Goal: Transaction & Acquisition: Purchase product/service

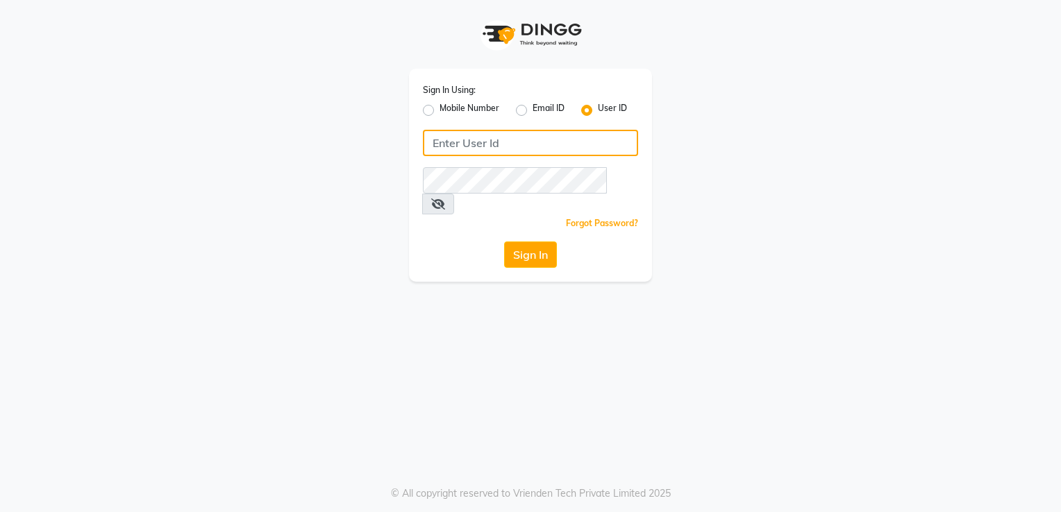
click at [519, 141] on input "Username" at bounding box center [530, 143] width 215 height 26
type input "flowsalon"
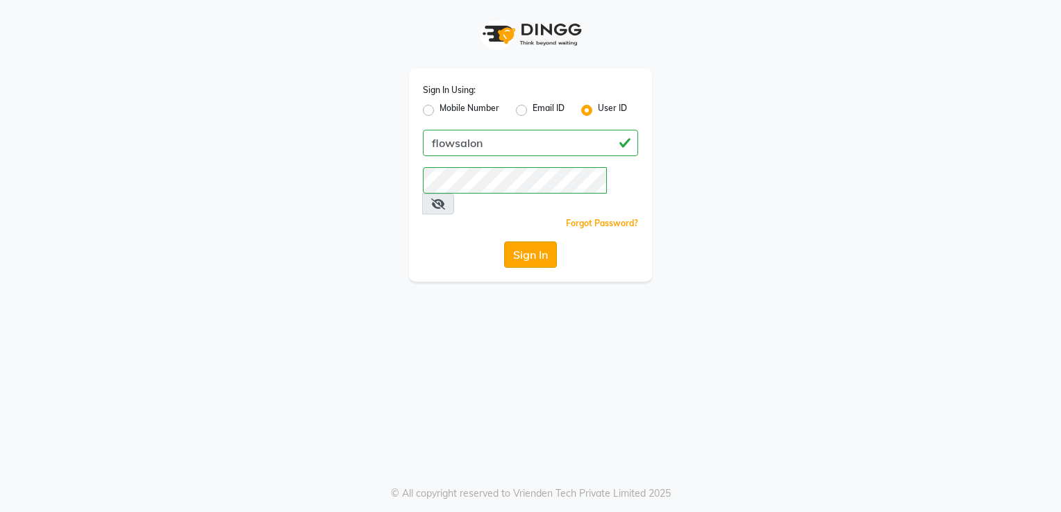
click at [536, 242] on button "Sign In" at bounding box center [530, 255] width 53 height 26
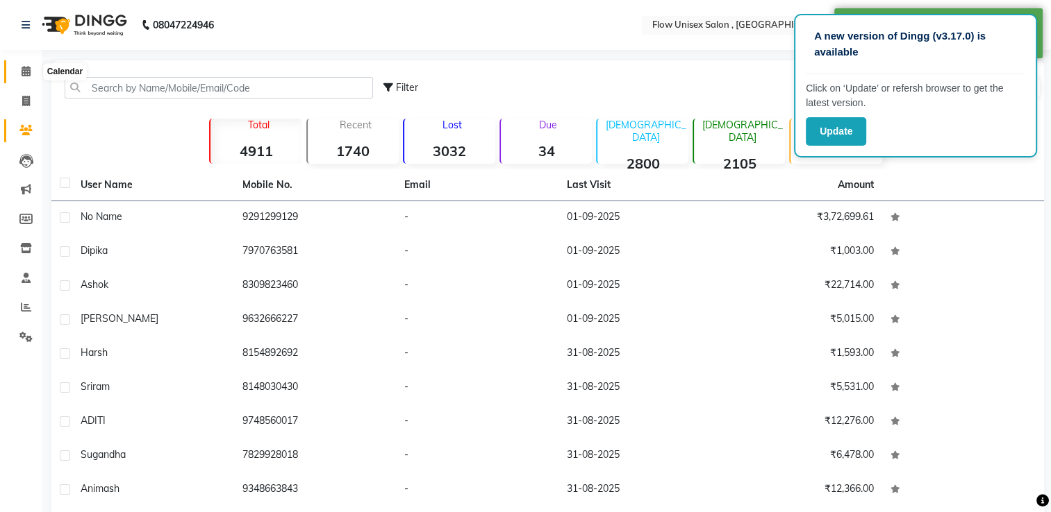
click at [30, 66] on icon at bounding box center [26, 71] width 9 height 10
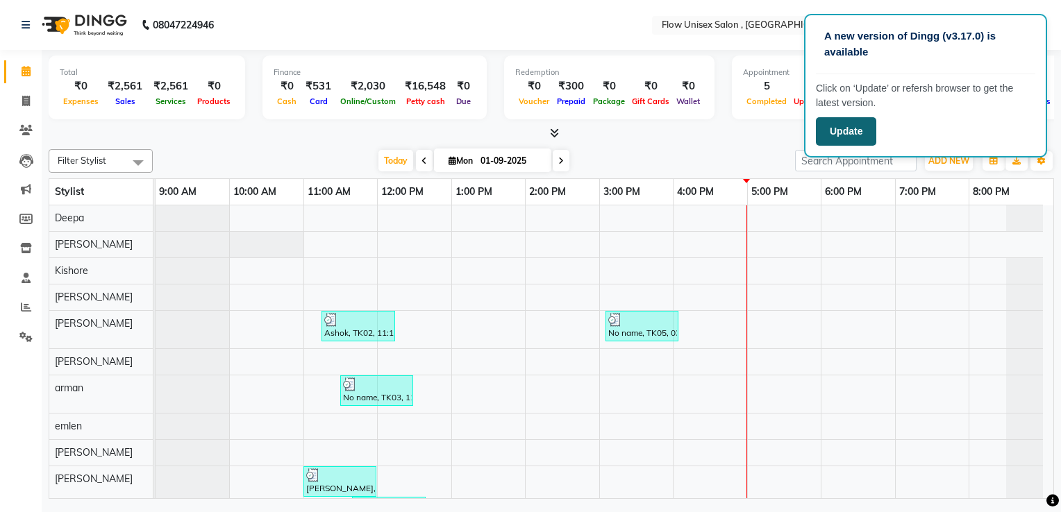
click at [858, 137] on button "Update" at bounding box center [846, 131] width 60 height 28
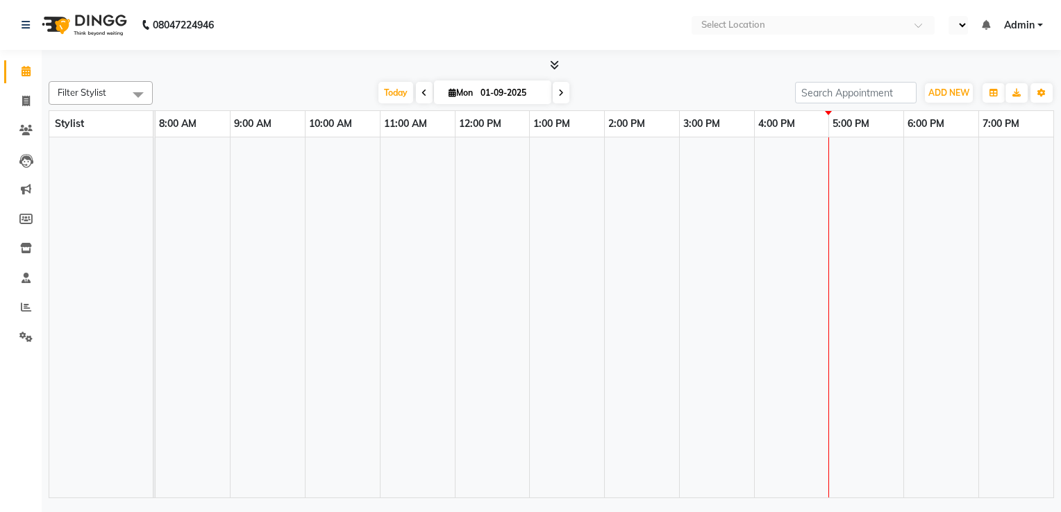
select select "en"
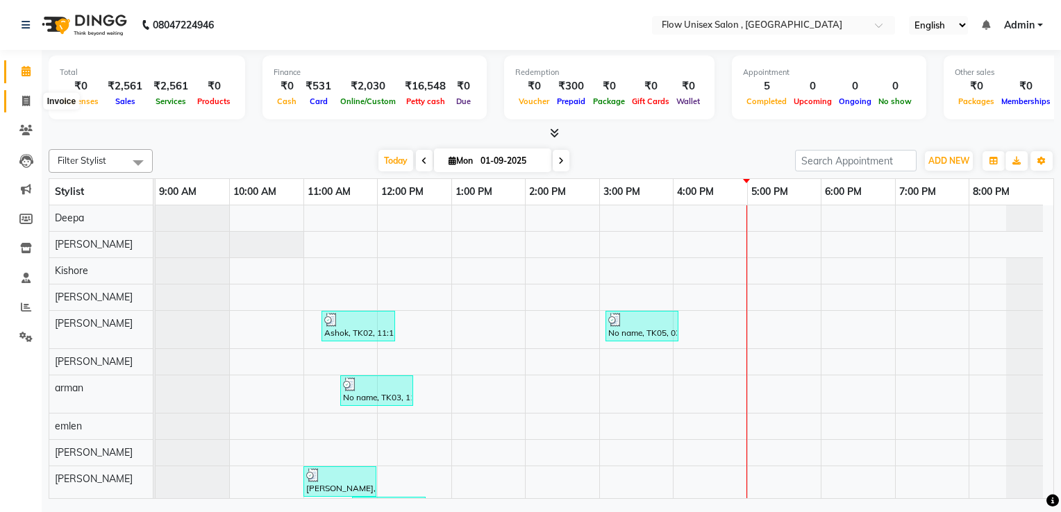
click at [25, 103] on icon at bounding box center [26, 101] width 8 height 10
select select "service"
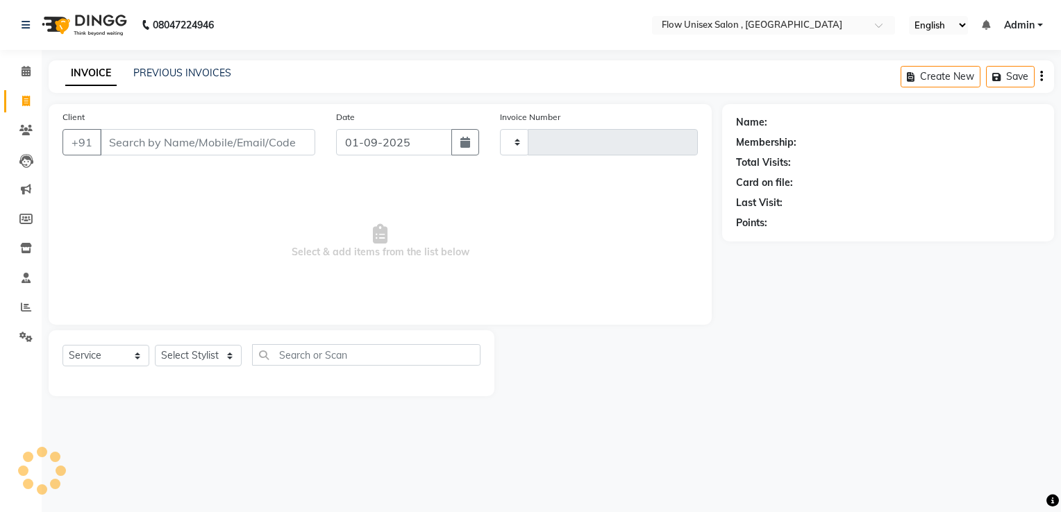
type input "5701"
select select "5875"
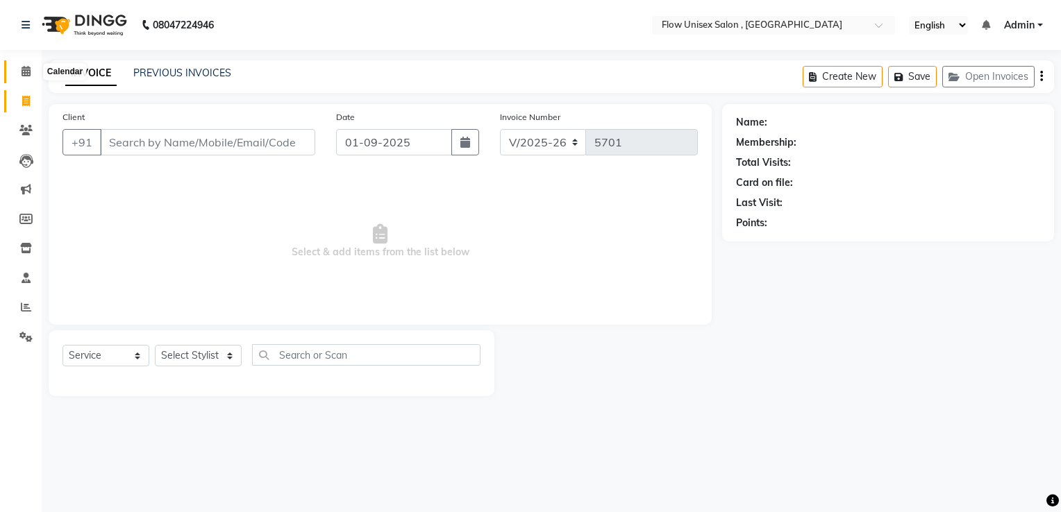
click at [18, 71] on span at bounding box center [26, 72] width 24 height 16
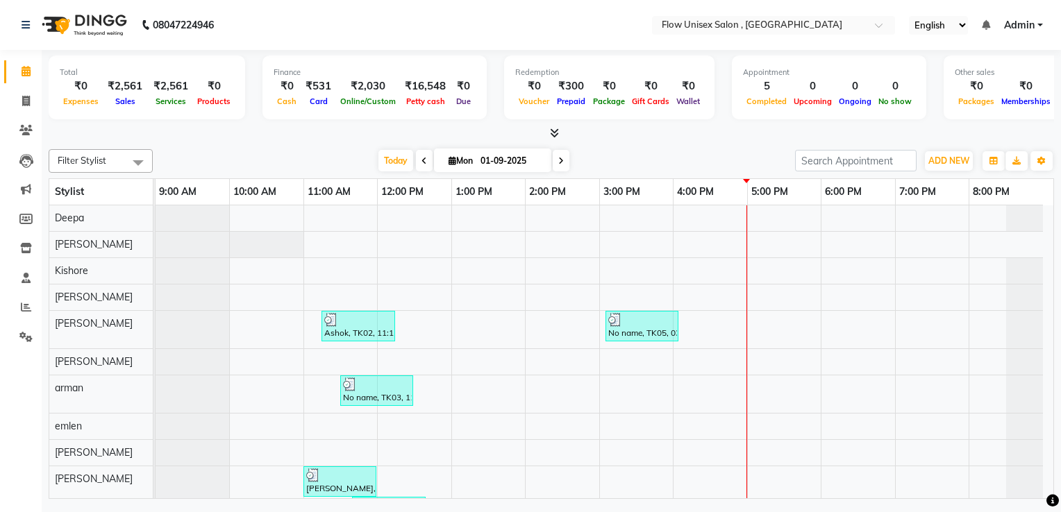
click at [12, 116] on li "Clients" at bounding box center [21, 131] width 42 height 30
click at [22, 103] on icon at bounding box center [26, 101] width 8 height 10
select select "service"
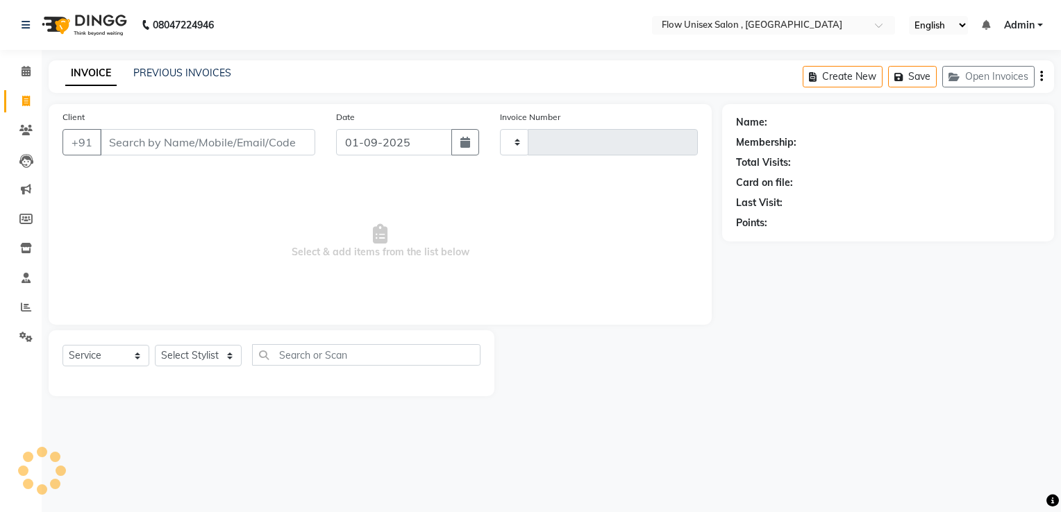
type input "5701"
select select "5875"
click at [275, 151] on input "Client" at bounding box center [207, 142] width 215 height 26
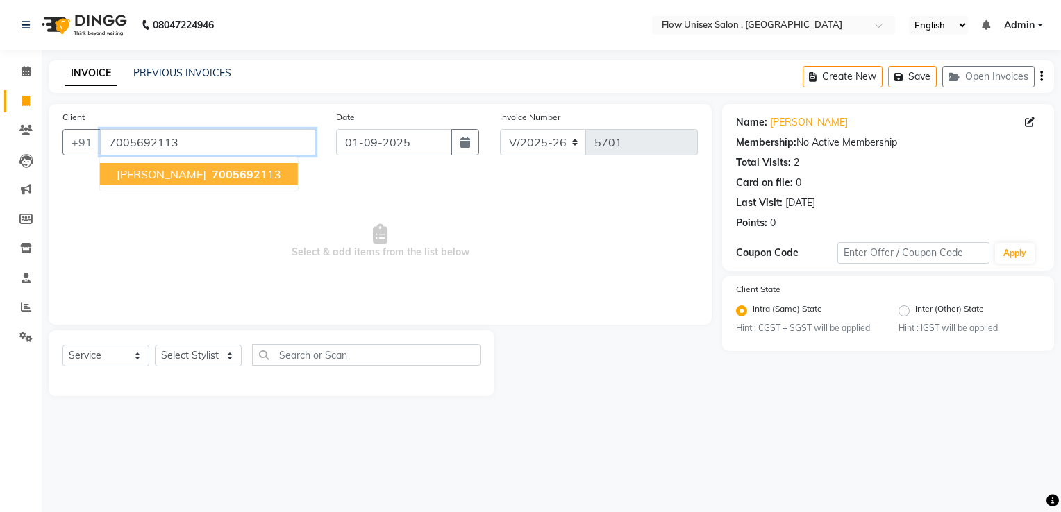
click at [205, 145] on input "7005692113" at bounding box center [207, 142] width 215 height 26
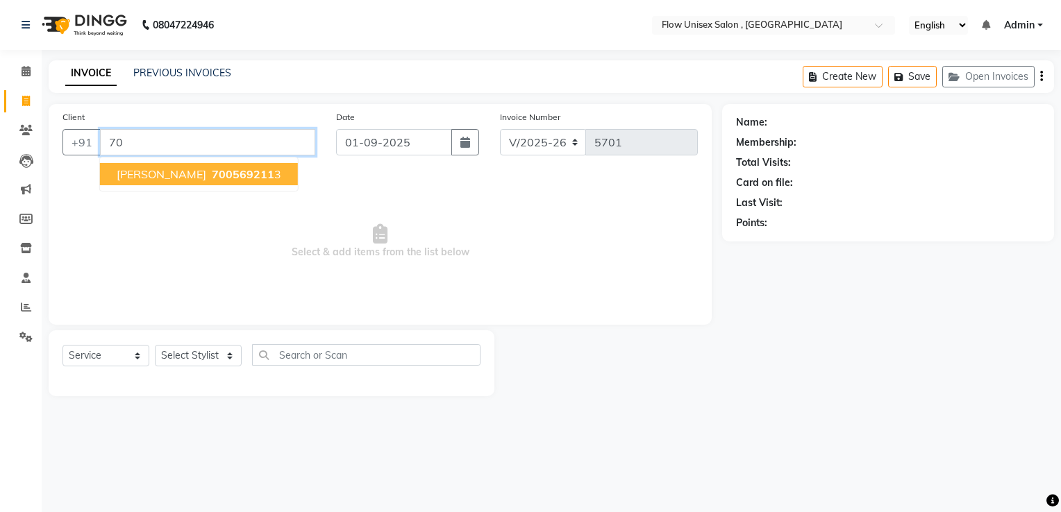
type input "7"
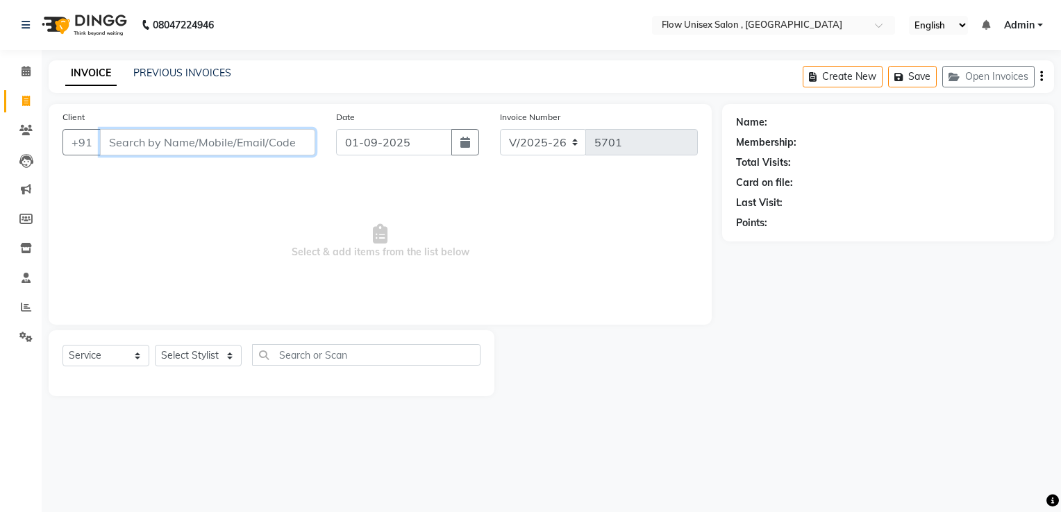
click at [205, 145] on input "Client" at bounding box center [207, 142] width 215 height 26
type input "6009808937"
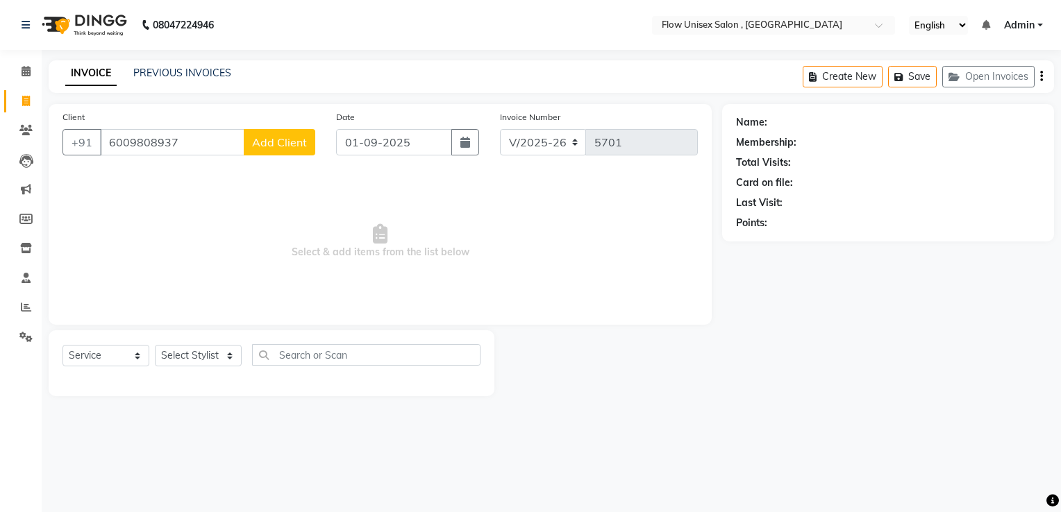
click at [272, 147] on span "Add Client" at bounding box center [279, 142] width 55 height 14
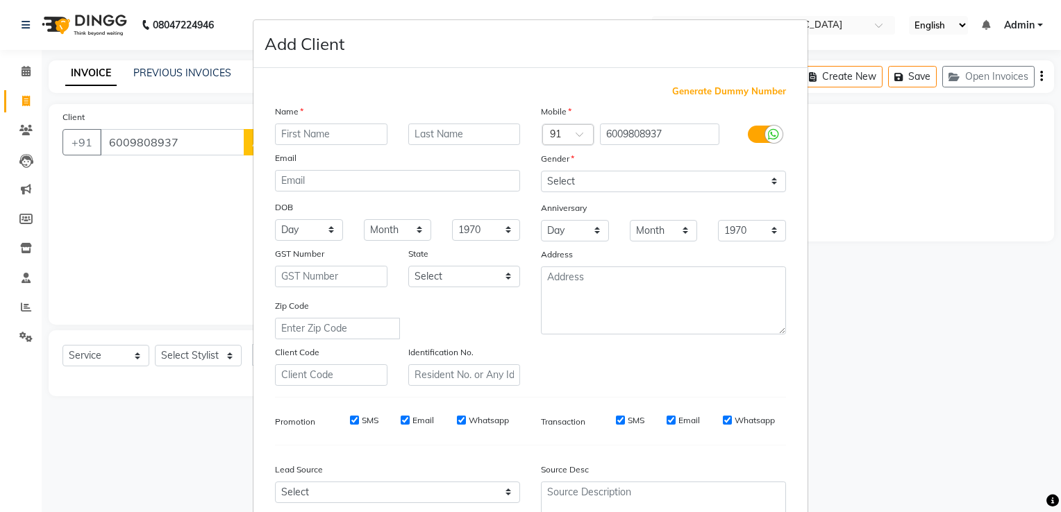
click at [358, 131] on input "text" at bounding box center [331, 135] width 112 height 22
type input "scarlet"
drag, startPoint x: 575, startPoint y: 176, endPoint x: 580, endPoint y: 192, distance: 16.0
click at [575, 177] on select "Select Male Female Other Prefer Not To Say" at bounding box center [663, 182] width 245 height 22
click at [55, 207] on ngb-modal-window "Add Client Generate Dummy Number Name scarlet Email DOB Day 01 02 03 04 05 06 0…" at bounding box center [530, 256] width 1061 height 512
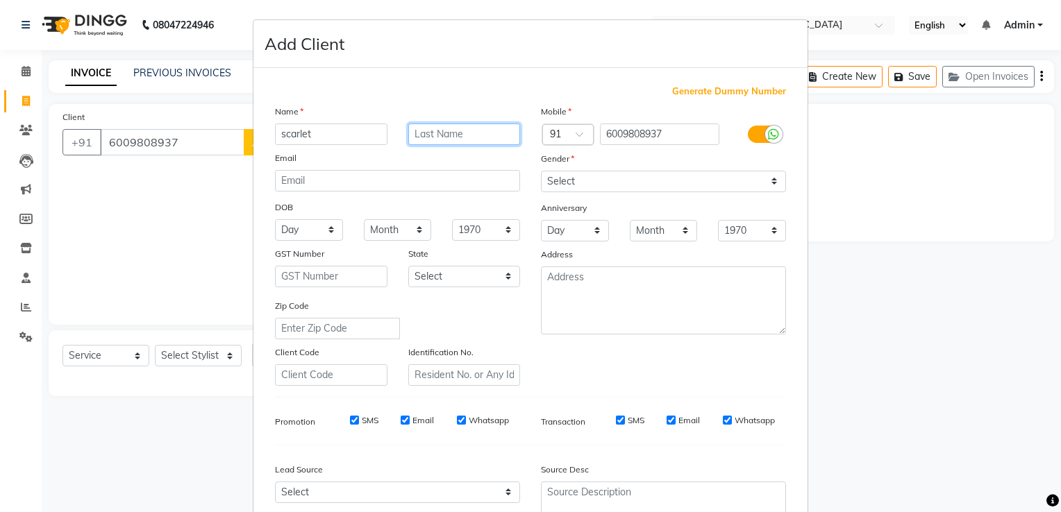
click at [444, 133] on input "text" at bounding box center [464, 135] width 112 height 22
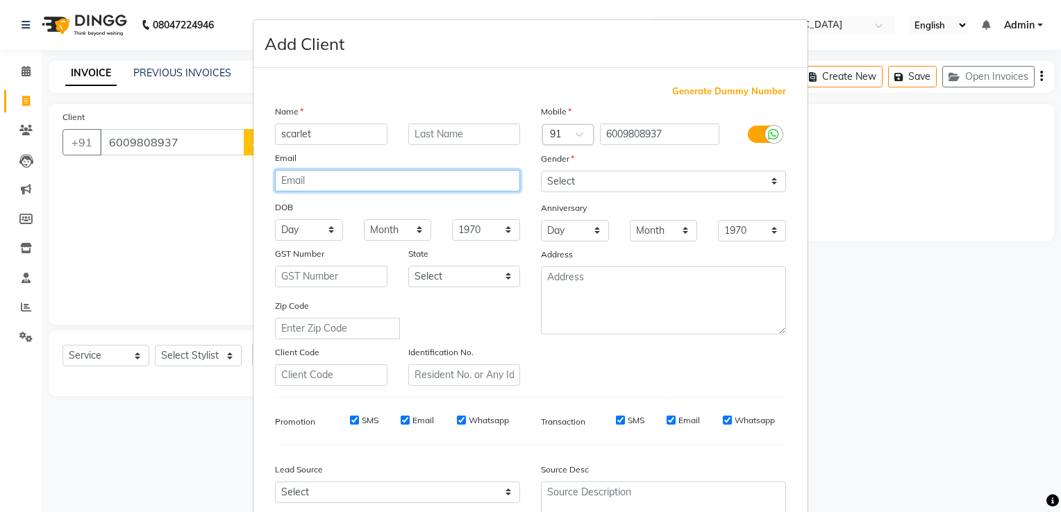
click at [420, 171] on input "email" at bounding box center [397, 181] width 245 height 22
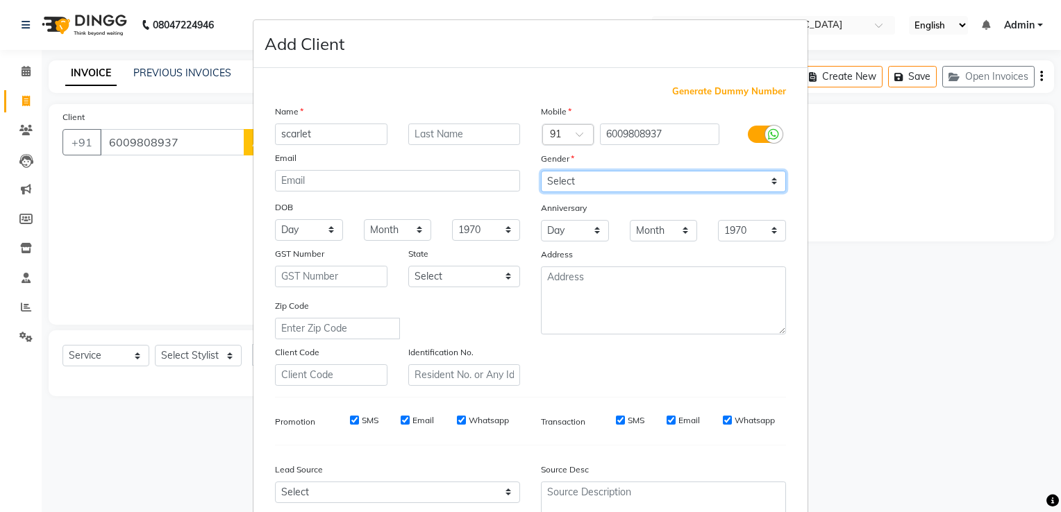
click at [624, 182] on select "Select Male Female Other Prefer Not To Say" at bounding box center [663, 182] width 245 height 22
select select "female"
click at [541, 172] on select "Select Male Female Other Prefer Not To Say" at bounding box center [663, 182] width 245 height 22
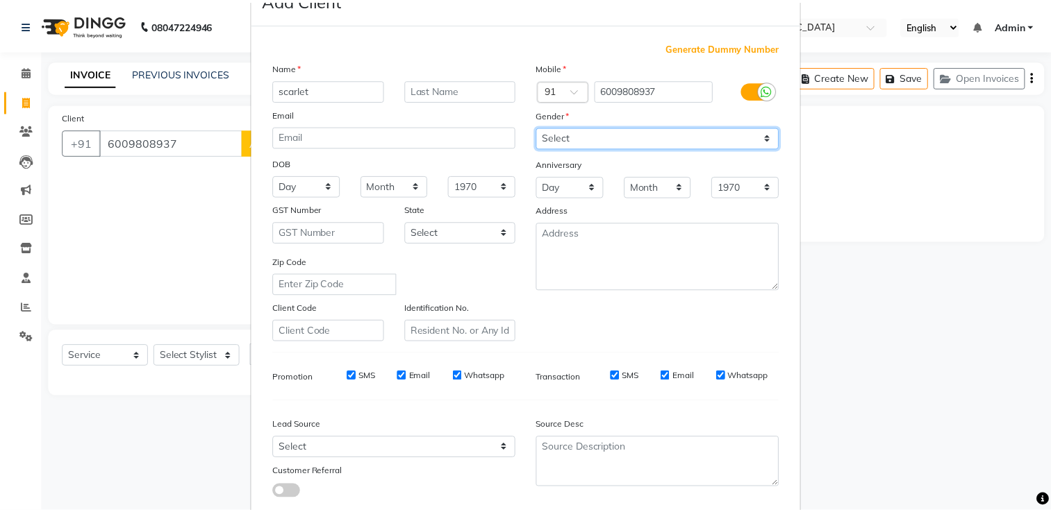
scroll to position [135, 0]
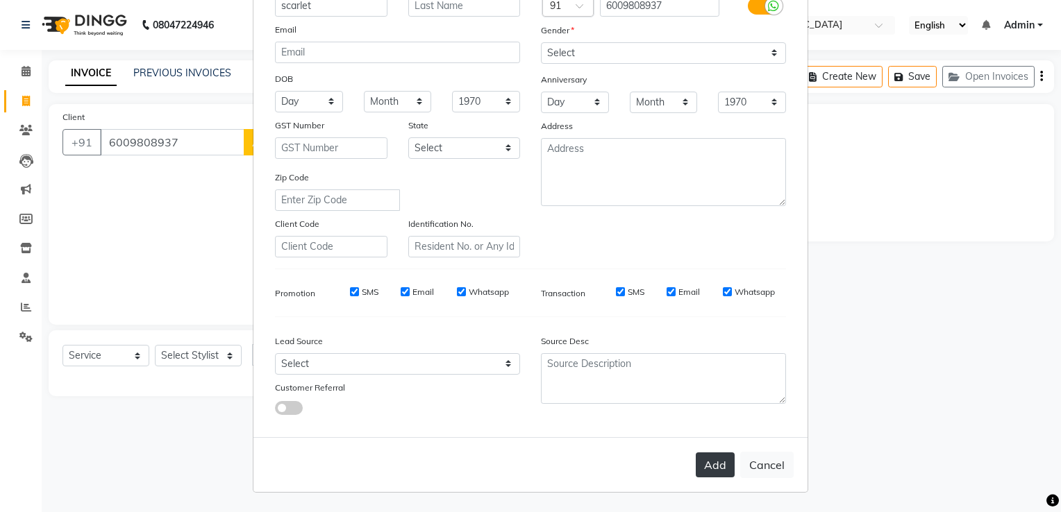
click at [710, 459] on button "Add" at bounding box center [715, 465] width 39 height 25
select select
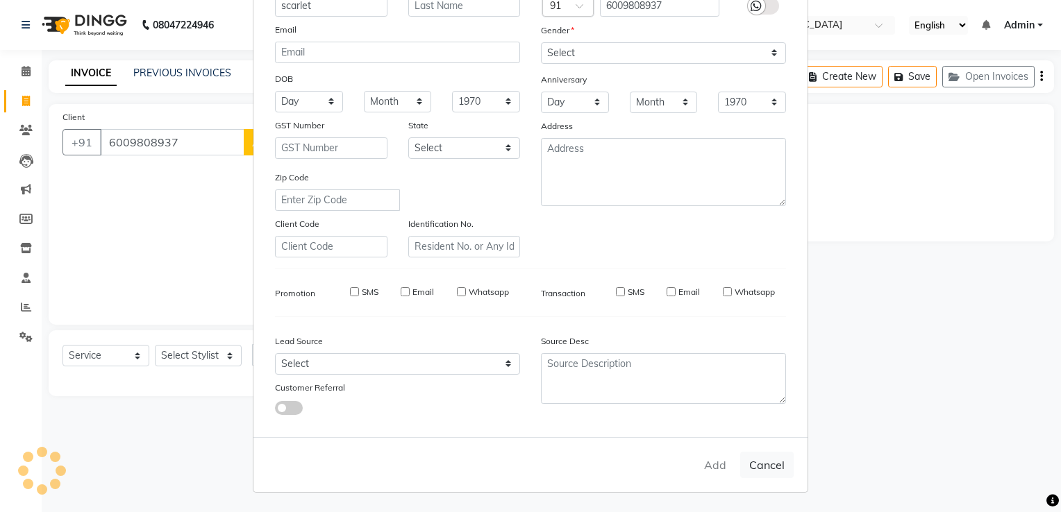
select select
checkbox input "false"
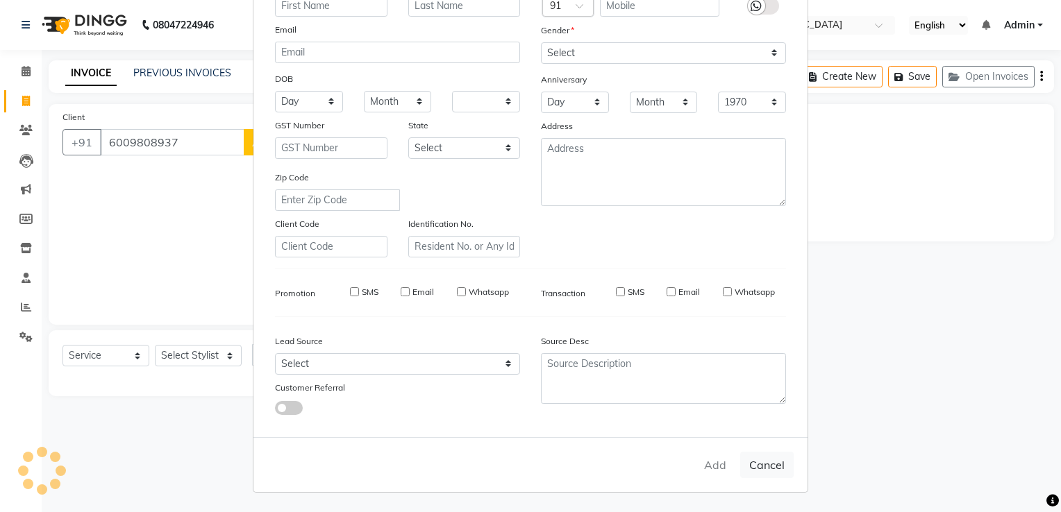
checkbox input "false"
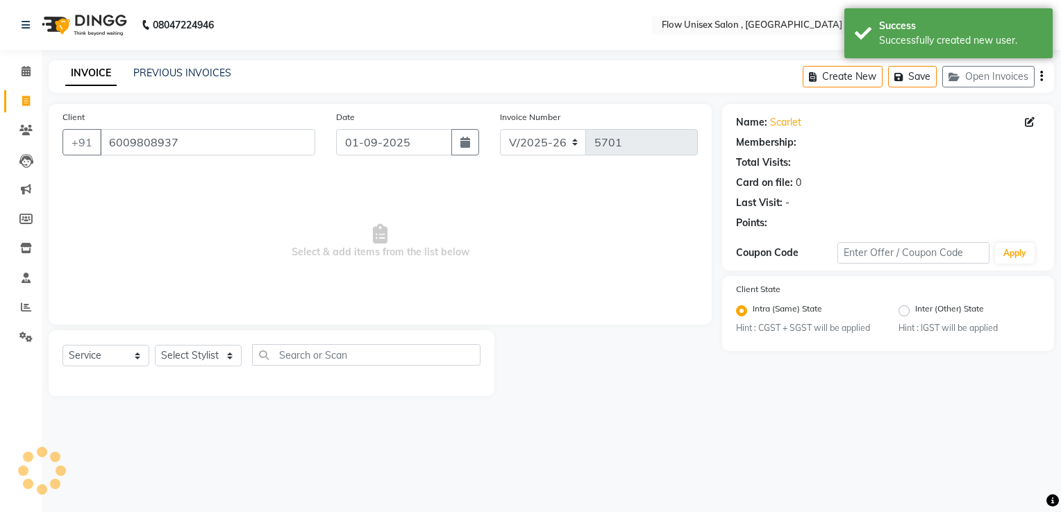
select select "1: Object"
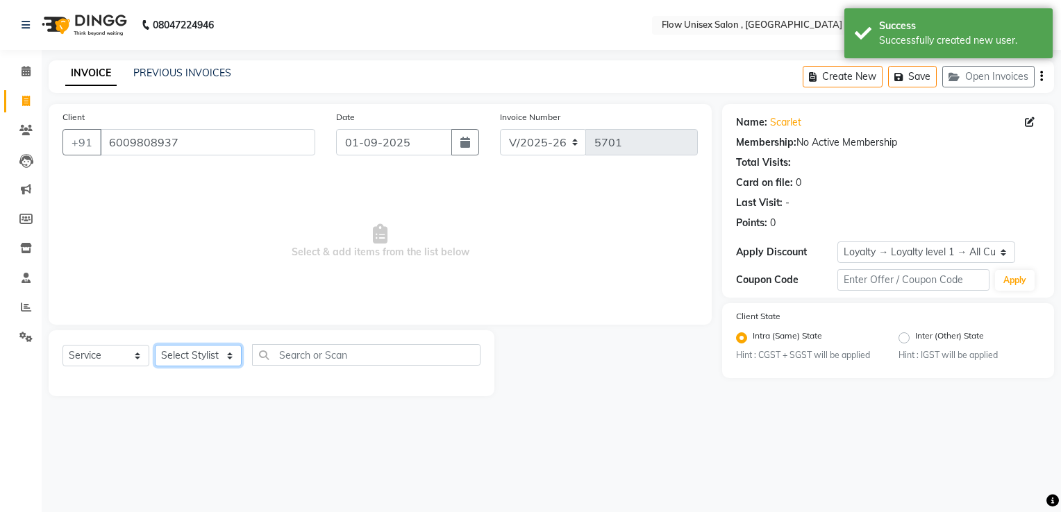
click at [197, 364] on select "Select Stylist arman Deepa emlen jaseem Kishore Manjila monika debbarma Mustafa…" at bounding box center [198, 356] width 87 height 22
drag, startPoint x: 167, startPoint y: 377, endPoint x: 158, endPoint y: 382, distance: 9.6
click at [166, 378] on div at bounding box center [271, 380] width 418 height 6
click at [214, 354] on select "Select Stylist arman Deepa emlen jaseem Kishore Manjila monika debbarma Mustafa…" at bounding box center [198, 356] width 87 height 22
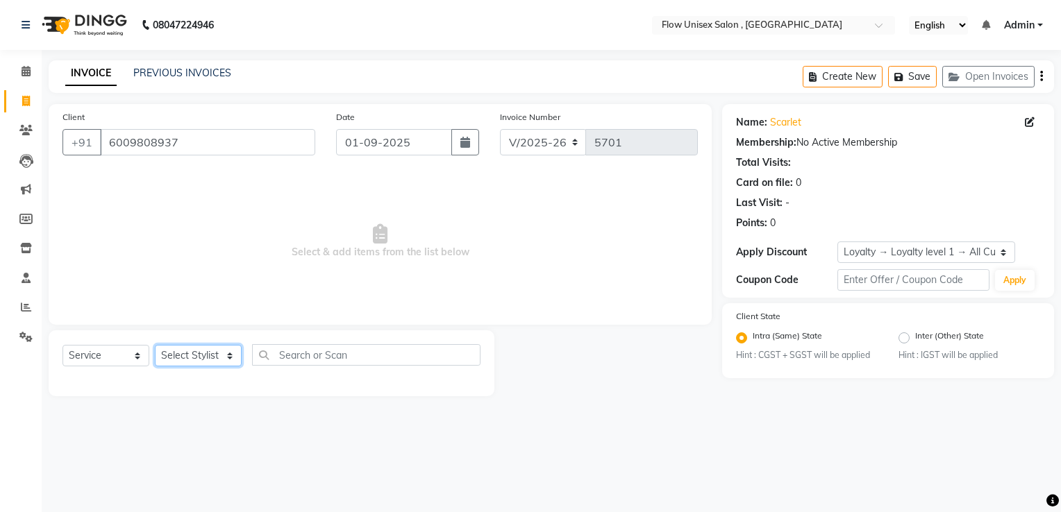
select select "49207"
click at [155, 346] on select "Select Stylist arman Deepa emlen jaseem Kishore Manjila monika debbarma Mustafa…" at bounding box center [198, 356] width 87 height 22
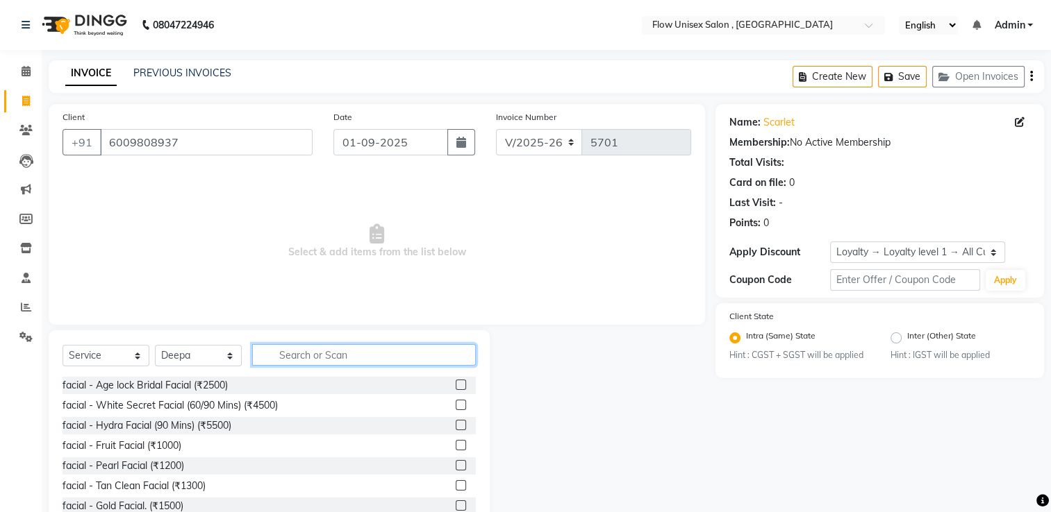
click at [300, 361] on input "text" at bounding box center [364, 355] width 224 height 22
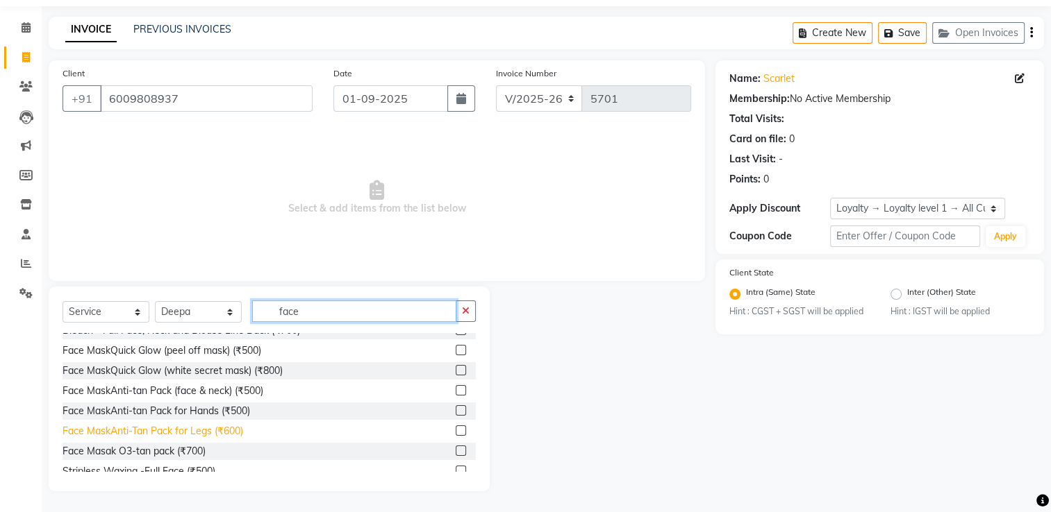
scroll to position [0, 0]
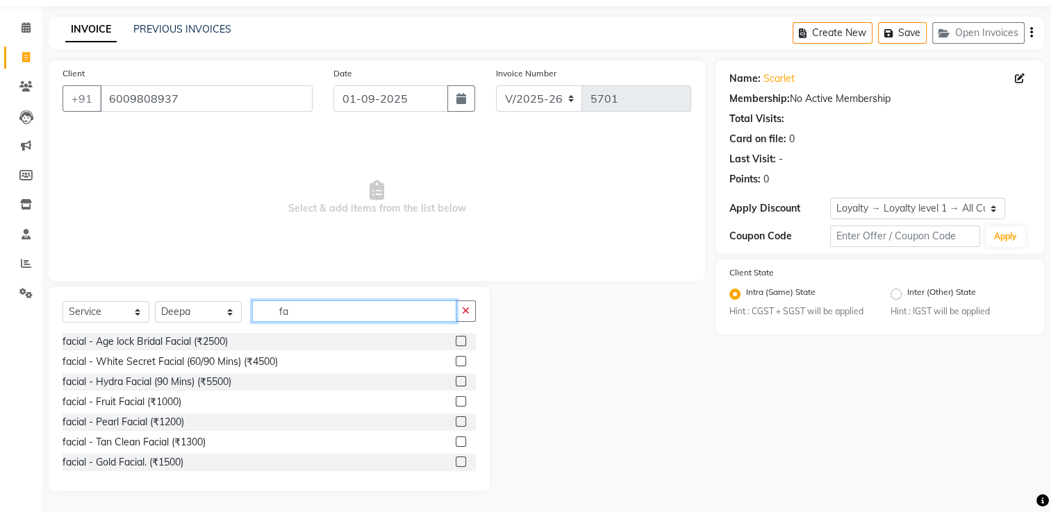
type input "f"
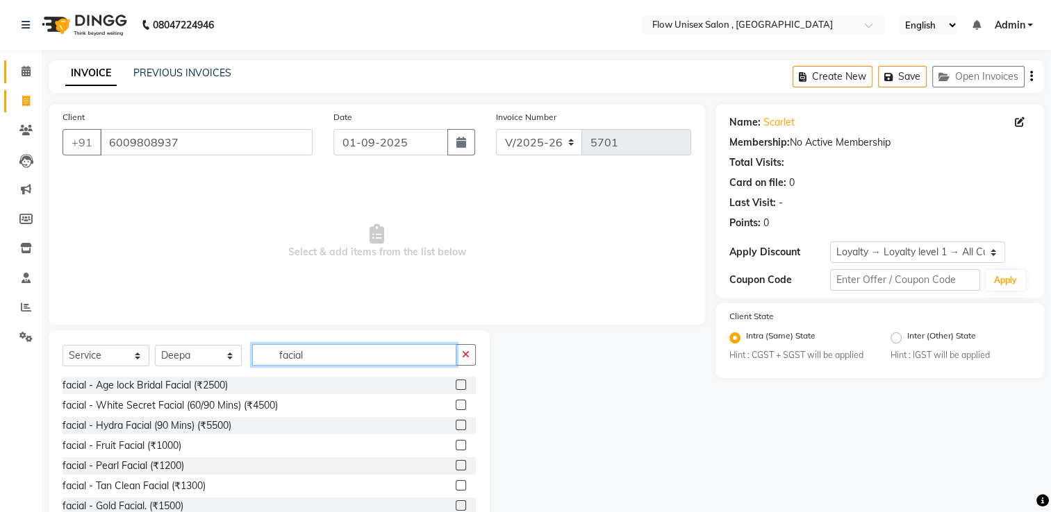
type input "facial"
click at [22, 67] on icon at bounding box center [26, 71] width 9 height 10
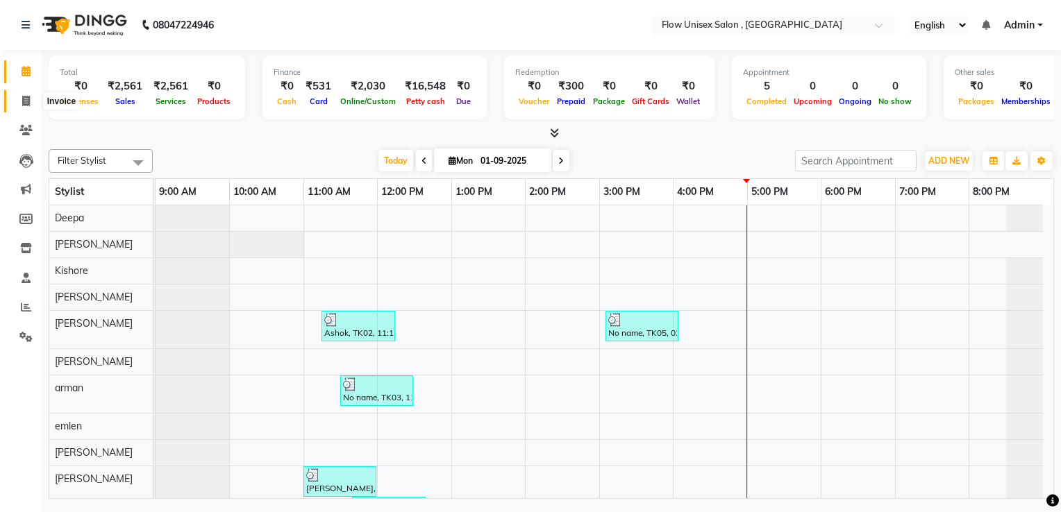
click at [24, 107] on span at bounding box center [26, 102] width 24 height 16
select select "service"
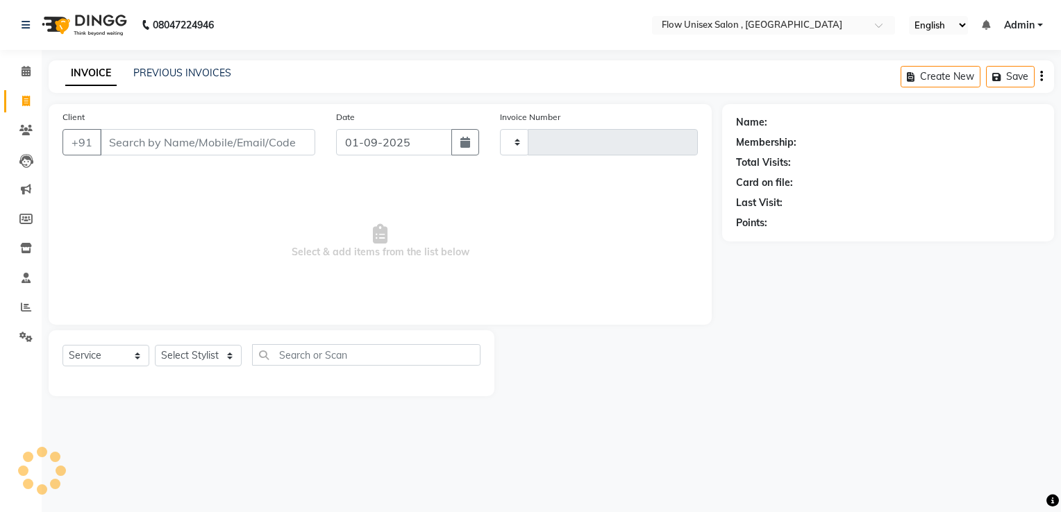
type input "5701"
select select "5875"
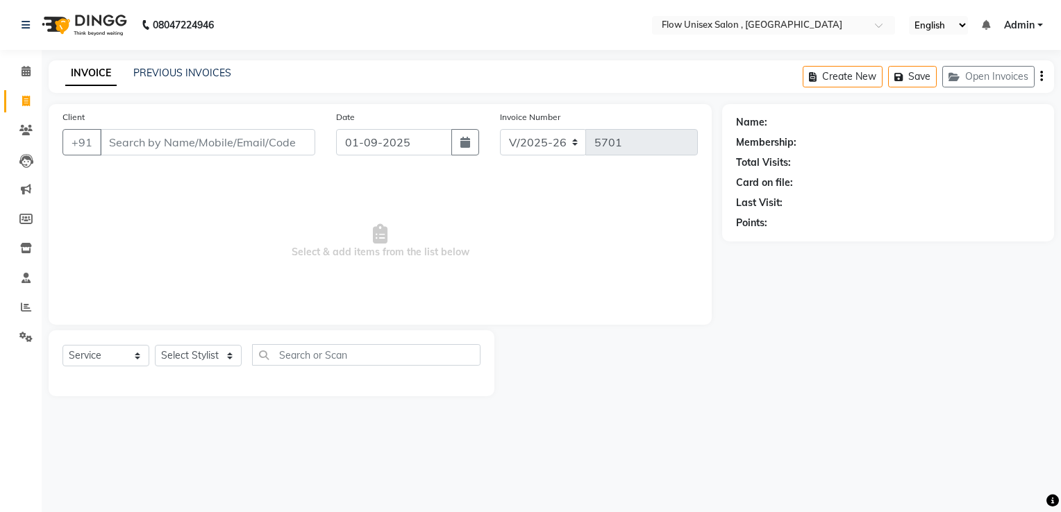
click at [258, 144] on input "Client" at bounding box center [207, 142] width 215 height 26
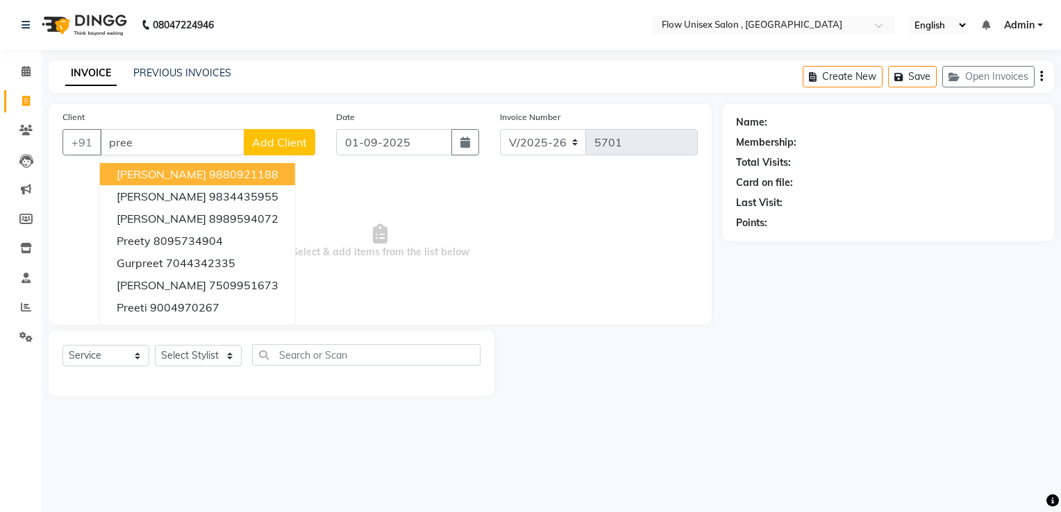
click at [178, 126] on div "Client +91 pree Surpreet 9880921188 rampreet 9834435955 anupreeti 8989594072 Pr…" at bounding box center [189, 138] width 274 height 57
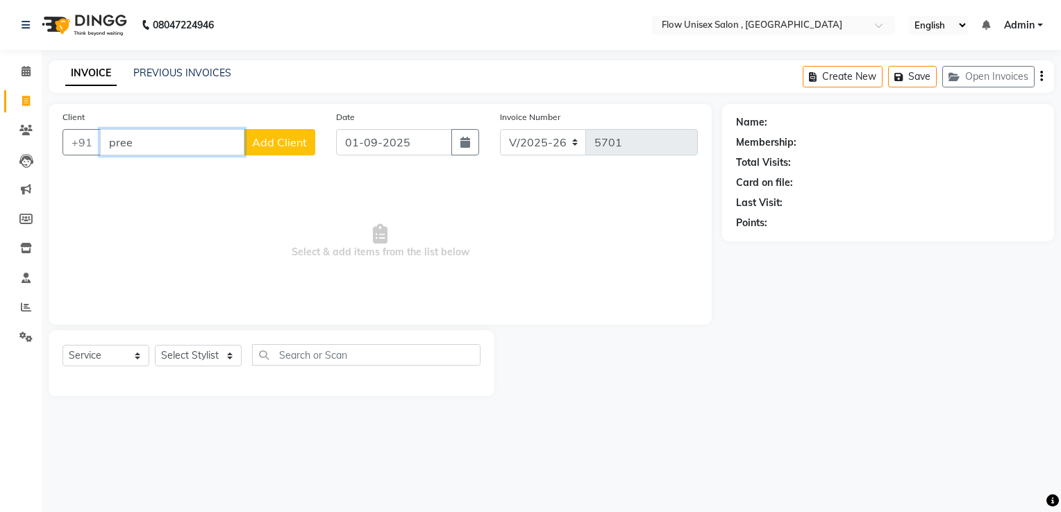
click at [169, 138] on input "pree" at bounding box center [172, 142] width 144 height 26
type input "p"
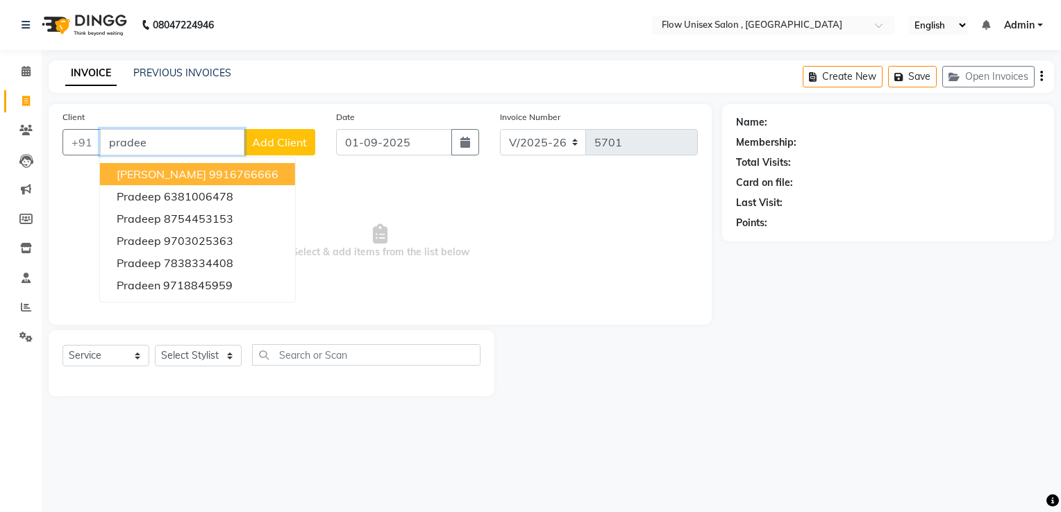
click at [189, 175] on span "Pradeep Naidu" at bounding box center [162, 174] width 90 height 14
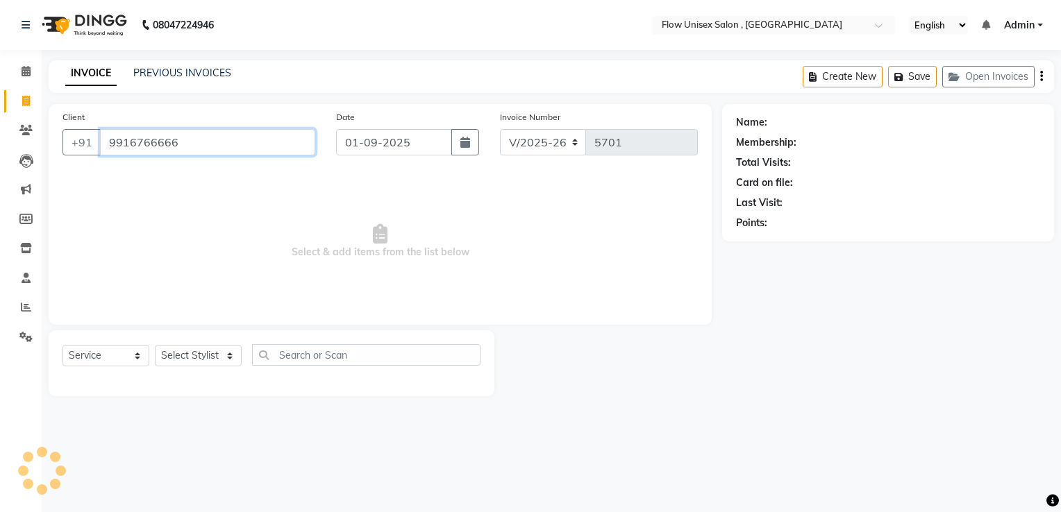
type input "9916766666"
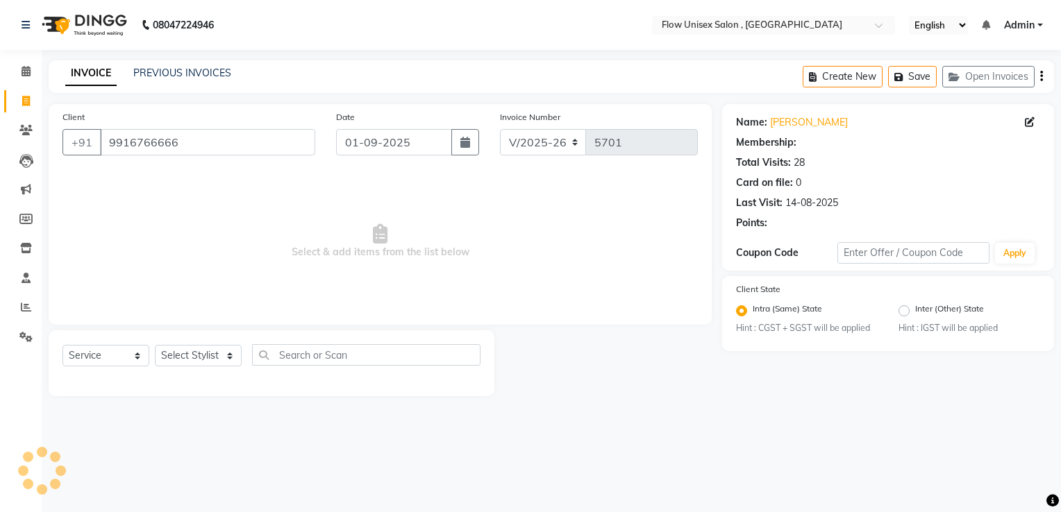
select select "1: Object"
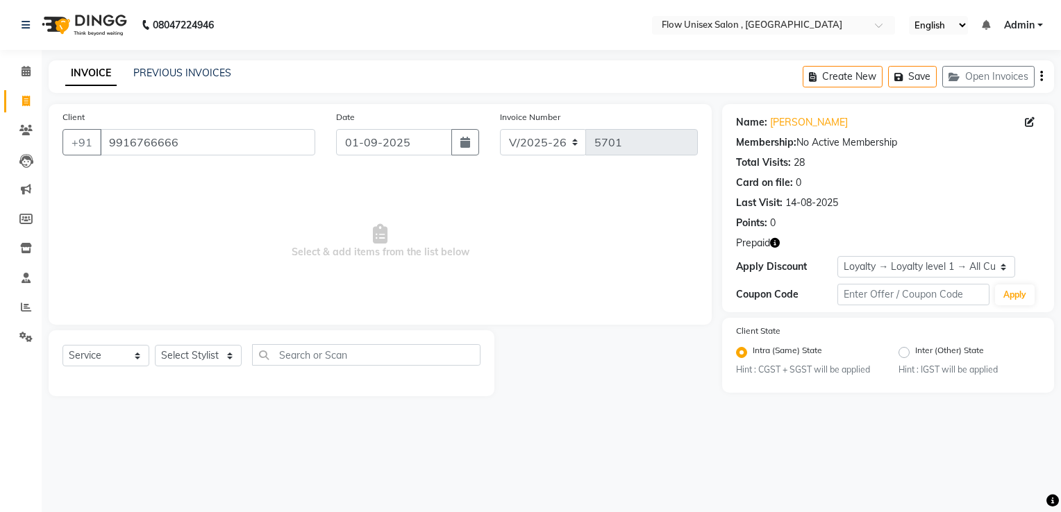
click at [775, 246] on icon "button" at bounding box center [775, 243] width 10 height 10
drag, startPoint x: 608, startPoint y: 416, endPoint x: 1060, endPoint y: 479, distance: 456.5
click at [609, 416] on main "INVOICE PREVIOUS INVOICES Create New Save Open Invoices Client +91 9916766666 D…" at bounding box center [551, 238] width 1019 height 357
click at [176, 358] on select "Select Stylist arman Deepa emlen jaseem Kishore Manjila monika debbarma Mustafa…" at bounding box center [198, 356] width 87 height 22
select select "62210"
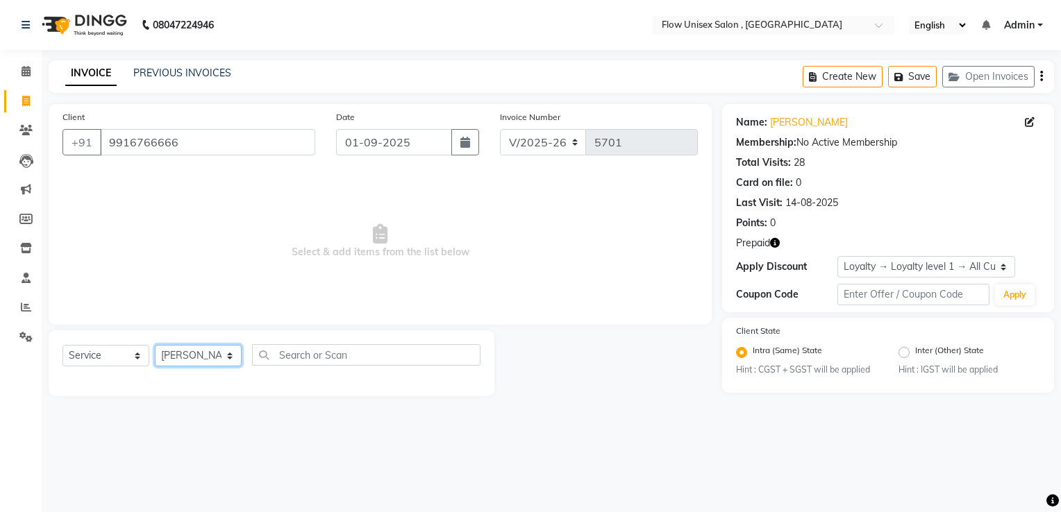
click at [155, 346] on select "Select Stylist arman Deepa emlen jaseem Kishore Manjila monika debbarma Mustafa…" at bounding box center [198, 356] width 87 height 22
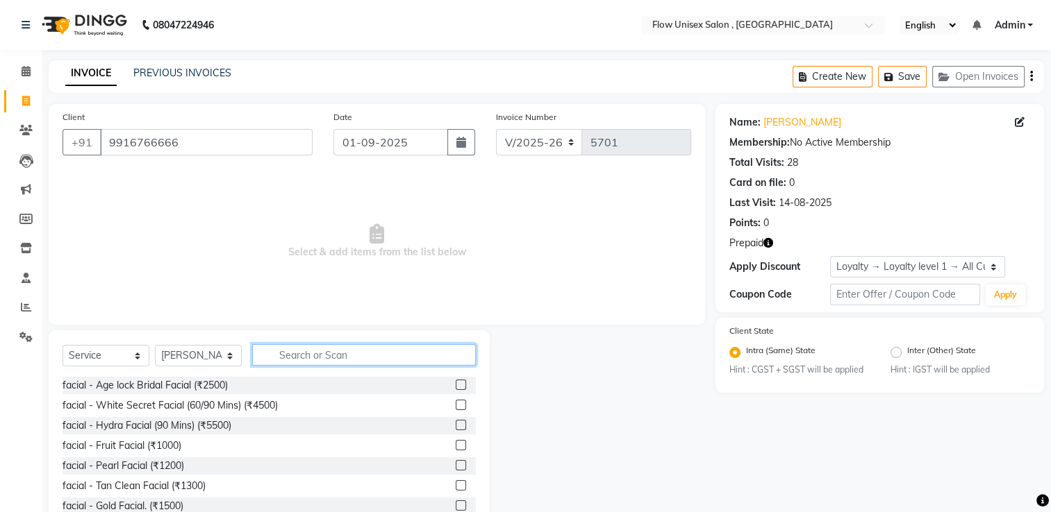
click at [325, 349] on input "text" at bounding box center [364, 355] width 224 height 22
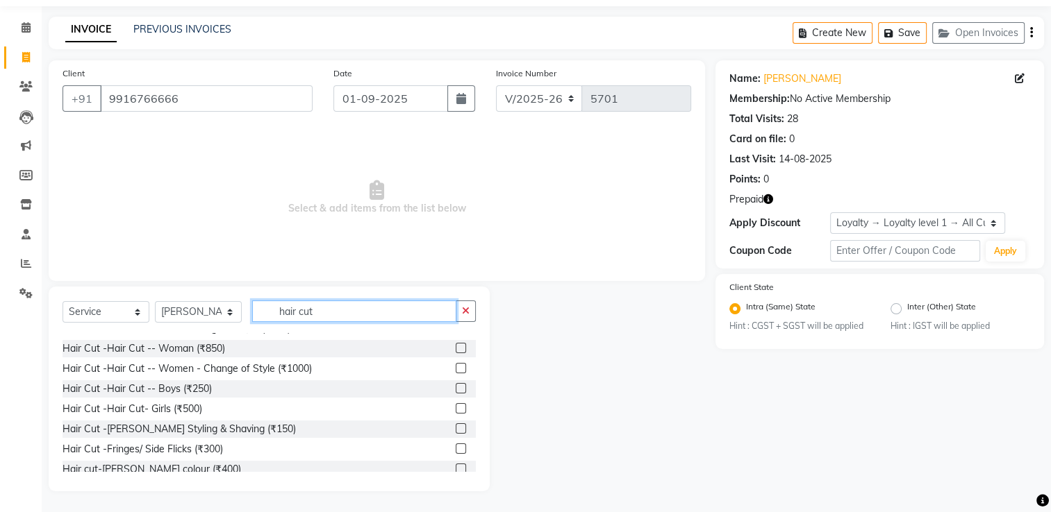
scroll to position [83, 0]
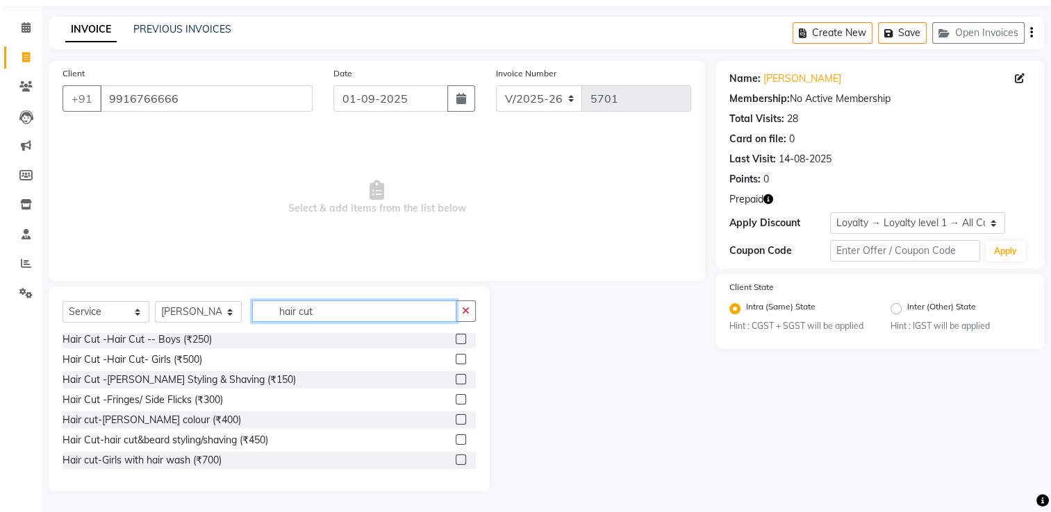
type input "hair cut"
drag, startPoint x: 262, startPoint y: 449, endPoint x: 269, endPoint y: 441, distance: 10.3
click at [263, 446] on div "Hair Cut-hair cut&beard styling/shaving (₹450)" at bounding box center [268, 440] width 413 height 17
drag, startPoint x: 269, startPoint y: 440, endPoint x: 278, endPoint y: 433, distance: 11.4
click at [268, 440] on div "Hair Cut-hair cut&beard styling/shaving (₹450)" at bounding box center [165, 440] width 206 height 15
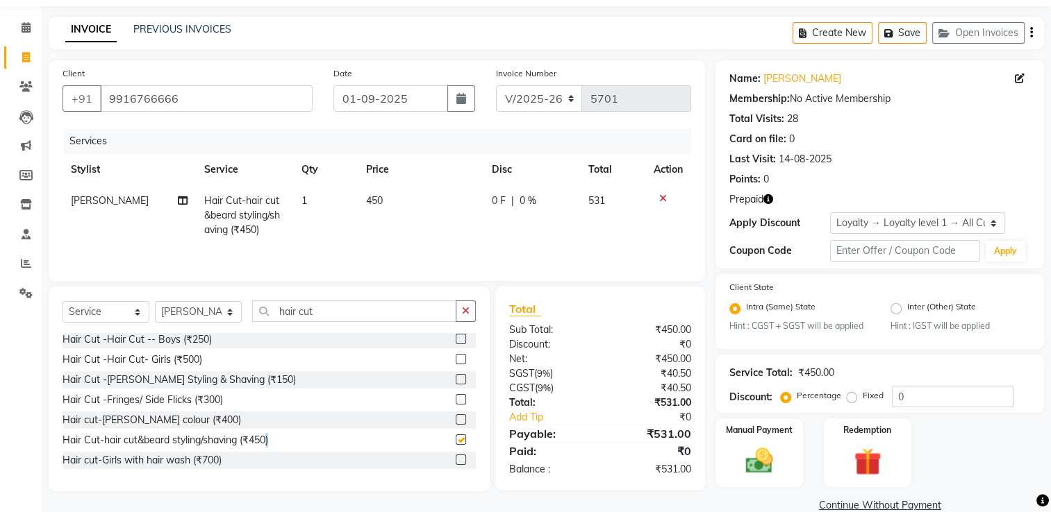
checkbox input "false"
drag, startPoint x: 278, startPoint y: 433, endPoint x: 356, endPoint y: 308, distance: 147.2
click at [356, 308] on input "hair cut" at bounding box center [354, 312] width 204 height 22
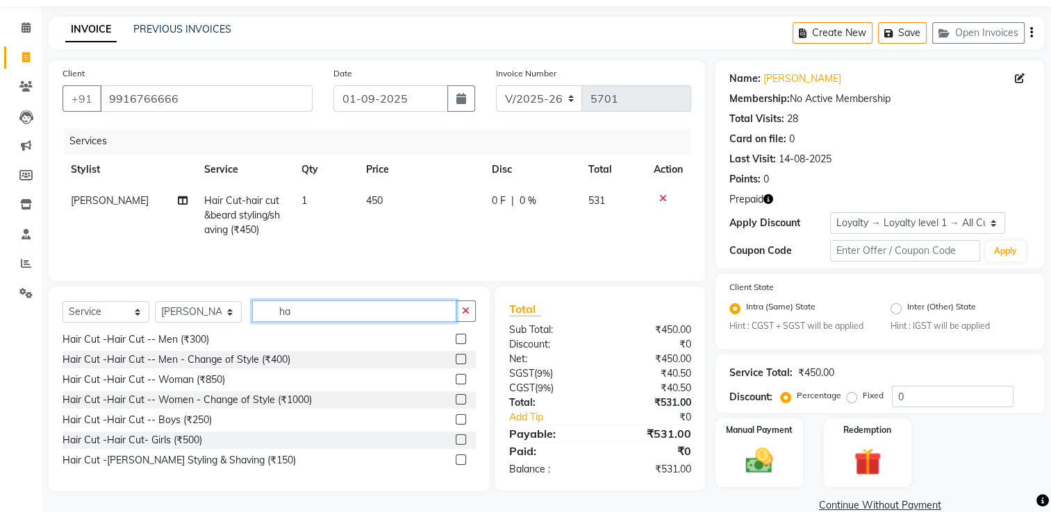
type input "h"
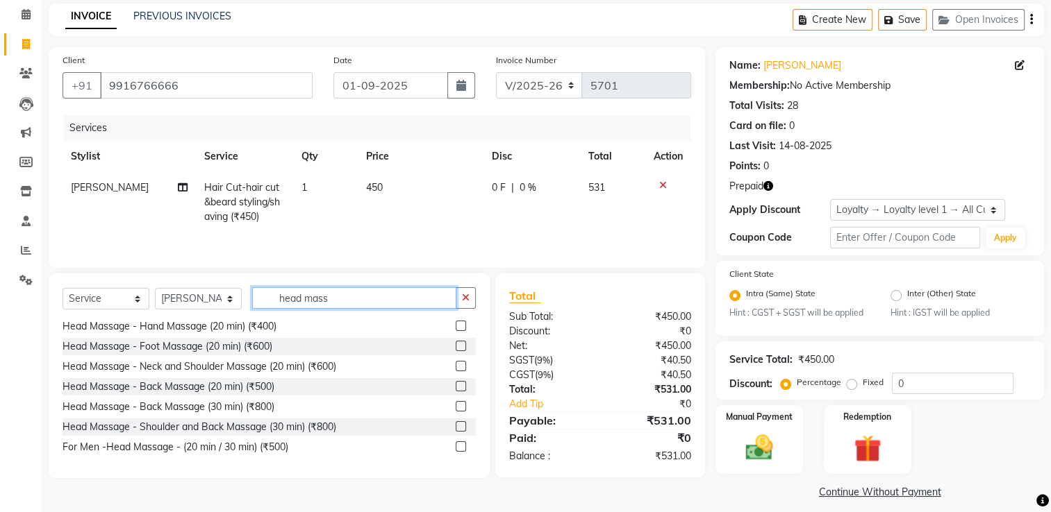
scroll to position [69, 0]
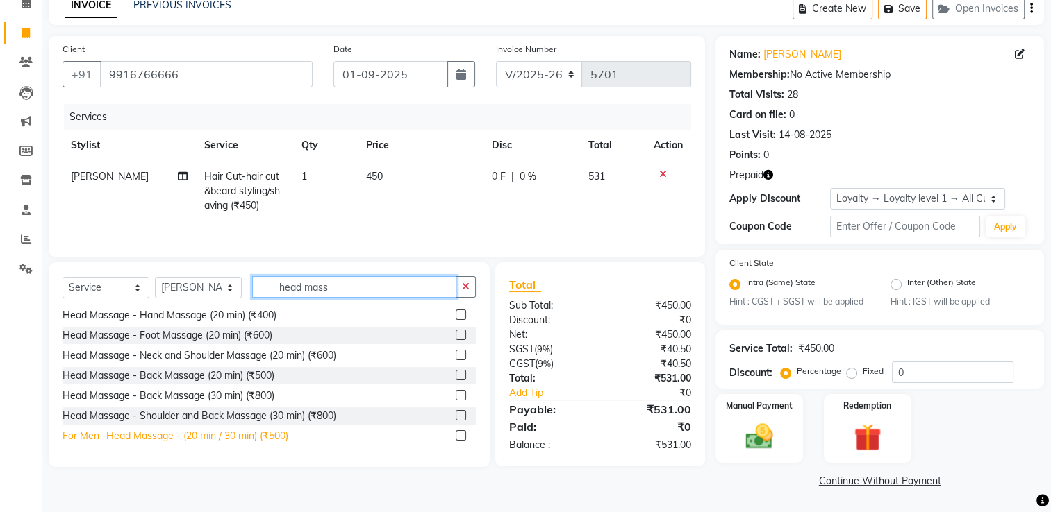
type input "head mass"
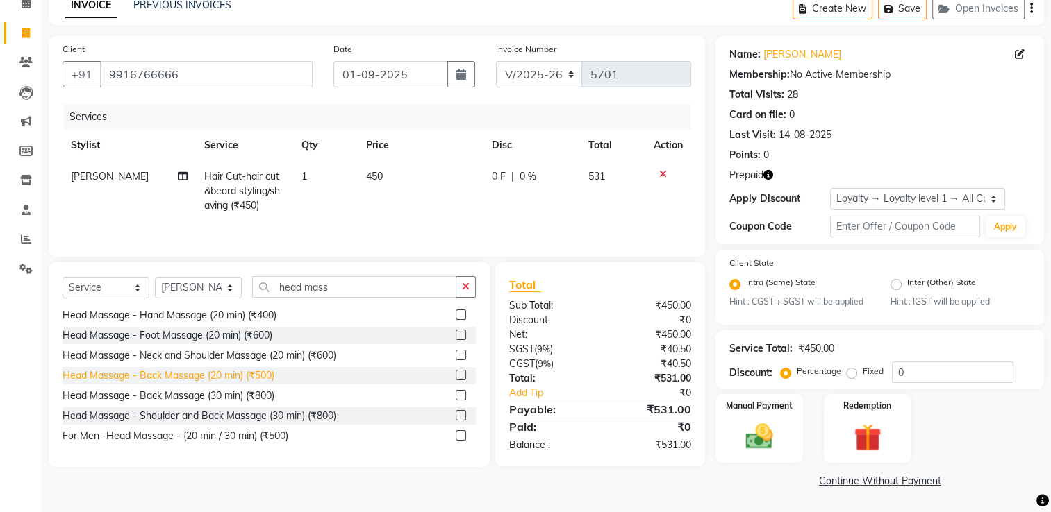
click at [252, 433] on div "For Men -Head Massage - (20 min / 30 min) (₹500)" at bounding box center [175, 436] width 226 height 15
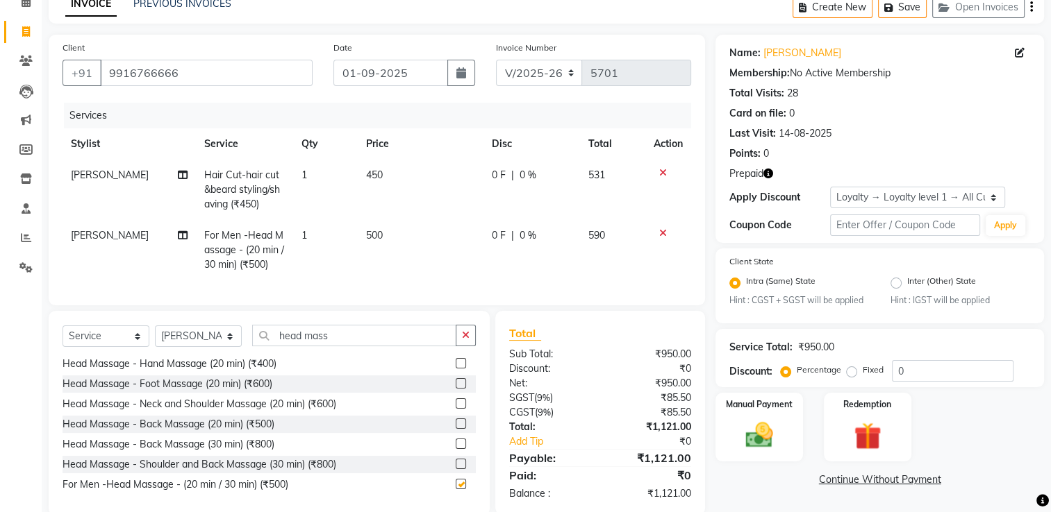
checkbox input "false"
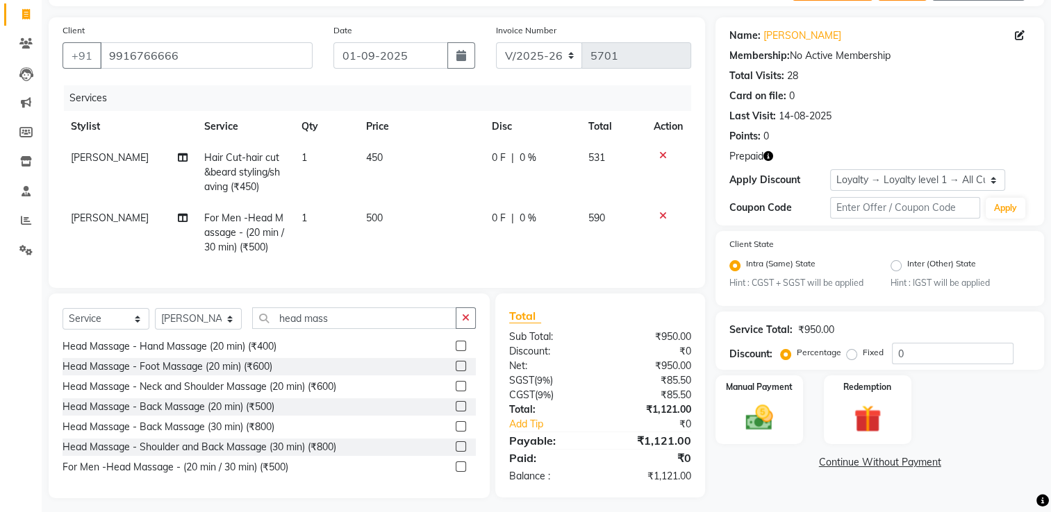
scroll to position [104, 0]
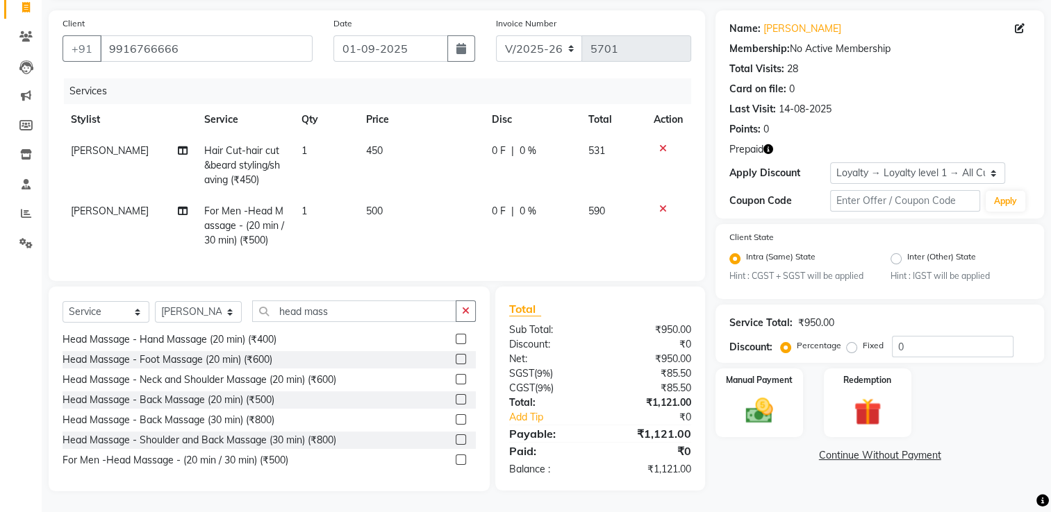
click at [448, 202] on td "500" at bounding box center [421, 226] width 126 height 60
select select "62210"
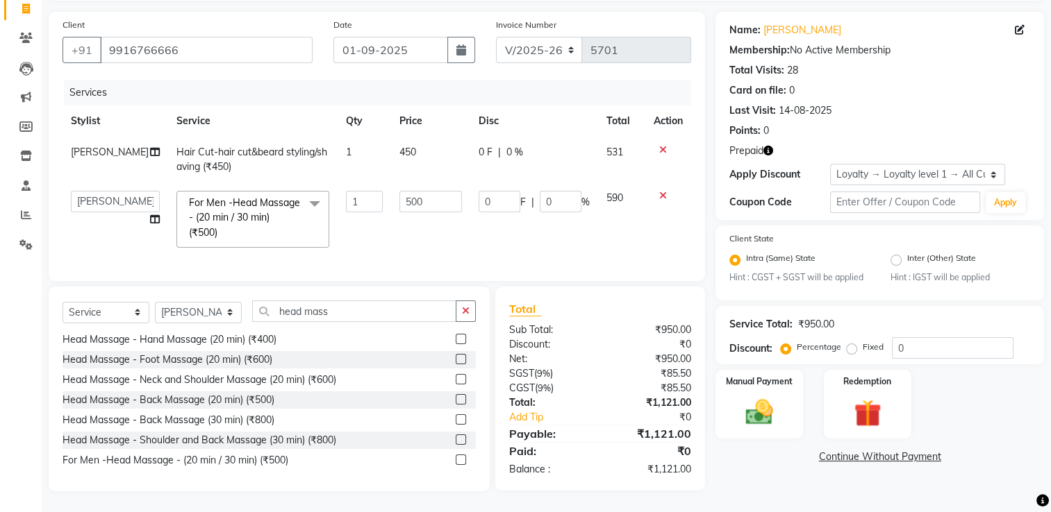
click at [448, 202] on td "500" at bounding box center [430, 220] width 78 height 74
click at [444, 194] on input "500" at bounding box center [430, 202] width 62 height 22
type input "5"
type input "400"
drag, startPoint x: 513, startPoint y: 206, endPoint x: 601, endPoint y: 299, distance: 128.2
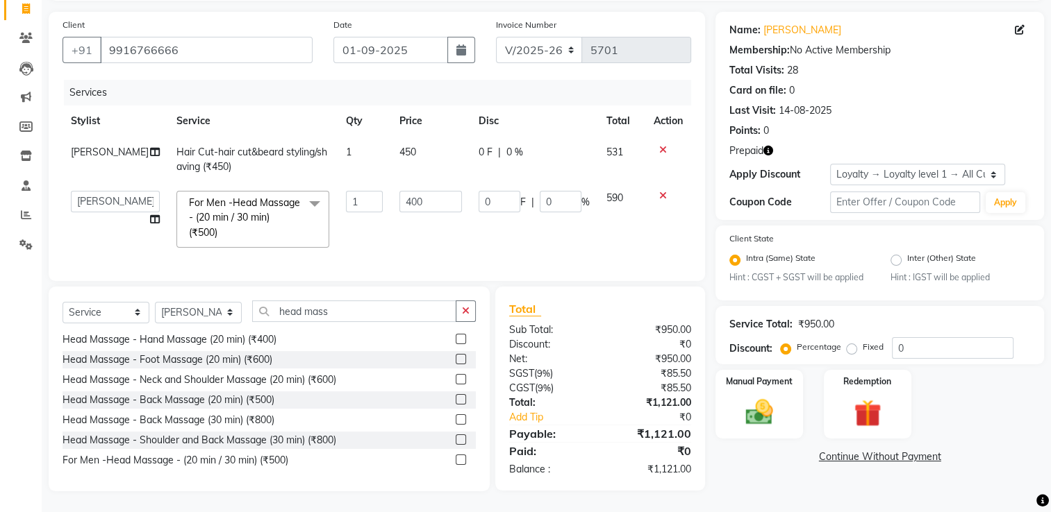
click at [518, 219] on td "0 F | 0 %" at bounding box center [534, 220] width 128 height 74
select select "62210"
click at [907, 412] on div "Redemption" at bounding box center [867, 405] width 91 height 72
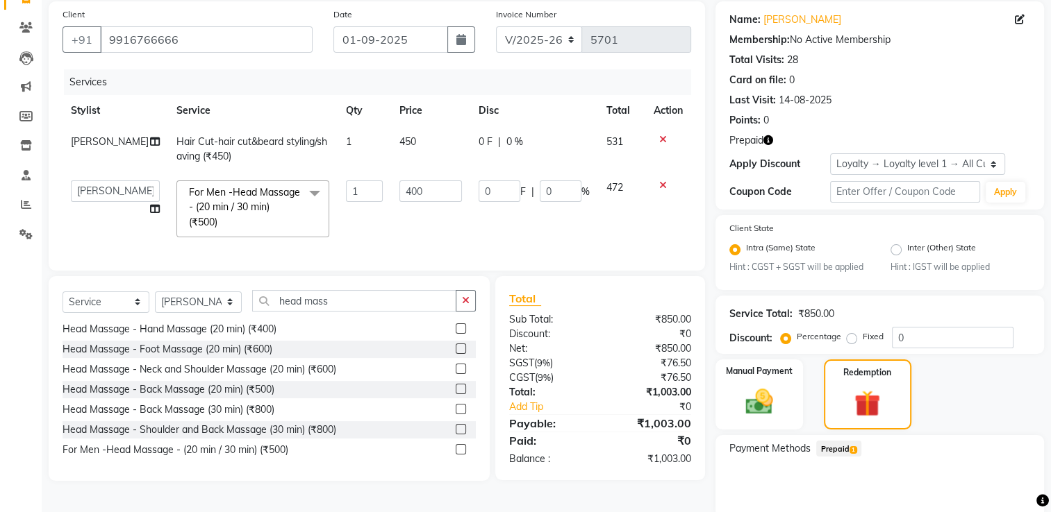
drag, startPoint x: 838, startPoint y: 454, endPoint x: 846, endPoint y: 459, distance: 9.1
click at [838, 454] on span "Prepaid 1" at bounding box center [838, 449] width 45 height 16
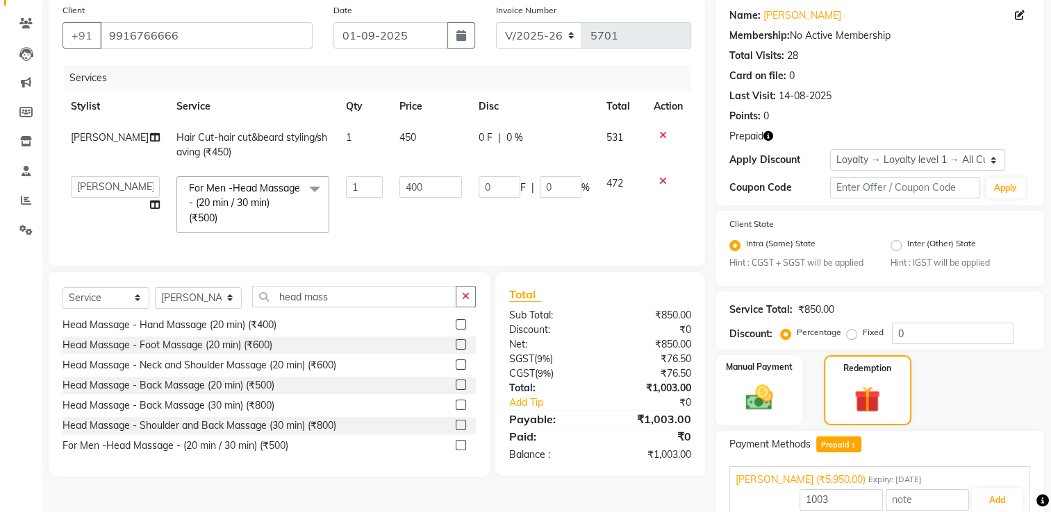
scroll to position [171, 0]
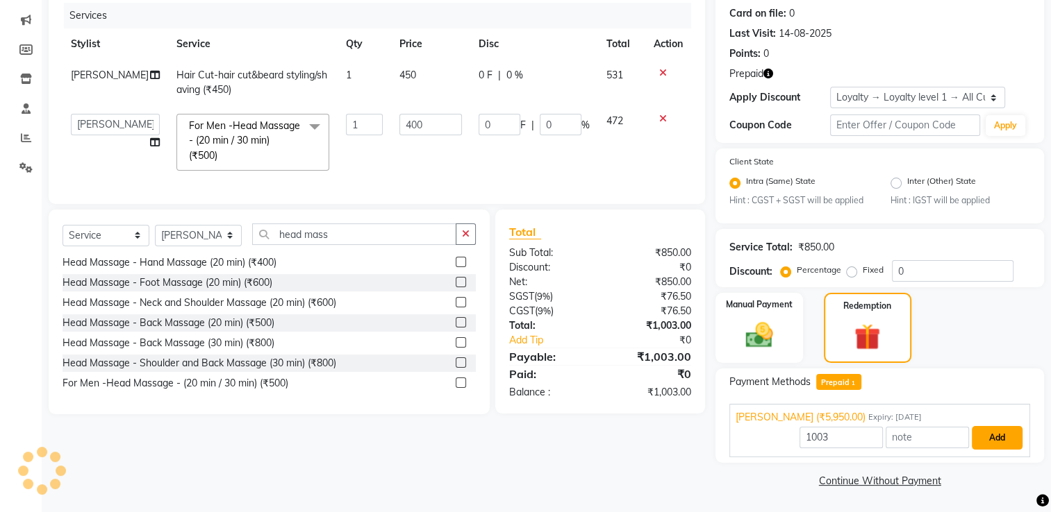
click at [976, 433] on button "Add" at bounding box center [997, 438] width 51 height 24
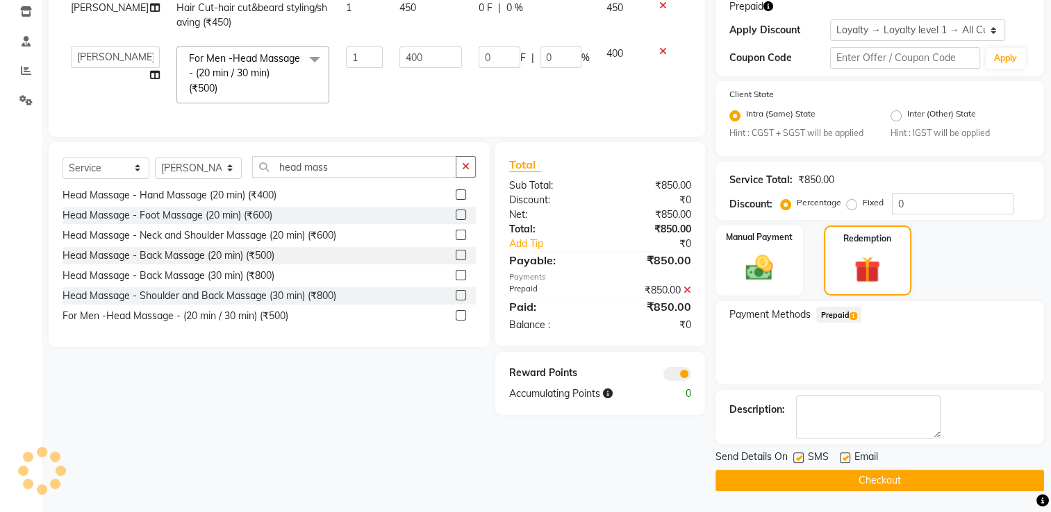
drag, startPoint x: 883, startPoint y: 474, endPoint x: 872, endPoint y: 474, distance: 11.1
click at [882, 474] on button "Checkout" at bounding box center [879, 481] width 328 height 22
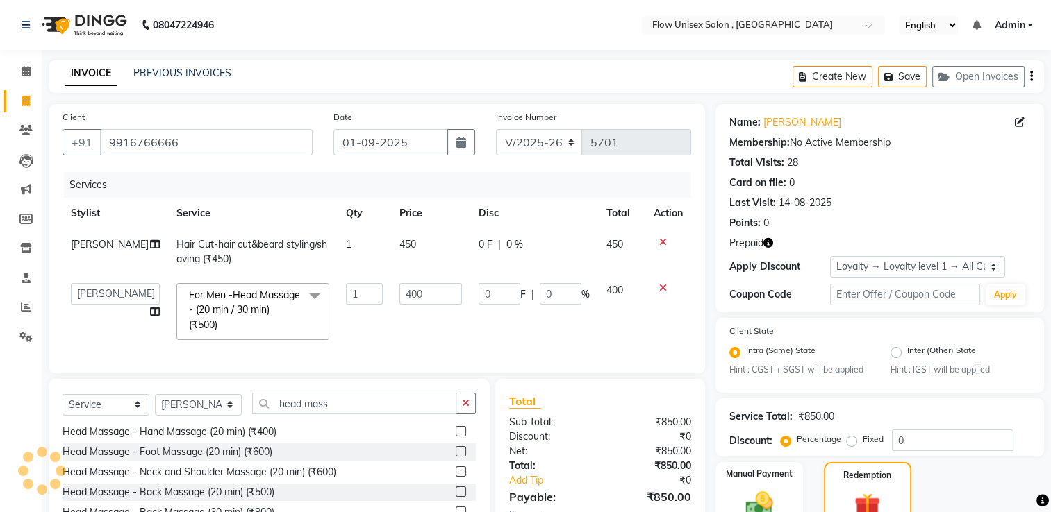
scroll to position [237, 0]
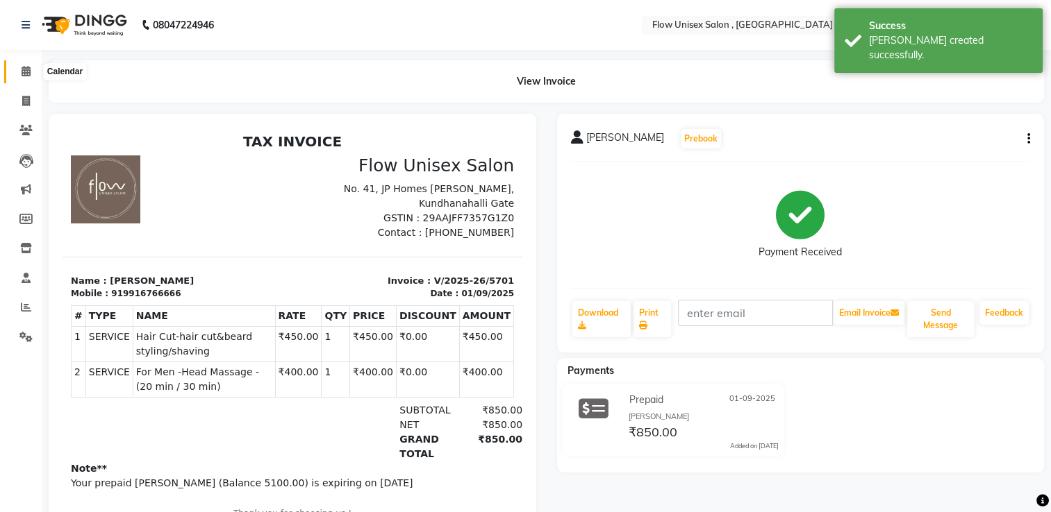
drag, startPoint x: 31, startPoint y: 71, endPoint x: 0, endPoint y: 243, distance: 174.9
click at [31, 71] on span at bounding box center [26, 72] width 24 height 16
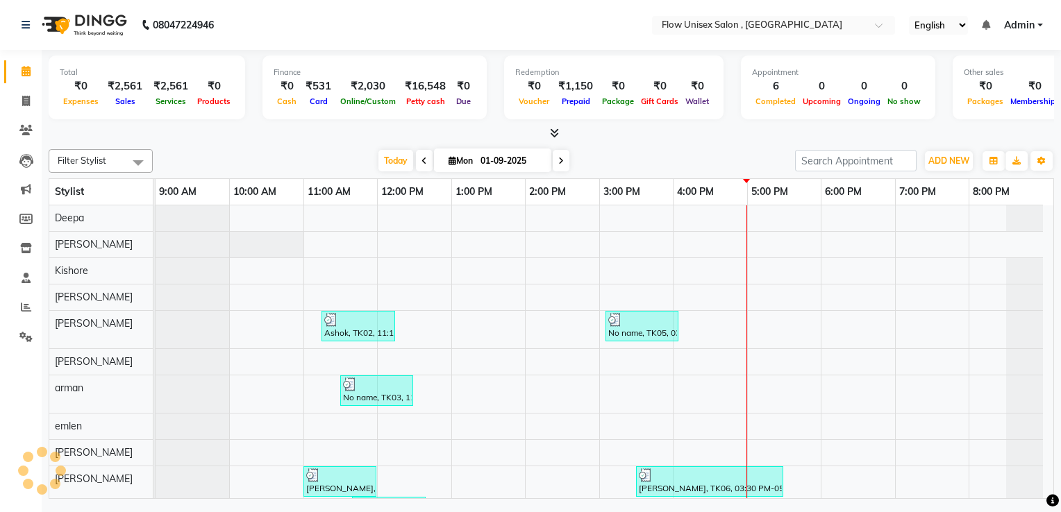
click at [867, 229] on div "Ashok, TK02, 11:15 AM-12:15 PM, Hair Cut -Hair Cut -- Men (₹300) No name, TK05,…" at bounding box center [605, 423] width 898 height 435
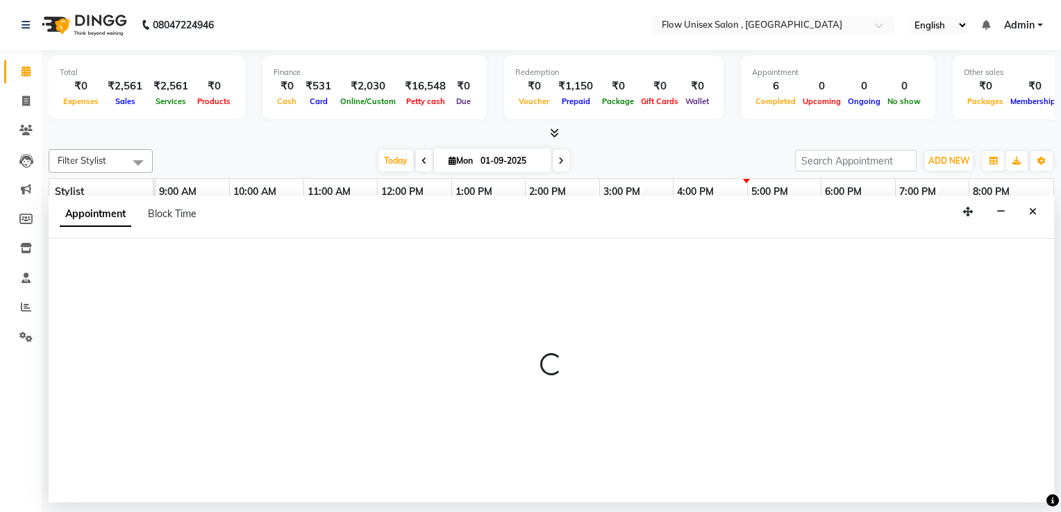
select select "49207"
select select "tentative"
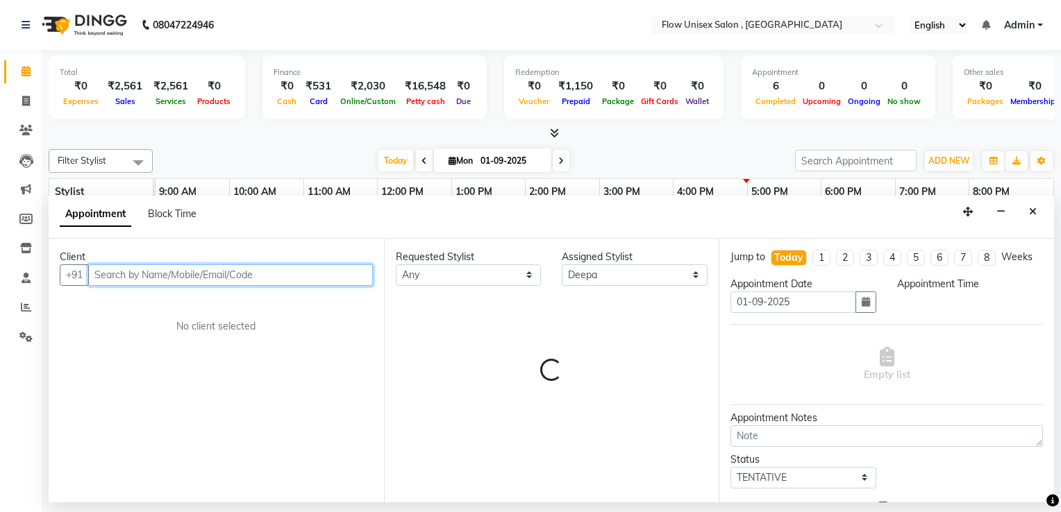
select select "1080"
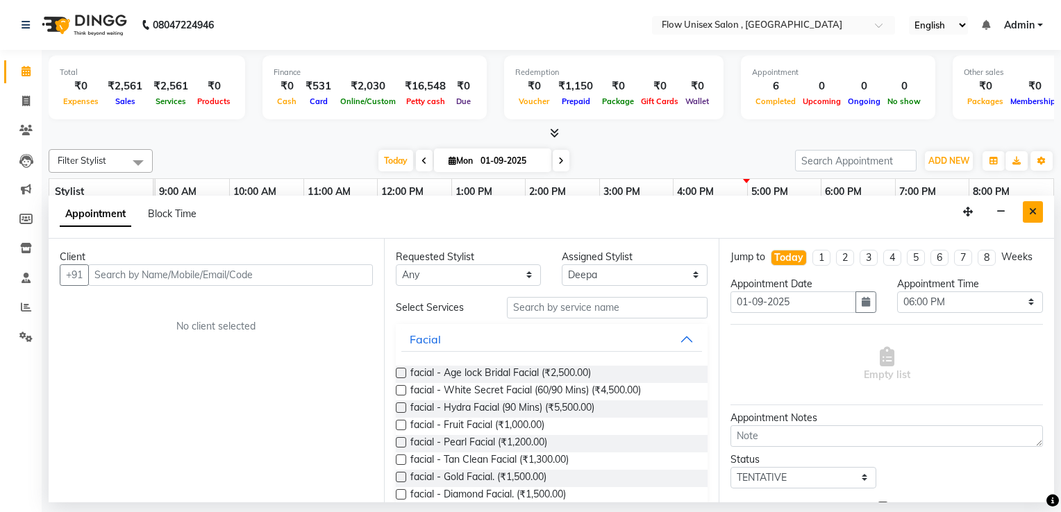
drag, startPoint x: 867, startPoint y: 229, endPoint x: 1041, endPoint y: 203, distance: 176.2
click at [1041, 203] on button "Close" at bounding box center [1033, 212] width 20 height 22
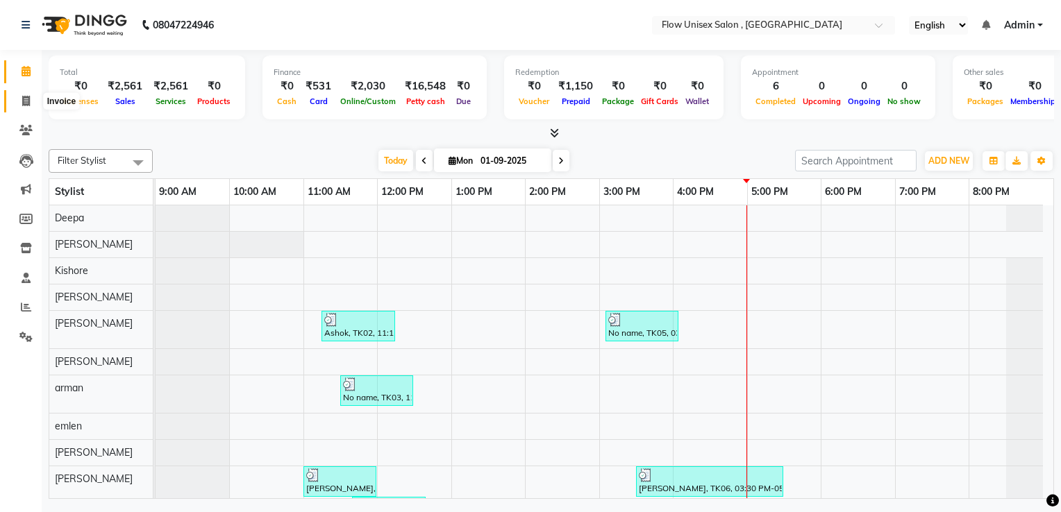
click at [28, 94] on span at bounding box center [26, 102] width 24 height 16
select select "service"
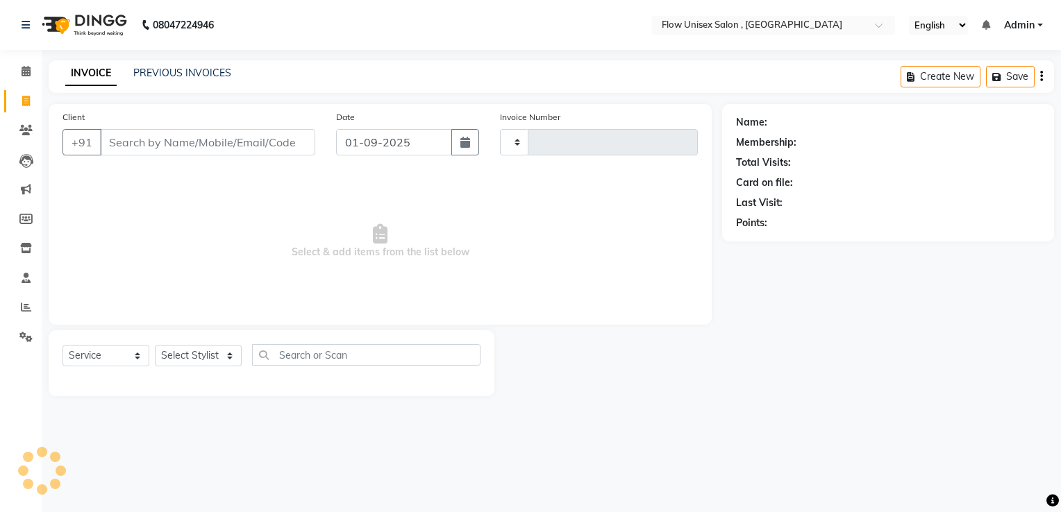
type input "5702"
select select "5875"
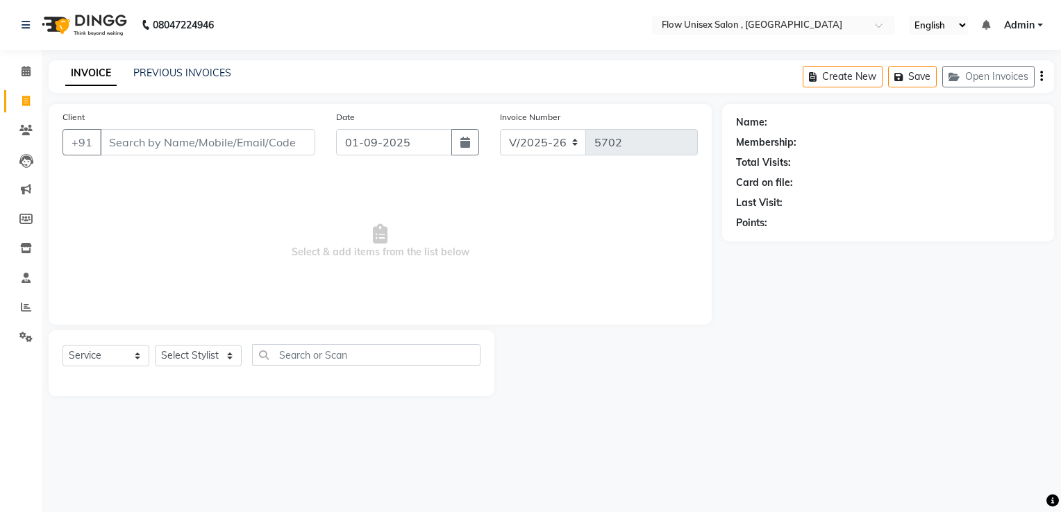
click at [165, 139] on input "Client" at bounding box center [207, 142] width 215 height 26
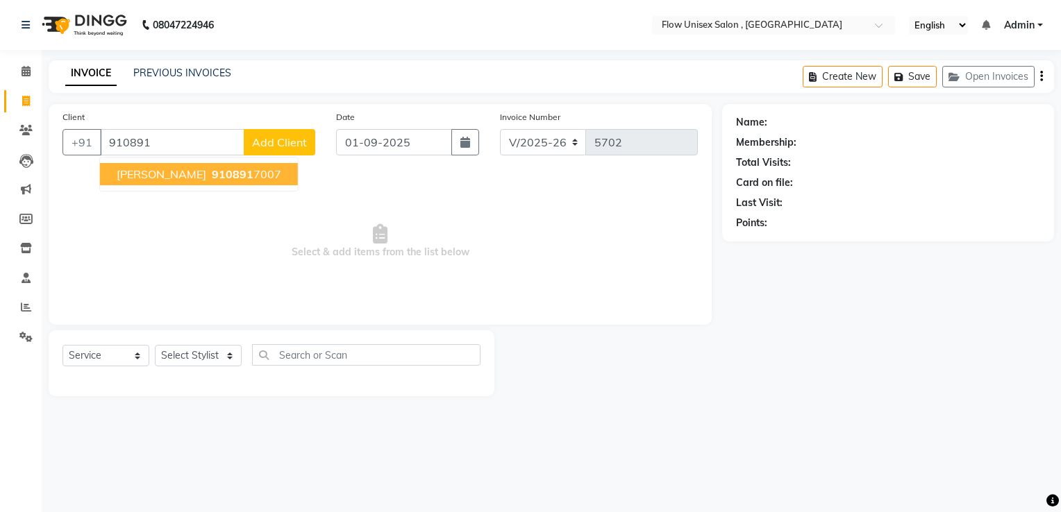
click at [212, 169] on span "910891" at bounding box center [233, 174] width 42 height 14
type input "9108917007"
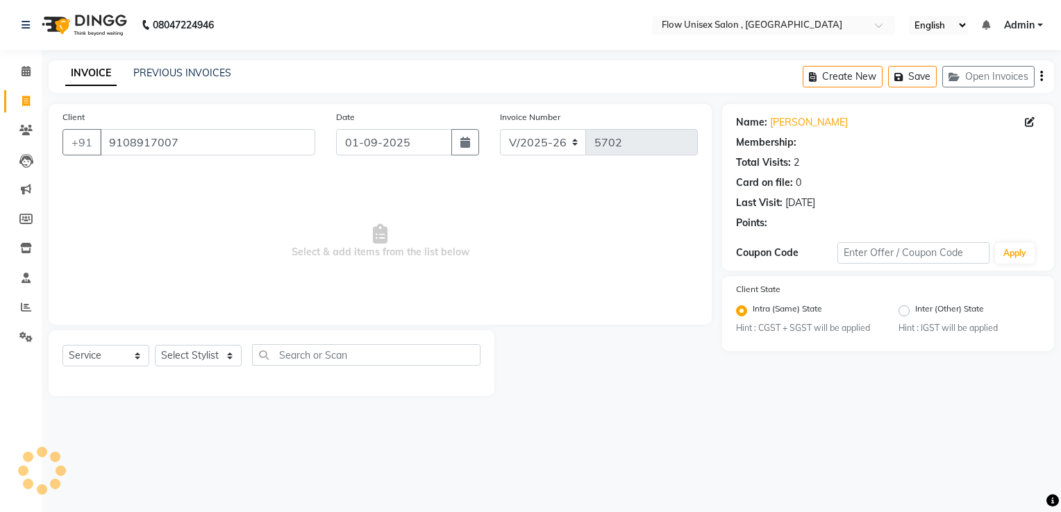
select select "1: Object"
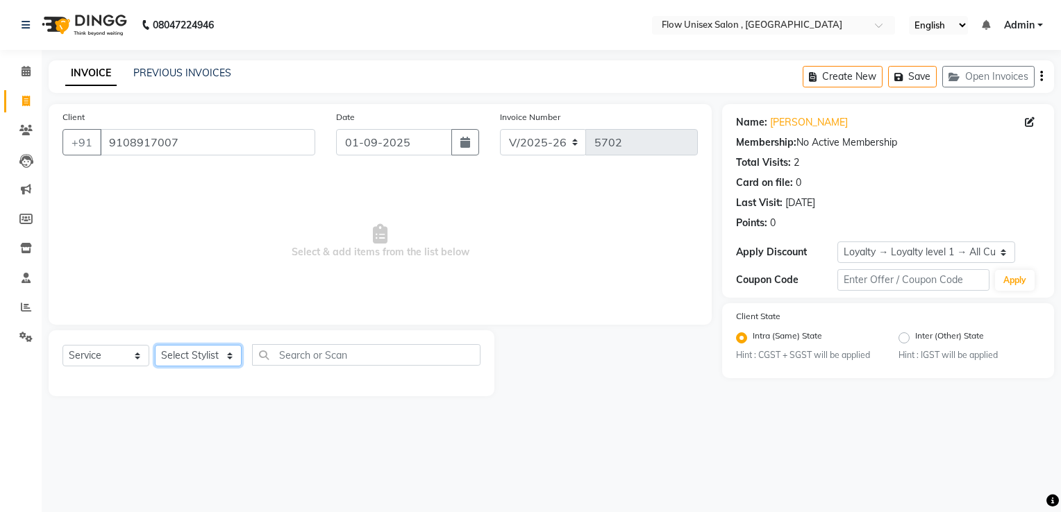
click at [224, 355] on select "Select Stylist arman Deepa emlen jaseem Kishore Manjila monika debbarma Mustafa…" at bounding box center [198, 356] width 87 height 22
select select "62770"
click at [155, 346] on select "Select Stylist arman Deepa emlen jaseem Kishore Manjila monika debbarma Mustafa…" at bounding box center [198, 356] width 87 height 22
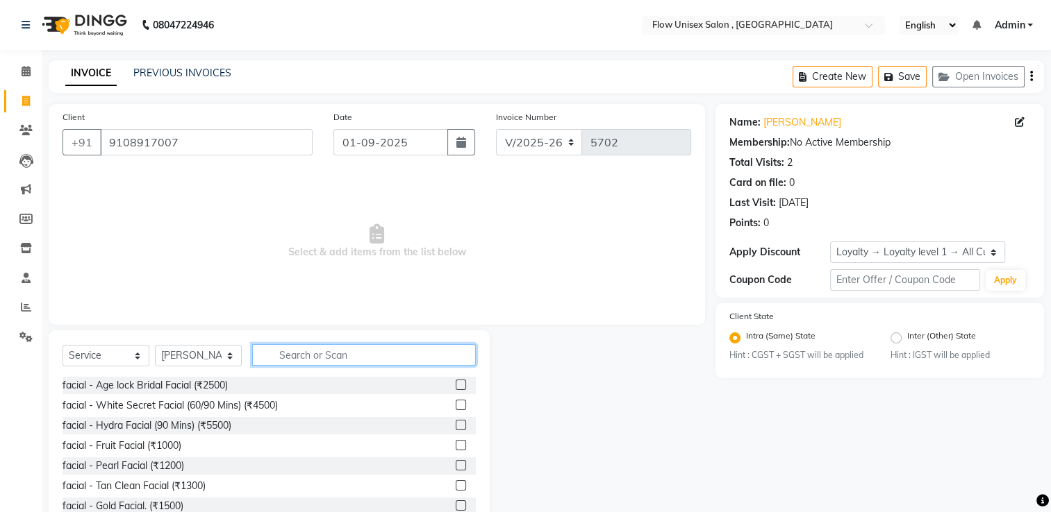
click at [342, 358] on input "text" at bounding box center [364, 355] width 224 height 22
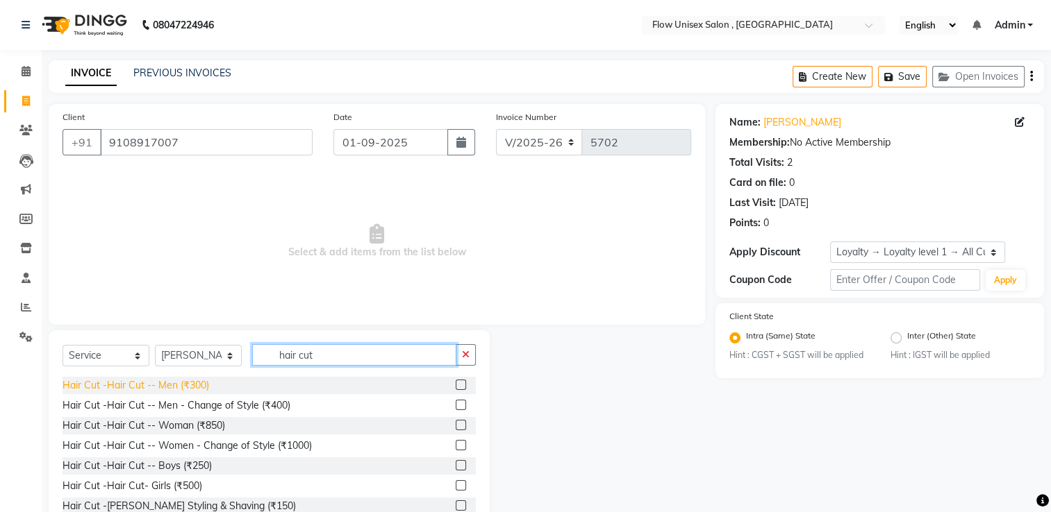
type input "hair cut"
click at [111, 382] on div "Hair Cut -Hair Cut -- Men (₹300)" at bounding box center [135, 385] width 147 height 15
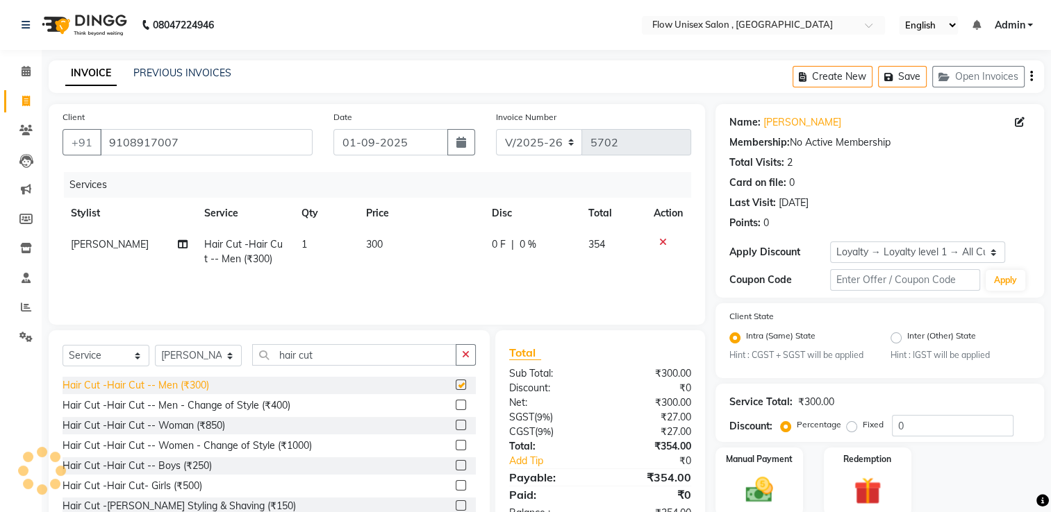
checkbox input "false"
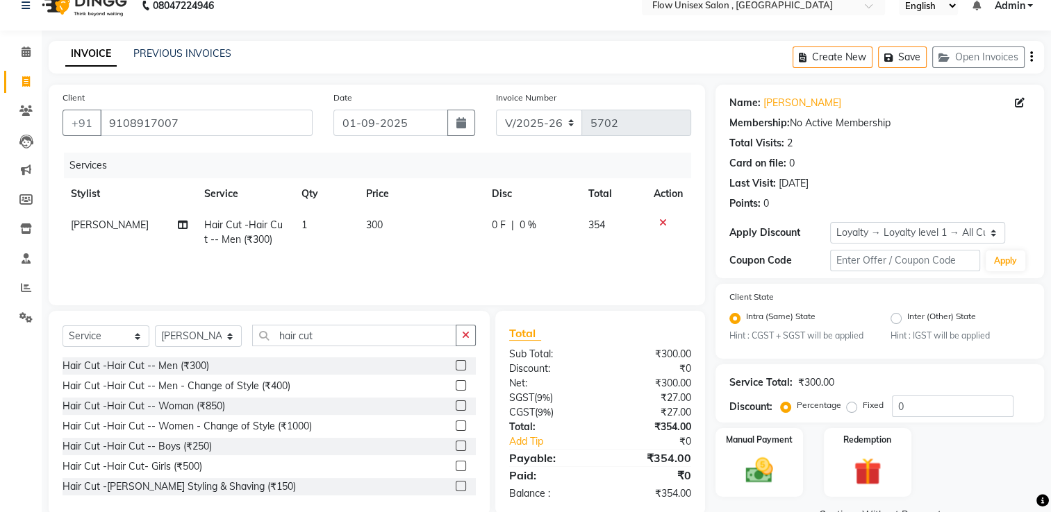
scroll to position [55, 0]
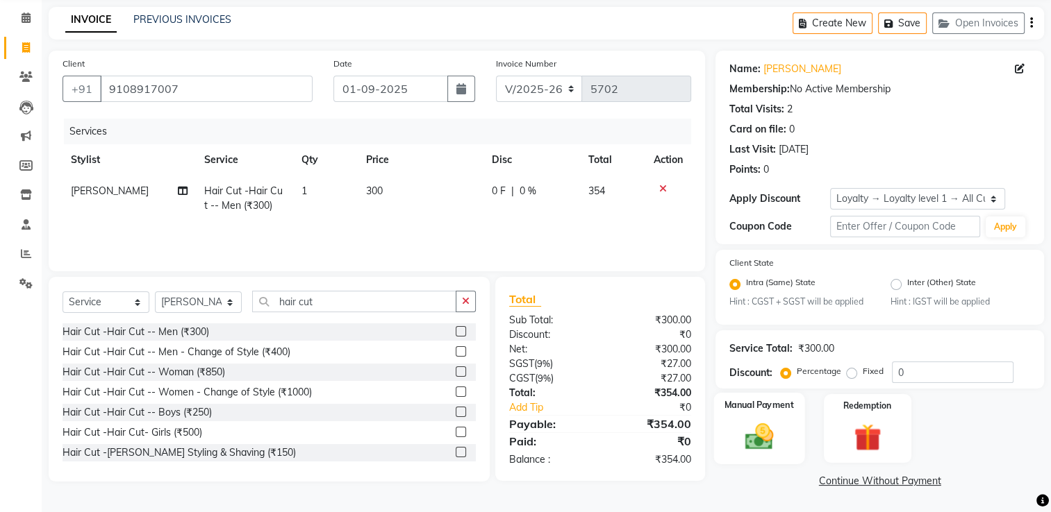
click at [748, 443] on img at bounding box center [759, 437] width 47 height 33
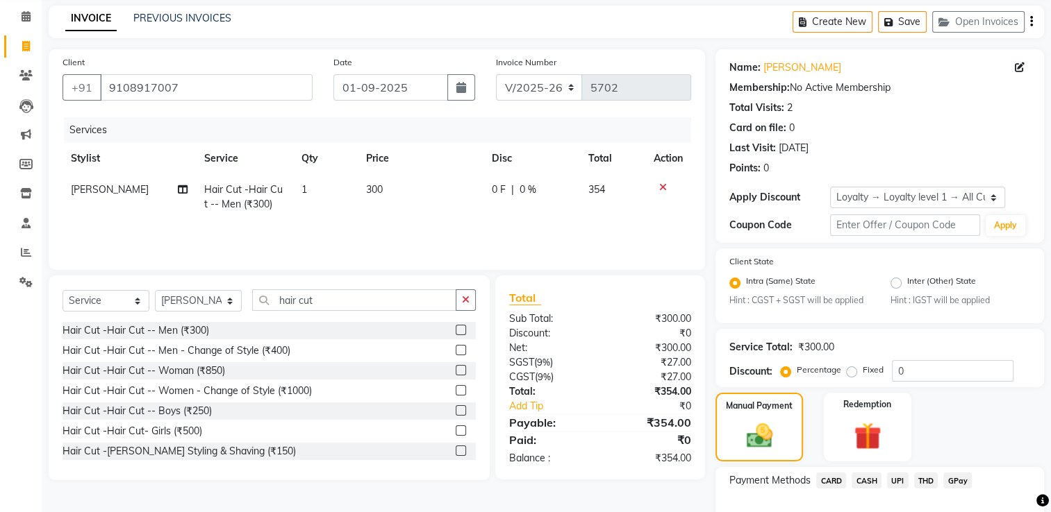
click at [638, 214] on td "354" at bounding box center [613, 197] width 66 height 46
select select "62770"
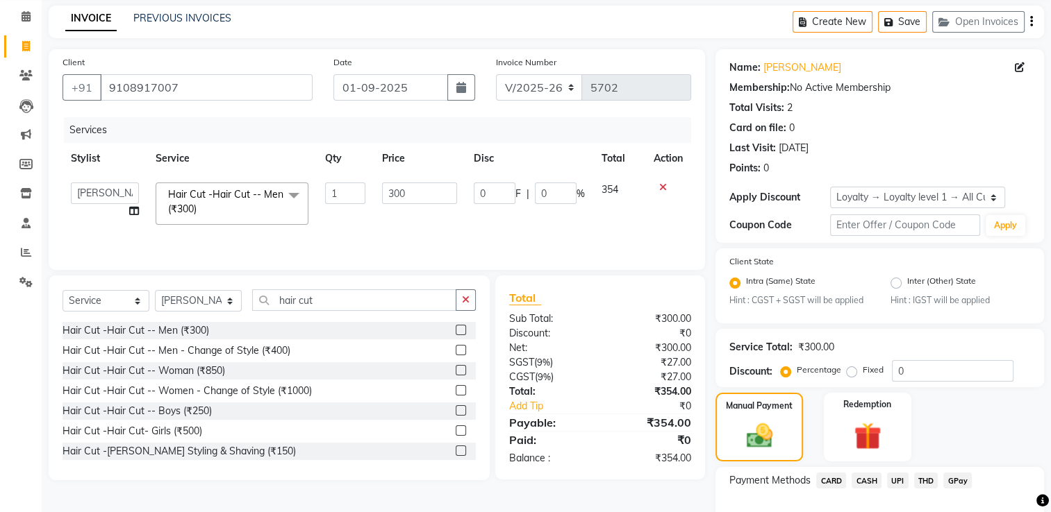
scroll to position [144, 0]
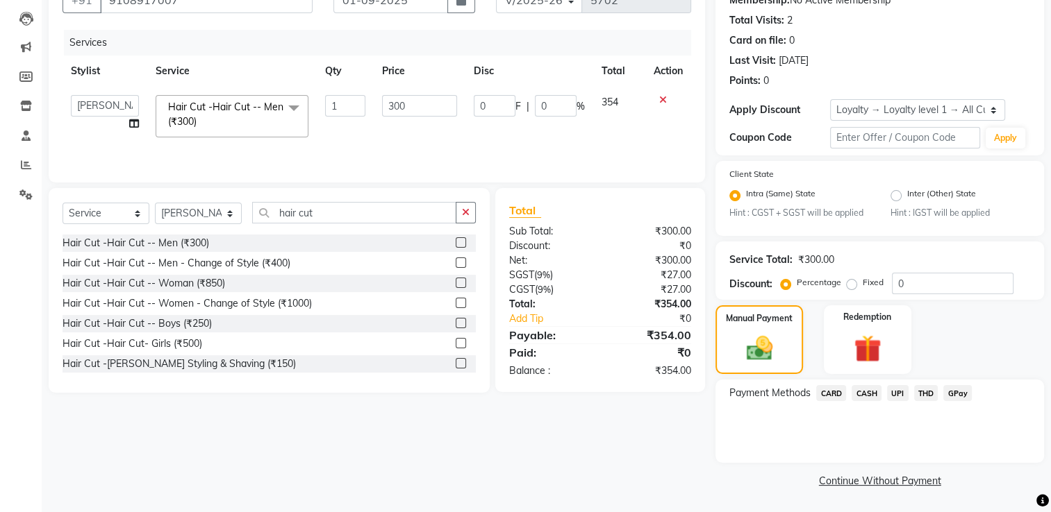
click at [894, 396] on span "UPI" at bounding box center [898, 393] width 22 height 16
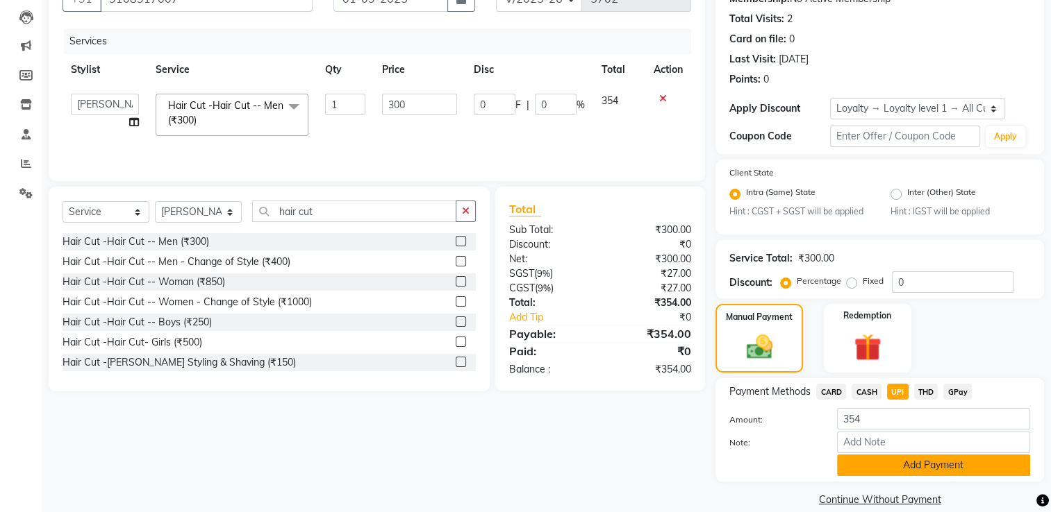
click at [941, 472] on button "Add Payment" at bounding box center [933, 466] width 193 height 22
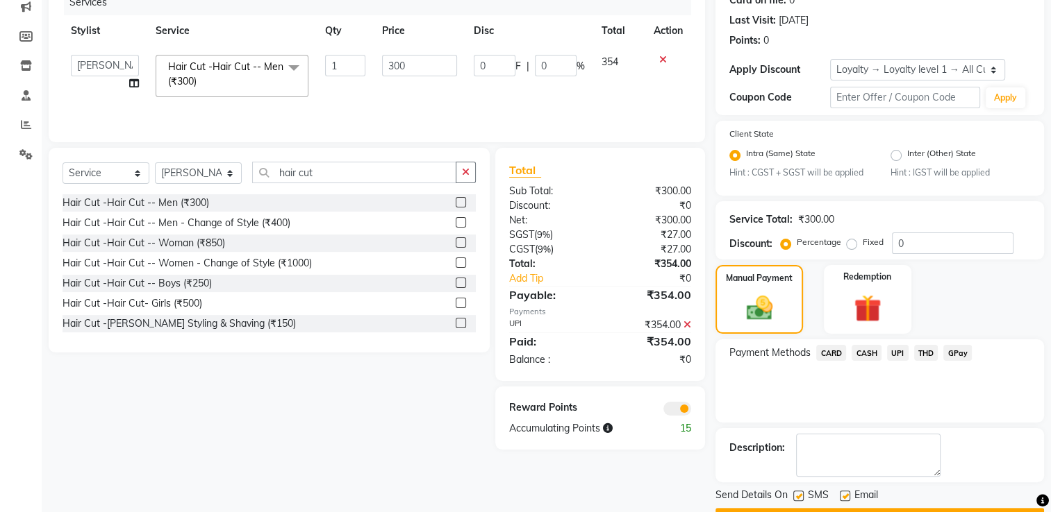
scroll to position [222, 0]
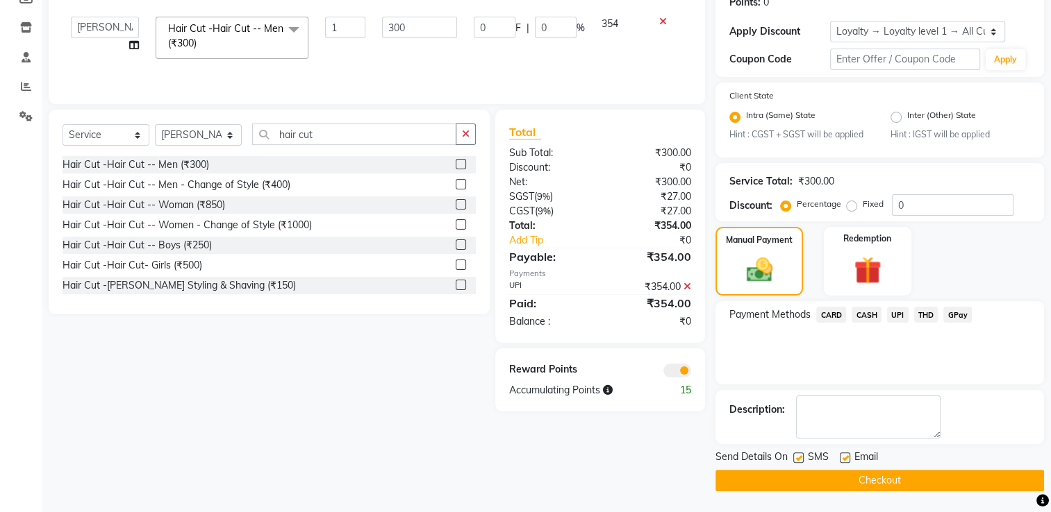
click at [678, 368] on span at bounding box center [677, 371] width 28 height 14
click at [691, 373] on input "checkbox" at bounding box center [691, 373] width 0 height 0
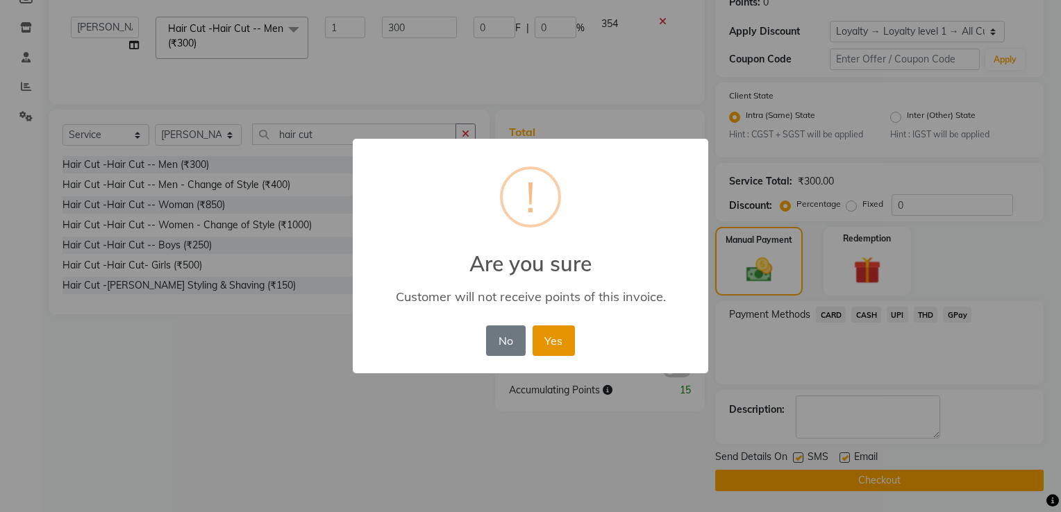
click at [553, 340] on button "Yes" at bounding box center [554, 341] width 42 height 31
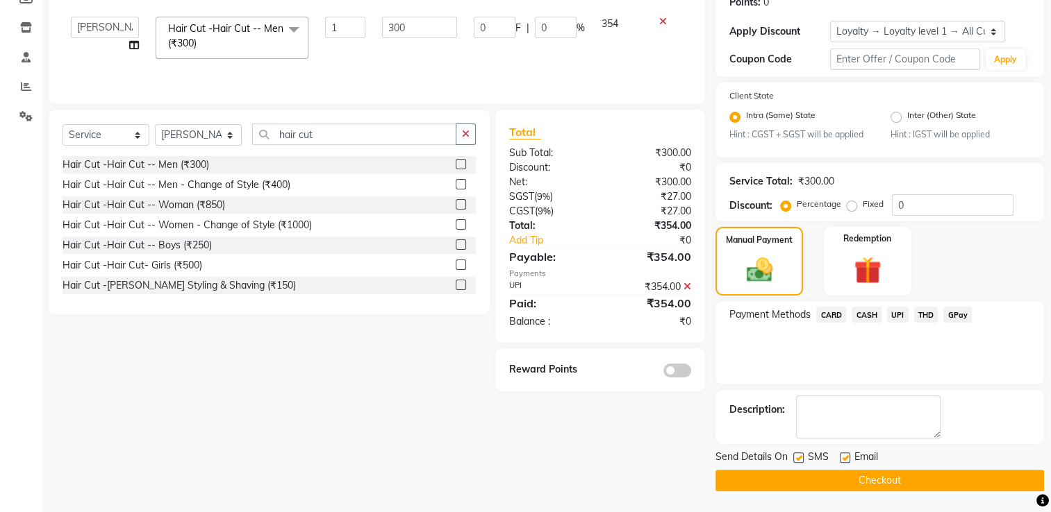
click at [870, 480] on button "Checkout" at bounding box center [879, 481] width 328 height 22
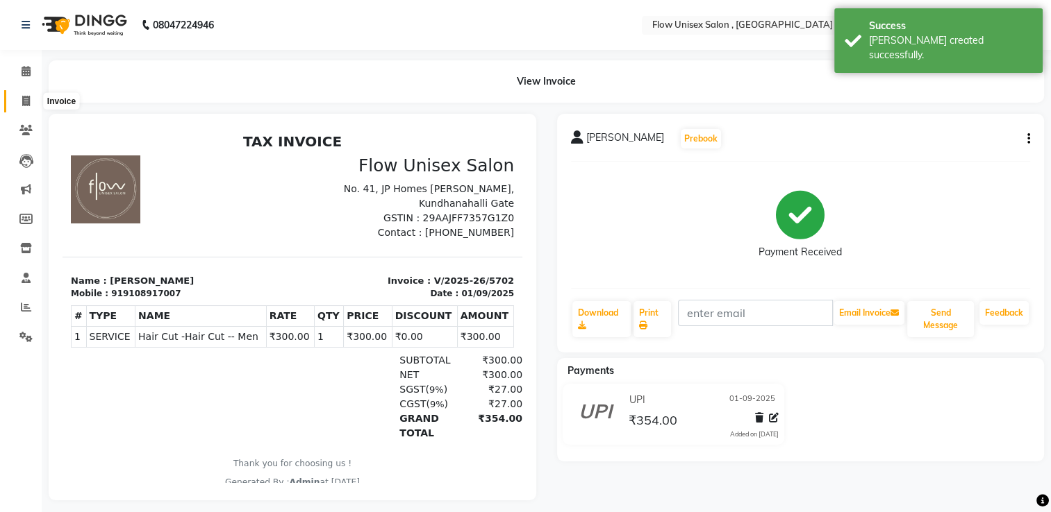
click at [28, 96] on icon at bounding box center [26, 101] width 8 height 10
select select "service"
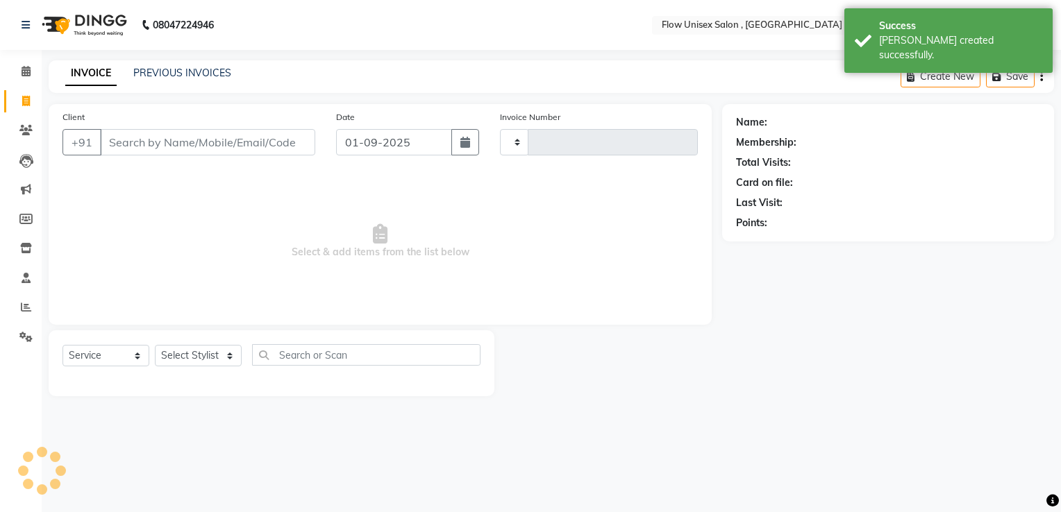
type input "5703"
select select "5875"
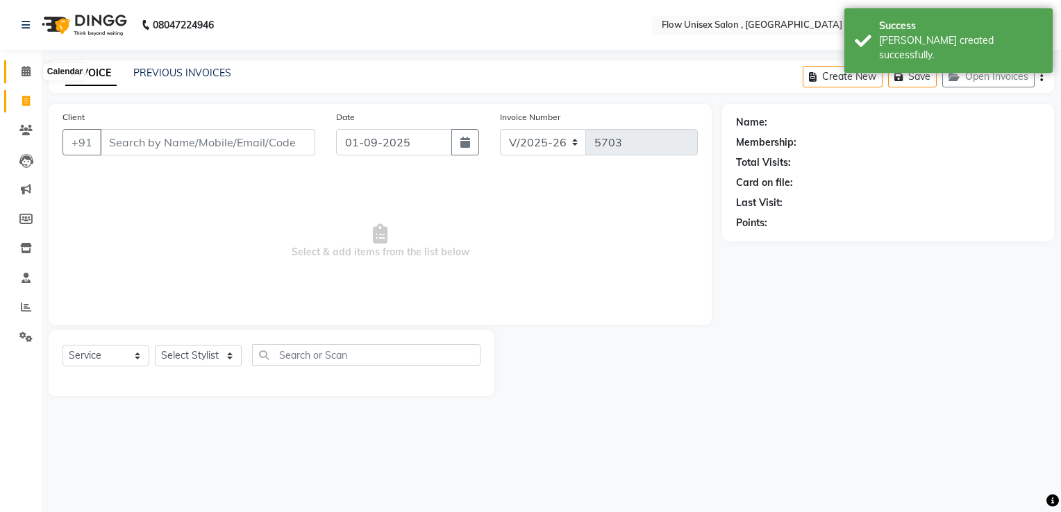
click at [29, 67] on icon at bounding box center [26, 71] width 9 height 10
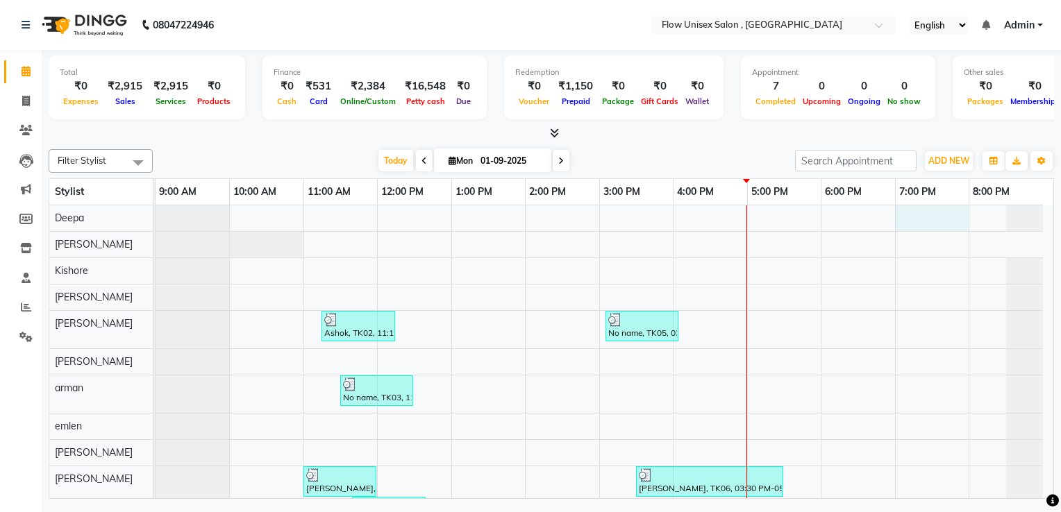
click at [919, 224] on div "Ashok, TK02, 11:15 AM-12:15 PM, Hair Cut -Hair Cut -- Men (₹300) No name, TK05,…" at bounding box center [605, 429] width 898 height 447
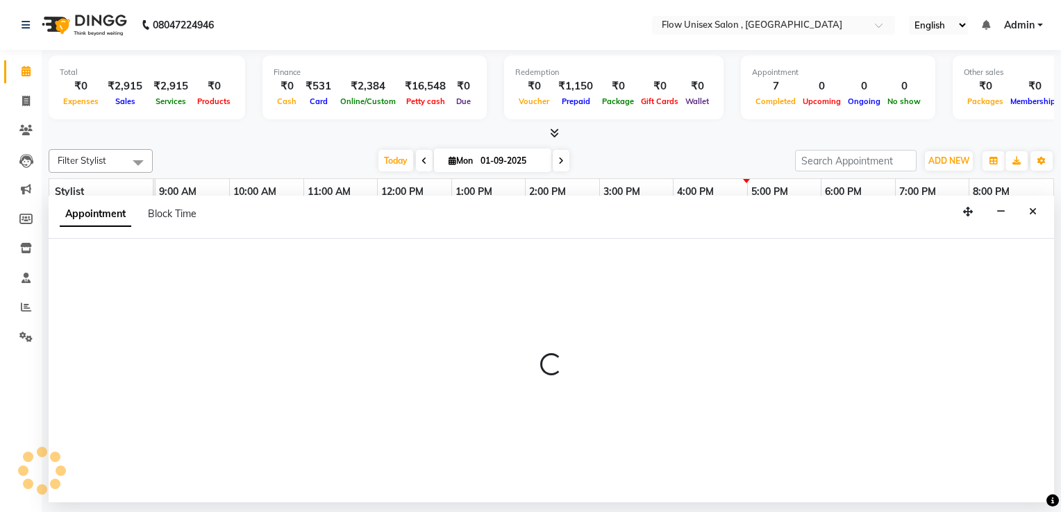
select select "49207"
select select "1140"
select select "tentative"
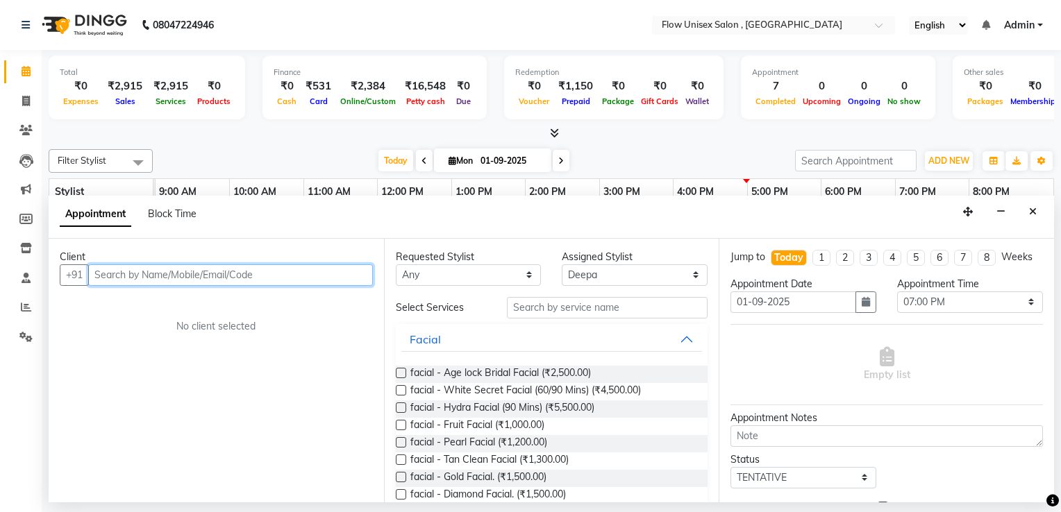
click at [247, 279] on input "text" at bounding box center [230, 276] width 285 height 22
click at [239, 278] on input "text" at bounding box center [230, 276] width 285 height 22
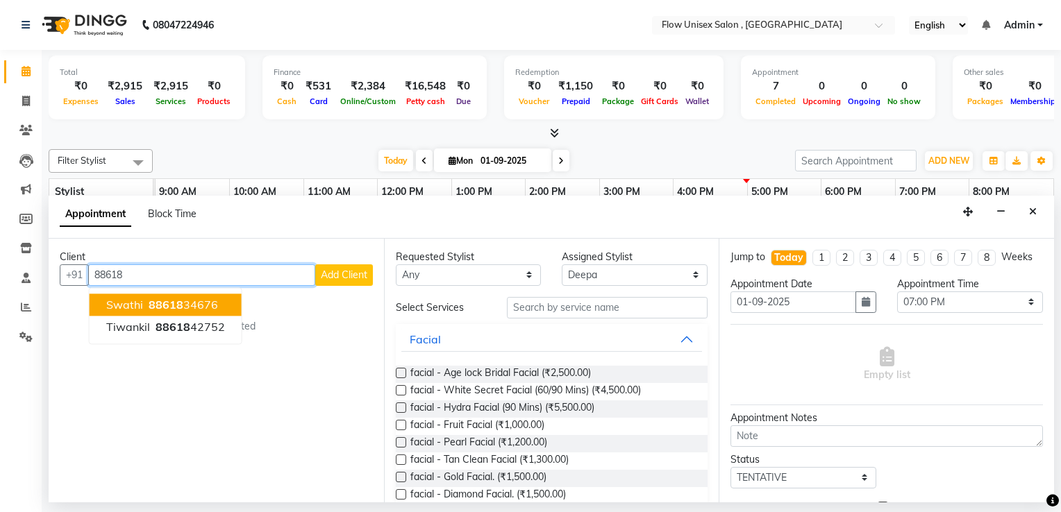
click at [231, 274] on input "88618" at bounding box center [201, 276] width 227 height 22
type input "8861892004"
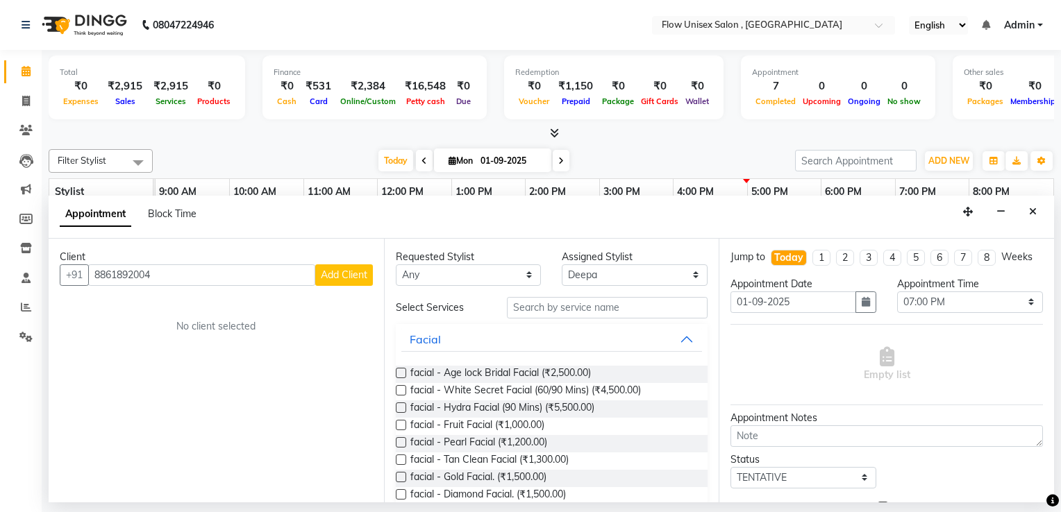
click at [365, 265] on button "Add Client" at bounding box center [344, 276] width 58 height 22
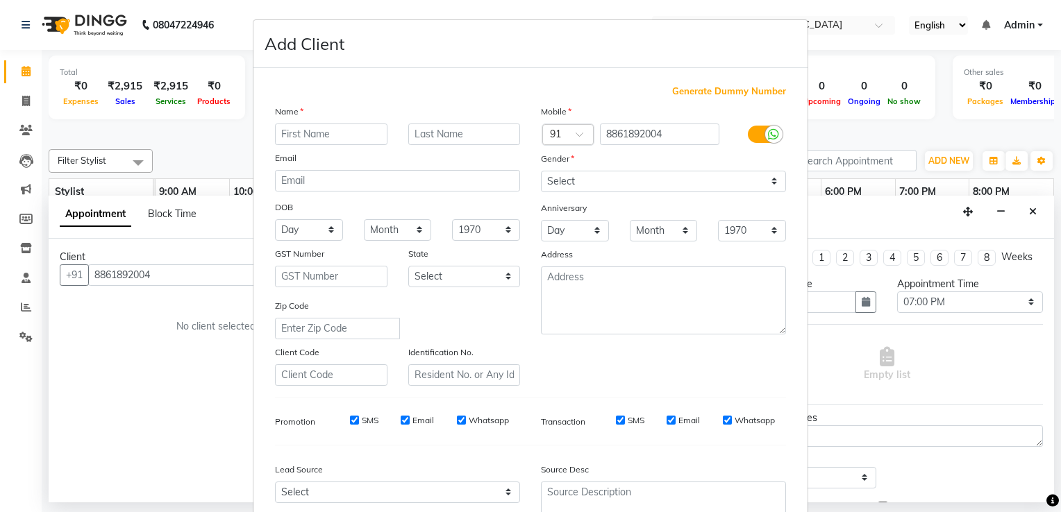
click at [365, 137] on input "text" at bounding box center [331, 135] width 112 height 22
type input "no name"
drag, startPoint x: 684, startPoint y: 183, endPoint x: 677, endPoint y: 192, distance: 11.9
click at [684, 183] on select "Select Male Female Other Prefer Not To Say" at bounding box center [663, 182] width 245 height 22
select select "female"
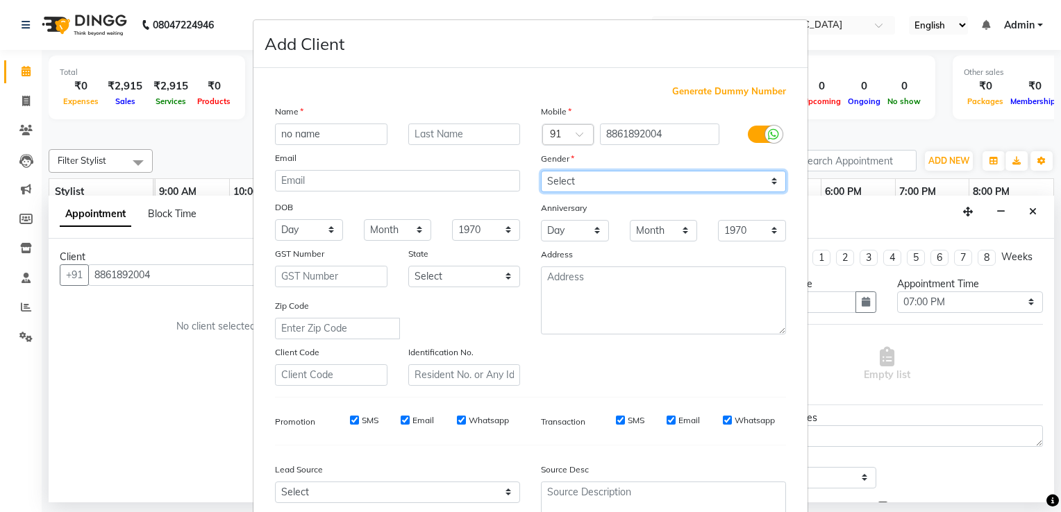
click at [541, 172] on select "Select Male Female Other Prefer Not To Say" at bounding box center [663, 182] width 245 height 22
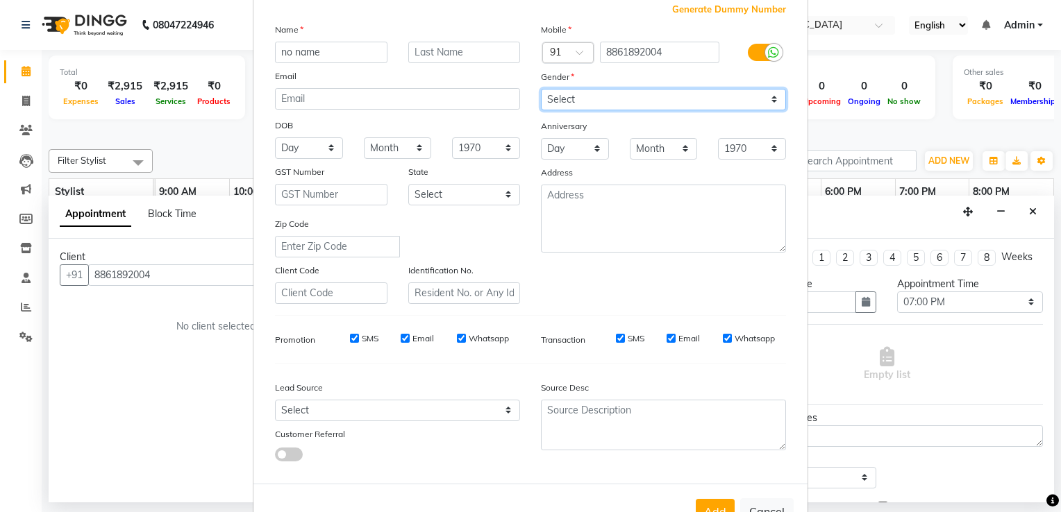
scroll to position [135, 0]
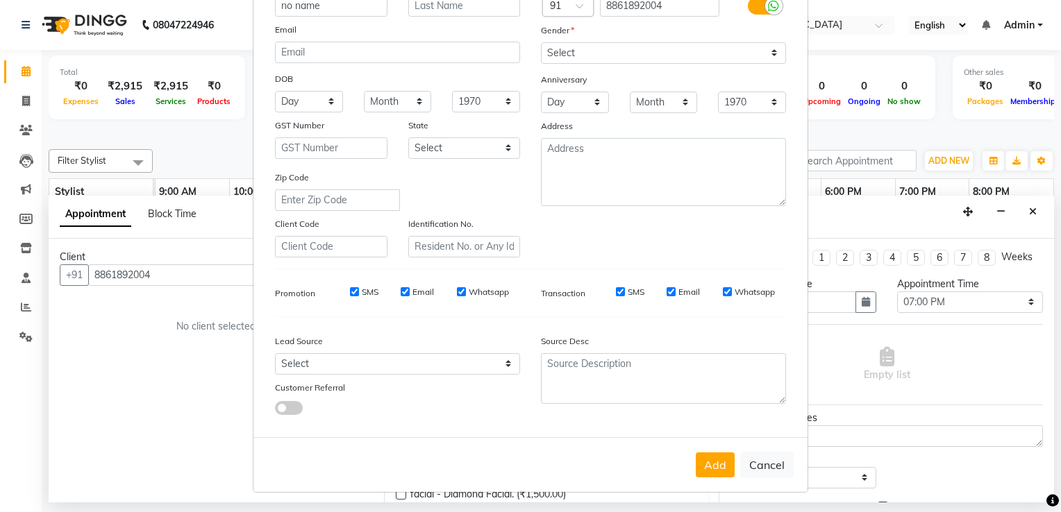
drag, startPoint x: 690, startPoint y: 472, endPoint x: 571, endPoint y: 324, distance: 190.1
click at [690, 470] on div "Add Cancel" at bounding box center [530, 464] width 554 height 55
click at [709, 475] on button "Add" at bounding box center [715, 465] width 39 height 25
select select
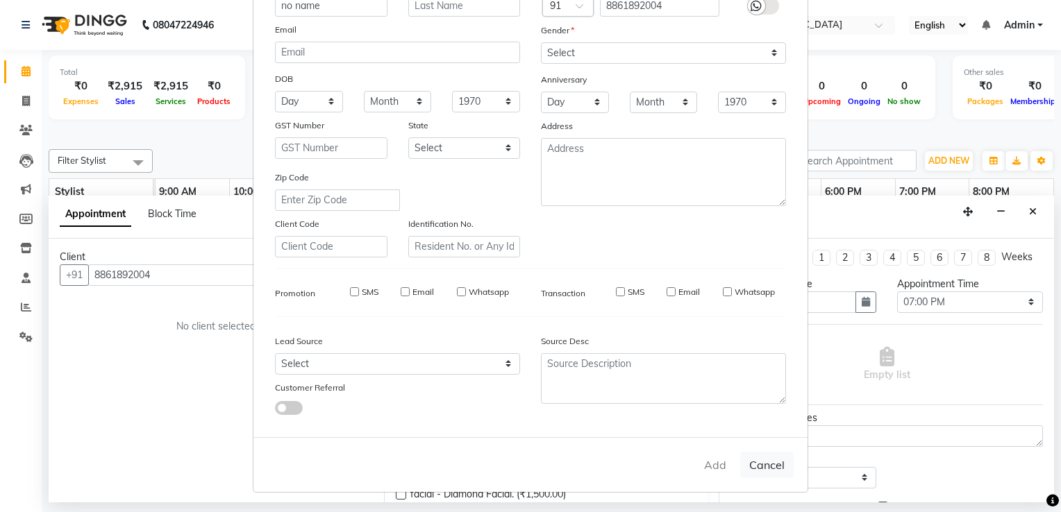
select select
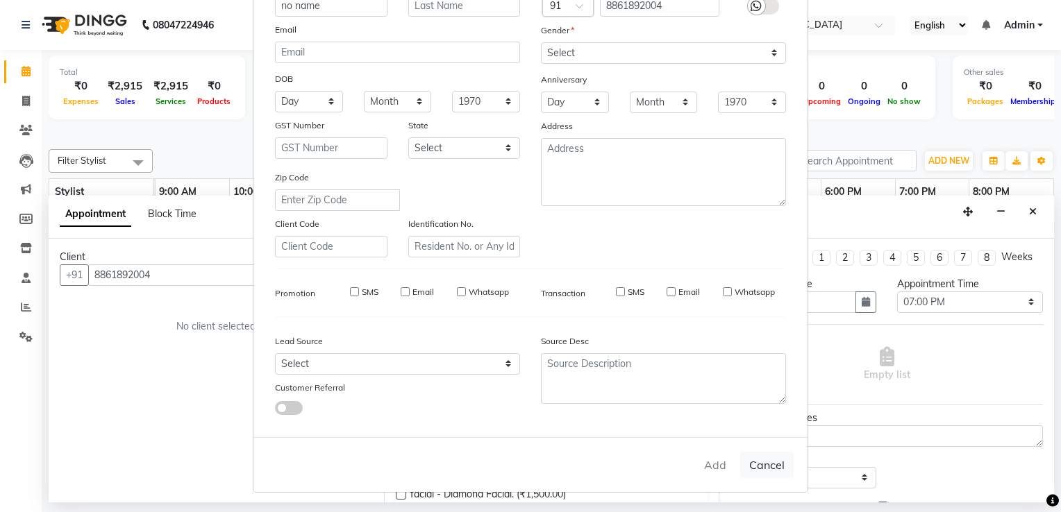
checkbox input "false"
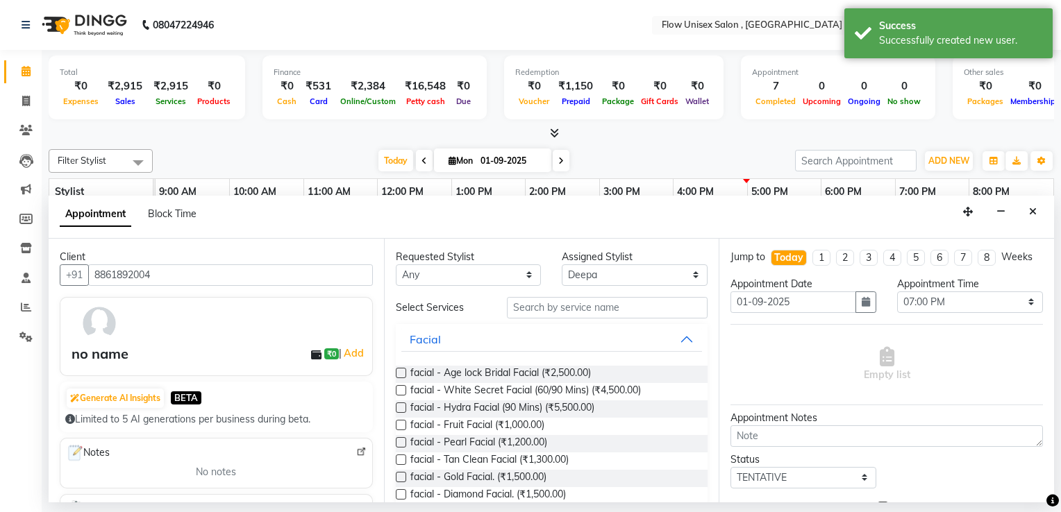
scroll to position [69, 0]
click at [630, 310] on input "text" at bounding box center [607, 308] width 201 height 22
type input "h"
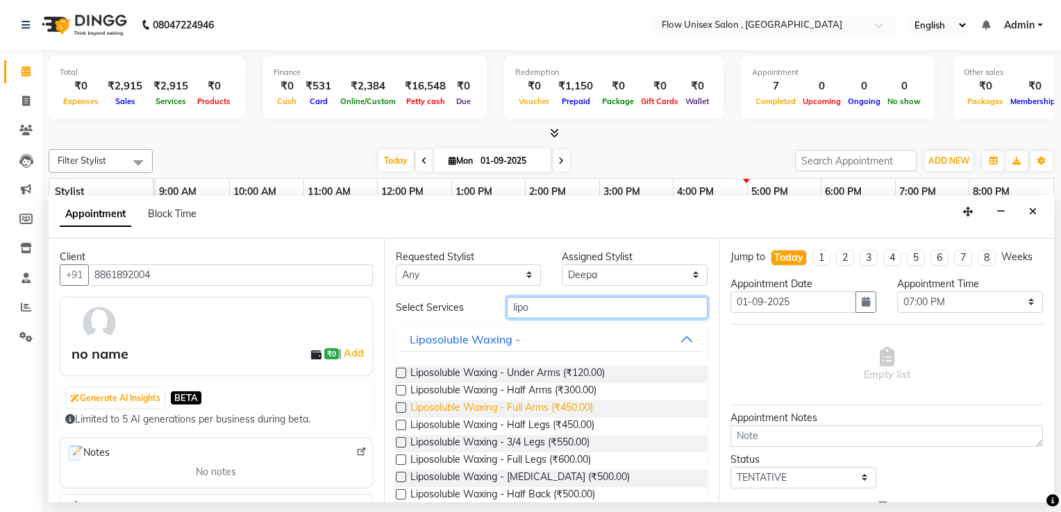
type input "lipo"
drag, startPoint x: 539, startPoint y: 410, endPoint x: 622, endPoint y: 424, distance: 84.5
click at [540, 409] on span "Liposoluble Waxing - Full Arms (₹450.00)" at bounding box center [501, 409] width 183 height 17
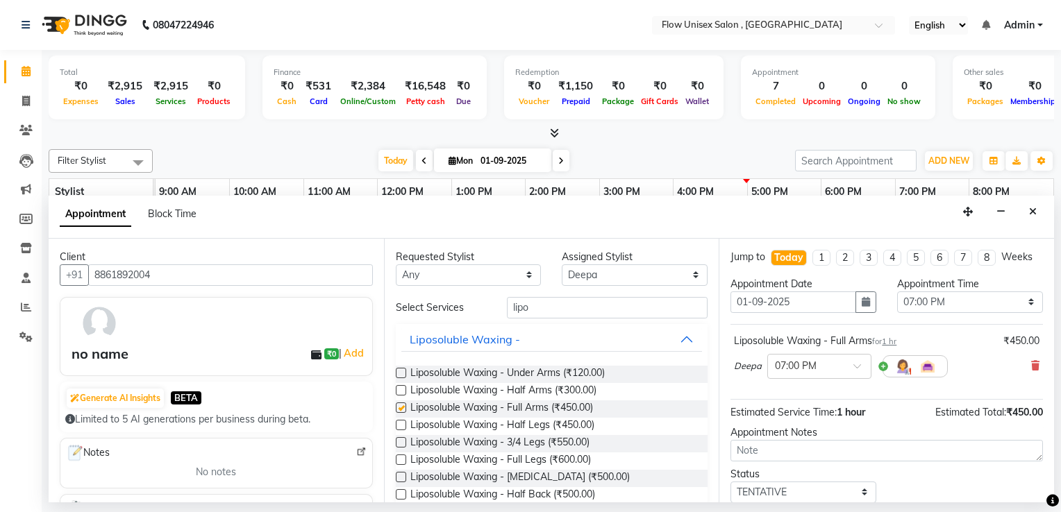
checkbox input "false"
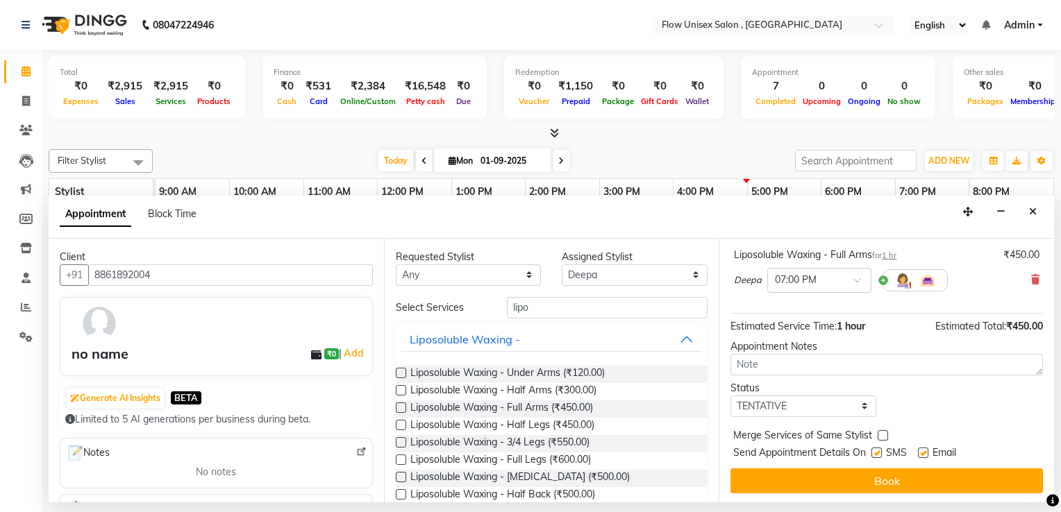
drag, startPoint x: 812, startPoint y: 478, endPoint x: 659, endPoint y: 392, distance: 175.4
click at [811, 478] on button "Book" at bounding box center [887, 481] width 312 height 25
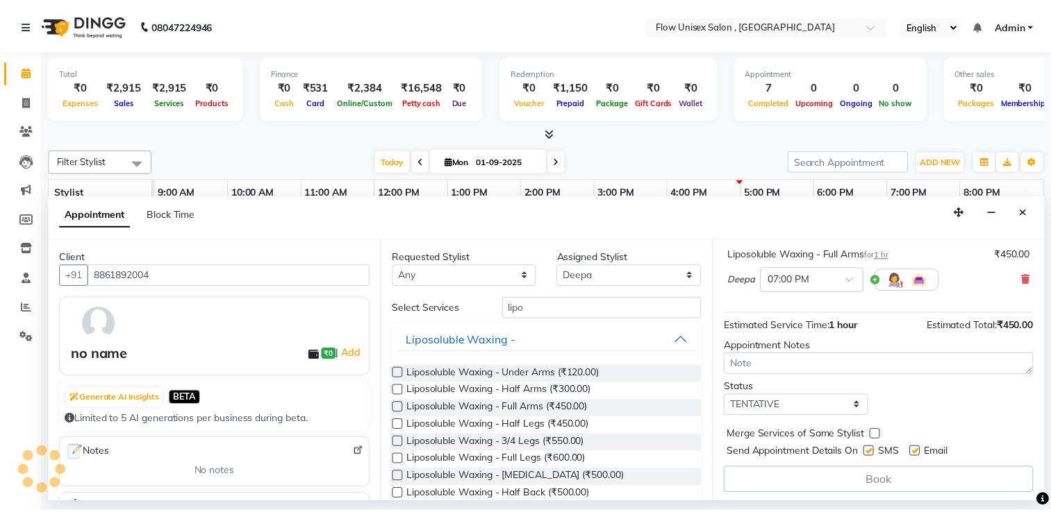
scroll to position [87, 0]
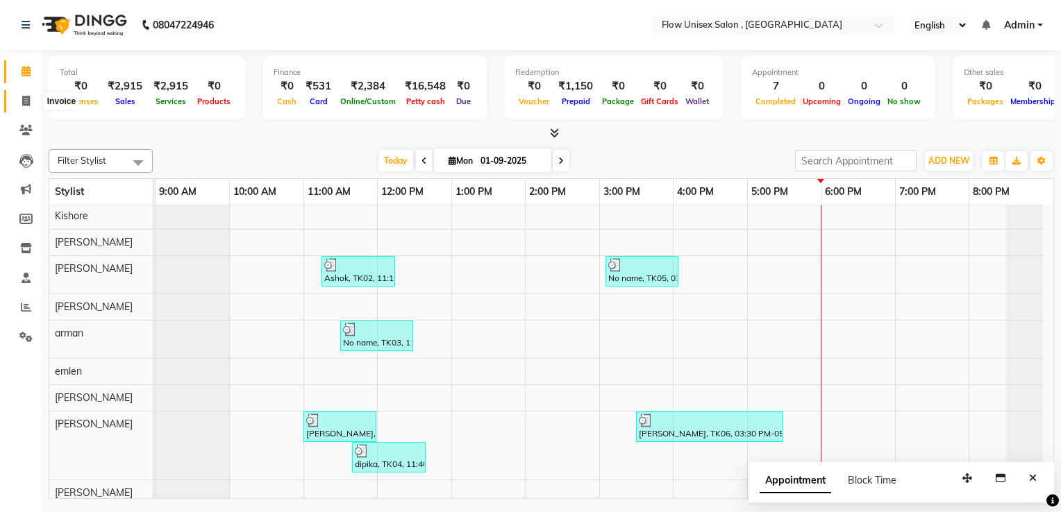
click at [15, 96] on span at bounding box center [26, 102] width 24 height 16
select select "5875"
select select "service"
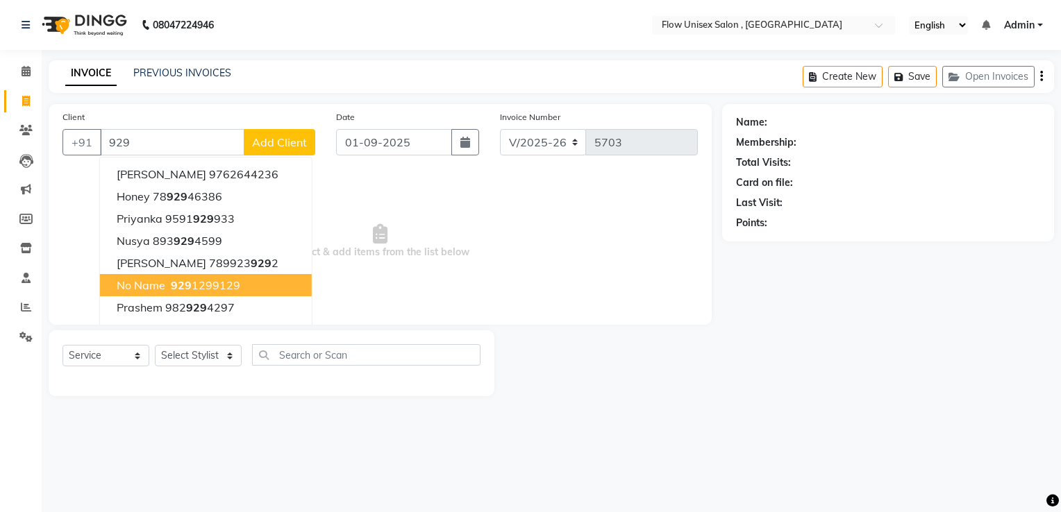
click at [145, 295] on button "No name 929 1299129" at bounding box center [206, 285] width 212 height 22
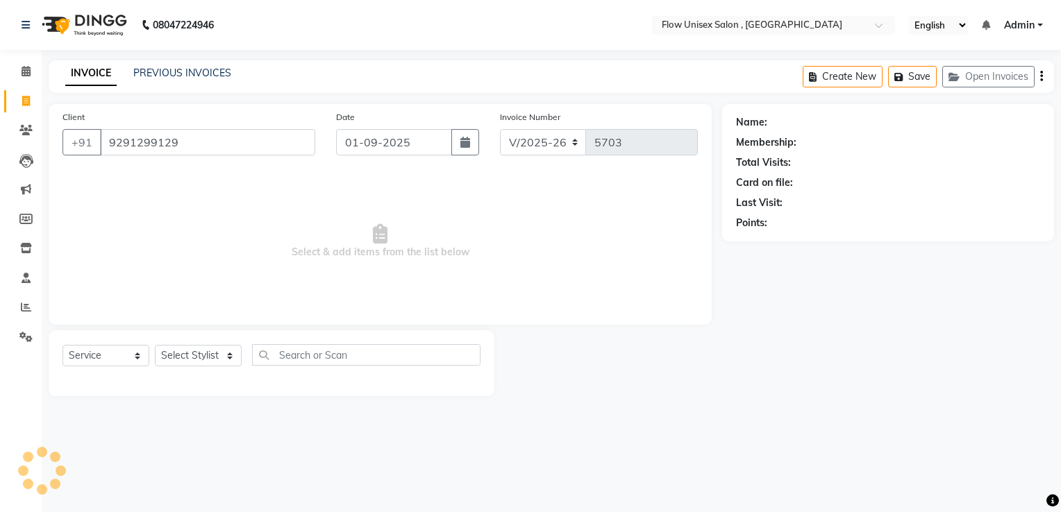
type input "9291299129"
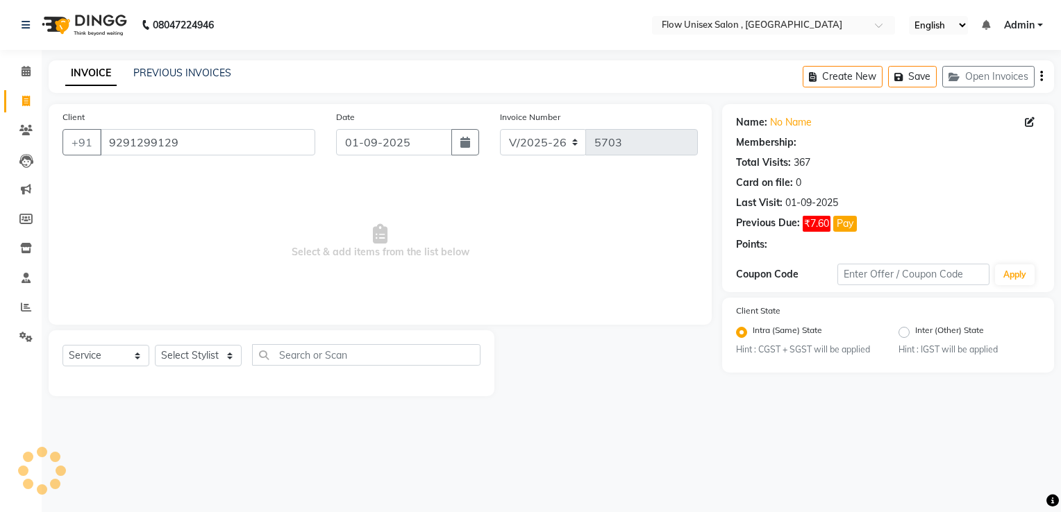
radio input "false"
radio input "true"
select select "1: Object"
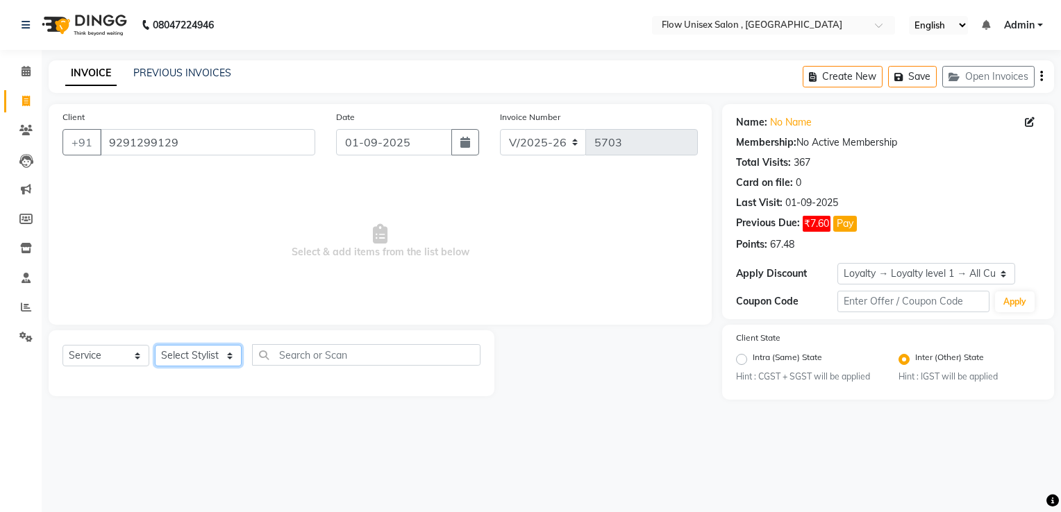
click at [197, 359] on select "Select Stylist arman Deepa emlen jaseem Kishore Manjila monika debbarma Mustafa…" at bounding box center [198, 356] width 87 height 22
select select "79057"
click at [155, 346] on select "Select Stylist arman Deepa emlen jaseem Kishore Manjila monika debbarma Mustafa…" at bounding box center [198, 356] width 87 height 22
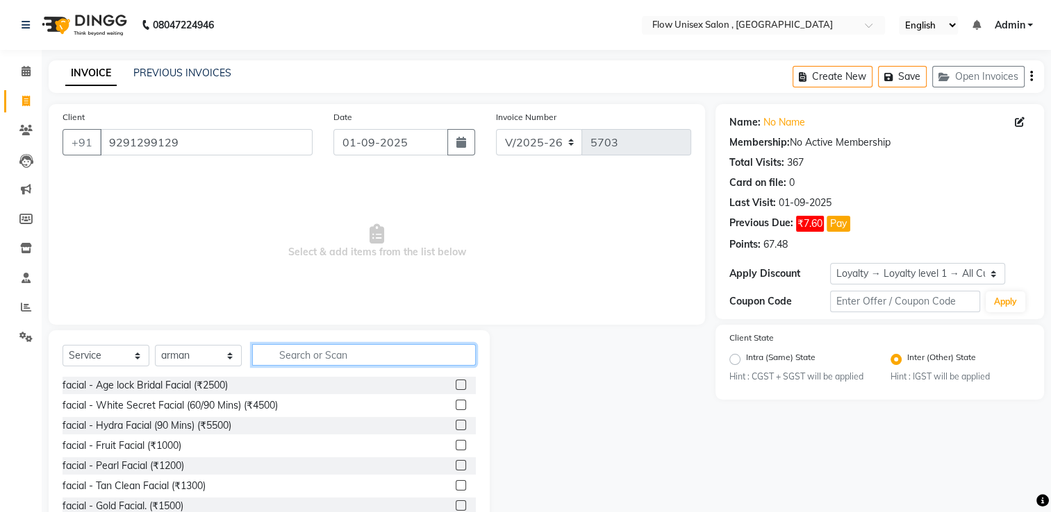
click at [291, 365] on input "text" at bounding box center [364, 355] width 224 height 22
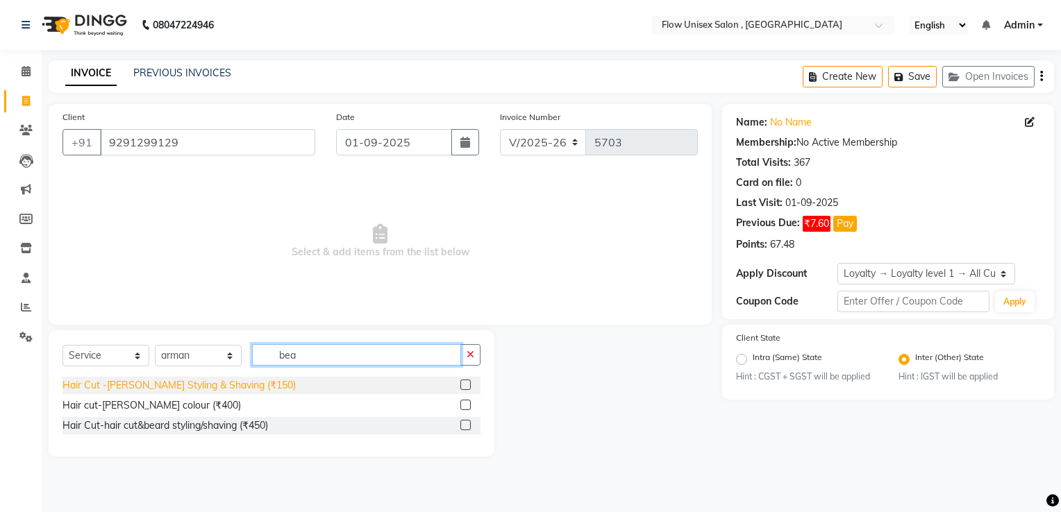
type input "bea"
click at [178, 390] on div "Hair Cut -Beard Styling & Shaving (₹150)" at bounding box center [178, 385] width 233 height 15
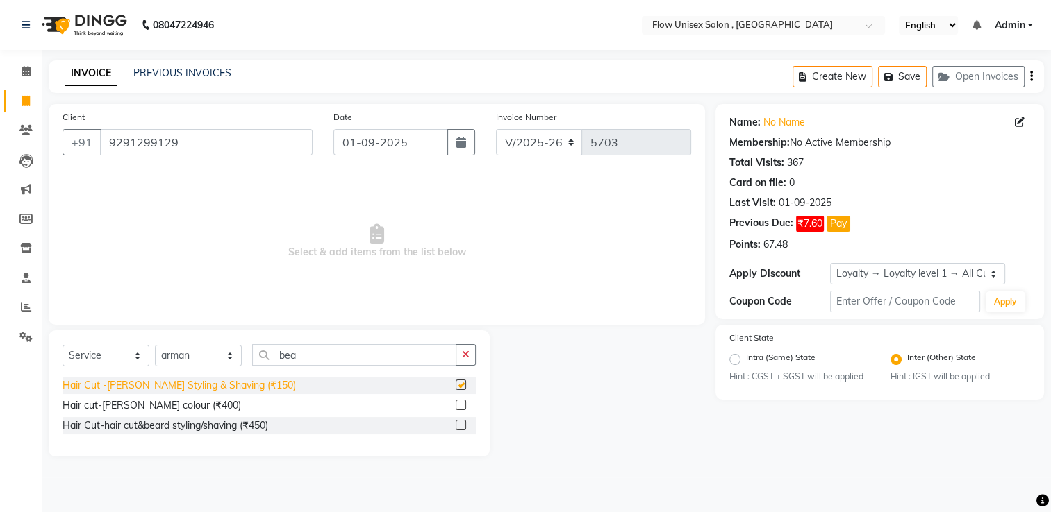
checkbox input "false"
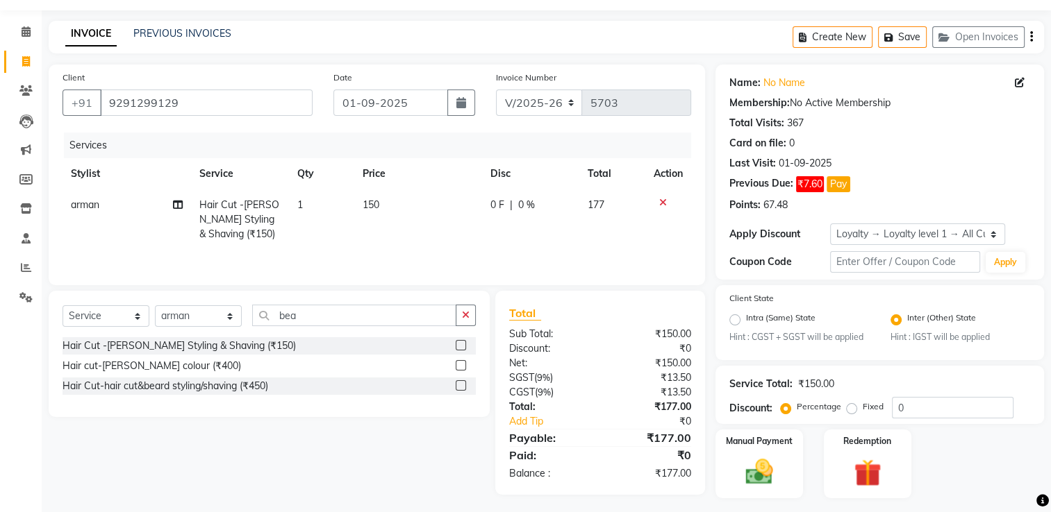
scroll to position [76, 0]
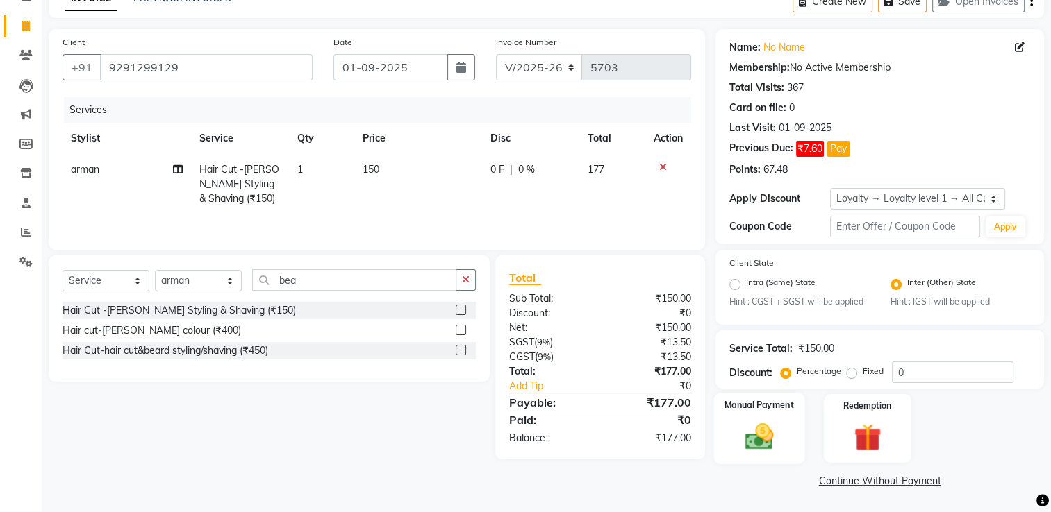
click at [764, 432] on img at bounding box center [759, 437] width 47 height 33
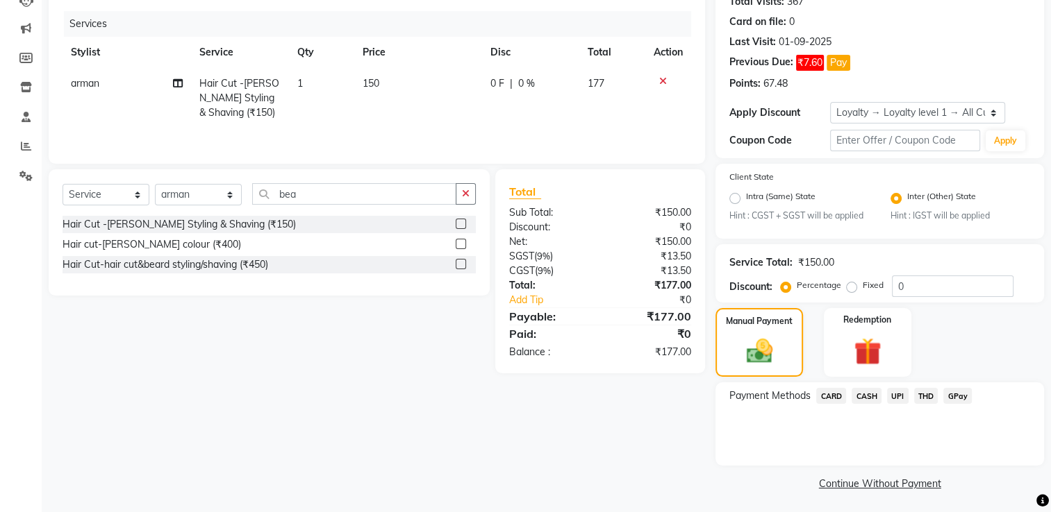
scroll to position [165, 0]
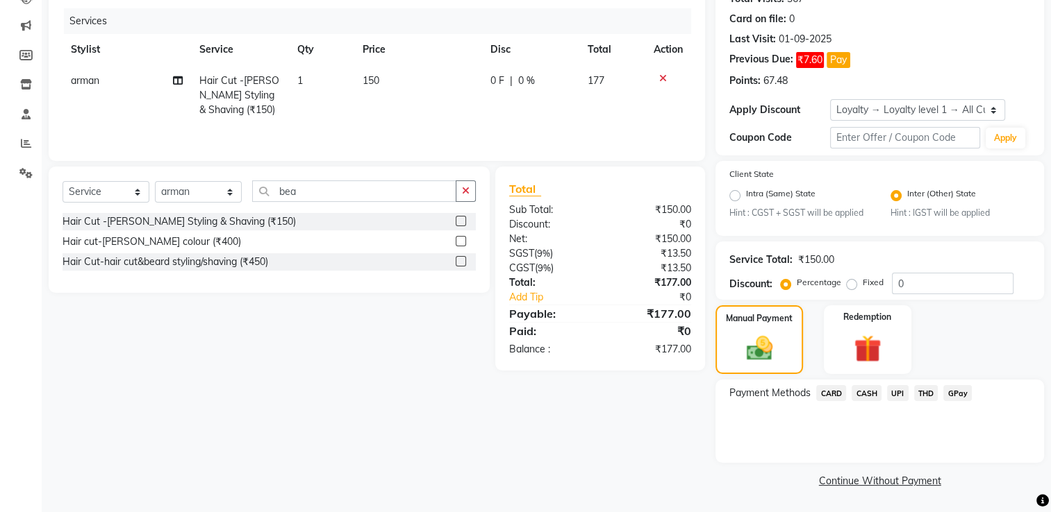
click at [869, 397] on span "CASH" at bounding box center [866, 393] width 30 height 16
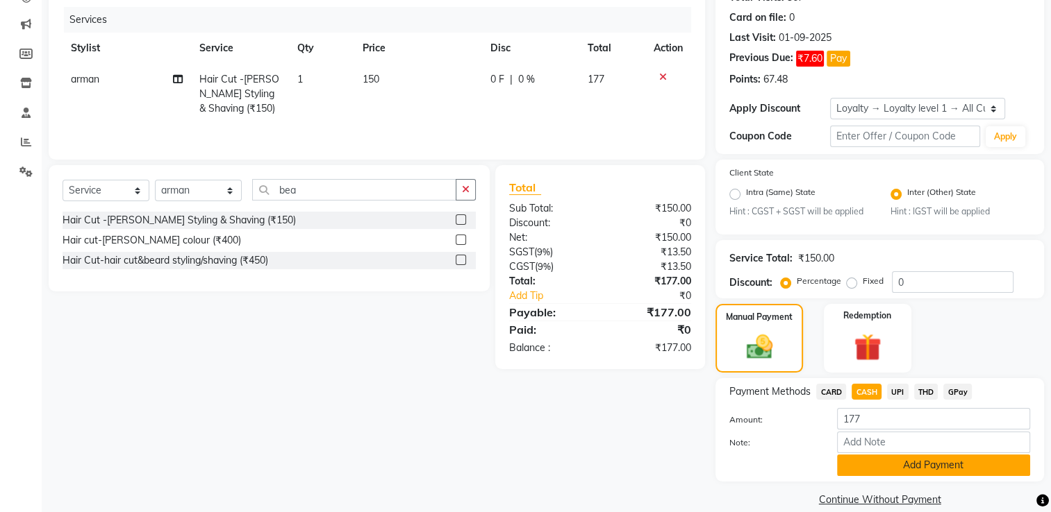
click at [908, 465] on button "Add Payment" at bounding box center [933, 466] width 193 height 22
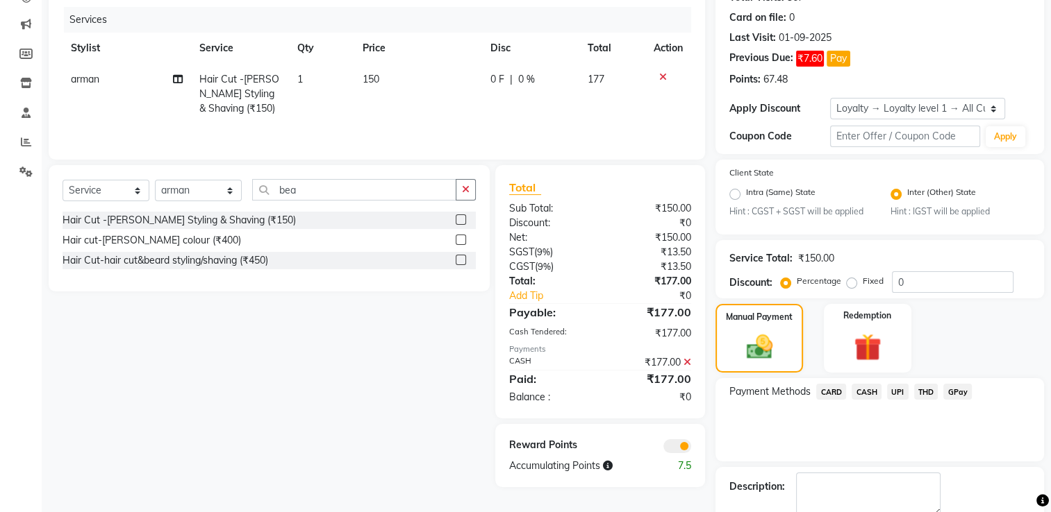
click at [685, 449] on span at bounding box center [677, 447] width 28 height 14
click at [691, 449] on input "checkbox" at bounding box center [691, 449] width 0 height 0
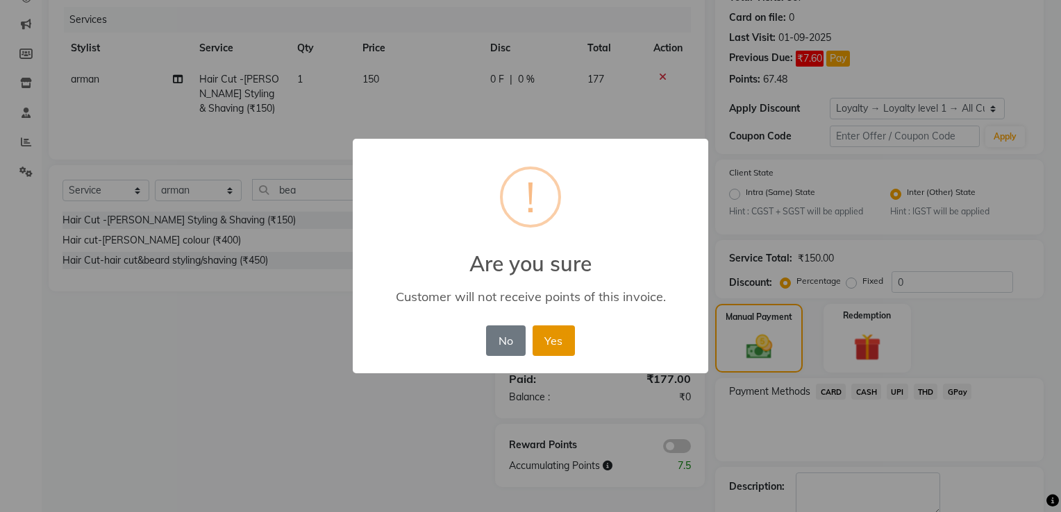
click at [557, 344] on button "Yes" at bounding box center [554, 341] width 42 height 31
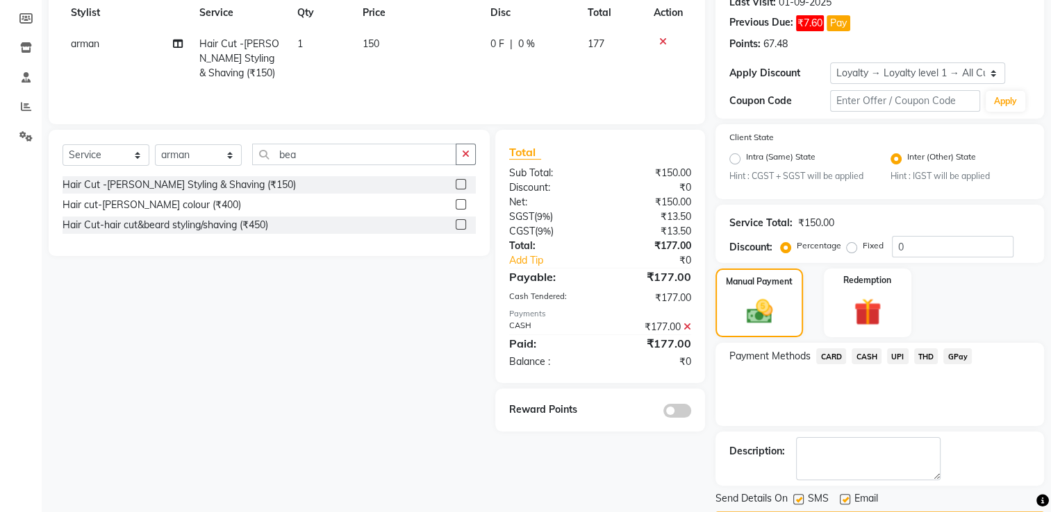
scroll to position [243, 0]
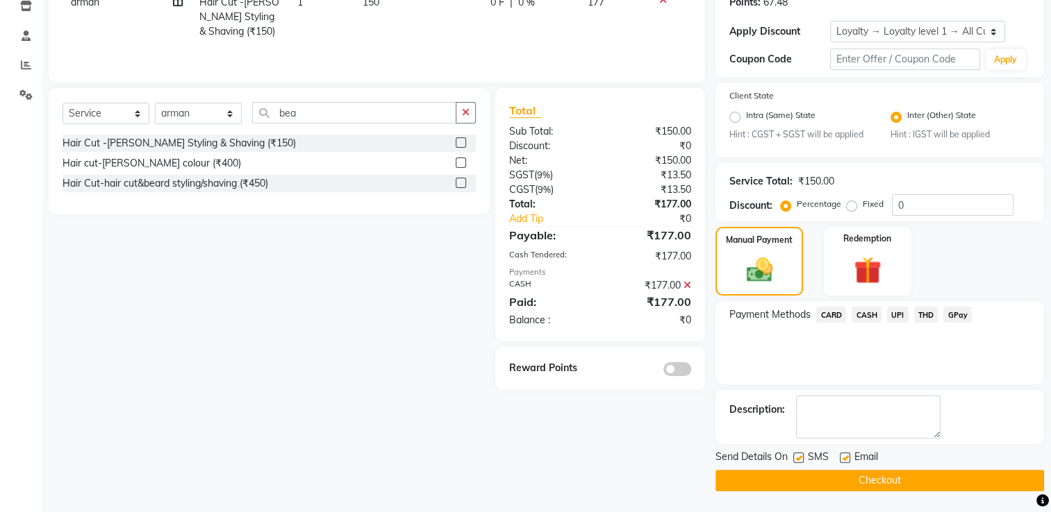
click at [901, 474] on button "Checkout" at bounding box center [879, 481] width 328 height 22
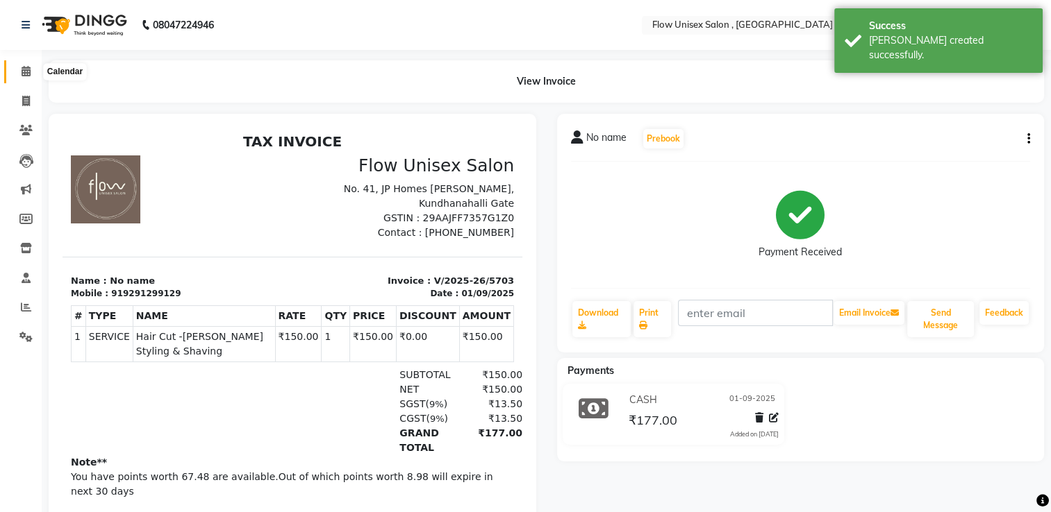
click at [19, 68] on span at bounding box center [26, 72] width 24 height 16
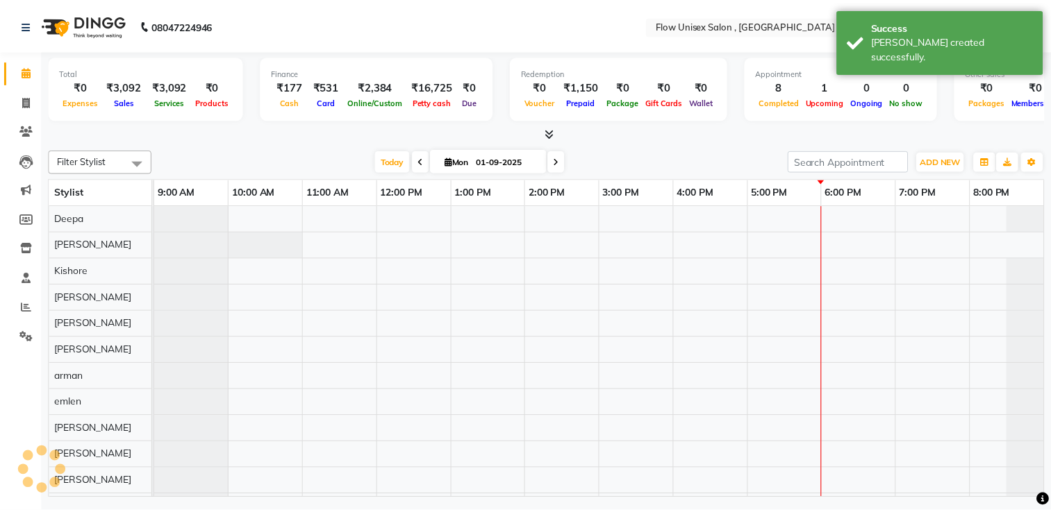
scroll to position [0, 10]
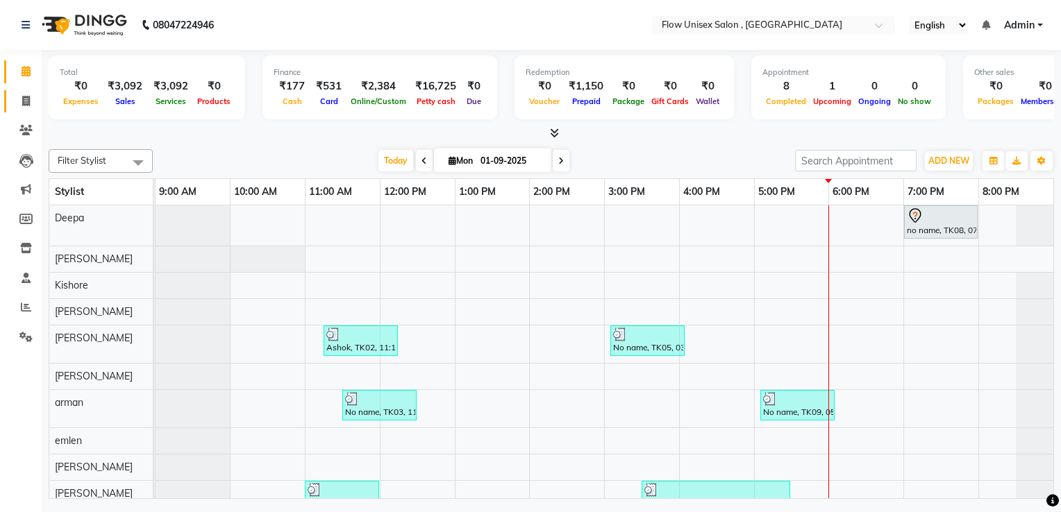
click at [33, 110] on link "Invoice" at bounding box center [20, 101] width 33 height 23
select select "5875"
select select "service"
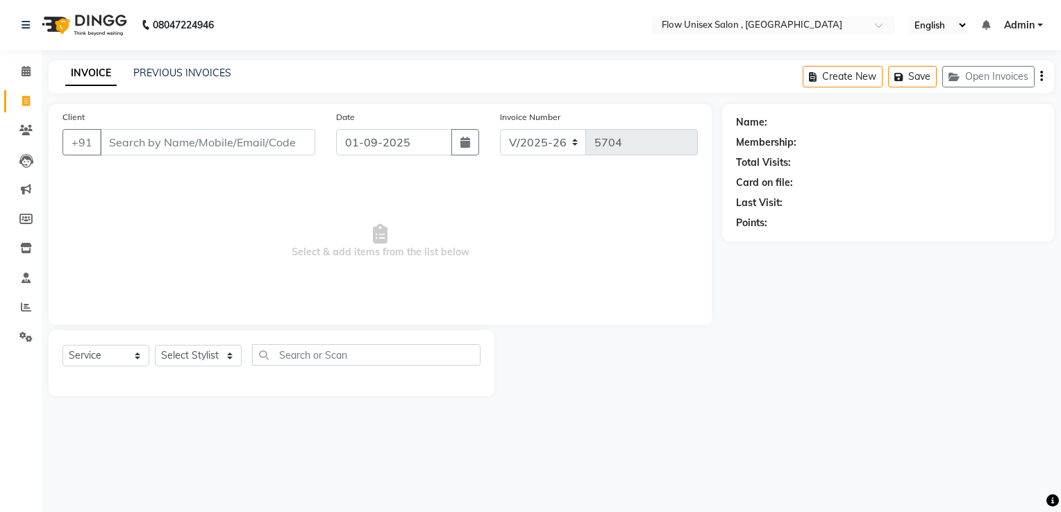
click at [156, 145] on input "Client" at bounding box center [207, 142] width 215 height 26
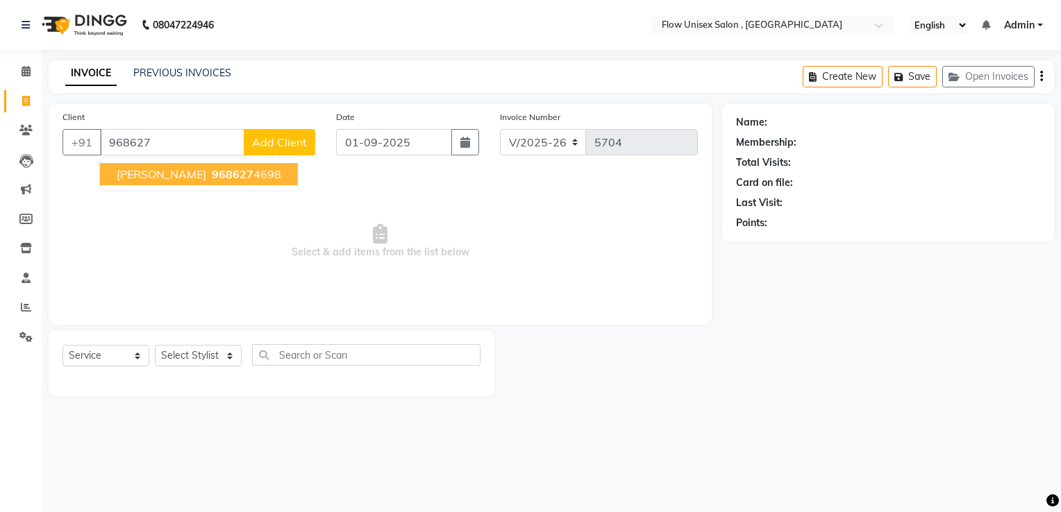
click at [133, 169] on span "Savitha" at bounding box center [162, 174] width 90 height 14
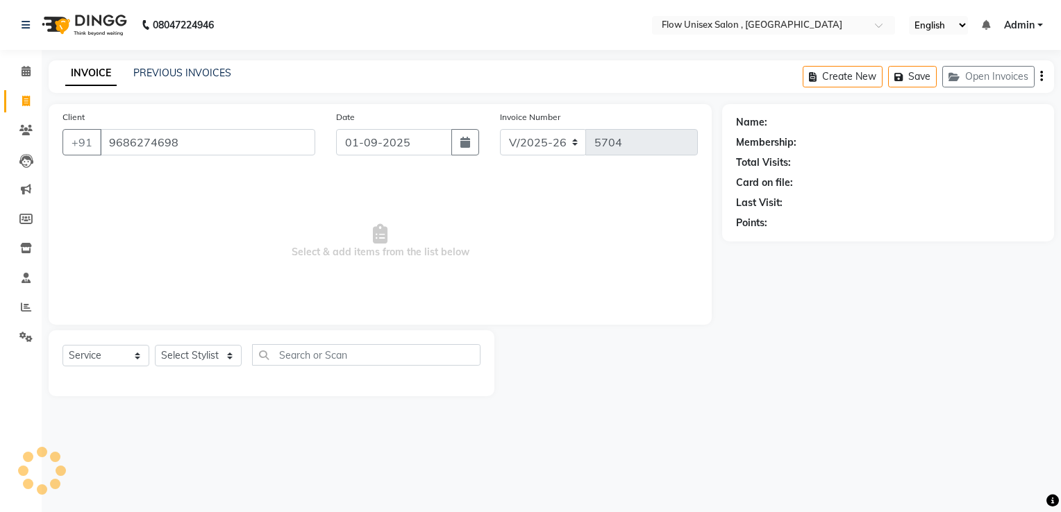
type input "9686274698"
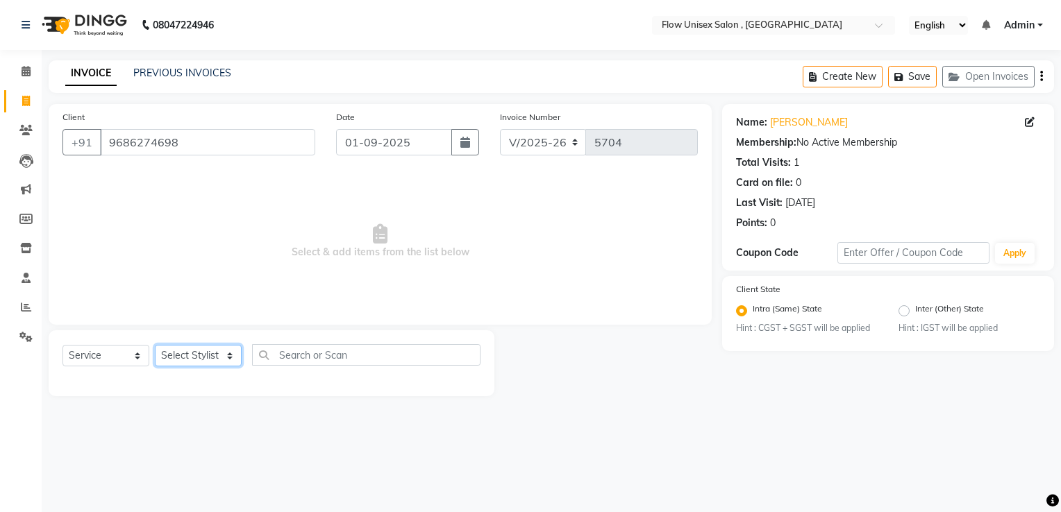
click at [191, 353] on select "Select Stylist arman Deepa emlen jaseem Kishore Manjila monika debbarma Mustafa…" at bounding box center [198, 356] width 87 height 22
select select "48853"
click at [155, 346] on select "Select Stylist arman Deepa emlen jaseem Kishore Manjila monika debbarma Mustafa…" at bounding box center [198, 356] width 87 height 22
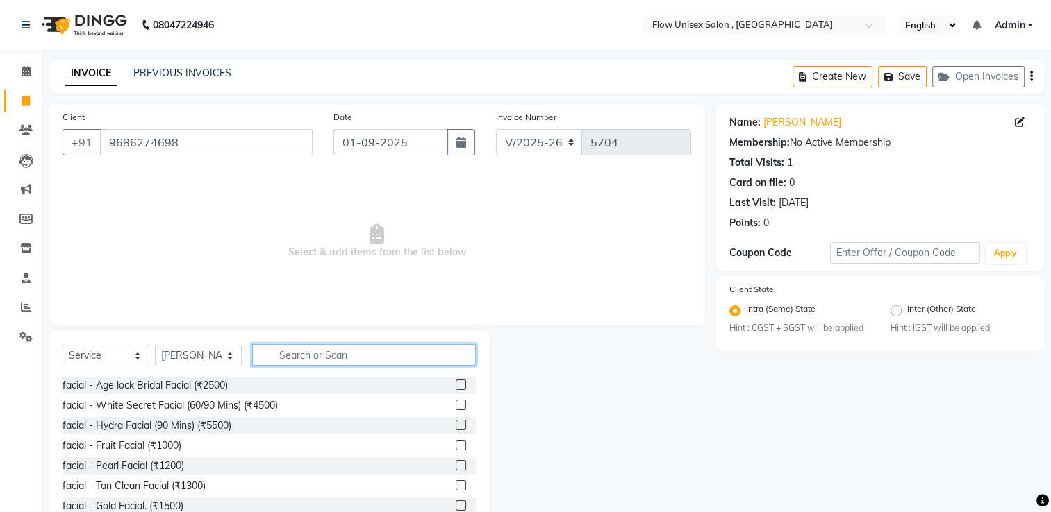
click at [349, 349] on input "text" at bounding box center [364, 355] width 224 height 22
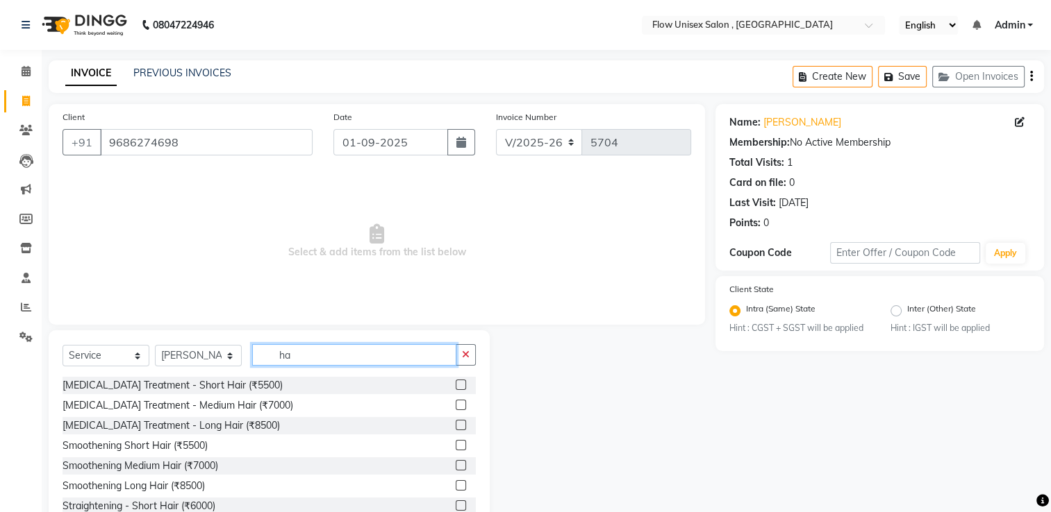
type input "h"
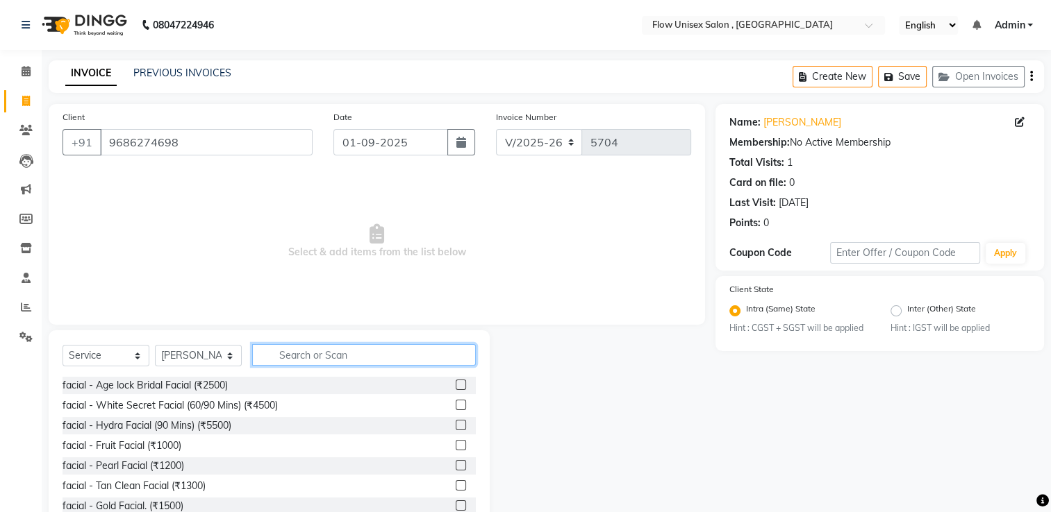
type input "b"
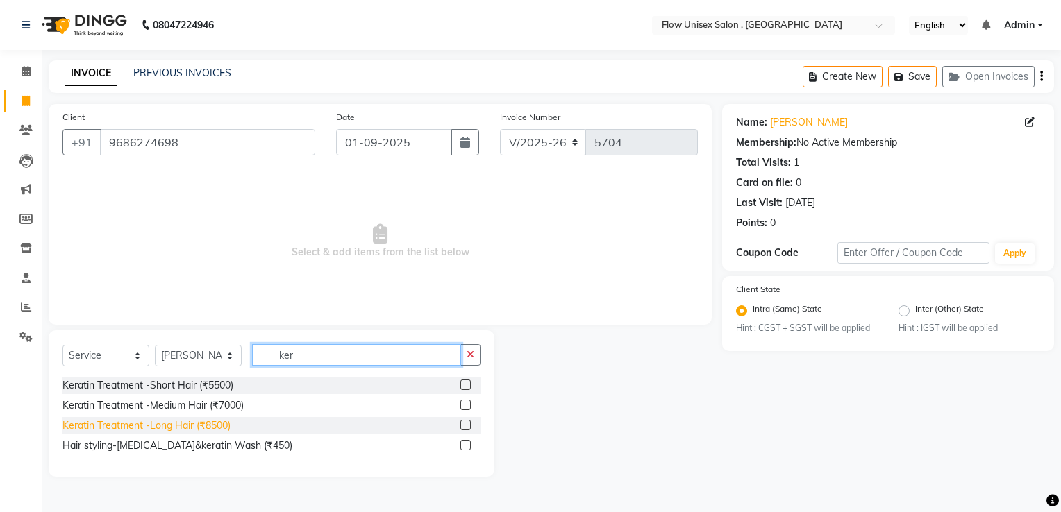
type input "ker"
click at [126, 431] on div "Keratin Treatment -Long Hair (₹8500)" at bounding box center [146, 426] width 168 height 15
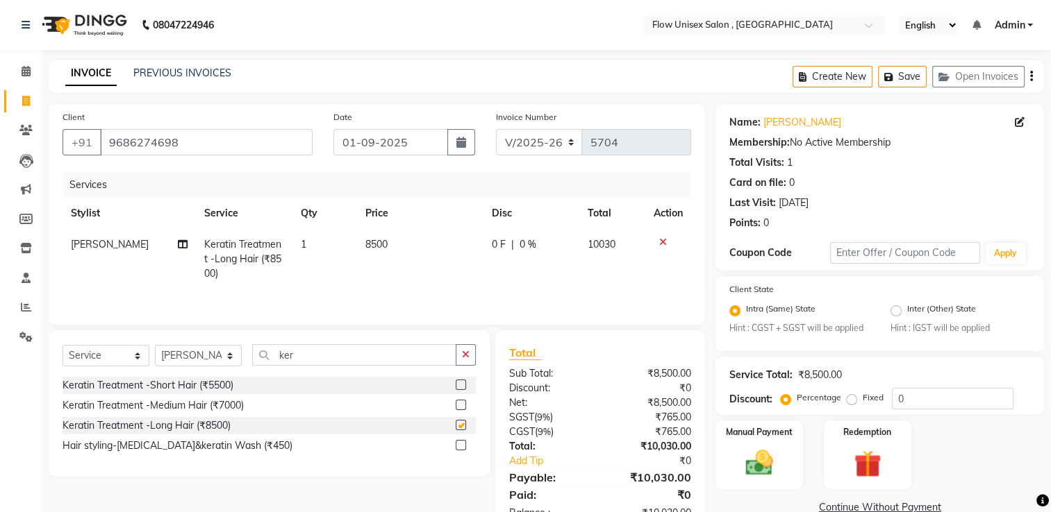
checkbox input "false"
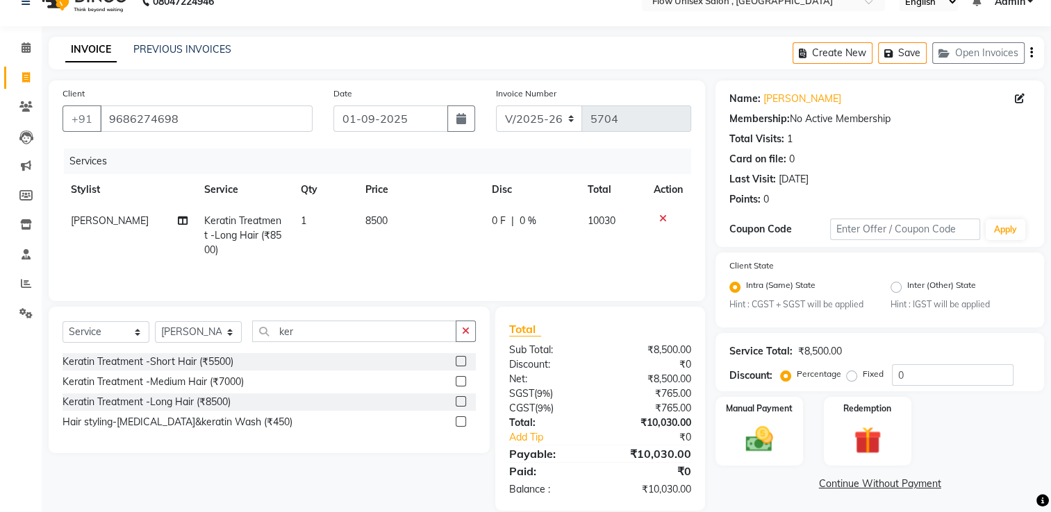
scroll to position [43, 0]
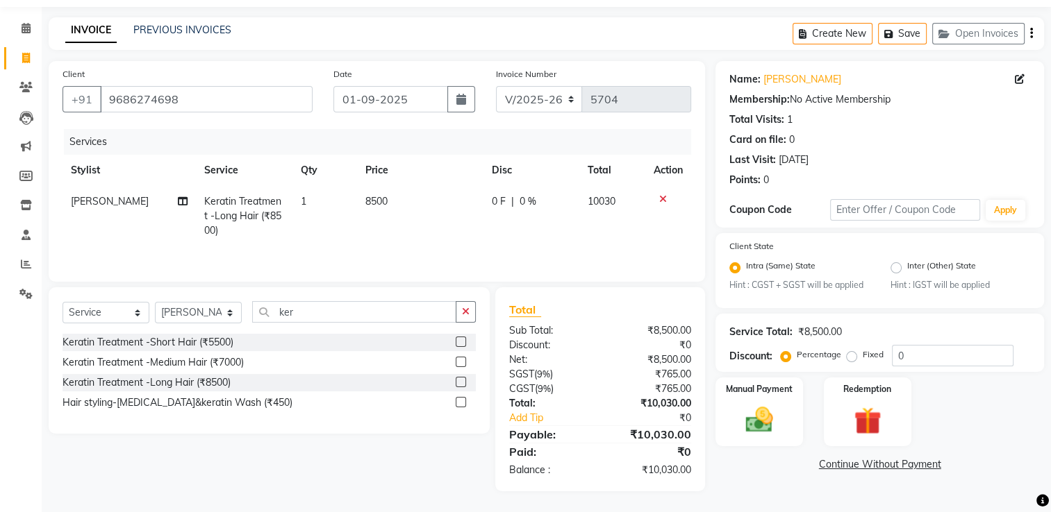
click at [426, 203] on td "8500" at bounding box center [420, 216] width 126 height 60
select select "48853"
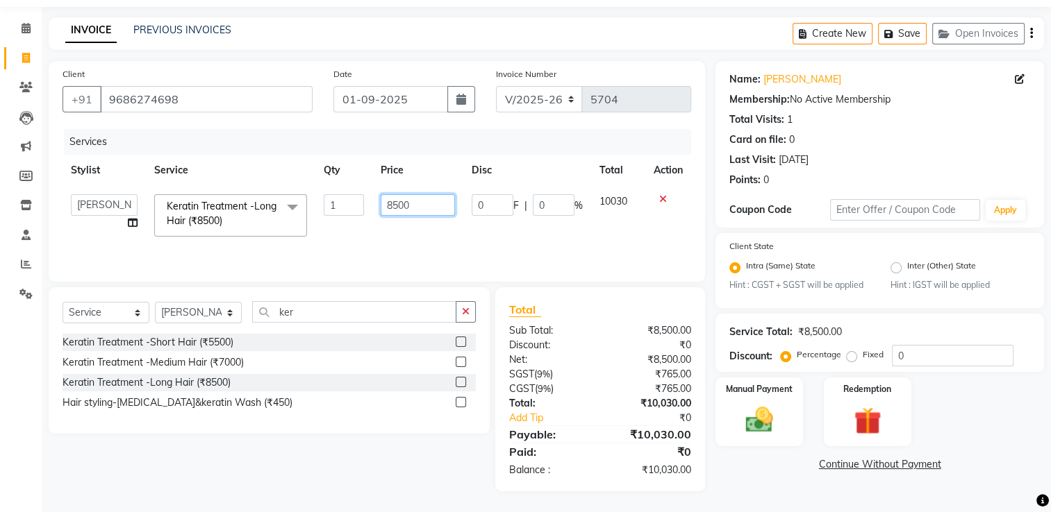
click at [442, 194] on input "8500" at bounding box center [418, 205] width 74 height 22
type input "8"
type input "11000"
click at [452, 231] on td "11000" at bounding box center [417, 215] width 91 height 59
select select "48853"
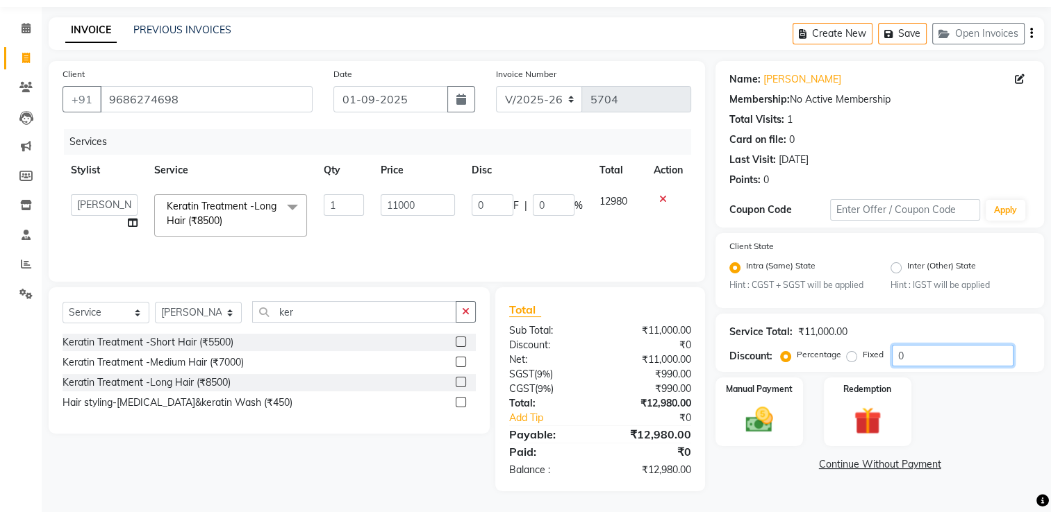
click at [957, 354] on input "0" at bounding box center [953, 356] width 122 height 22
type input "1"
type input "110"
type input "1"
type input "12"
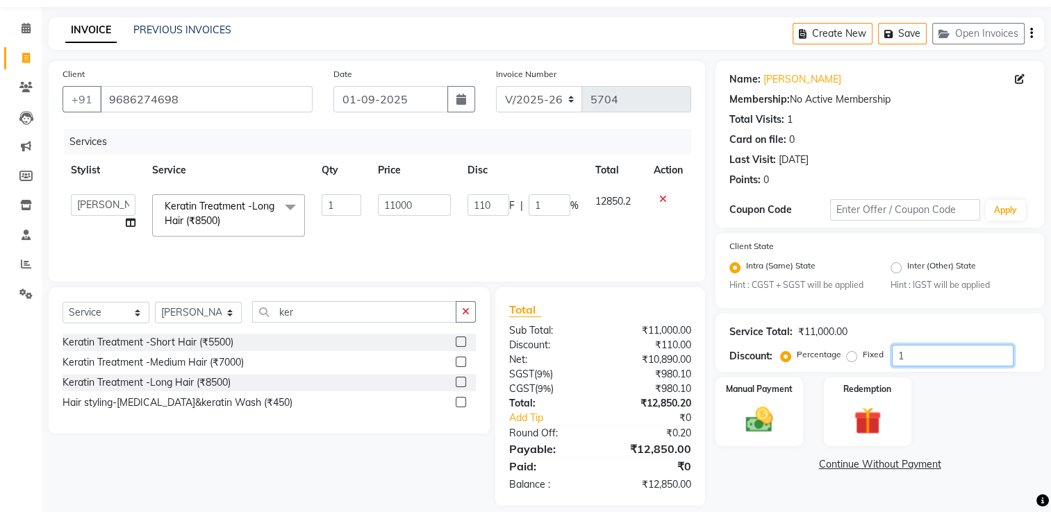
type input "1320"
type input "12"
type input "1"
type input "110"
type input "1"
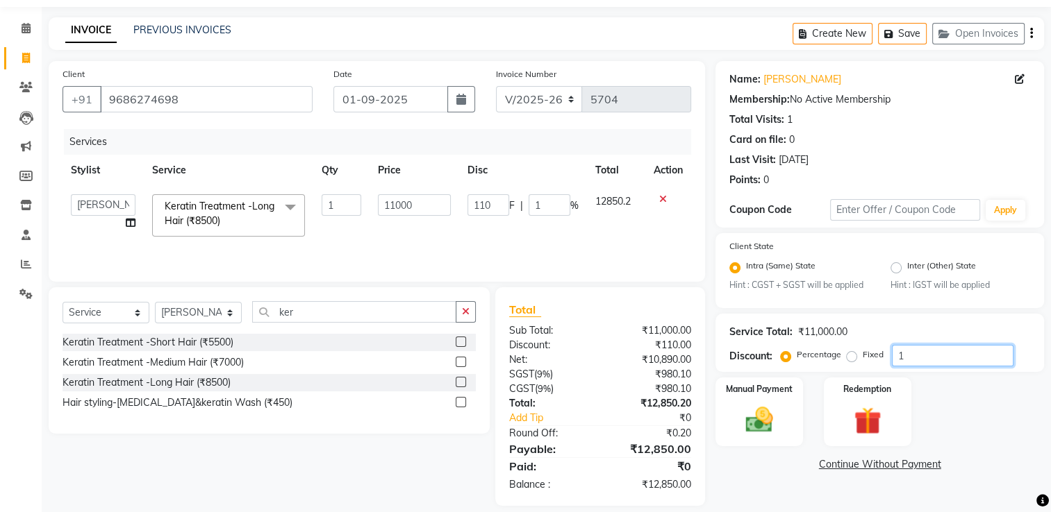
type input "15"
type input "1650"
type input "15"
type input "15.3"
type input "1683"
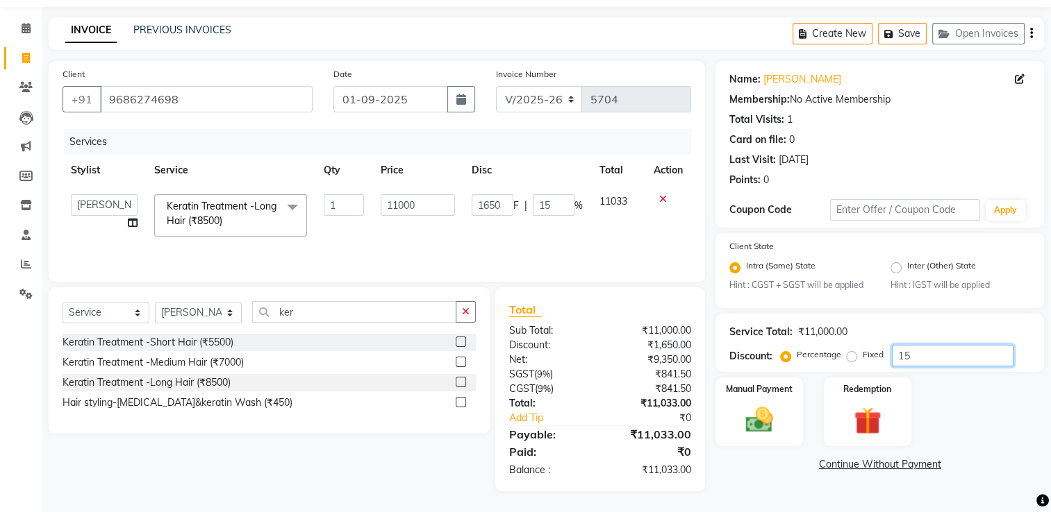
type input "15.3"
type input "15"
type input "1650"
type input "15"
type input "15.2"
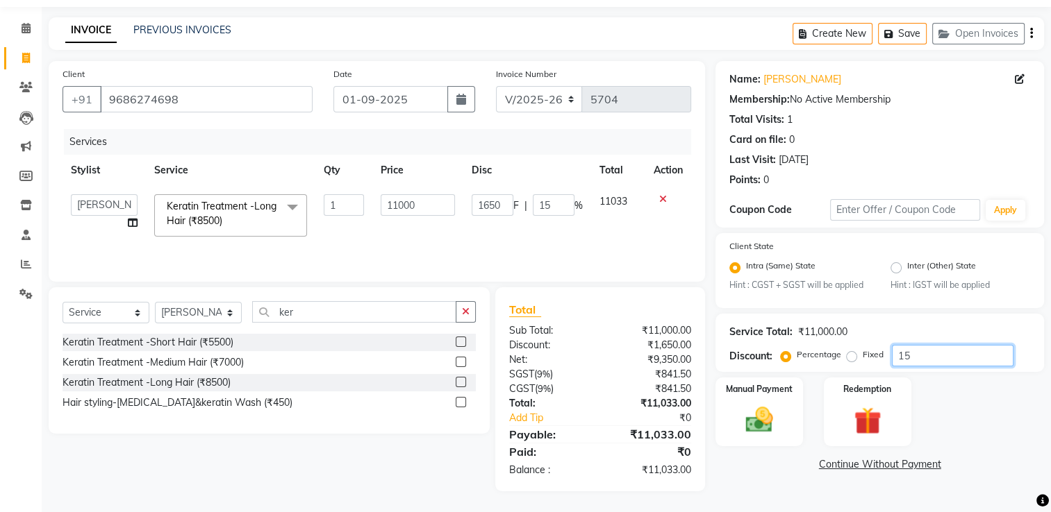
type input "1672"
type input "15.2"
type input "15.26"
type input "1678.6"
type input "15.26"
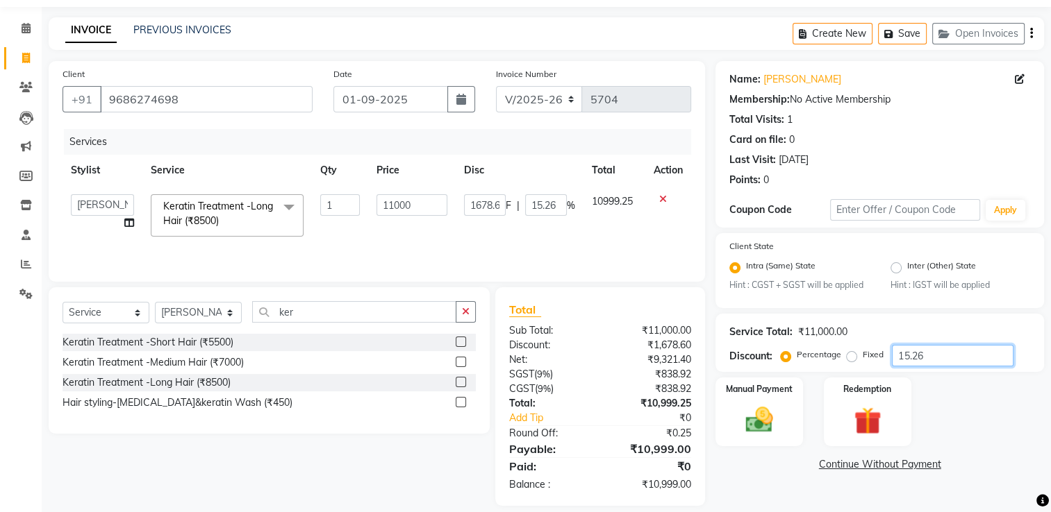
type input "15.2"
type input "1672"
type input "15.2"
type input "15.22"
type input "1674.2"
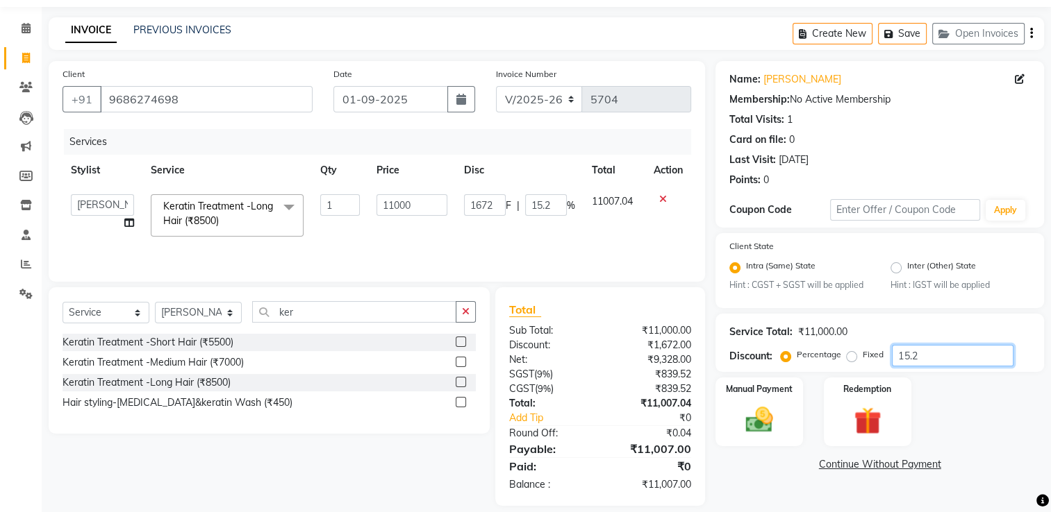
type input "15.22"
type input "15.2"
type input "1672"
type input "15.2"
type input "15.23"
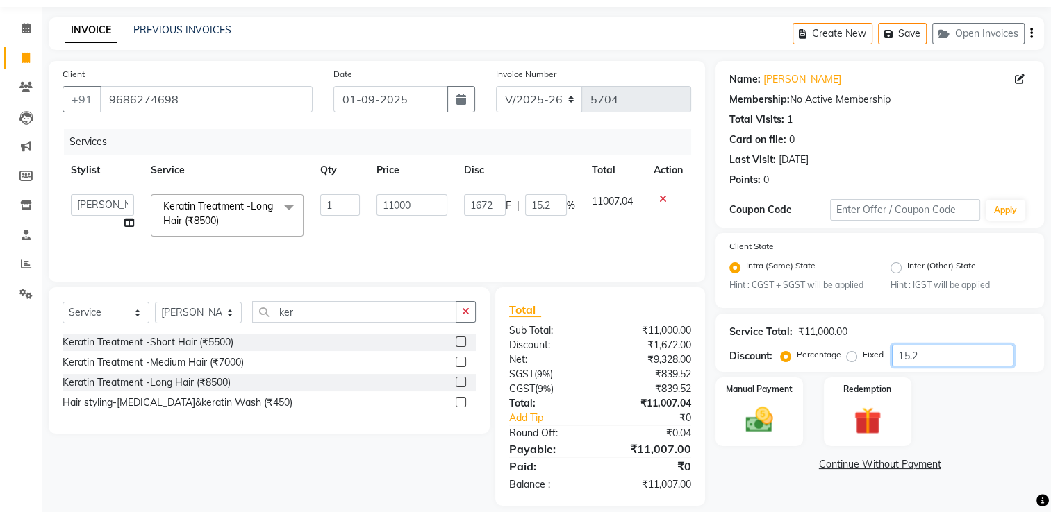
type input "1675.3"
type input "15.23"
type input "15.2"
type input "1672"
type input "15.2"
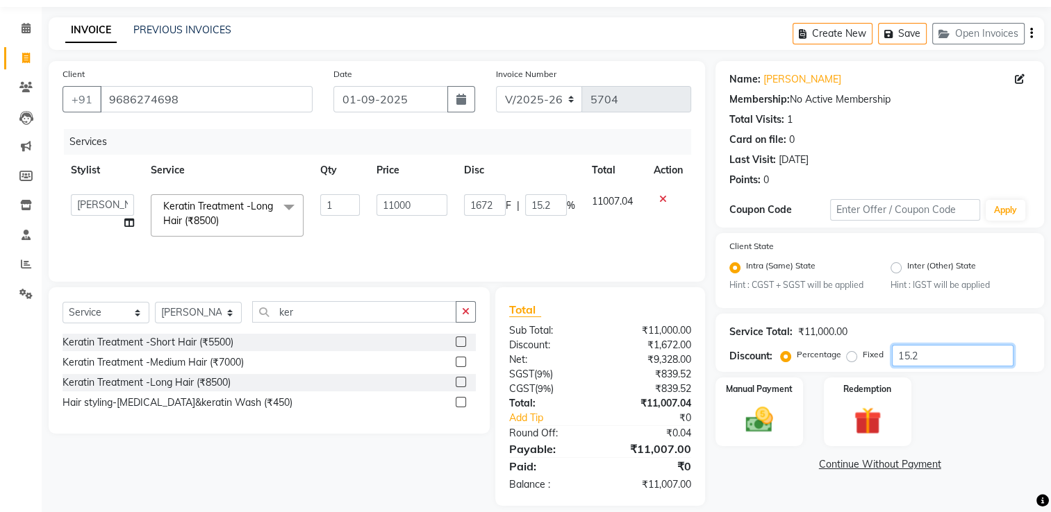
type input "15.24"
type input "1676.4"
type input "15.24"
type input "15.2"
type input "1672"
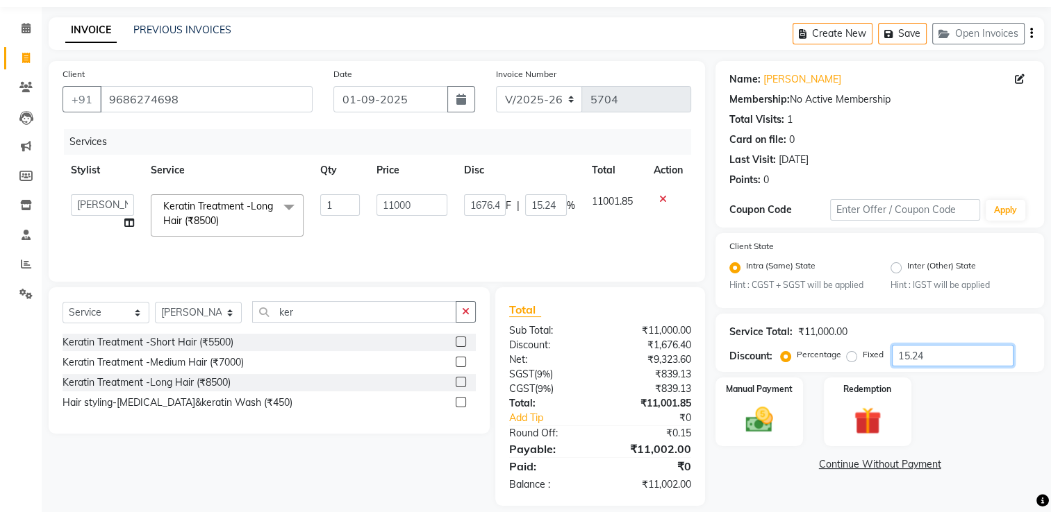
type input "15.2"
type input "15.25"
type input "1677.5"
type input "15.25"
type input "15.2"
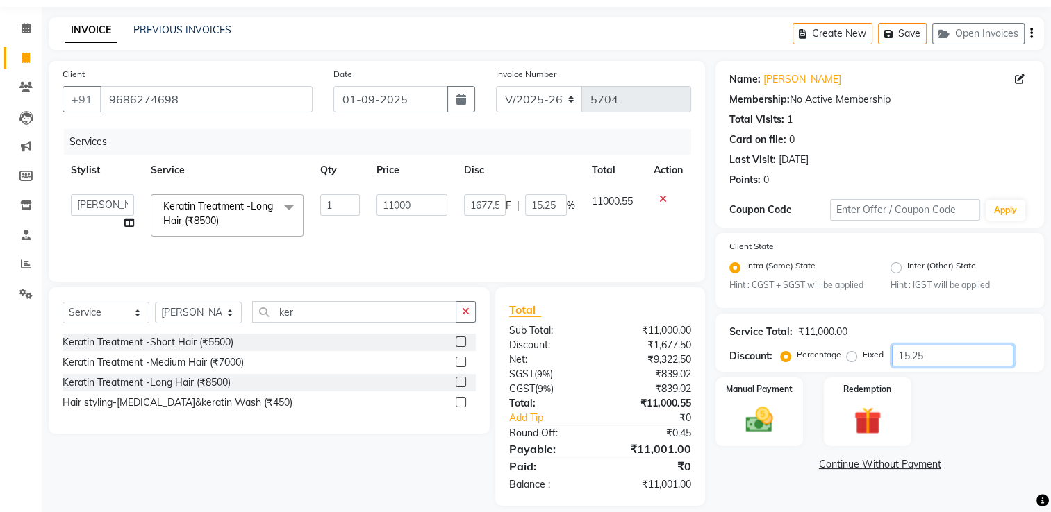
type input "1672"
type input "15.2"
type input "15.26"
type input "1678.6"
type input "15.26"
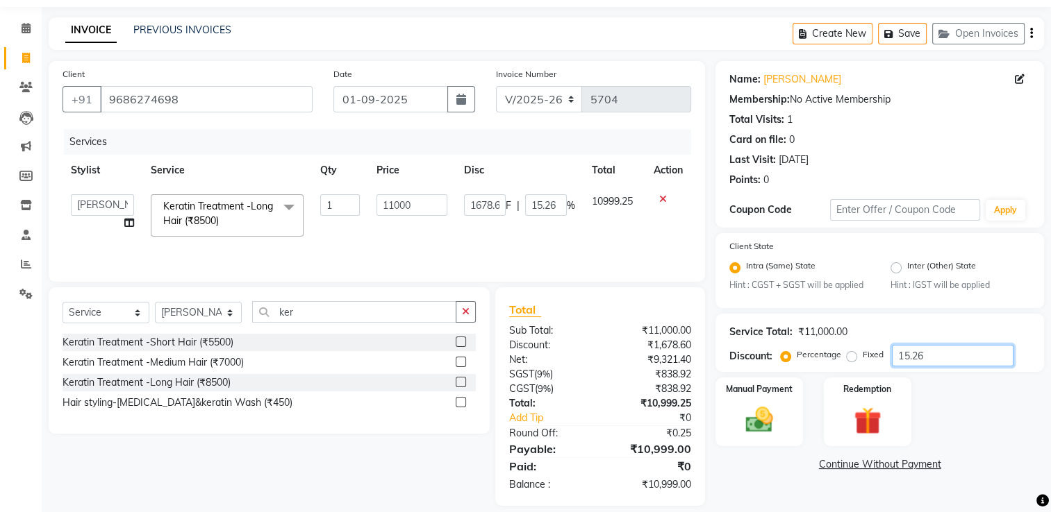
type input "15.2"
type input "1672"
type input "15.2"
type input "15.25"
type input "1677.5"
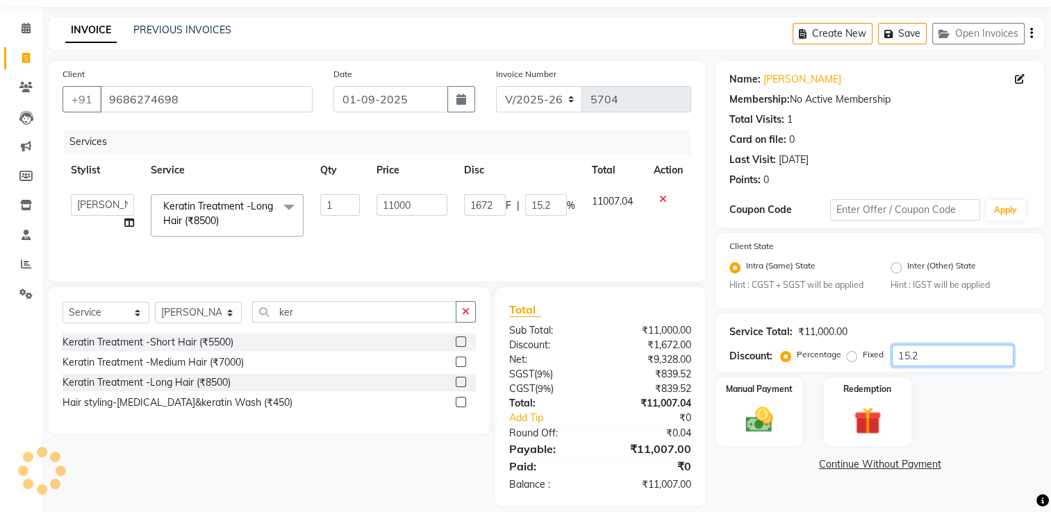
type input "15.25"
type input "15.253"
type input "1677.83"
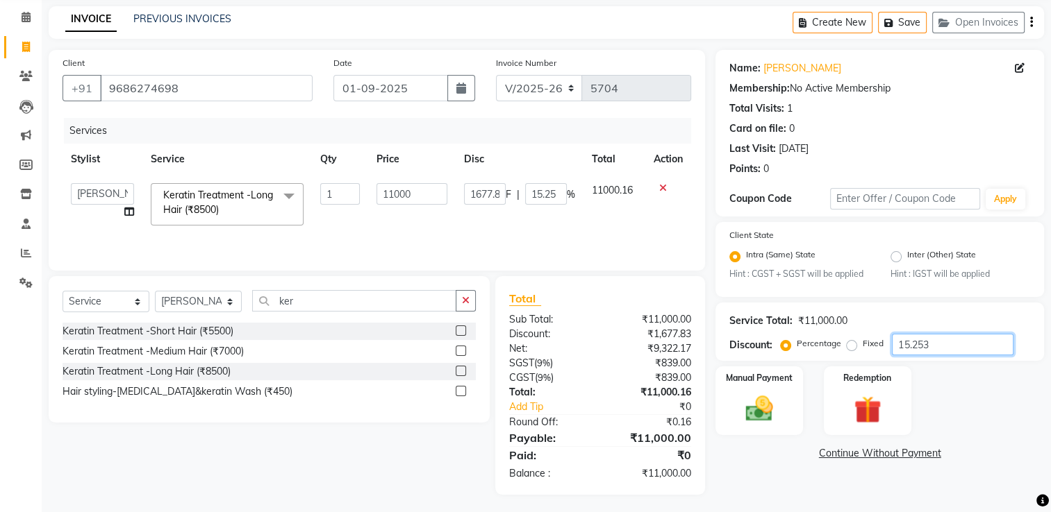
scroll to position [58, 0]
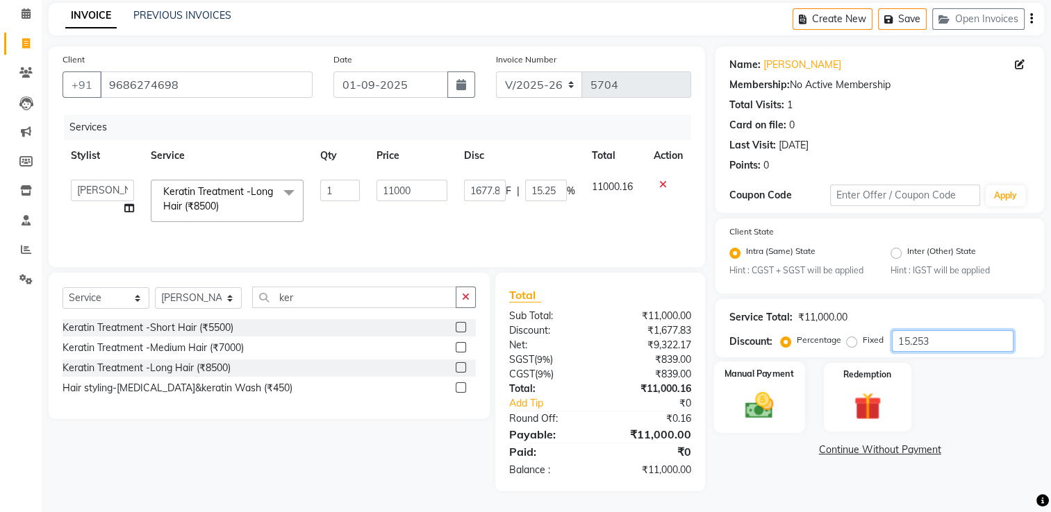
type input "15.253"
click at [748, 387] on div "Manual Payment" at bounding box center [759, 398] width 91 height 72
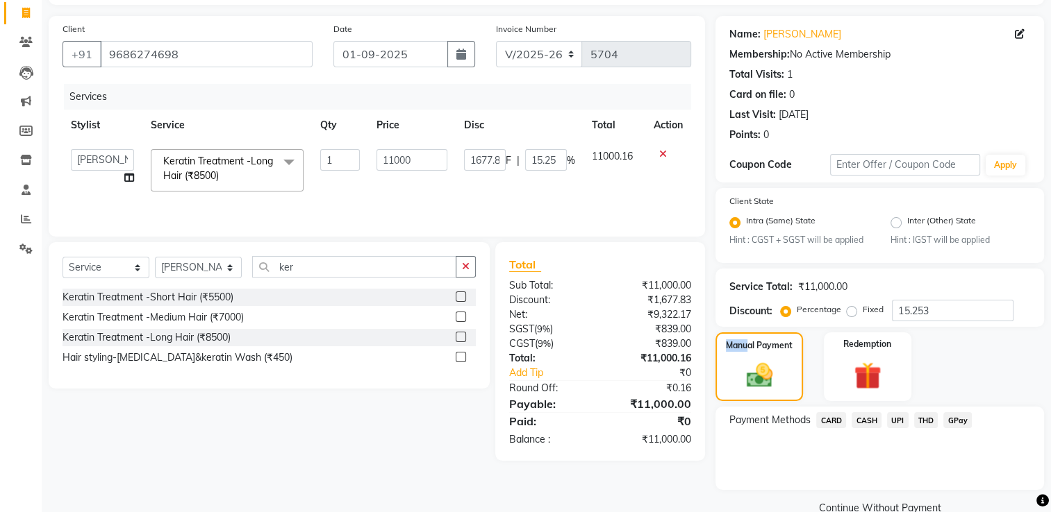
scroll to position [117, 0]
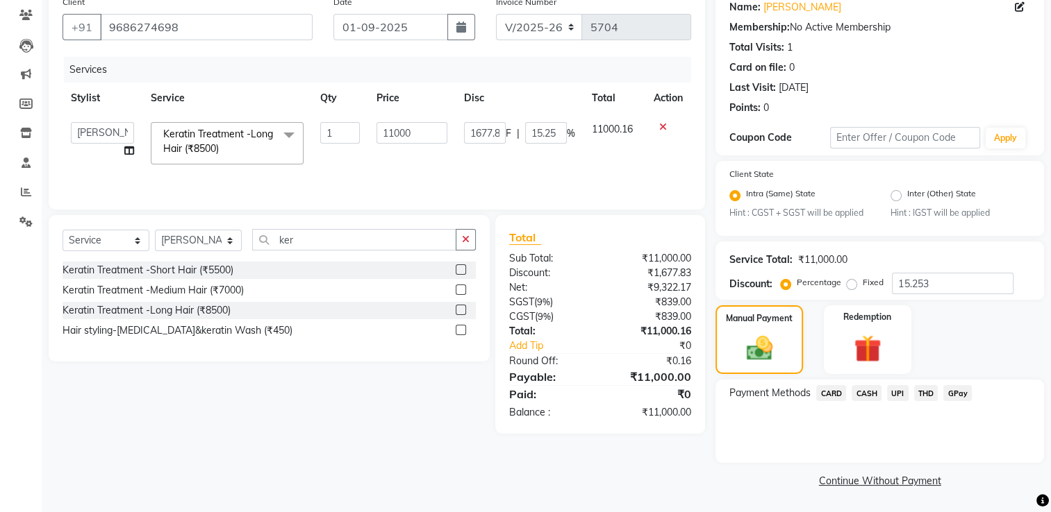
drag, startPoint x: 867, startPoint y: 390, endPoint x: 863, endPoint y: 404, distance: 14.3
click at [867, 392] on span "CASH" at bounding box center [866, 393] width 30 height 16
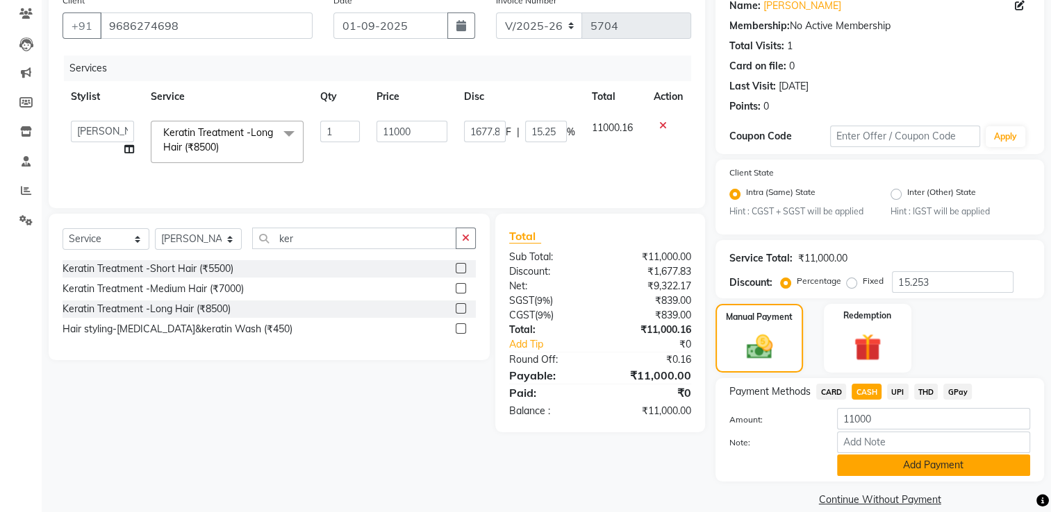
click at [869, 476] on button "Add Payment" at bounding box center [933, 466] width 193 height 22
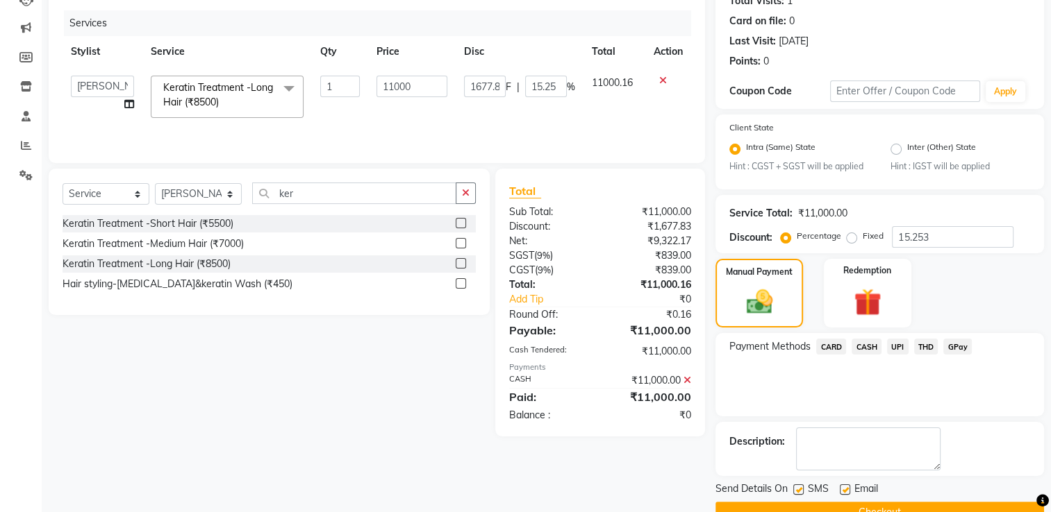
scroll to position [194, 0]
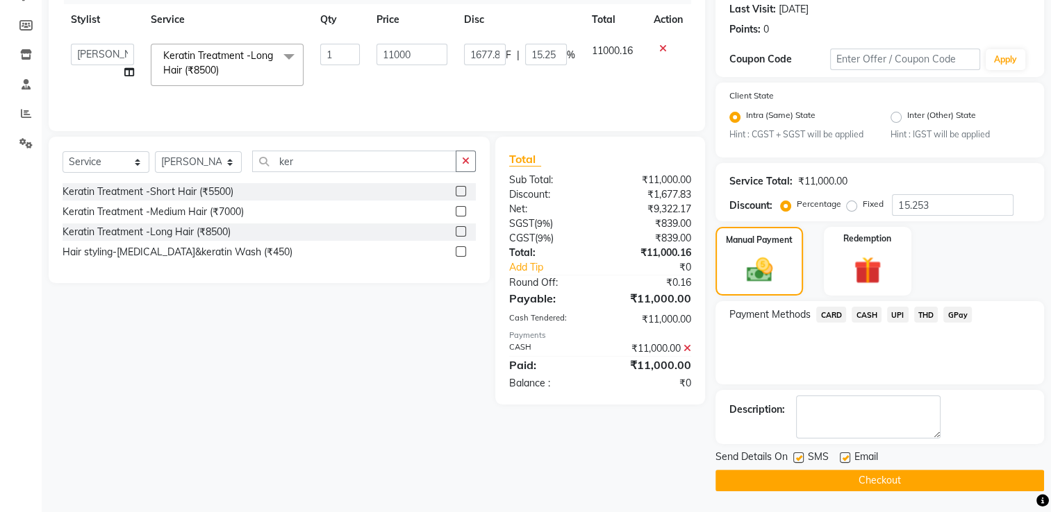
drag, startPoint x: 726, startPoint y: 480, endPoint x: 717, endPoint y: 471, distance: 13.3
click at [725, 481] on button "Checkout" at bounding box center [879, 481] width 328 height 22
click at [831, 485] on button "Checkout" at bounding box center [879, 481] width 328 height 22
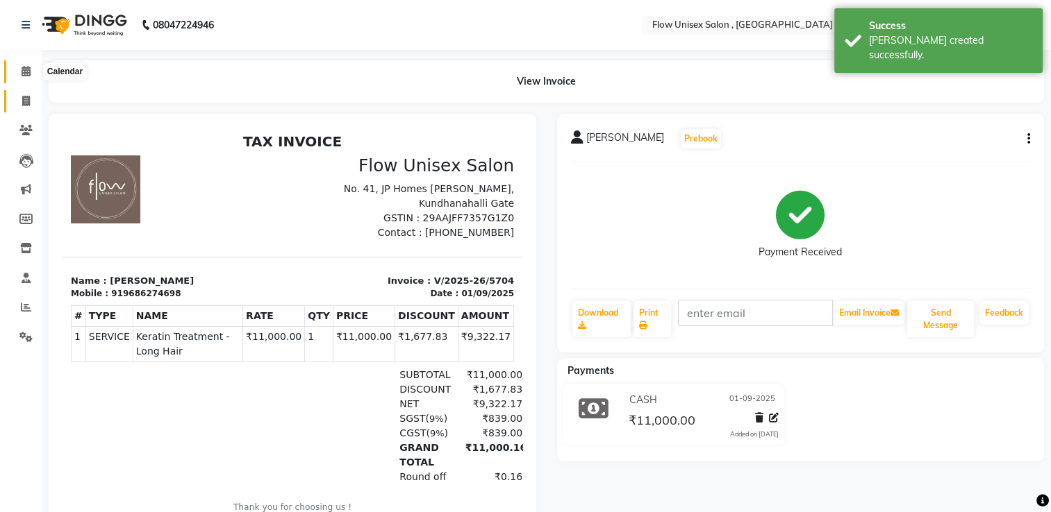
drag, startPoint x: 26, startPoint y: 75, endPoint x: 33, endPoint y: 101, distance: 26.8
click at [26, 75] on icon at bounding box center [26, 71] width 9 height 10
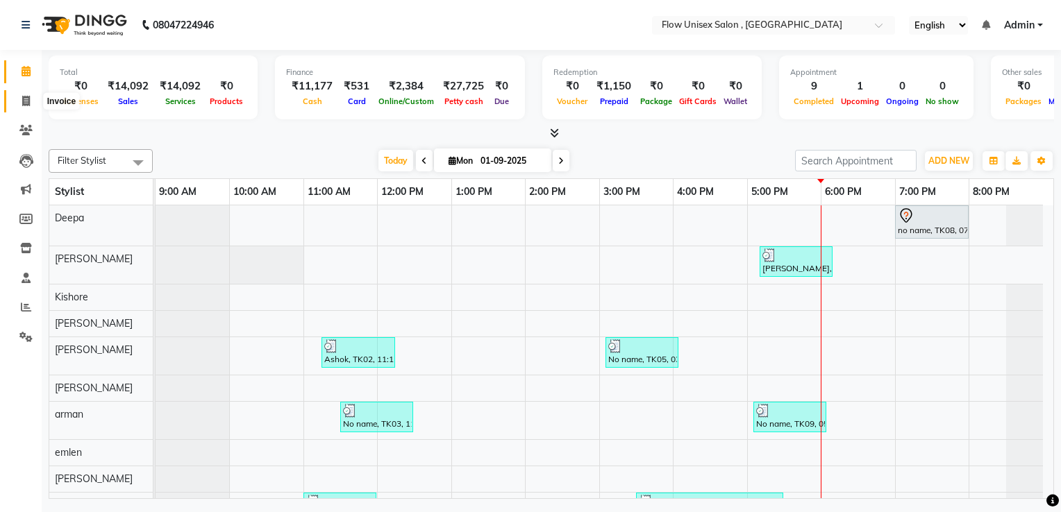
click at [17, 94] on span at bounding box center [26, 102] width 24 height 16
select select "service"
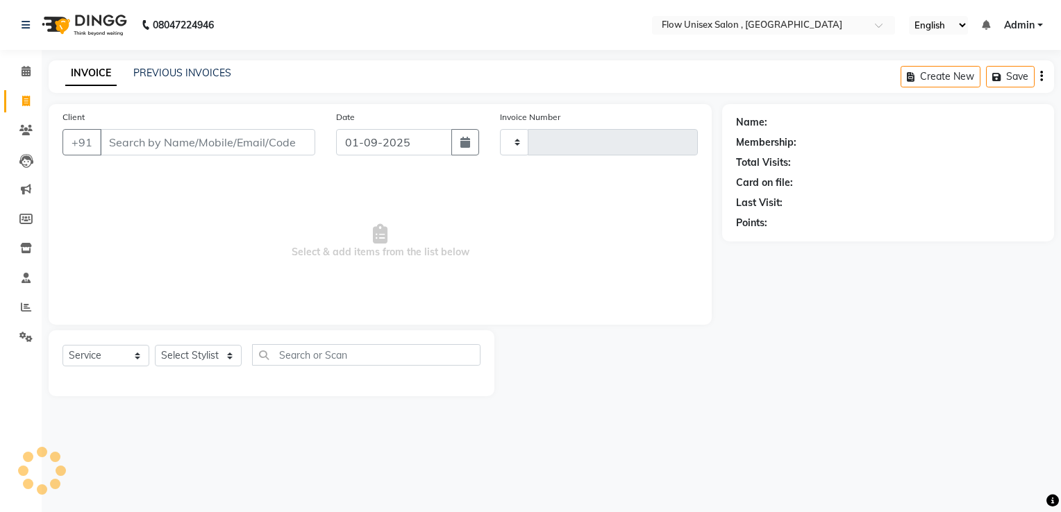
type input "5705"
select select "5875"
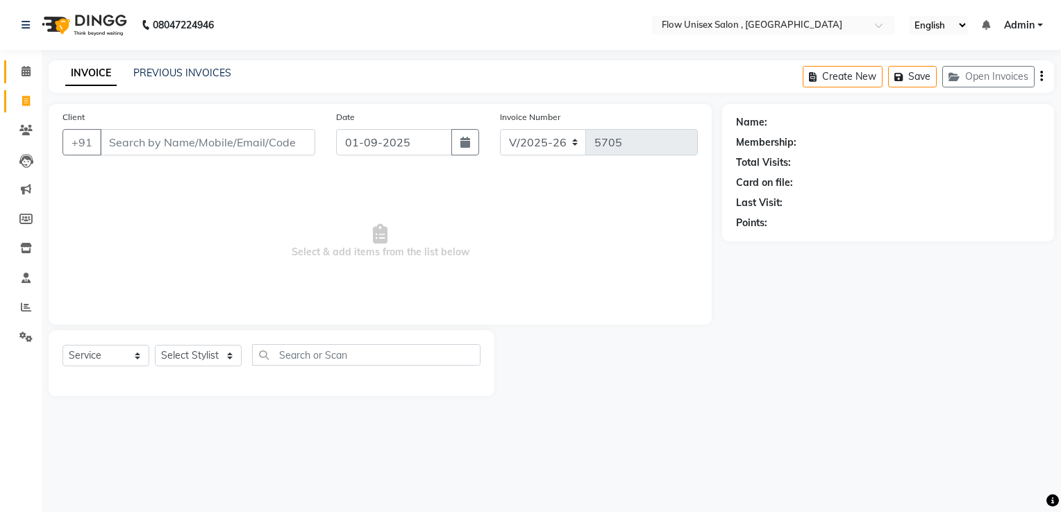
click at [31, 80] on link "Calendar" at bounding box center [20, 71] width 33 height 23
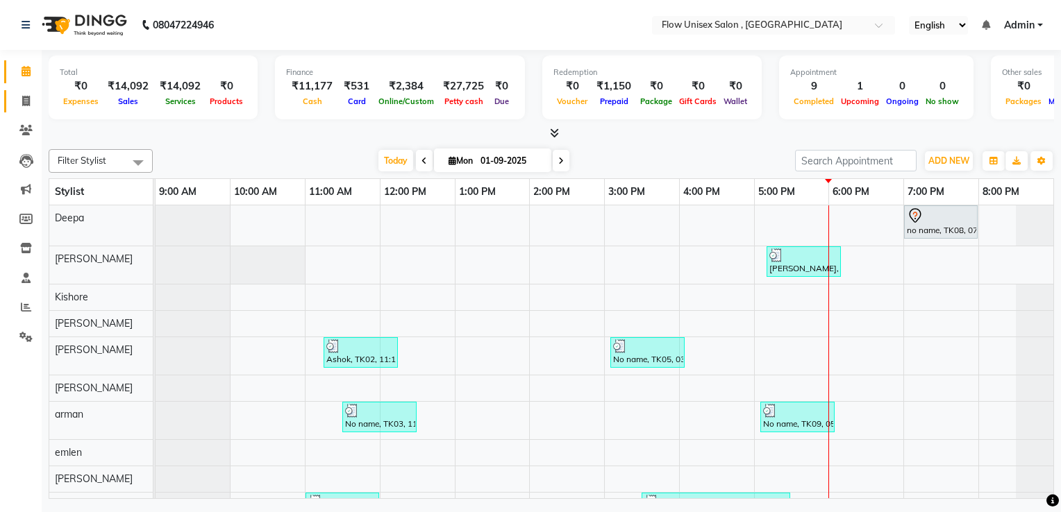
click at [31, 109] on link "Invoice" at bounding box center [20, 101] width 33 height 23
select select "service"
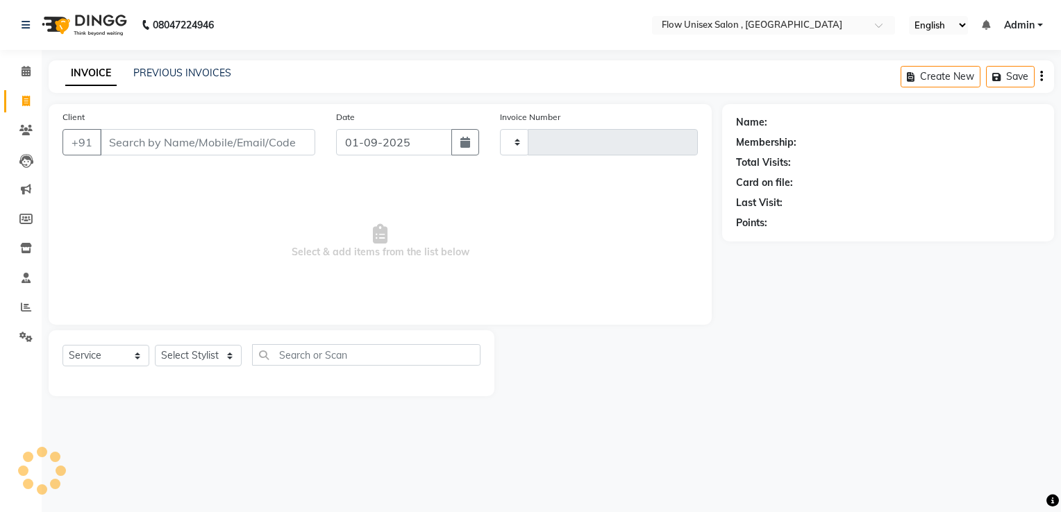
type input "5705"
select select "5875"
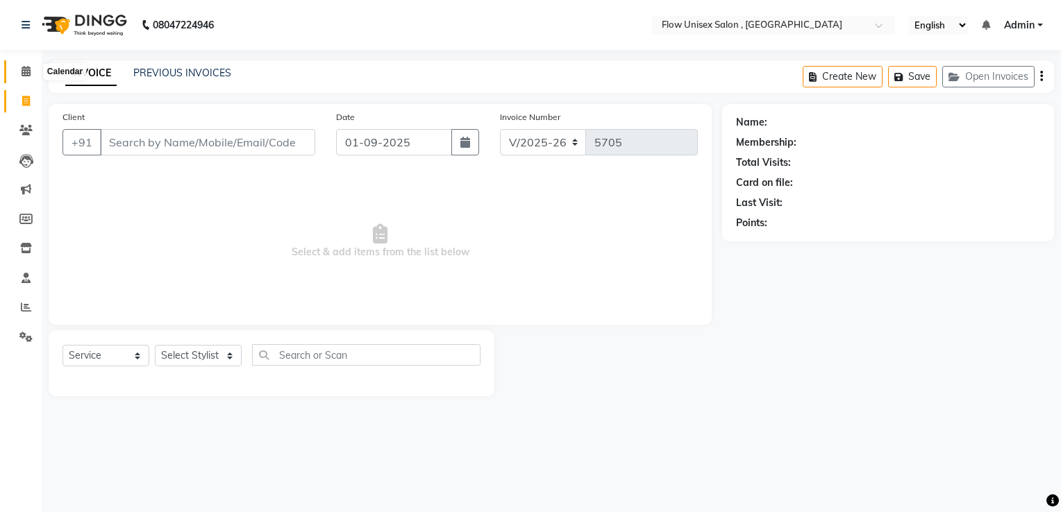
click at [28, 74] on icon at bounding box center [26, 71] width 9 height 10
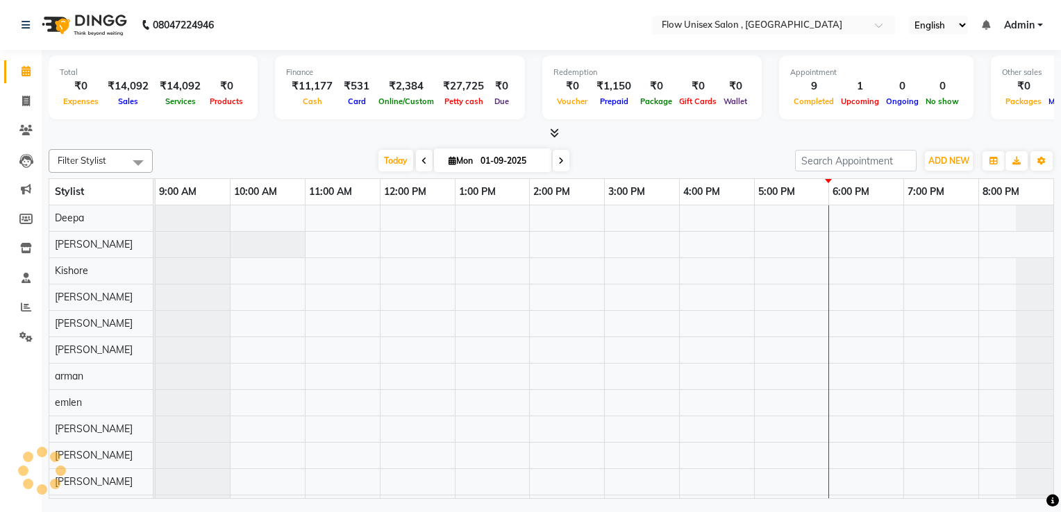
scroll to position [0, 10]
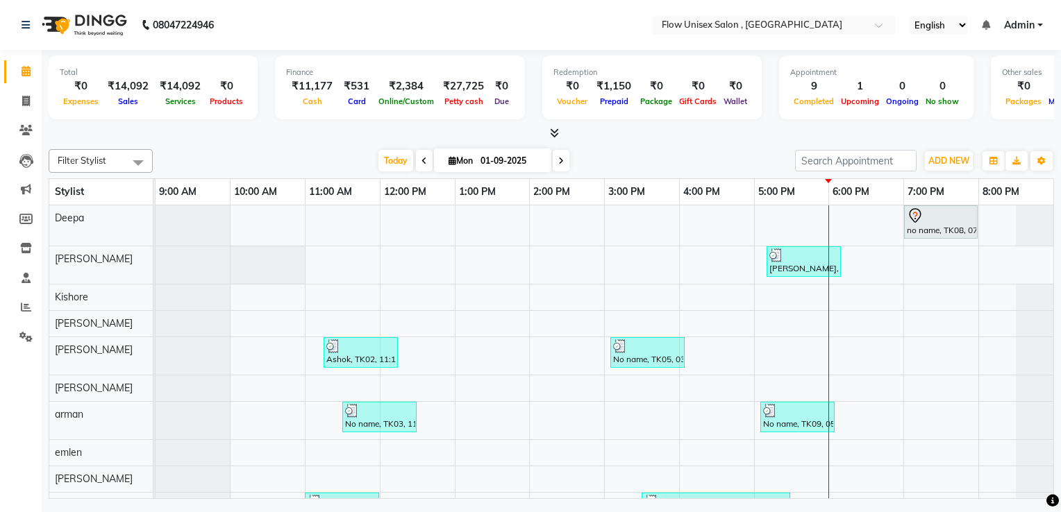
click at [554, 131] on icon at bounding box center [554, 133] width 9 height 10
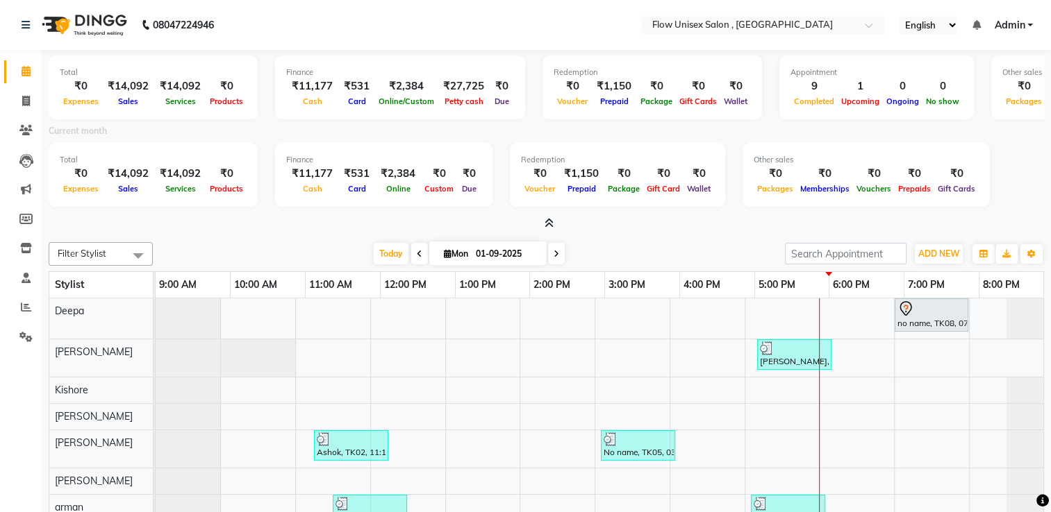
click at [417, 251] on icon at bounding box center [420, 254] width 6 height 8
type input "31-08-2025"
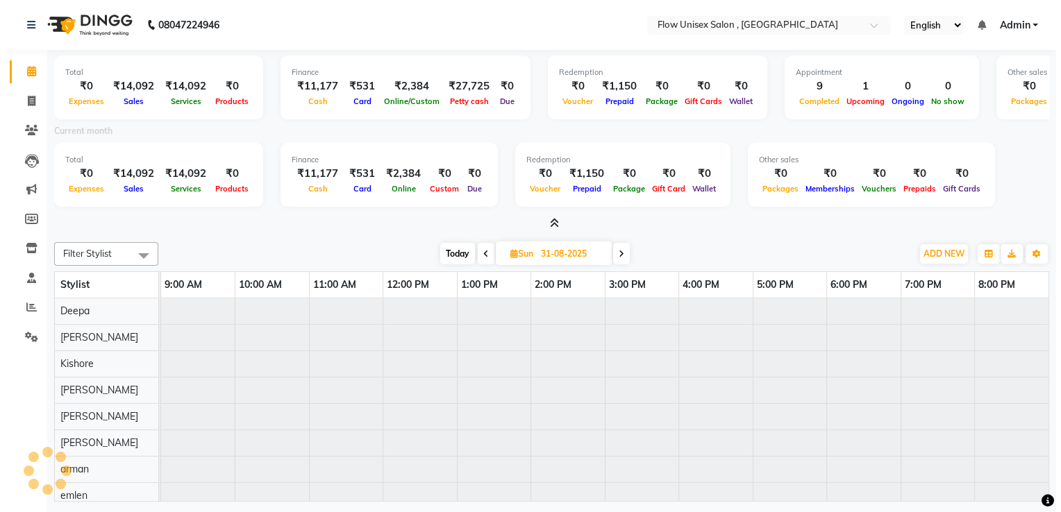
scroll to position [0, 0]
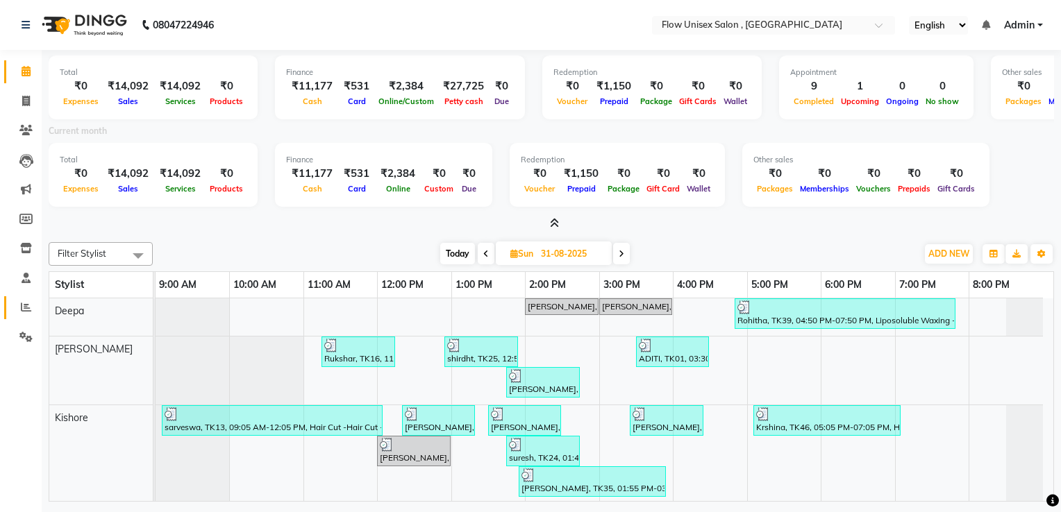
click at [33, 317] on link "Reports" at bounding box center [20, 308] width 33 height 23
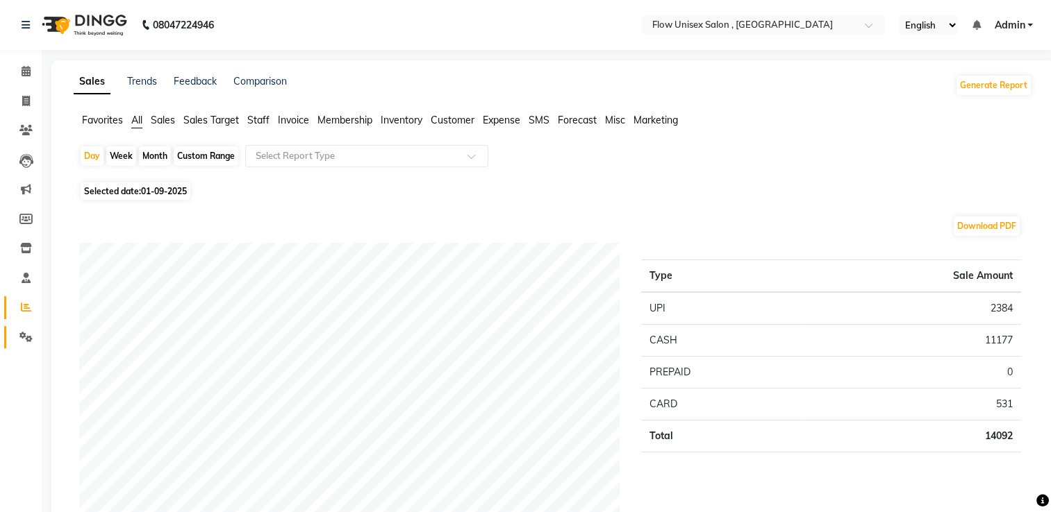
drag, startPoint x: 6, startPoint y: 349, endPoint x: 11, endPoint y: 340, distance: 10.0
click at [6, 348] on link "Settings" at bounding box center [20, 337] width 33 height 23
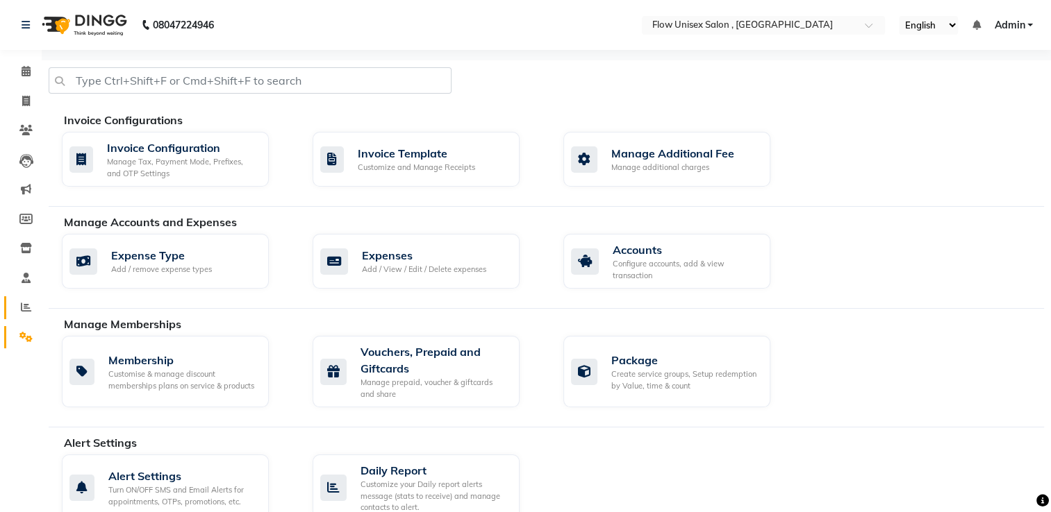
click at [29, 318] on link "Reports" at bounding box center [20, 308] width 33 height 23
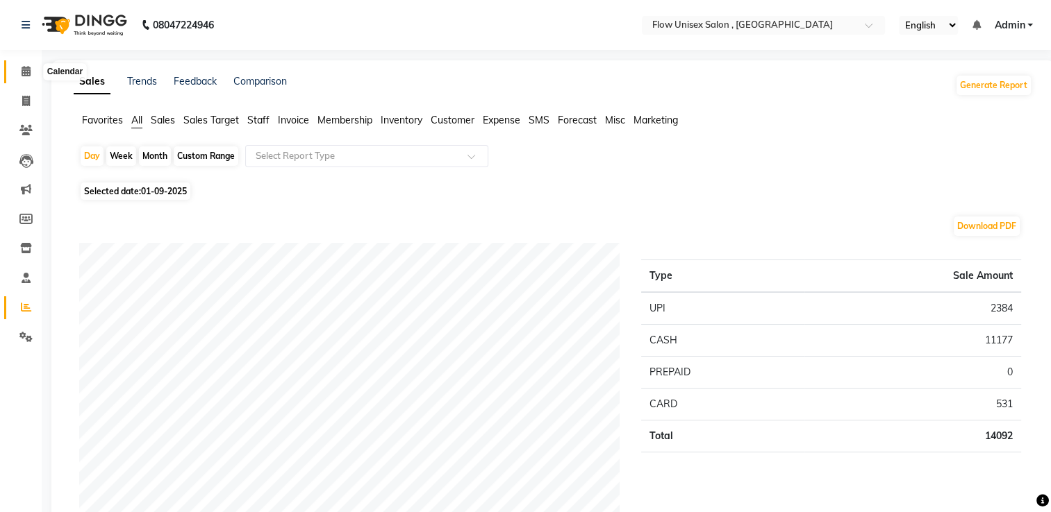
click at [31, 74] on span at bounding box center [26, 72] width 24 height 16
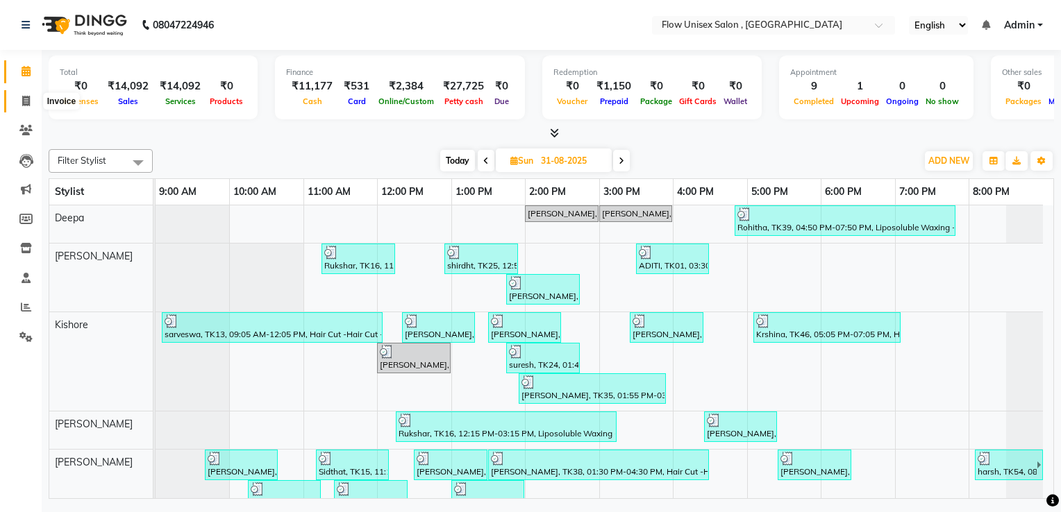
click at [24, 106] on icon at bounding box center [26, 101] width 8 height 10
select select "service"
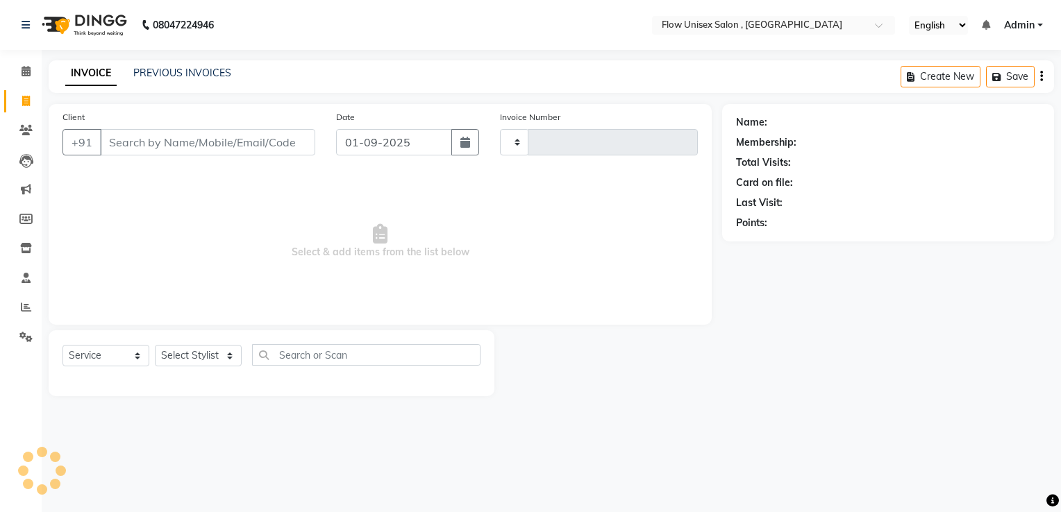
type input "5705"
select select "5875"
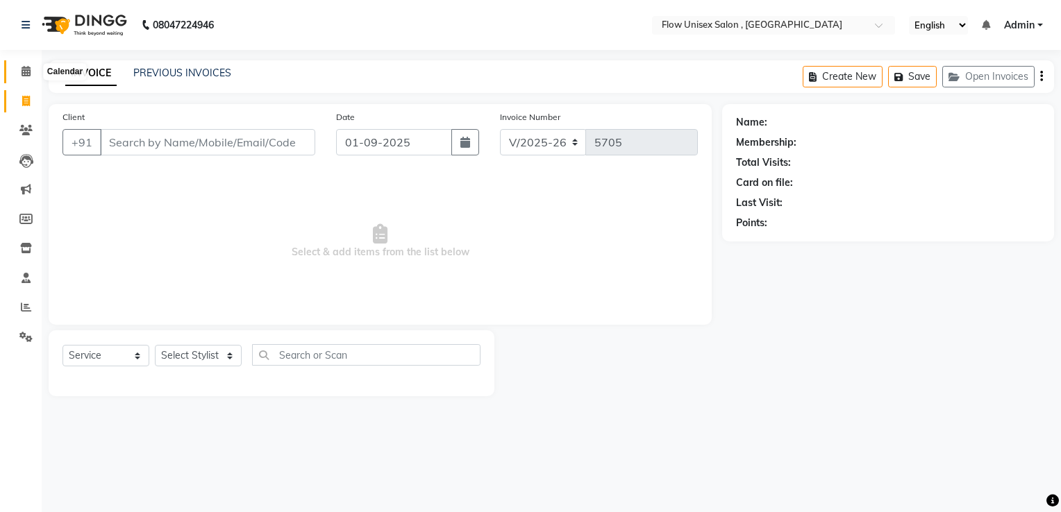
click at [29, 74] on icon at bounding box center [26, 71] width 9 height 10
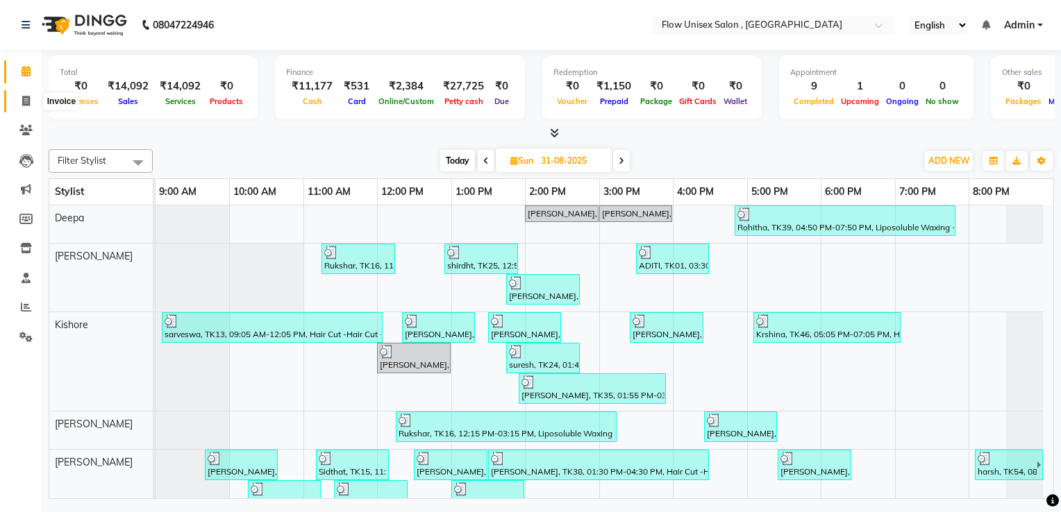
click at [20, 106] on span at bounding box center [26, 102] width 24 height 16
select select "5875"
select select "service"
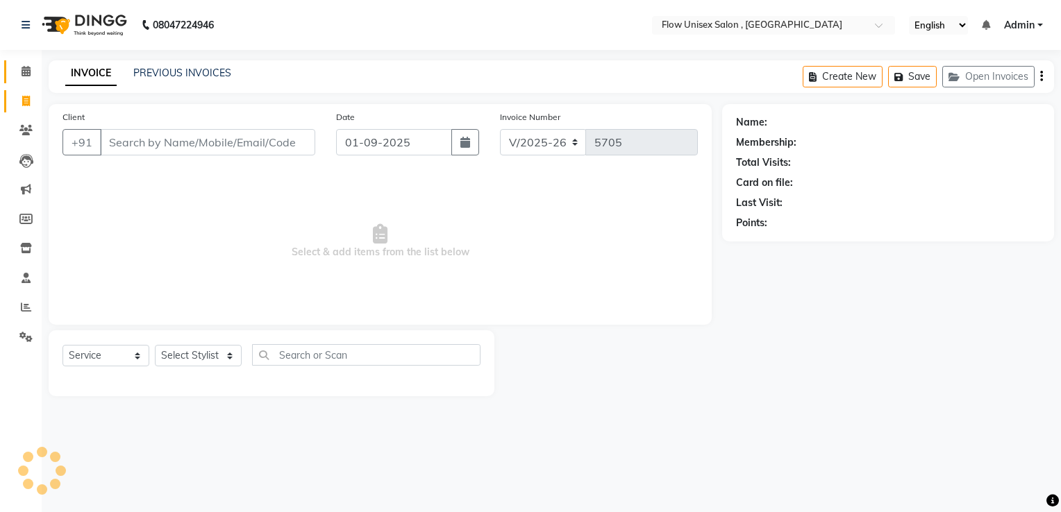
click at [31, 81] on link "Calendar" at bounding box center [20, 71] width 33 height 23
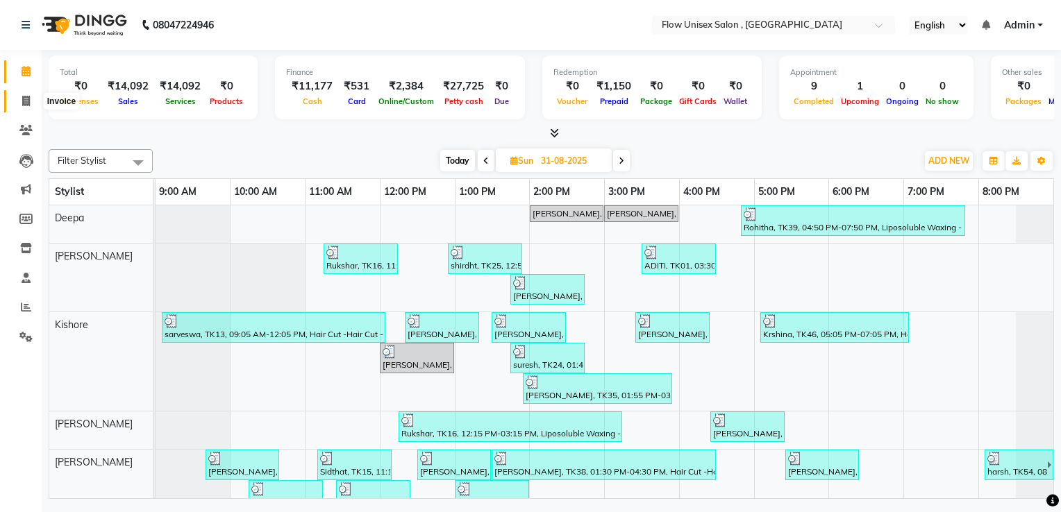
click at [33, 101] on span at bounding box center [26, 102] width 24 height 16
select select "service"
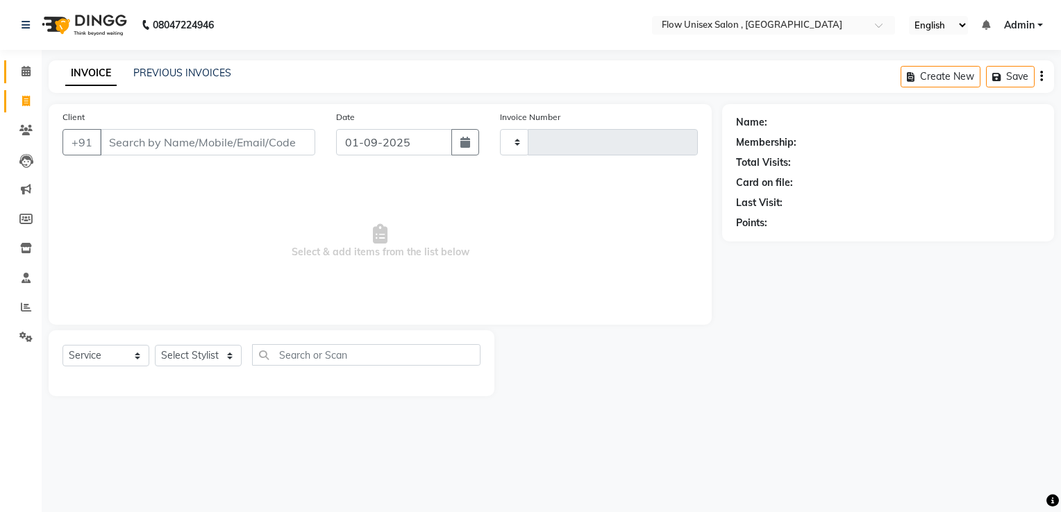
type input "5705"
select select "5875"
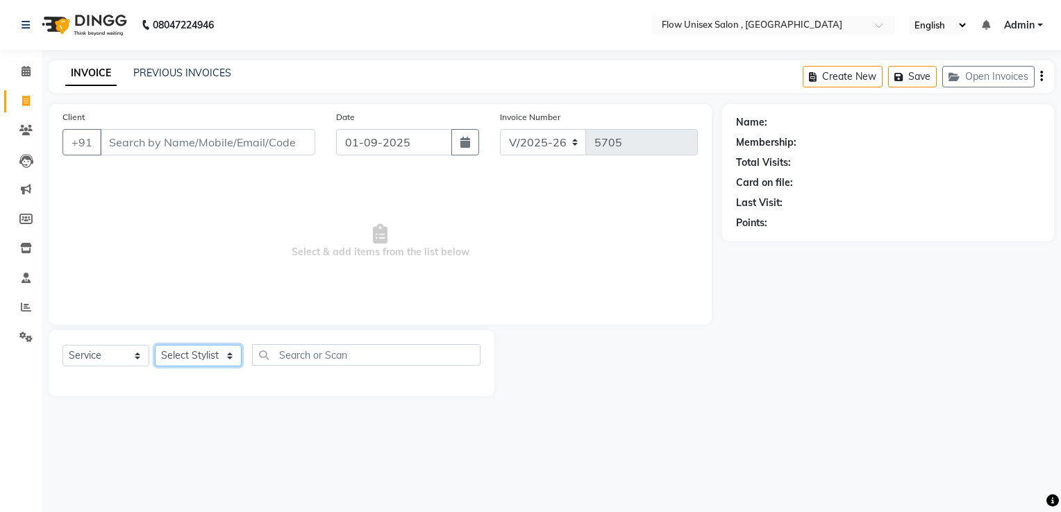
click at [206, 362] on select "Select Stylist arman Deepa emlen jaseem Kishore Manjila monika debbarma Mustafa…" at bounding box center [198, 356] width 87 height 22
select select "62210"
click at [155, 346] on select "Select Stylist arman Deepa emlen jaseem Kishore Manjila monika debbarma Mustafa…" at bounding box center [198, 356] width 87 height 22
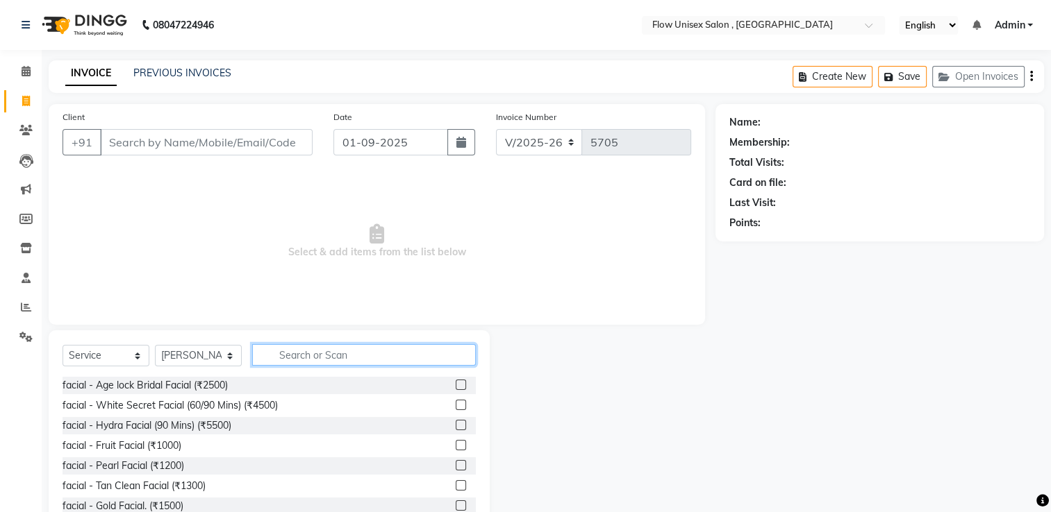
click at [332, 348] on input "text" at bounding box center [364, 355] width 224 height 22
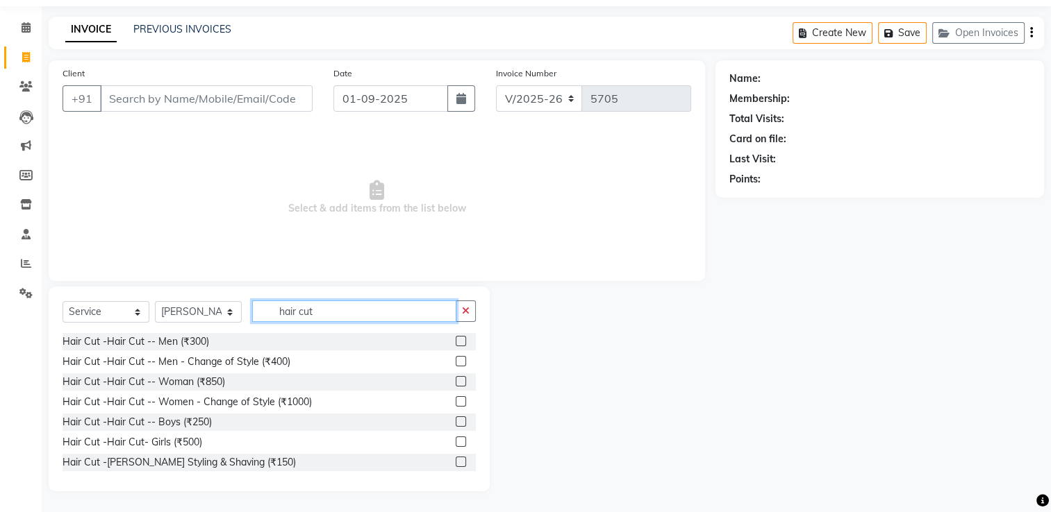
scroll to position [83, 0]
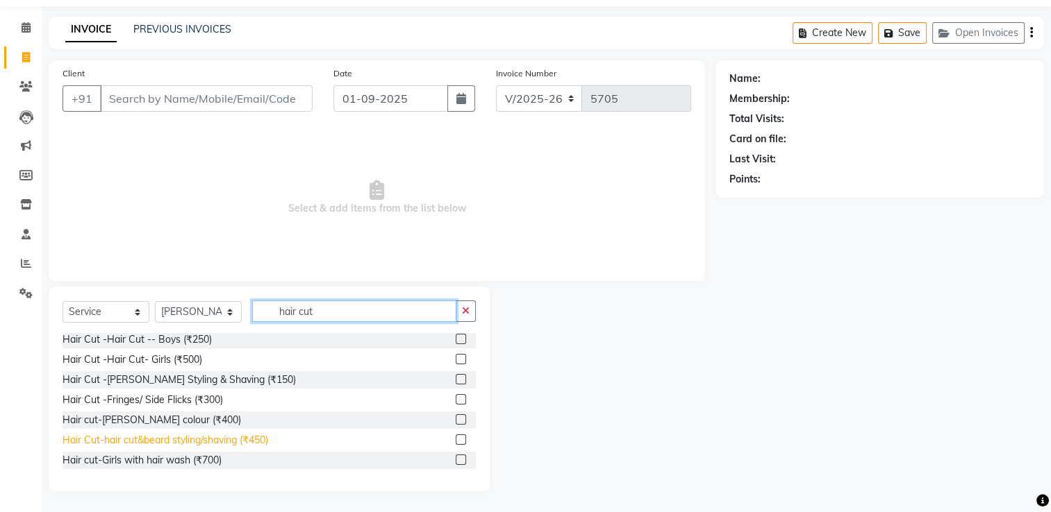
type input "hair cut"
click at [254, 436] on div "Hair Cut-hair cut&beard styling/shaving (₹450)" at bounding box center [165, 440] width 206 height 15
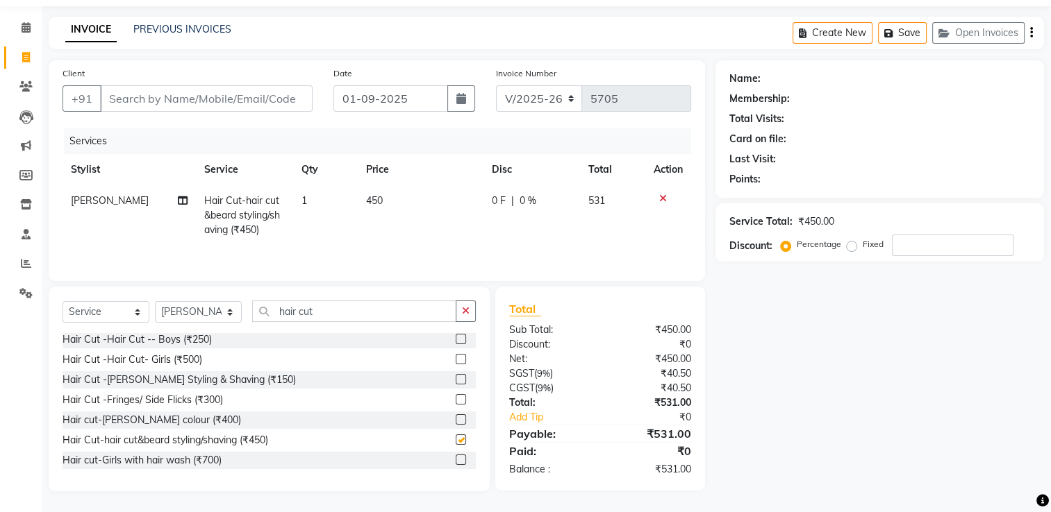
checkbox input "false"
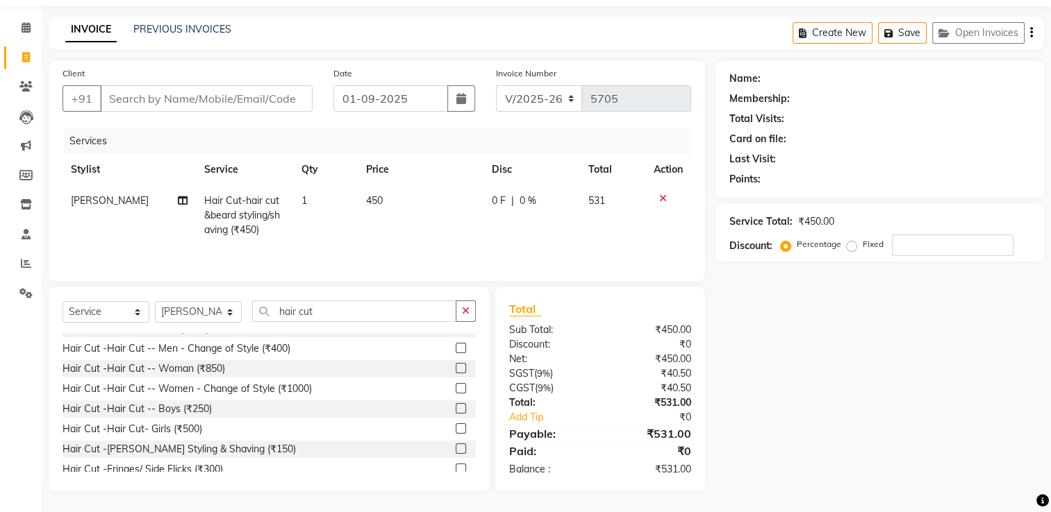
scroll to position [0, 0]
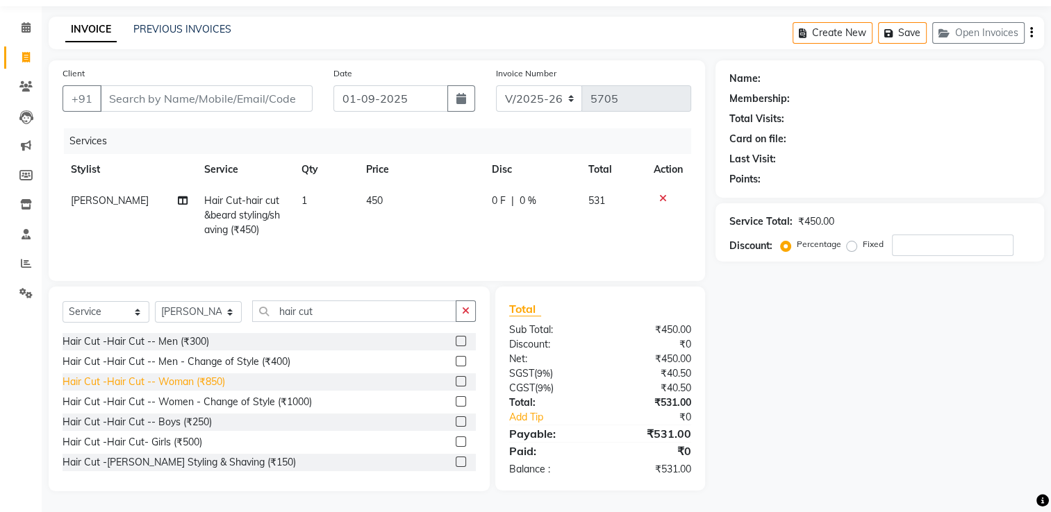
click at [217, 386] on div "Hair Cut -Hair Cut -- Woman (₹850)" at bounding box center [143, 382] width 162 height 15
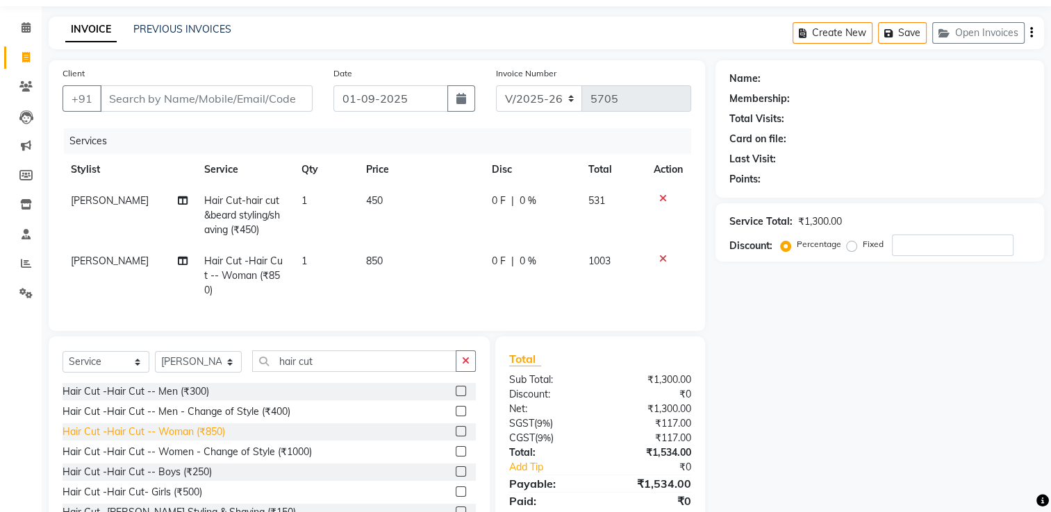
click at [197, 440] on div "Hair Cut -Hair Cut -- Woman (₹850)" at bounding box center [143, 432] width 162 height 15
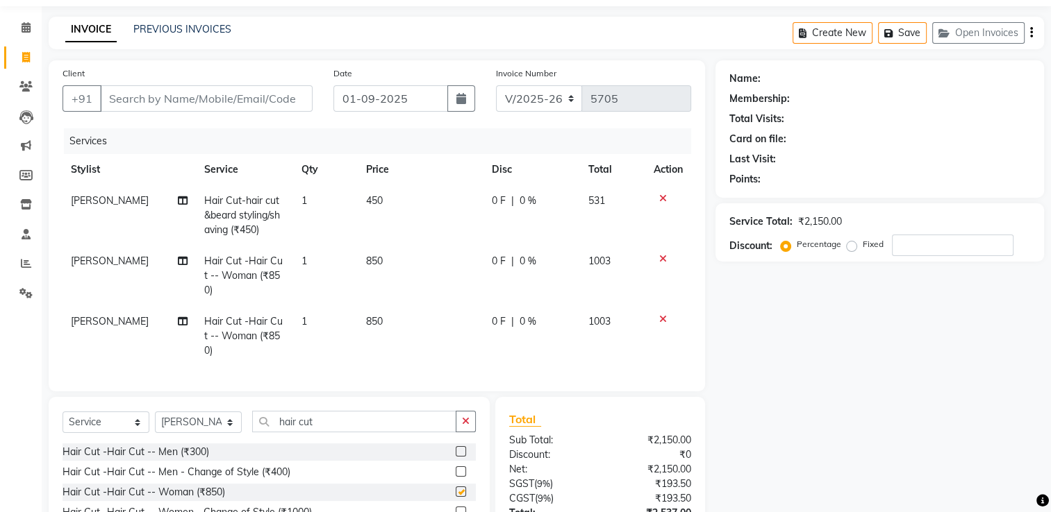
checkbox input "false"
click at [660, 199] on icon at bounding box center [663, 199] width 8 height 10
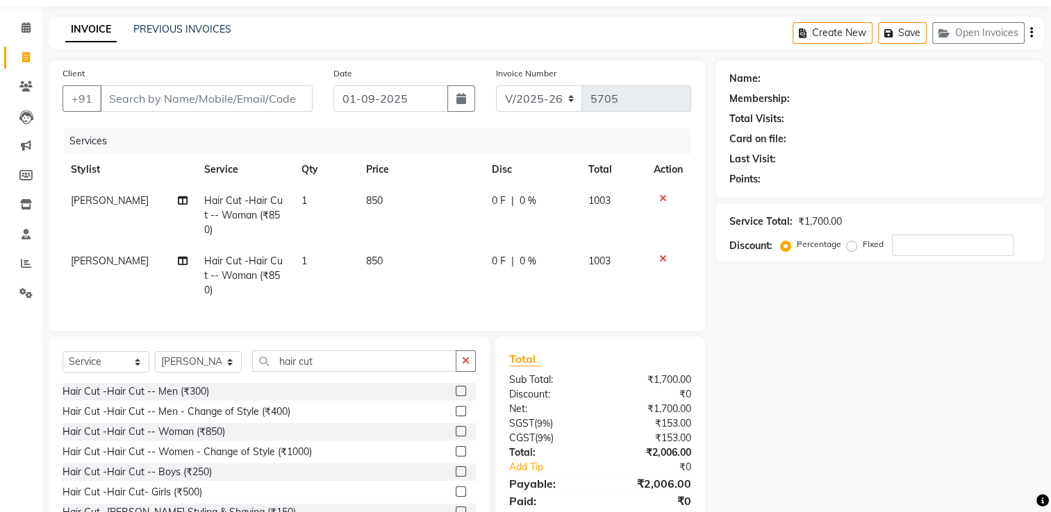
click at [131, 258] on span "Nijamuddin Salmani" at bounding box center [110, 261] width 78 height 12
select select "62210"
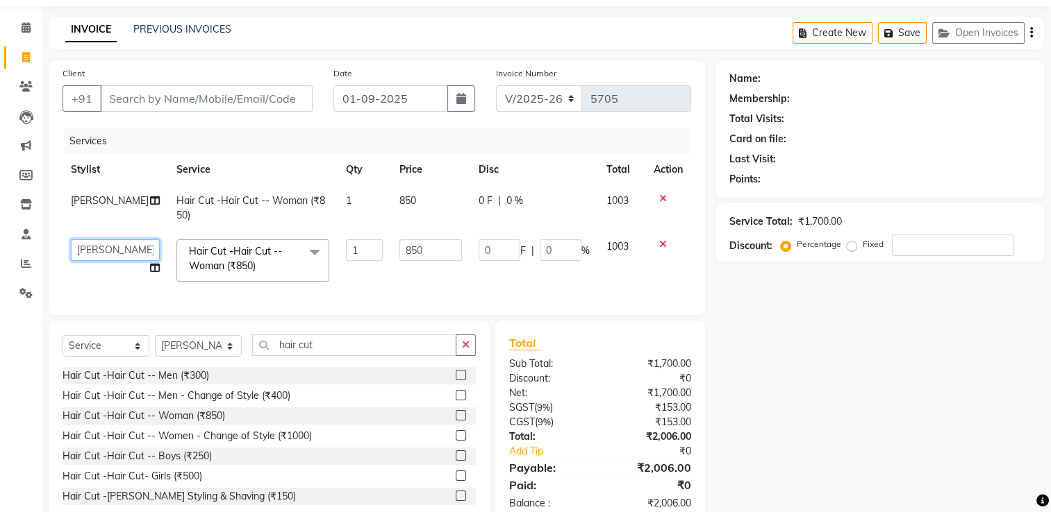
click at [131, 258] on select "arman Deepa emlen jaseem Kishore Manjila monika debbarma Mustafa Nijamuddin Sal…" at bounding box center [115, 251] width 89 height 22
select select "48853"
click at [222, 94] on input "Client" at bounding box center [206, 98] width 212 height 26
type input "7"
type input "0"
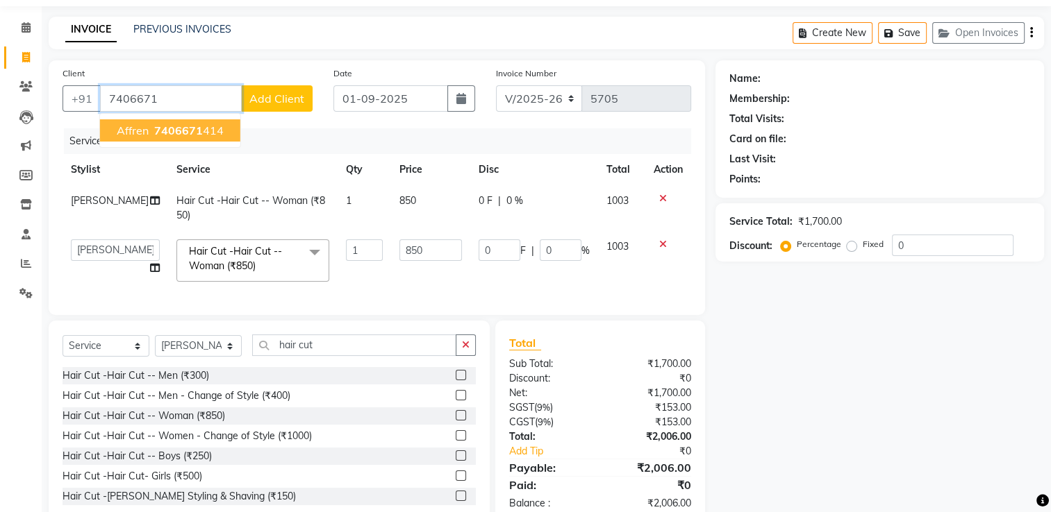
click at [161, 135] on span "7406671" at bounding box center [178, 131] width 49 height 14
type input "7406671414"
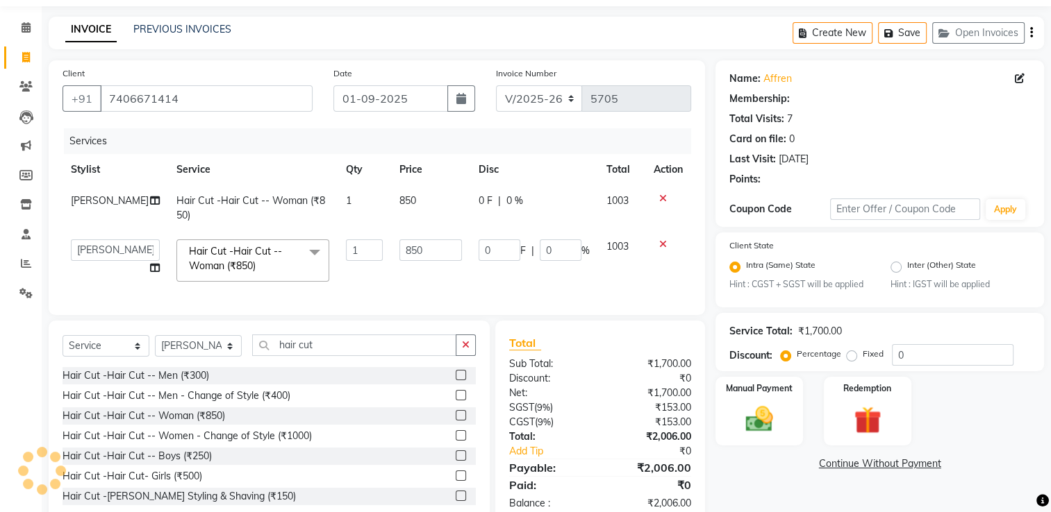
select select "1: Object"
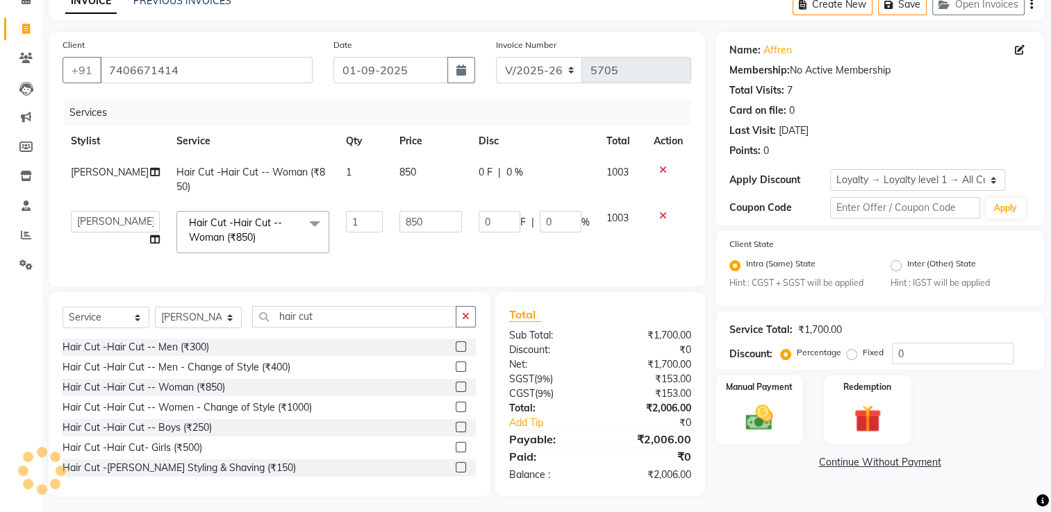
scroll to position [88, 0]
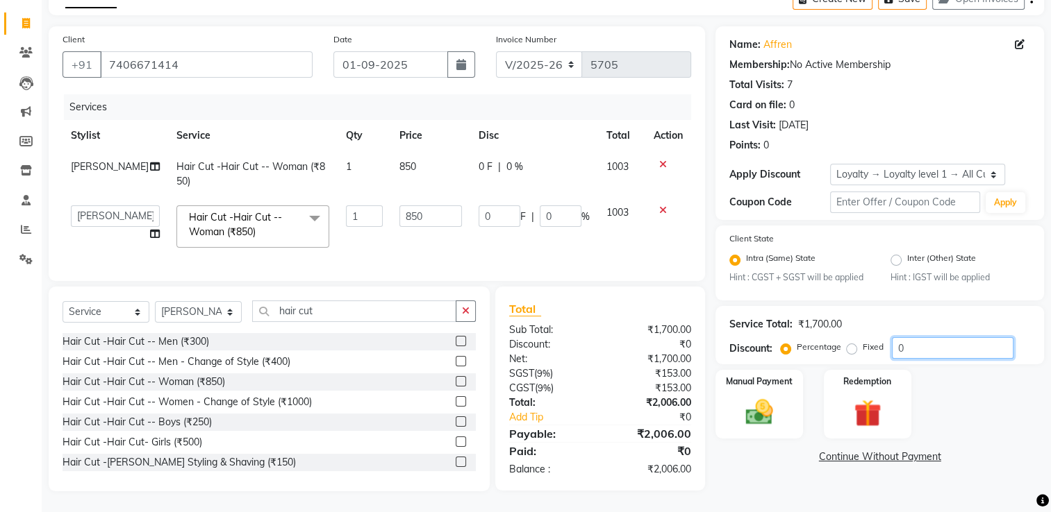
click at [911, 337] on input "0" at bounding box center [953, 348] width 122 height 22
type input "1"
type input "8.5"
type input "1"
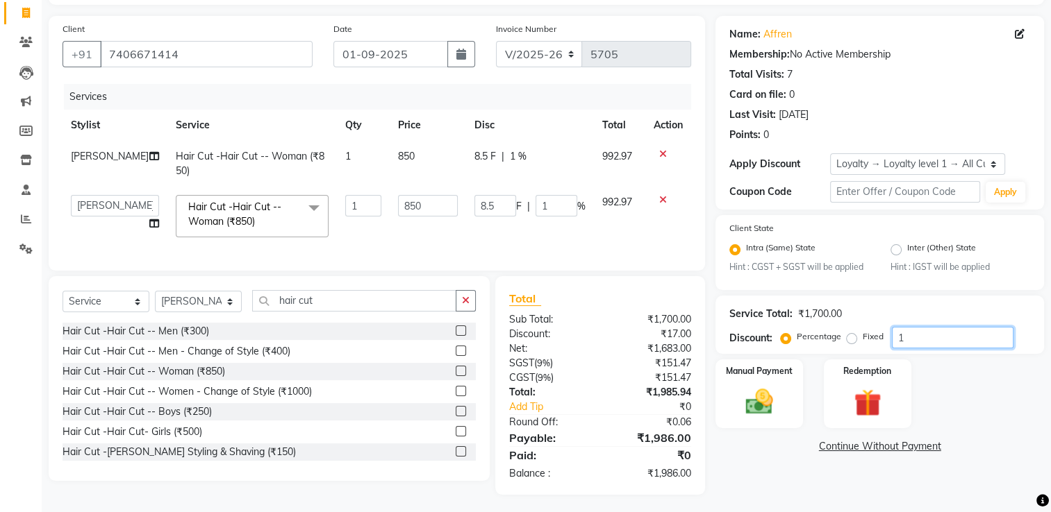
type input "10"
type input "85"
type input "10"
type input "1"
type input "8.5"
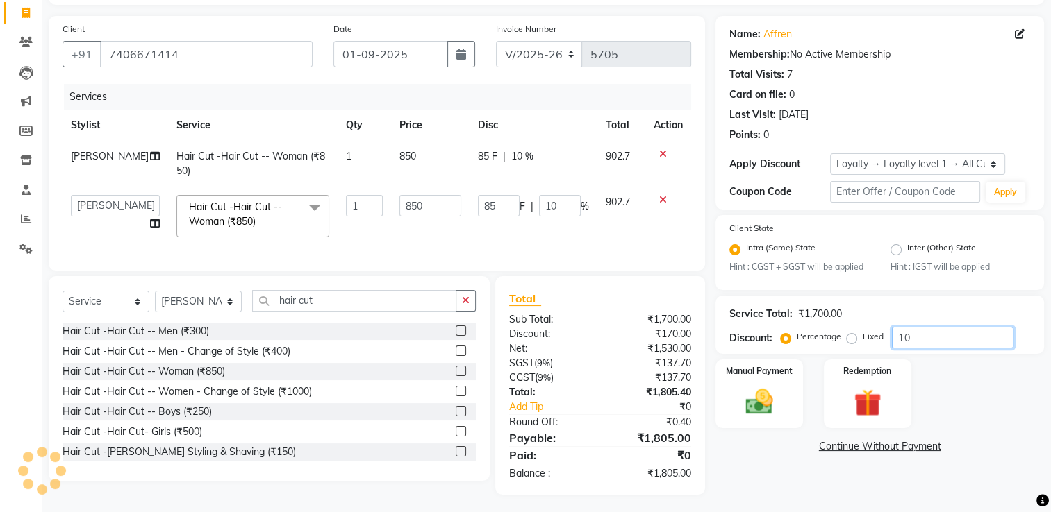
type input "1"
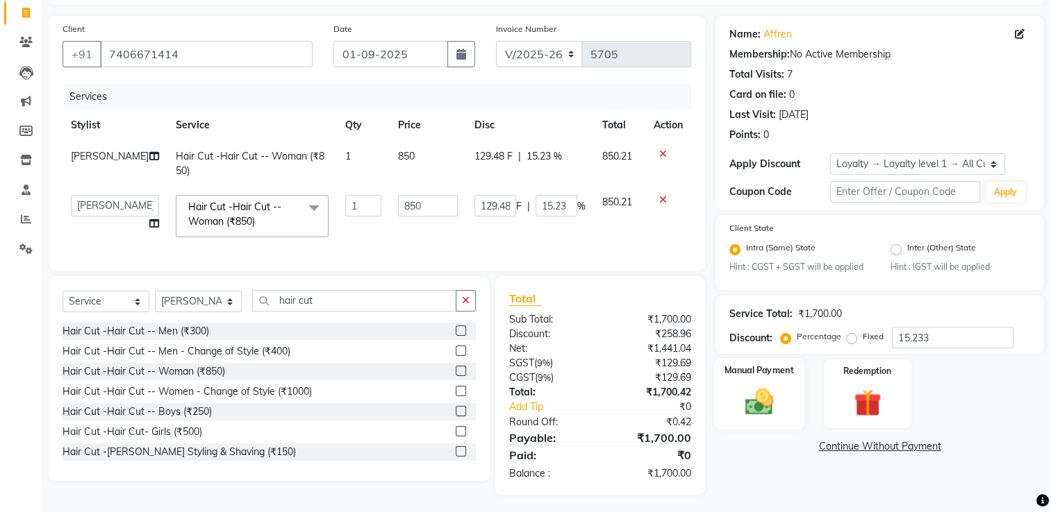
click at [751, 415] on img at bounding box center [759, 402] width 47 height 33
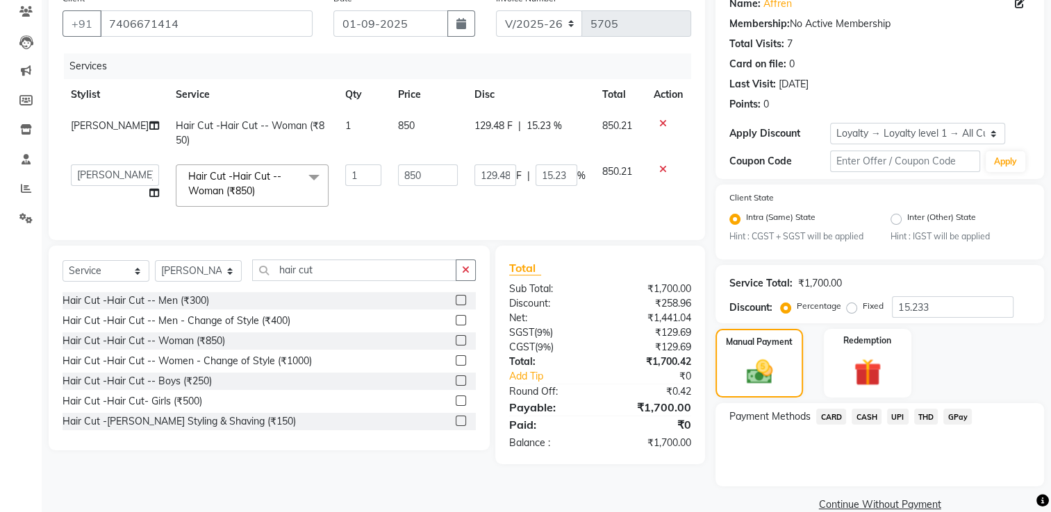
scroll to position [144, 0]
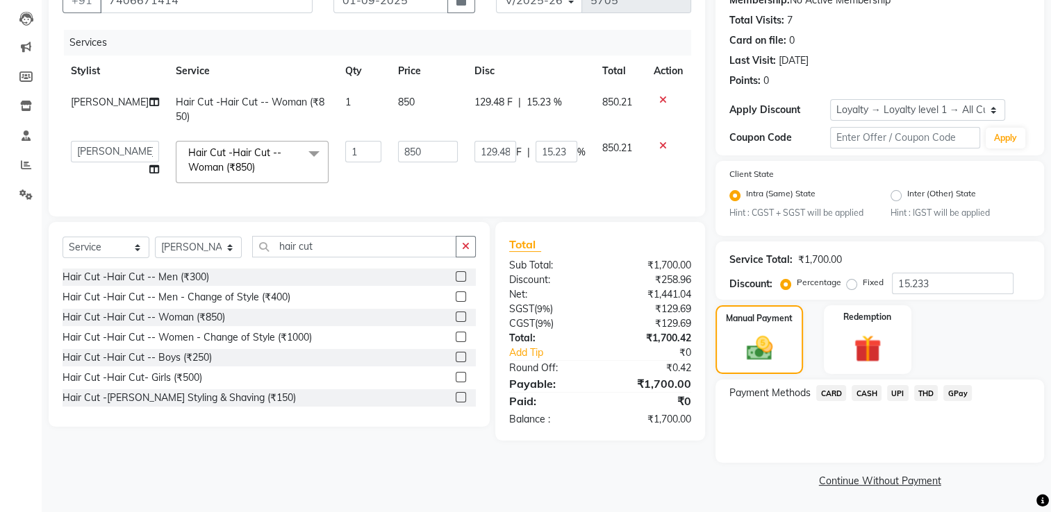
click at [902, 395] on span "UPI" at bounding box center [898, 393] width 22 height 16
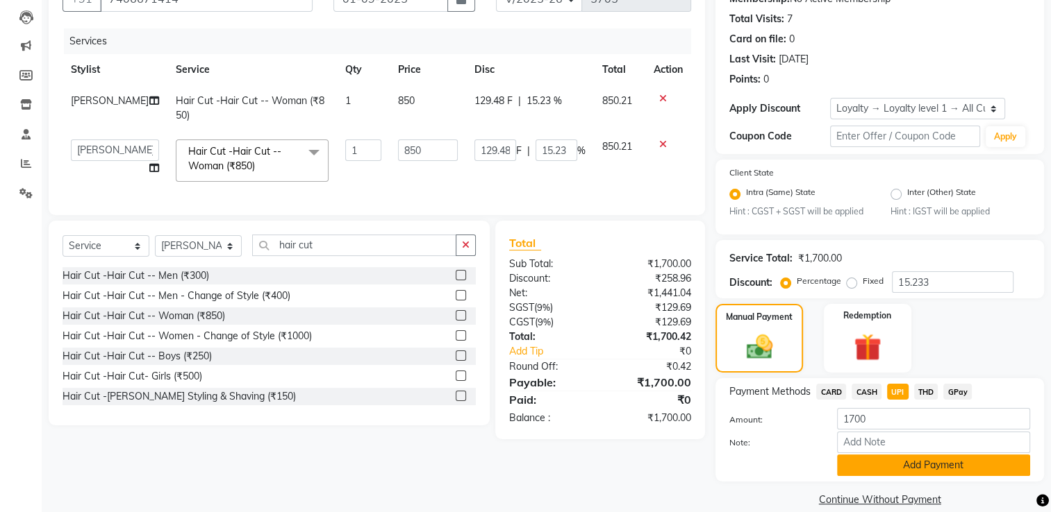
drag, startPoint x: 900, startPoint y: 397, endPoint x: 867, endPoint y: 465, distance: 76.4
click at [867, 465] on button "Add Payment" at bounding box center [933, 466] width 193 height 22
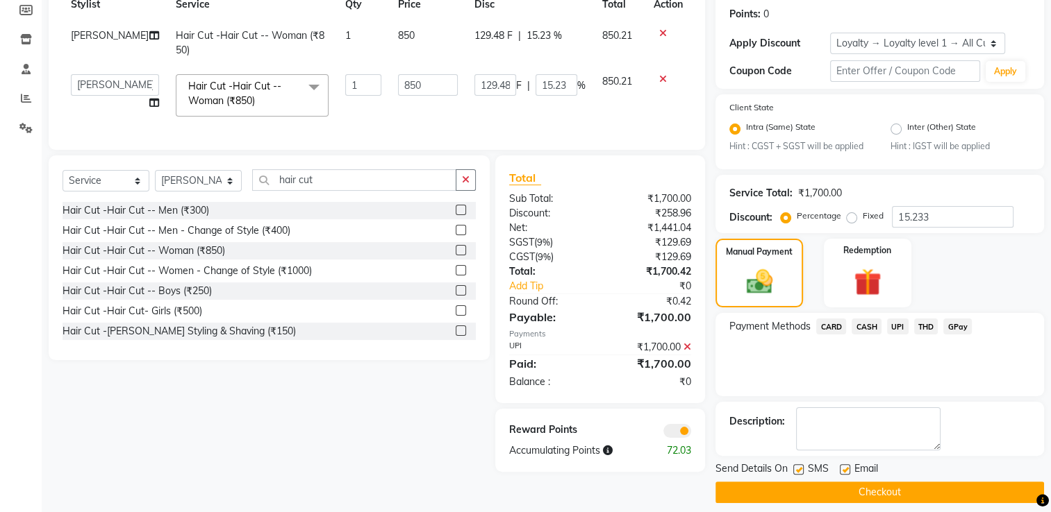
scroll to position [222, 0]
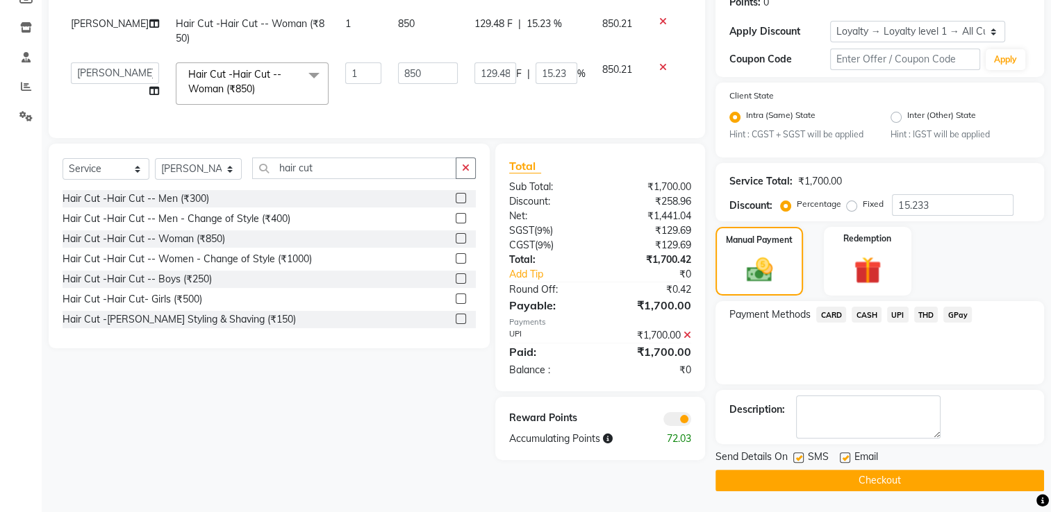
click at [682, 426] on span at bounding box center [677, 419] width 28 height 14
click at [691, 422] on input "checkbox" at bounding box center [691, 422] width 0 height 0
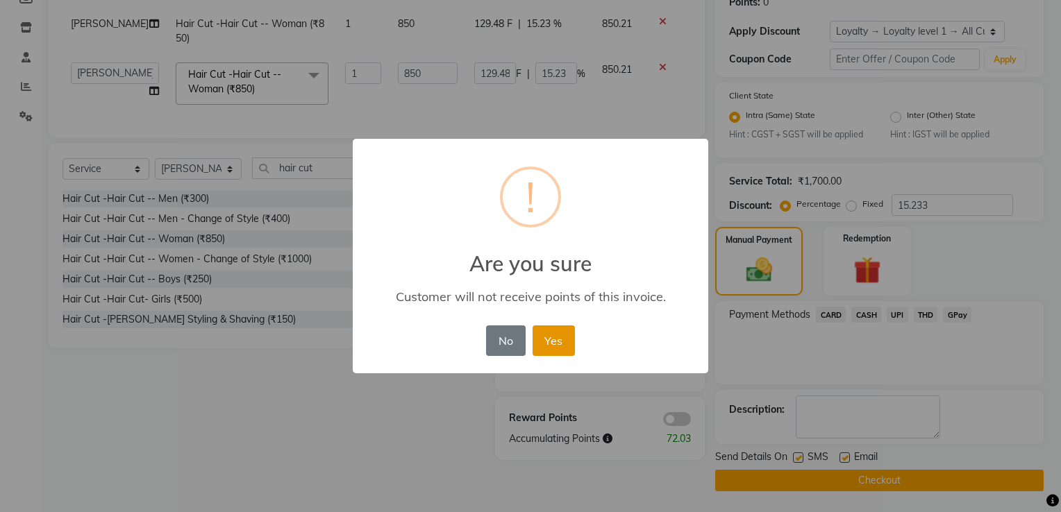
click at [565, 341] on button "Yes" at bounding box center [554, 341] width 42 height 31
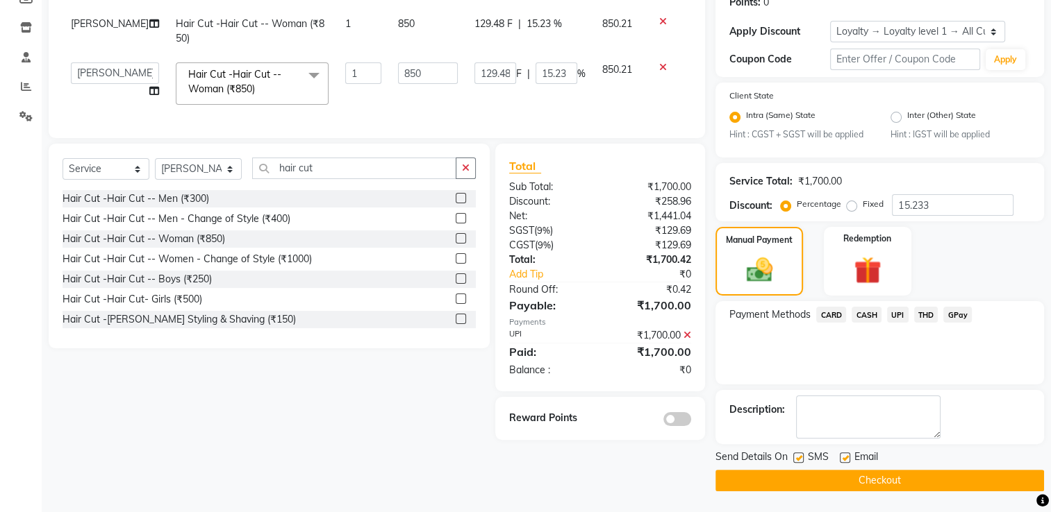
click at [828, 473] on button "Checkout" at bounding box center [879, 481] width 328 height 22
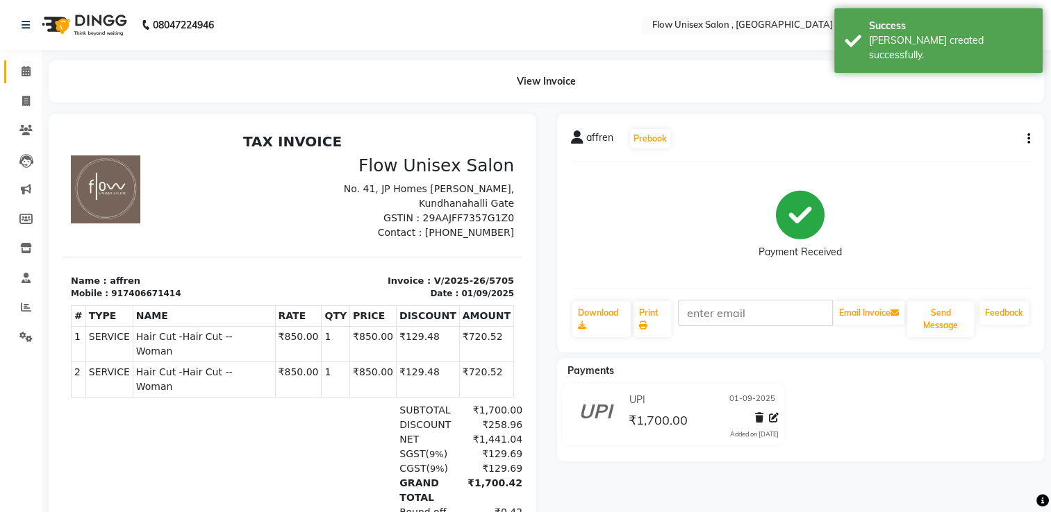
drag, startPoint x: 30, startPoint y: 80, endPoint x: 40, endPoint y: 124, distance: 45.0
click at [30, 80] on link "Calendar" at bounding box center [20, 71] width 33 height 23
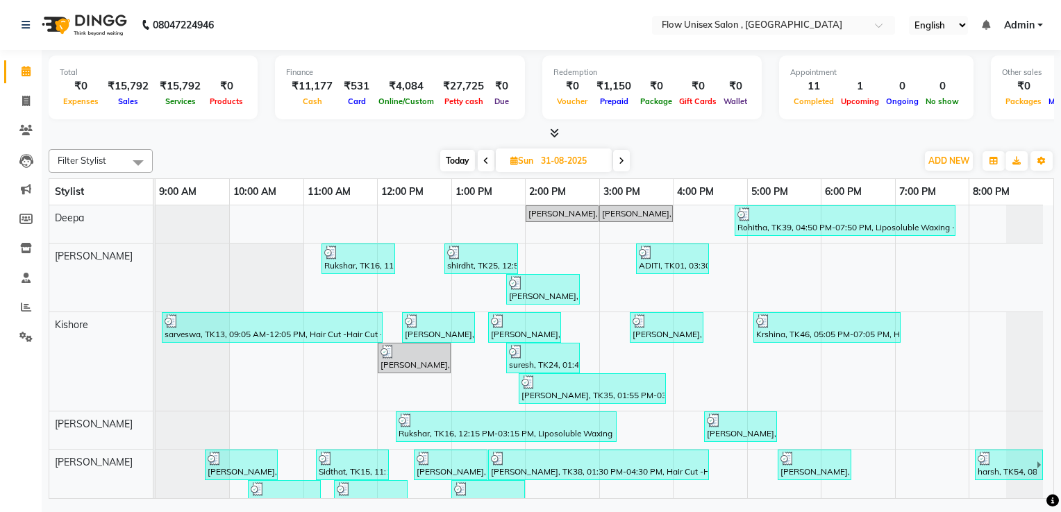
click at [727, 133] on div at bounding box center [552, 133] width 1006 height 15
click at [546, 129] on span at bounding box center [551, 133] width 15 height 15
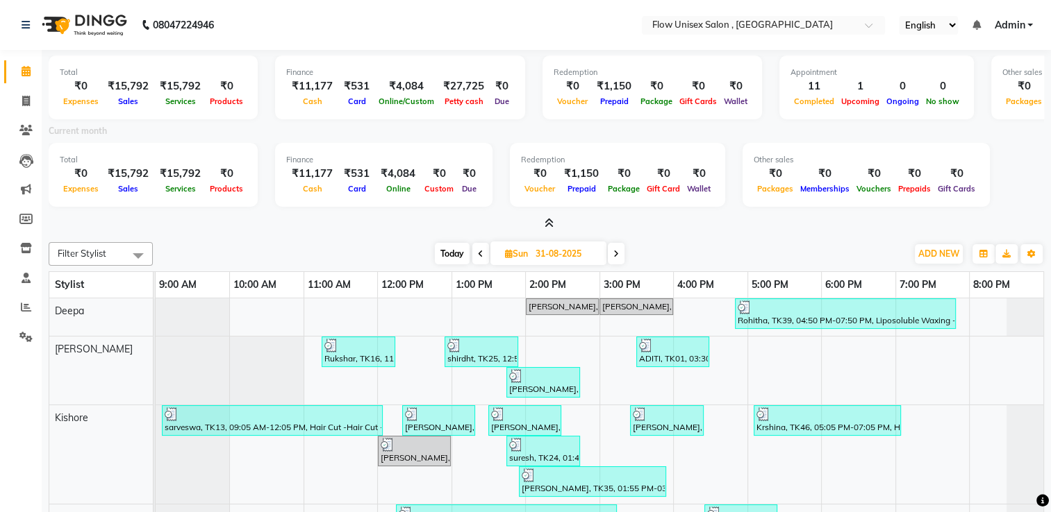
click at [552, 220] on icon at bounding box center [548, 223] width 9 height 10
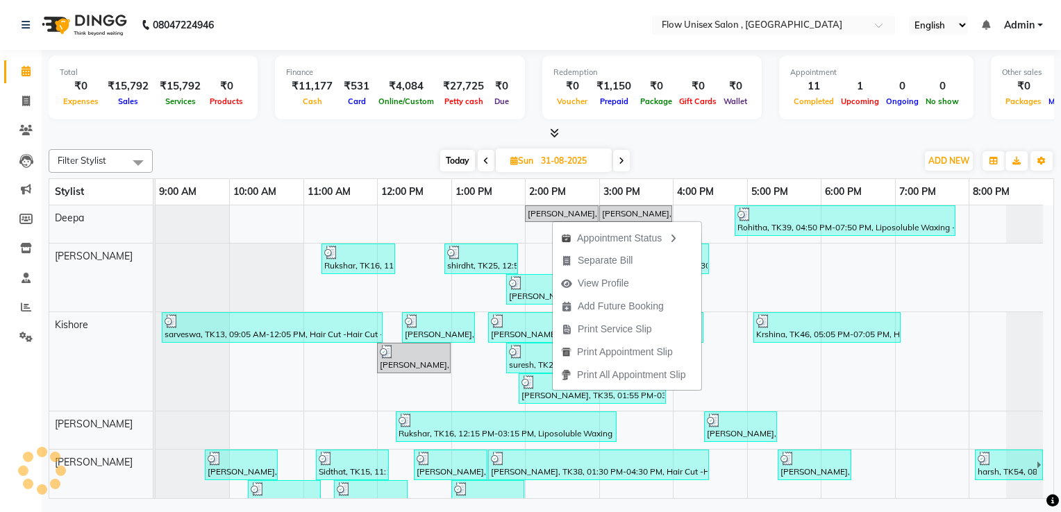
click at [552, 220] on div "Appointment Status Separate Bill View Profile Add Future Booking Print Service …" at bounding box center [627, 305] width 150 height 171
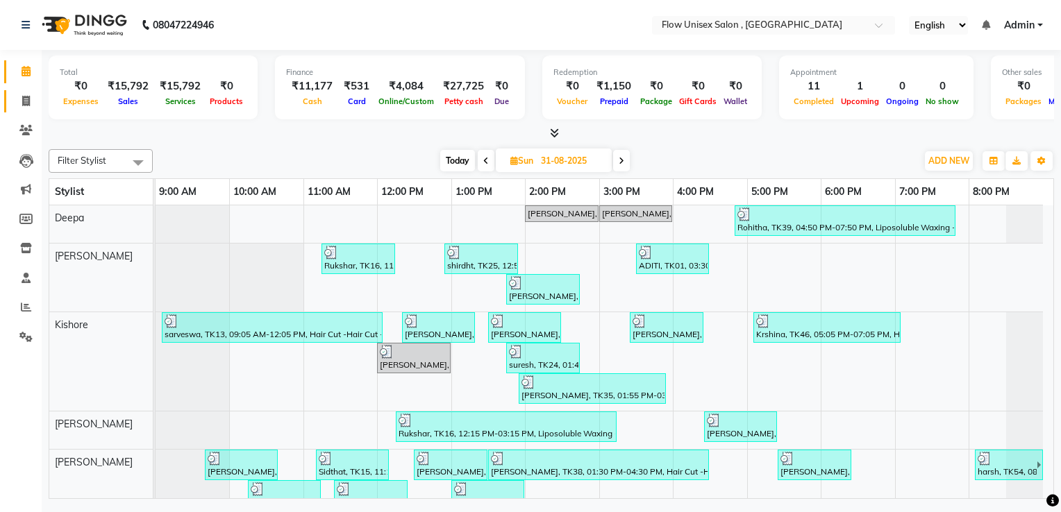
click at [32, 99] on span at bounding box center [26, 102] width 24 height 16
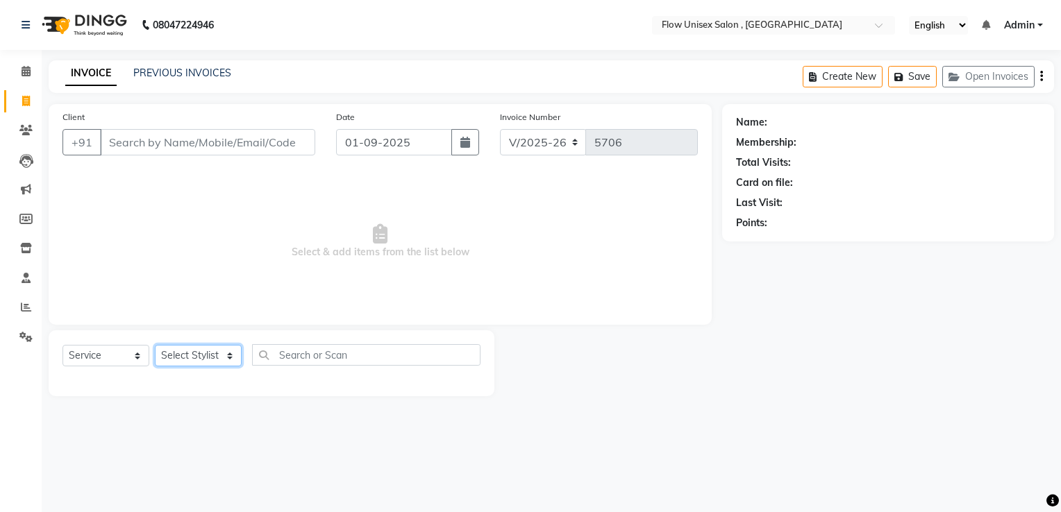
click at [217, 353] on select "Select Stylist arman Deepa emlen jaseem Kishore Manjila monika debbarma Mustafa…" at bounding box center [198, 356] width 87 height 22
click at [155, 346] on select "Select Stylist arman Deepa emlen jaseem Kishore Manjila monika debbarma Mustafa…" at bounding box center [198, 356] width 87 height 22
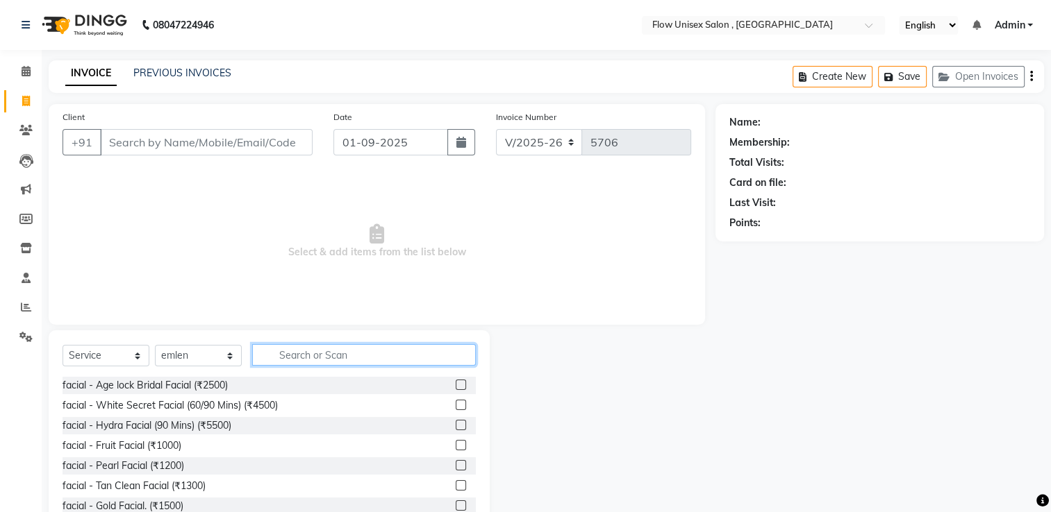
click at [323, 362] on input "text" at bounding box center [364, 355] width 224 height 22
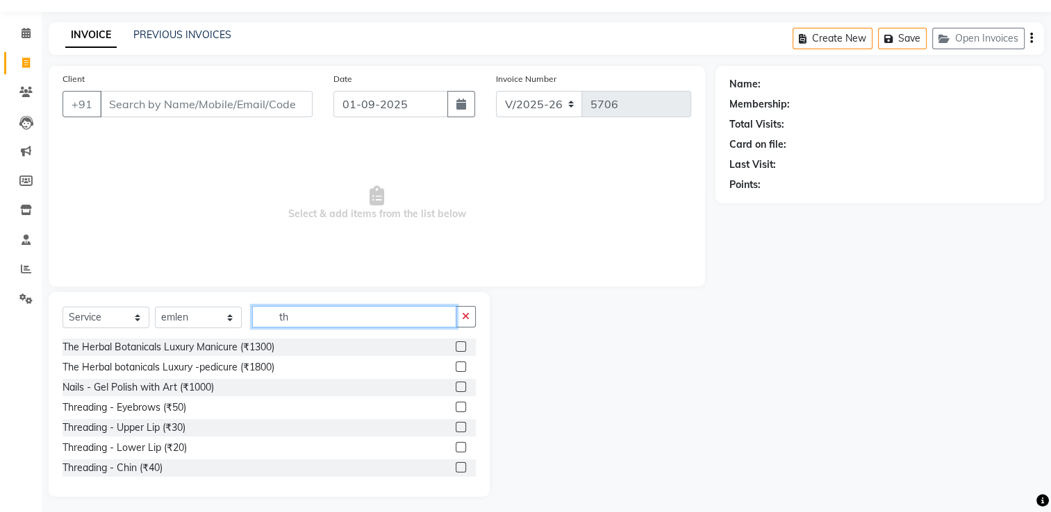
scroll to position [44, 0]
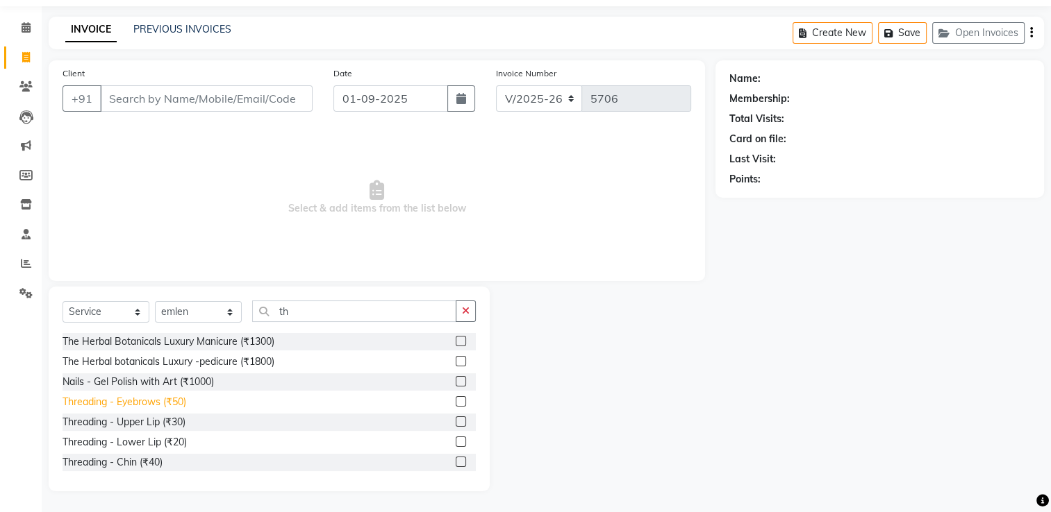
click at [119, 404] on div "Threading - Eyebrows (₹50)" at bounding box center [124, 402] width 124 height 15
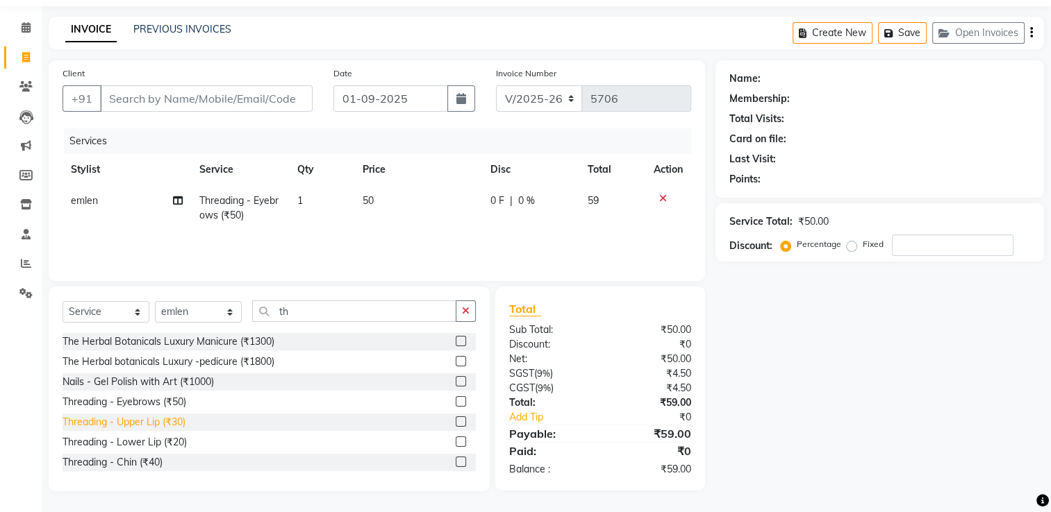
click at [142, 426] on div "Threading - Upper Lip (₹30)" at bounding box center [123, 422] width 123 height 15
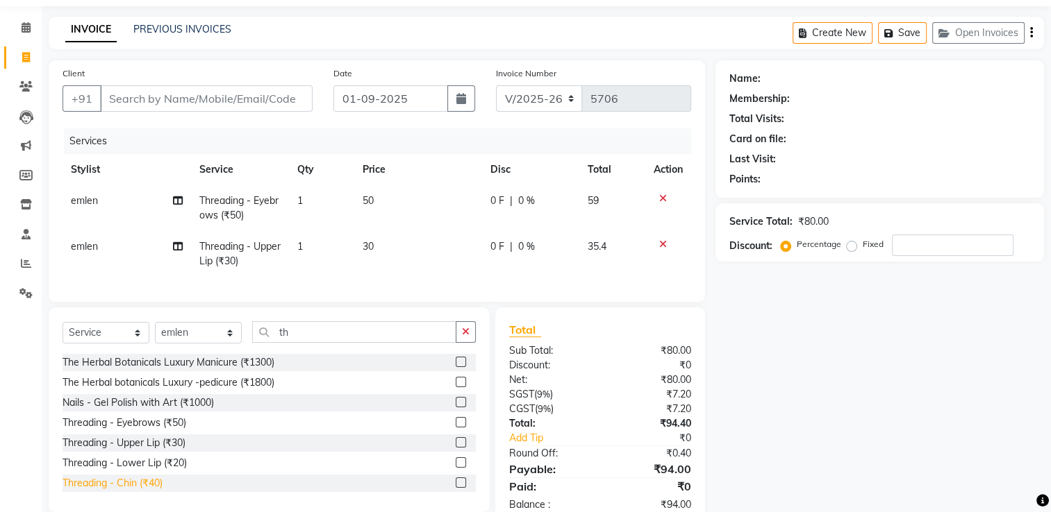
click at [161, 491] on div "Threading - Chin (₹40)" at bounding box center [112, 483] width 100 height 15
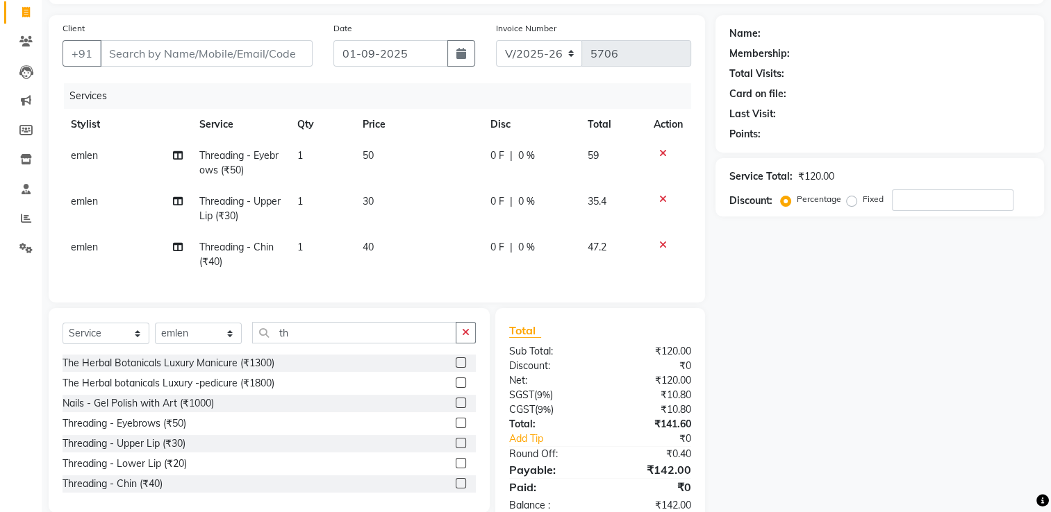
scroll to position [135, 0]
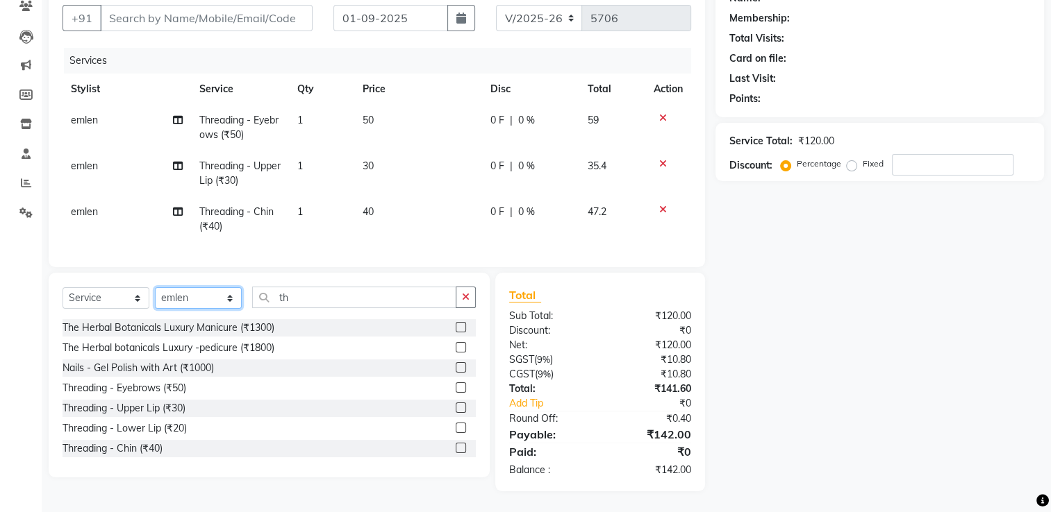
click at [199, 298] on select "Select Stylist arman Deepa emlen jaseem Kishore Manjila monika debbarma Mustafa…" at bounding box center [198, 298] width 87 height 22
click at [155, 288] on select "Select Stylist arman Deepa emlen jaseem Kishore Manjila monika debbarma Mustafa…" at bounding box center [198, 298] width 87 height 22
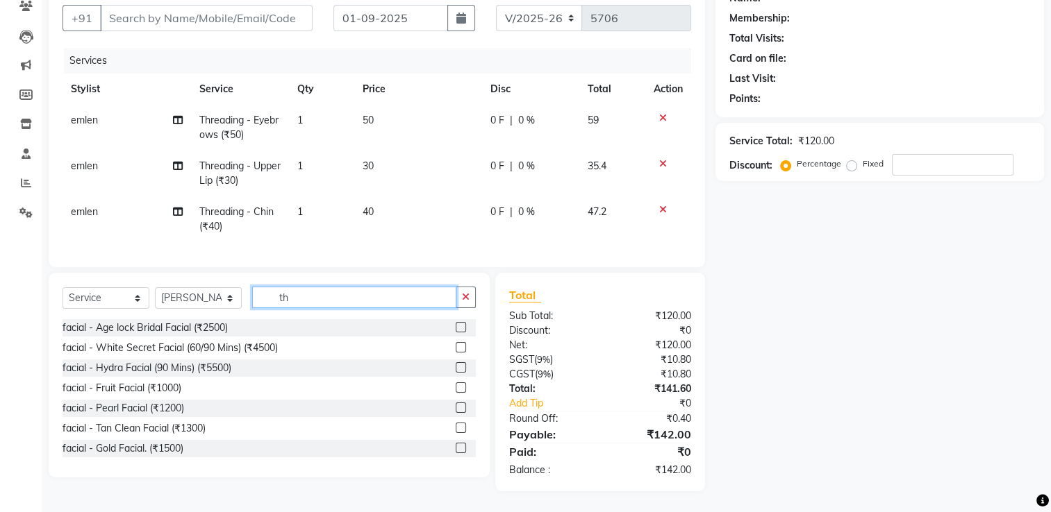
click at [299, 304] on input "th" at bounding box center [354, 298] width 204 height 22
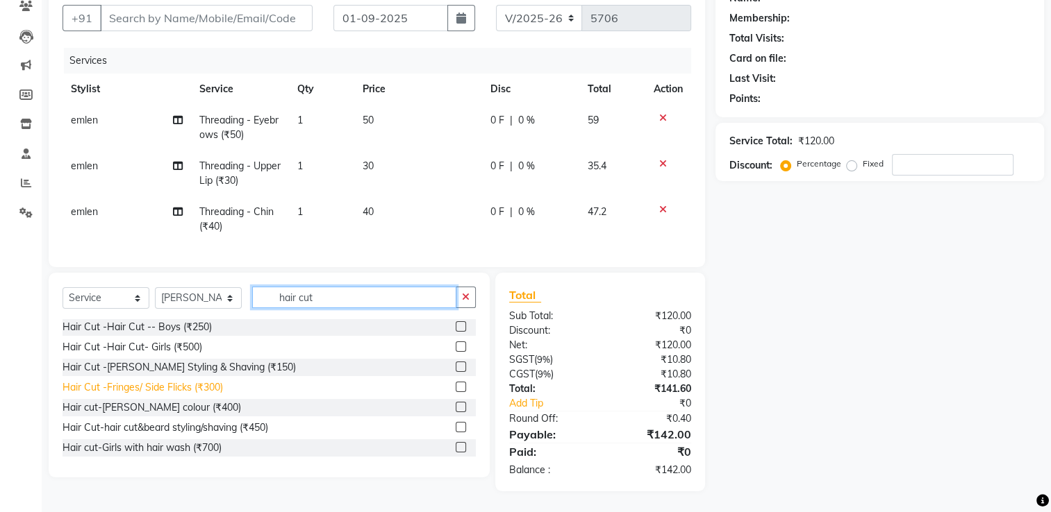
scroll to position [83, 0]
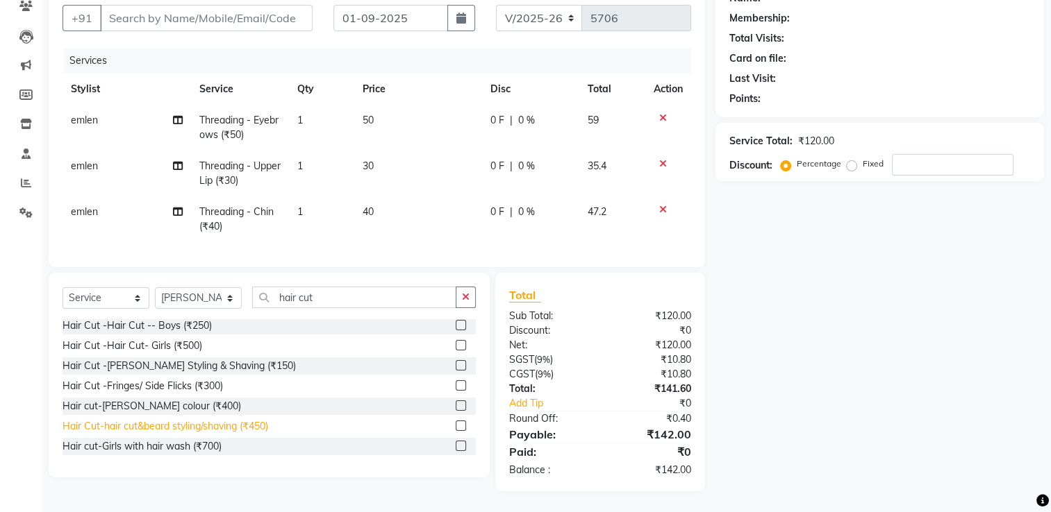
click at [235, 422] on div "Hair Cut-hair cut&beard styling/shaving (₹450)" at bounding box center [165, 426] width 206 height 15
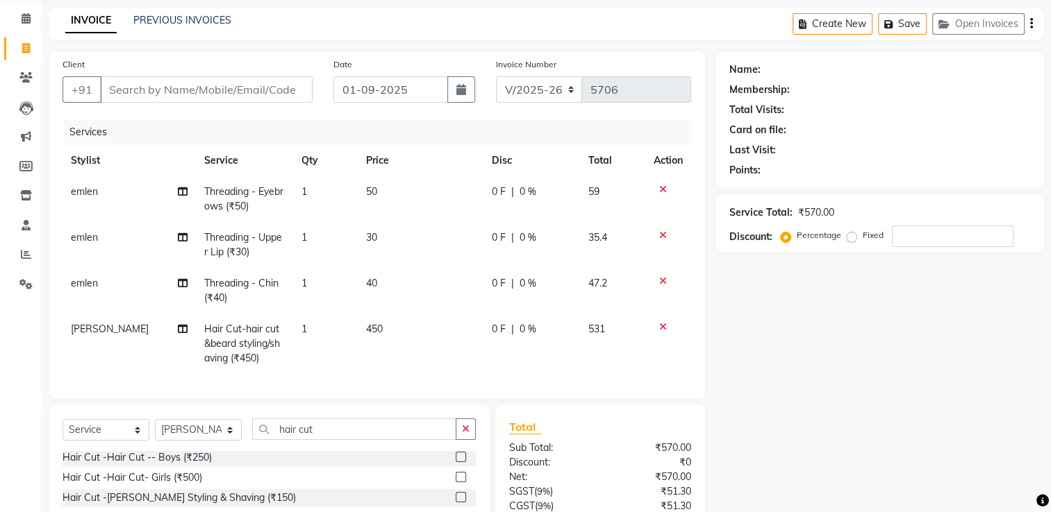
scroll to position [0, 0]
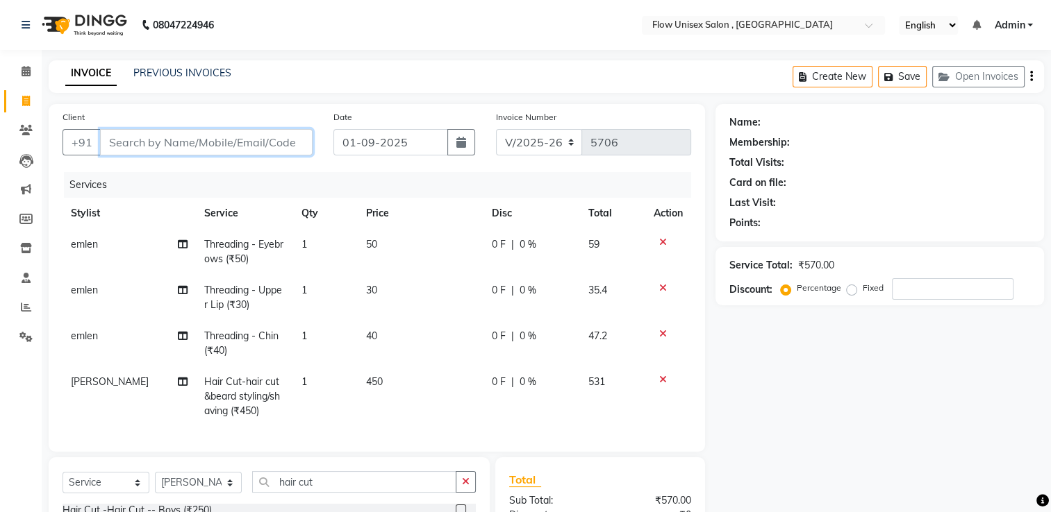
click at [229, 144] on input "Client" at bounding box center [206, 142] width 212 height 26
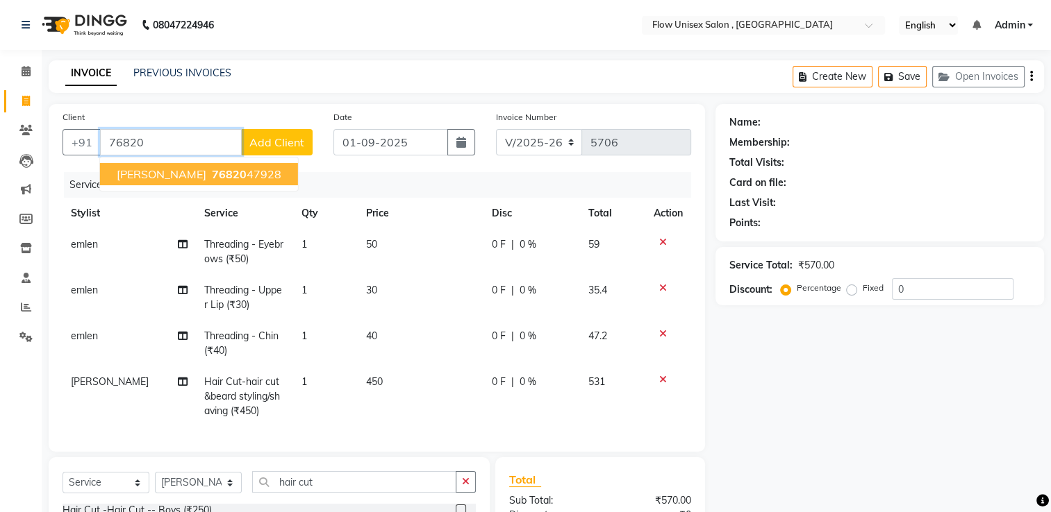
click at [210, 181] on ngb-highlight "76820 47928" at bounding box center [245, 174] width 72 height 14
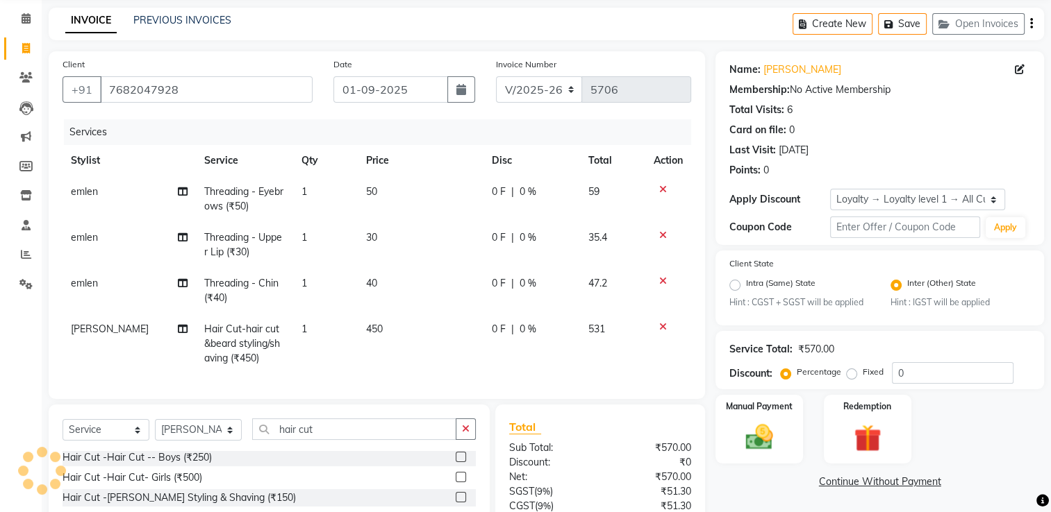
scroll to position [139, 0]
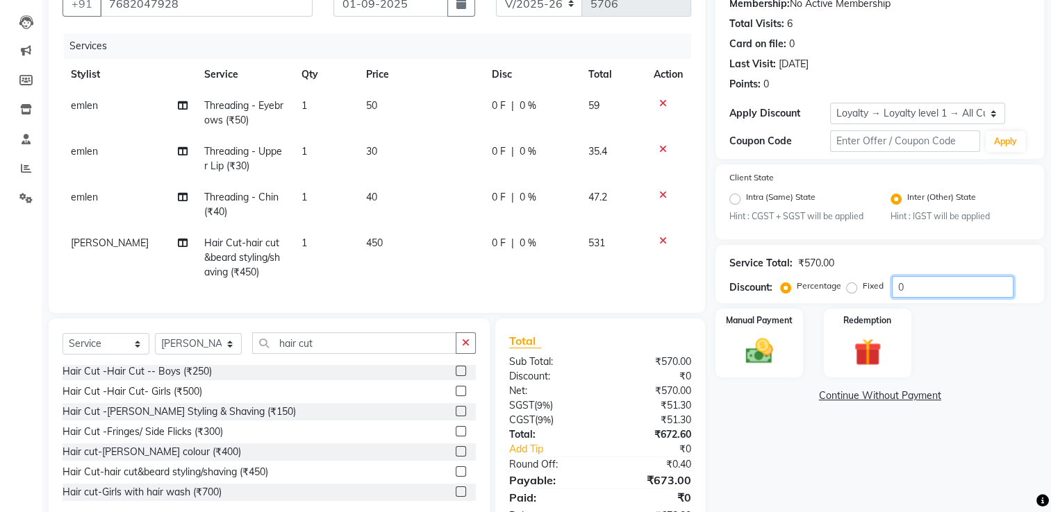
click at [929, 298] on input "0" at bounding box center [953, 287] width 122 height 22
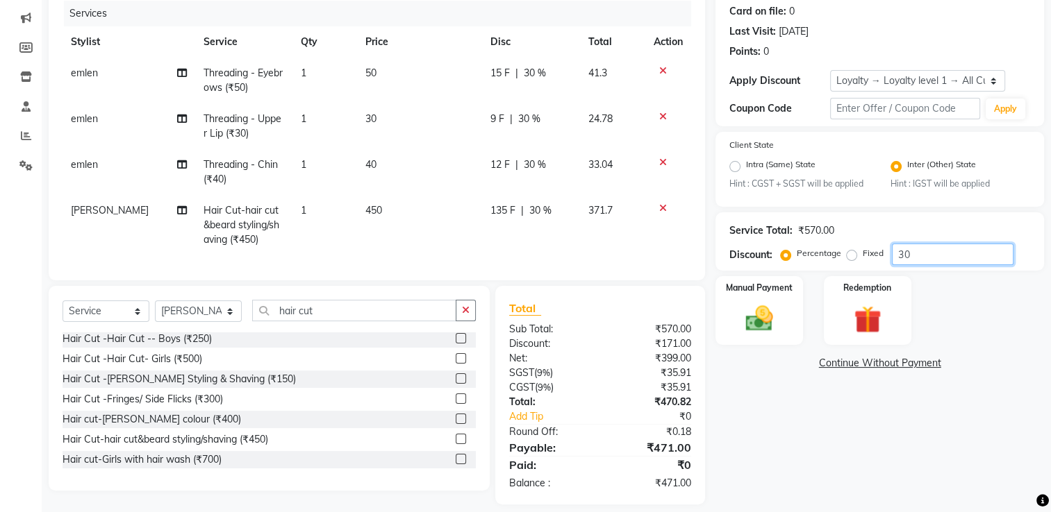
scroll to position [195, 0]
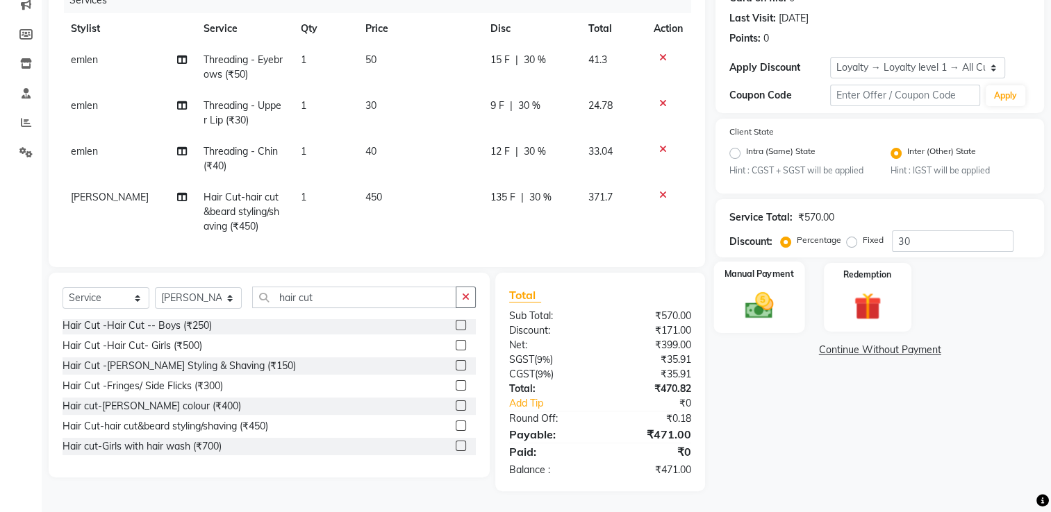
click at [758, 271] on label "Manual Payment" at bounding box center [758, 274] width 69 height 13
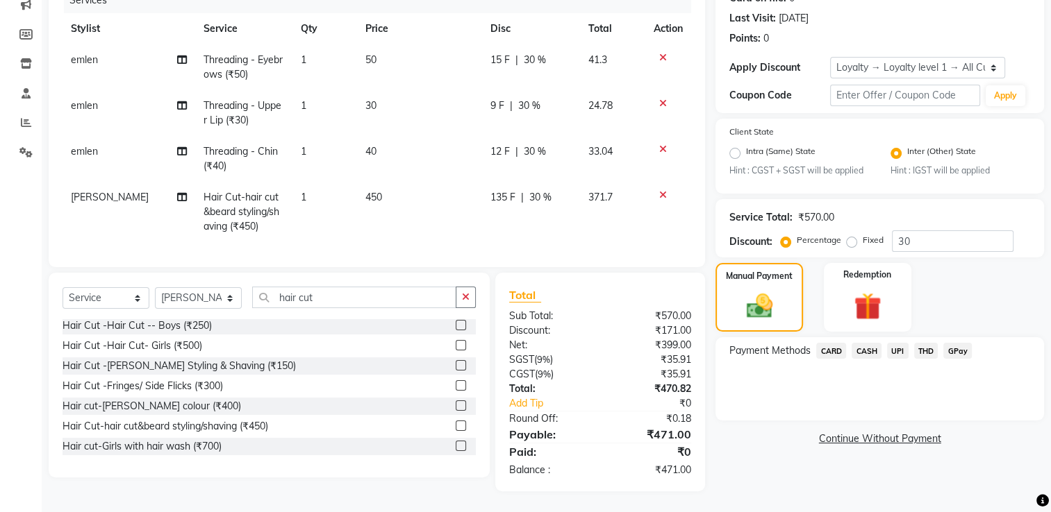
click at [901, 343] on span "UPI" at bounding box center [898, 351] width 22 height 16
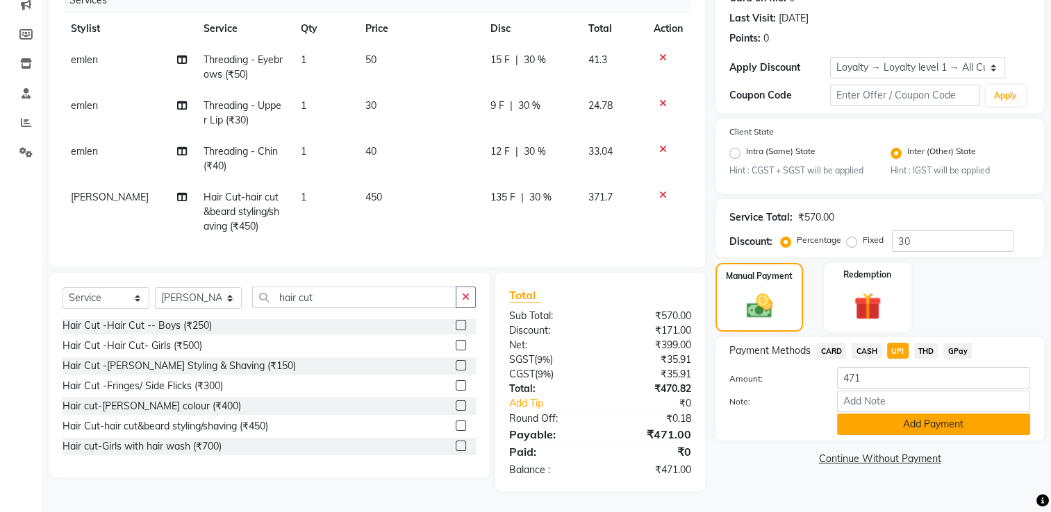
click at [873, 424] on button "Add Payment" at bounding box center [933, 425] width 193 height 22
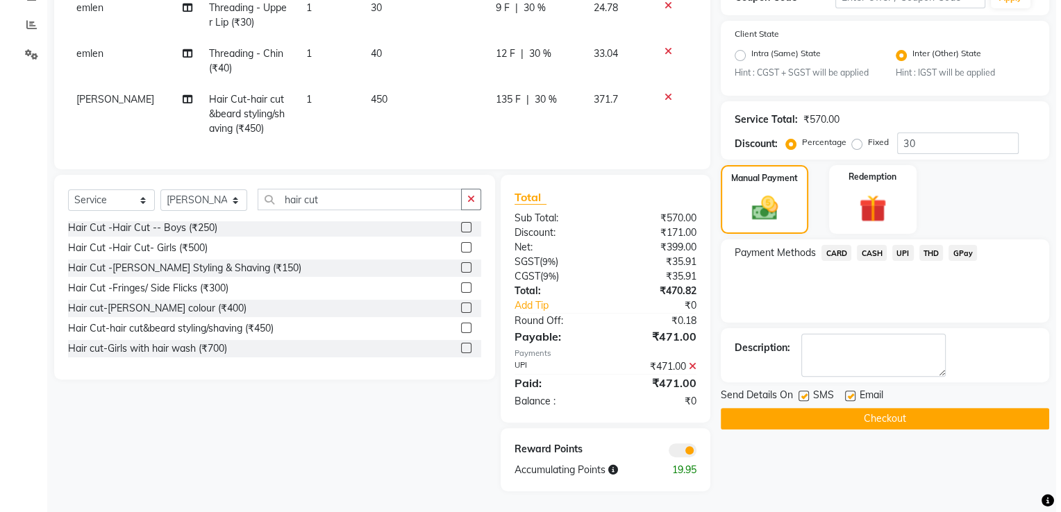
scroll to position [294, 0]
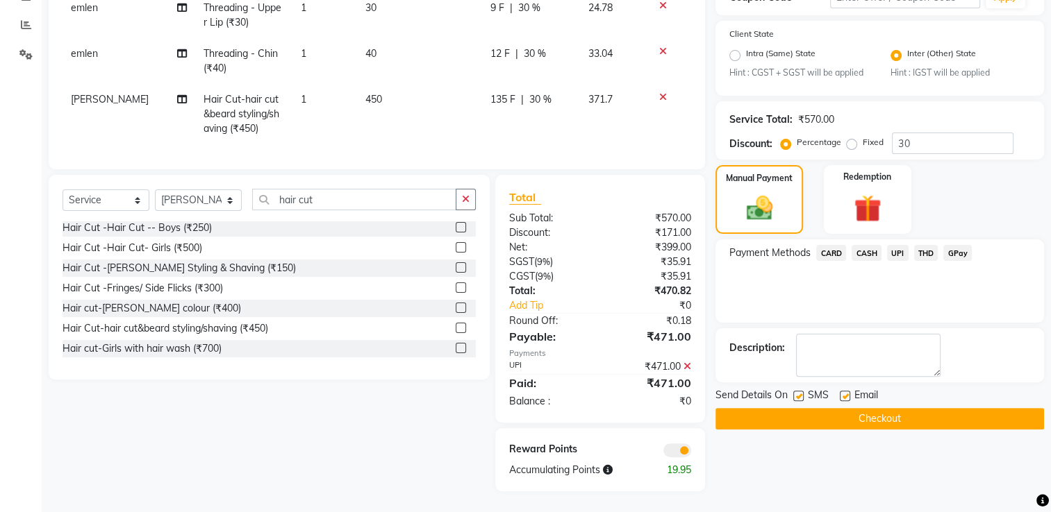
click at [681, 458] on div "Reward Points Accumulating Points 19.95" at bounding box center [600, 459] width 210 height 63
click at [681, 449] on span at bounding box center [677, 451] width 28 height 14
click at [691, 453] on input "checkbox" at bounding box center [691, 453] width 0 height 0
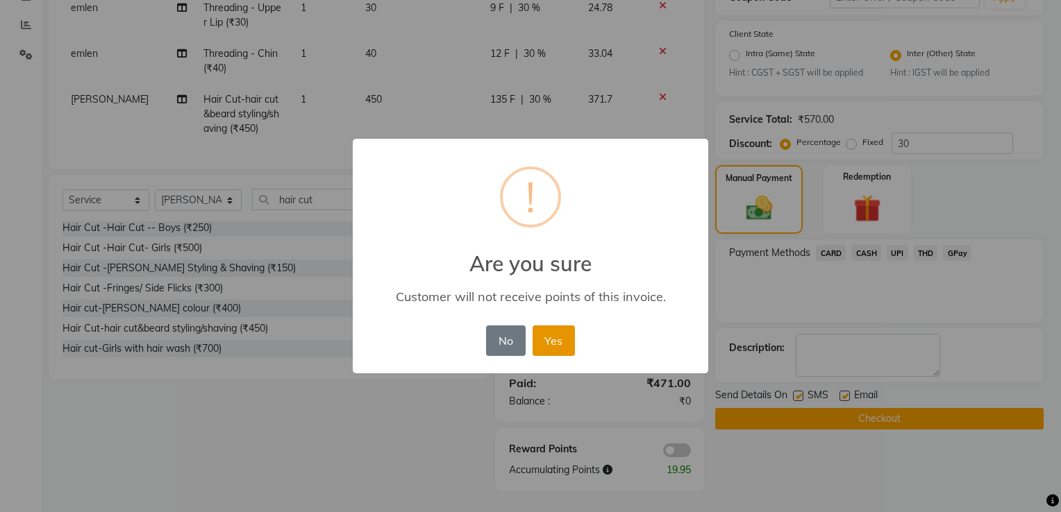
click at [561, 354] on button "Yes" at bounding box center [554, 341] width 42 height 31
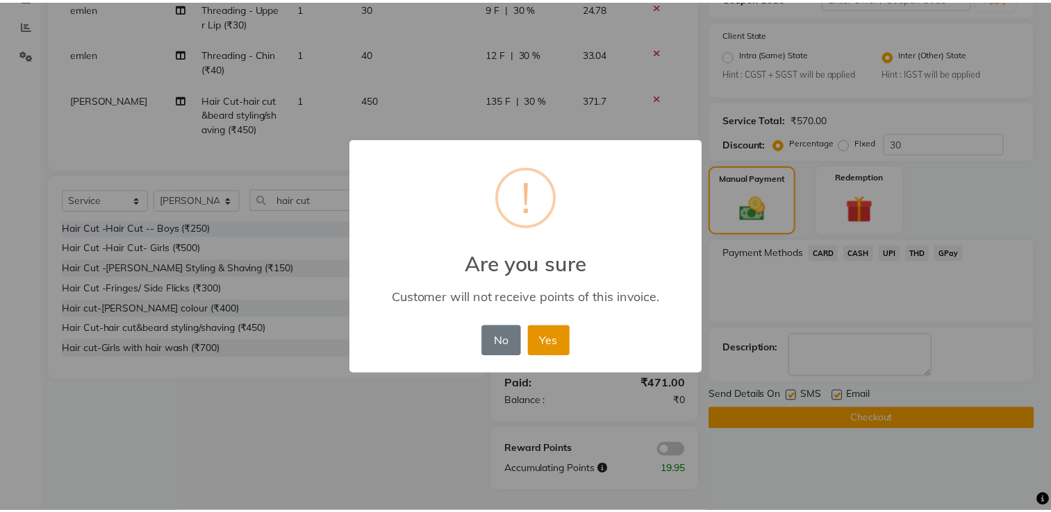
scroll to position [274, 0]
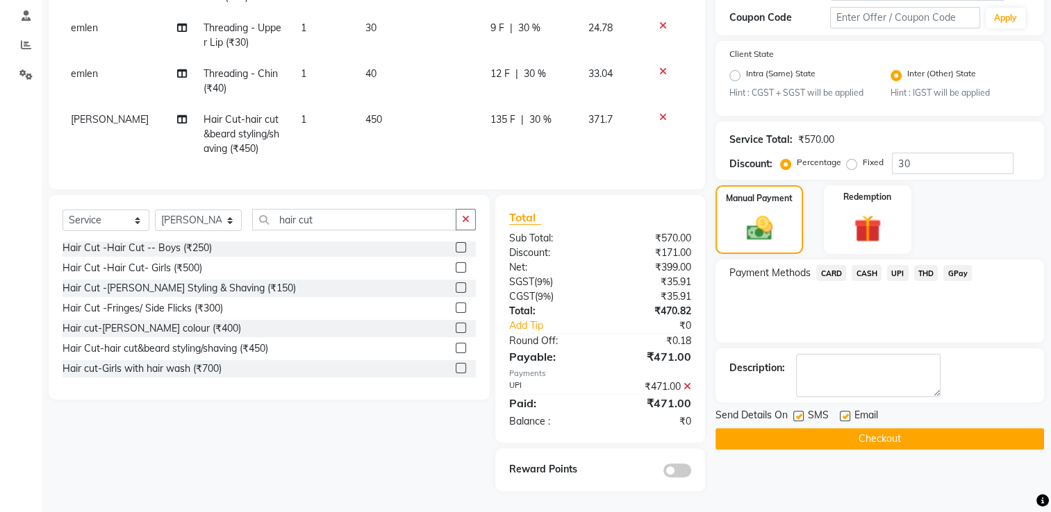
click at [865, 429] on button "Checkout" at bounding box center [879, 439] width 328 height 22
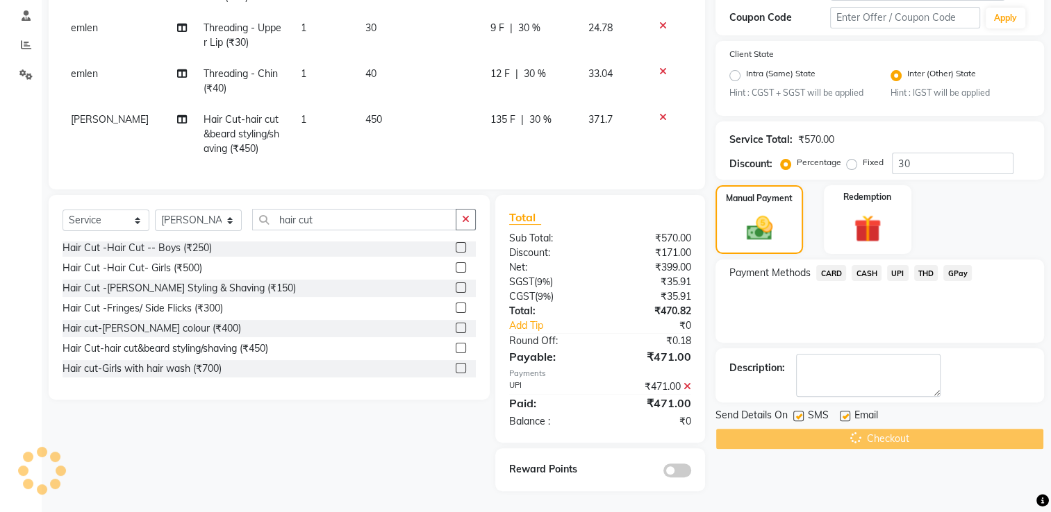
scroll to position [0, 0]
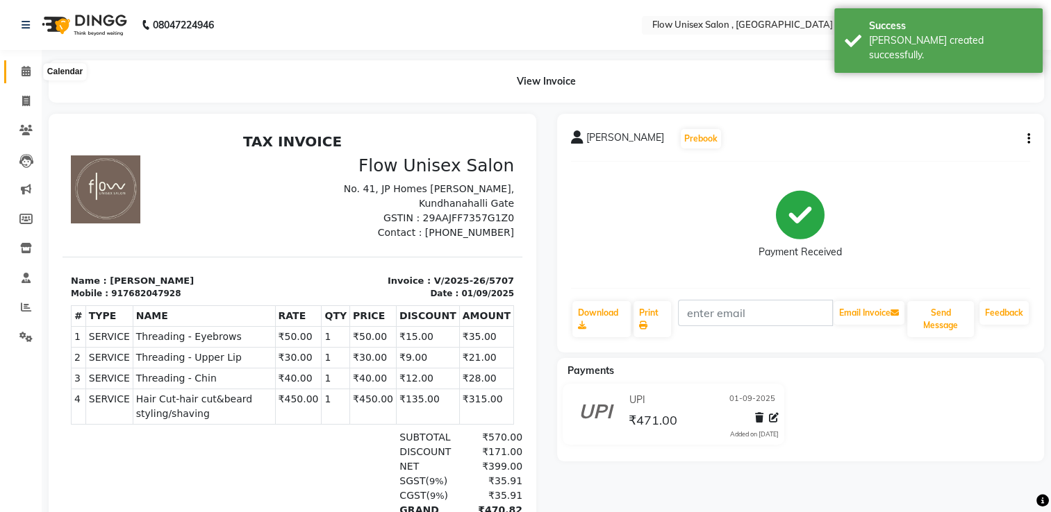
drag, startPoint x: 24, startPoint y: 72, endPoint x: 23, endPoint y: 62, distance: 10.4
click at [24, 71] on icon at bounding box center [26, 71] width 9 height 10
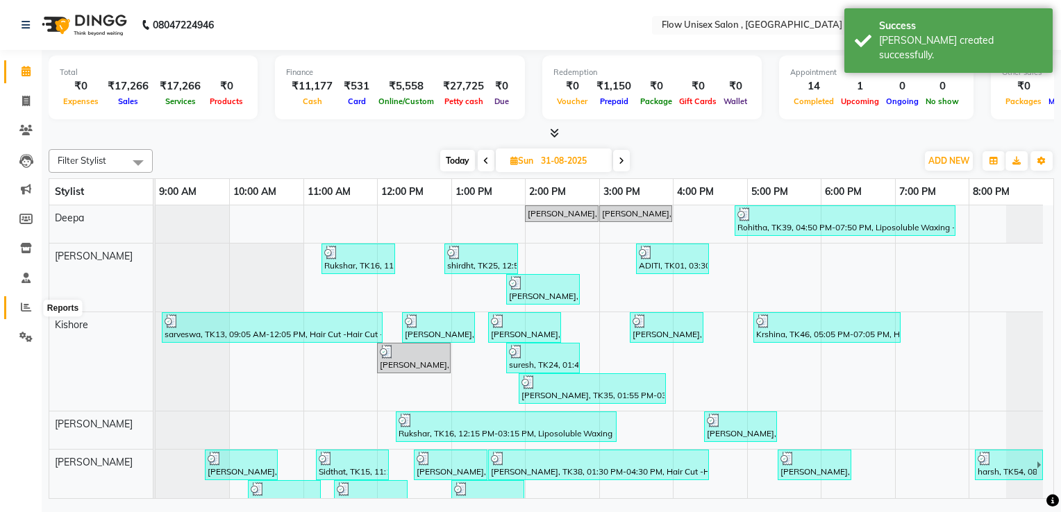
click at [15, 308] on span at bounding box center [26, 308] width 24 height 16
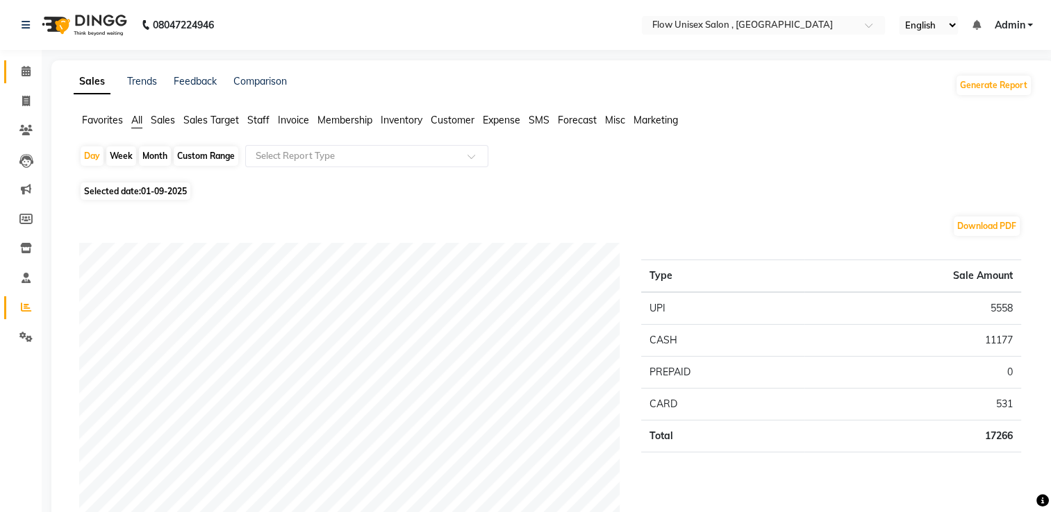
click at [9, 77] on link "Calendar" at bounding box center [20, 71] width 33 height 23
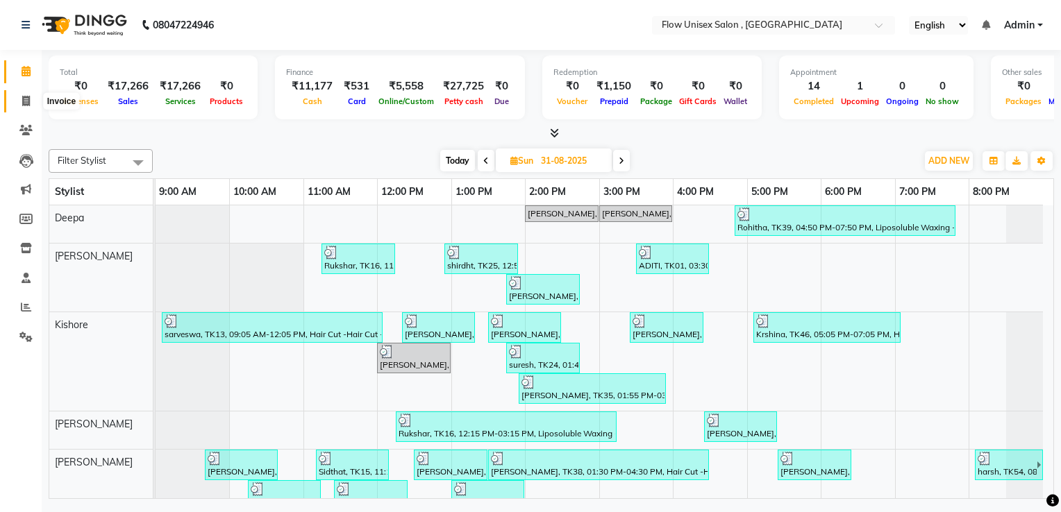
click at [16, 101] on span at bounding box center [26, 102] width 24 height 16
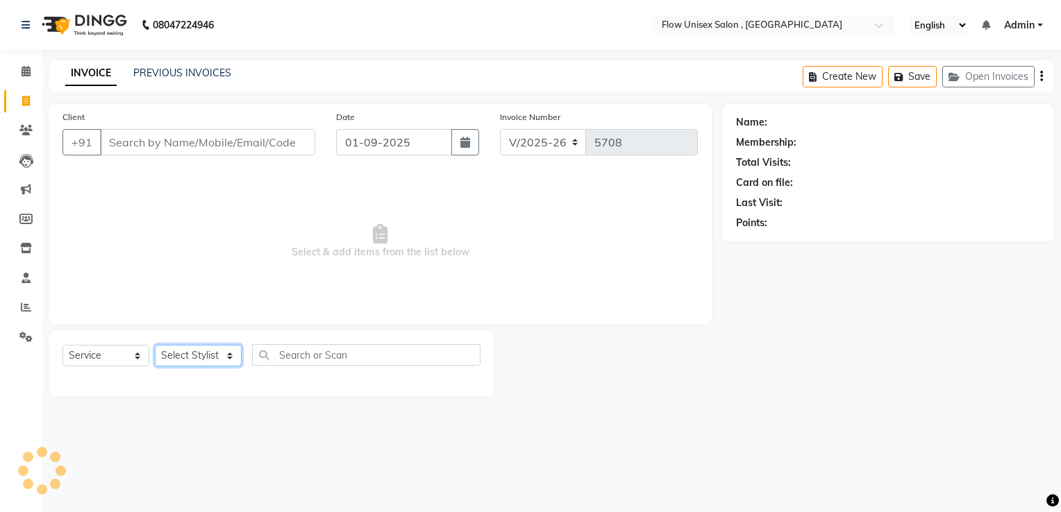
click at [183, 352] on select "Select Stylist" at bounding box center [198, 356] width 87 height 22
click at [155, 346] on select "Select Stylist arman Deepa emlen jaseem Kishore Manjila monika debbarma Mustafa…" at bounding box center [198, 356] width 87 height 22
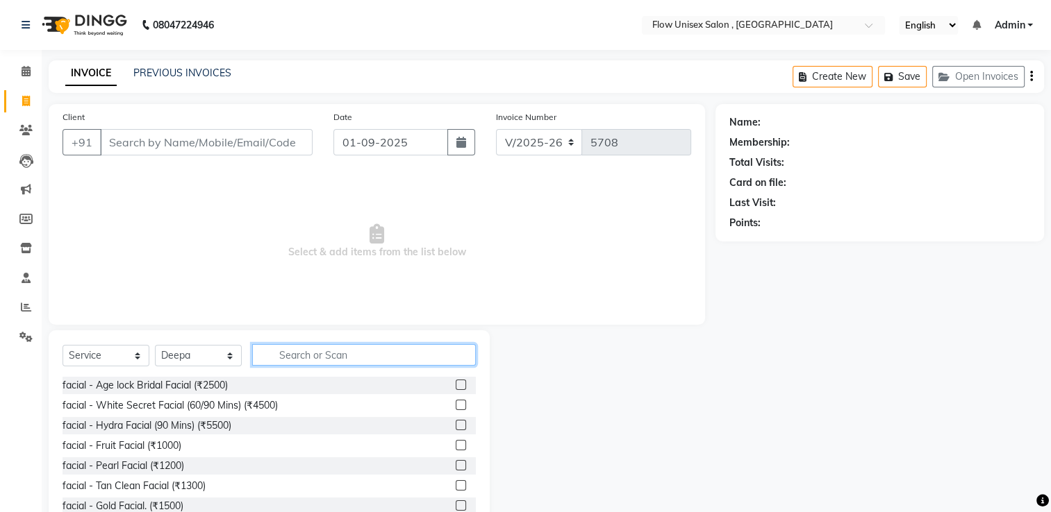
click at [406, 357] on input "text" at bounding box center [364, 355] width 224 height 22
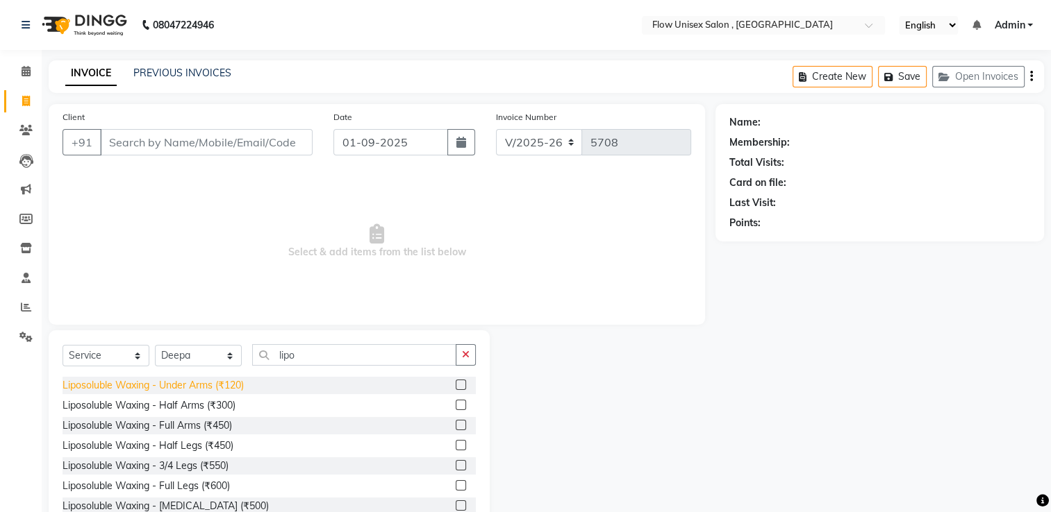
click at [242, 387] on div "Liposoluble Waxing - Under Arms (₹120)" at bounding box center [152, 385] width 181 height 15
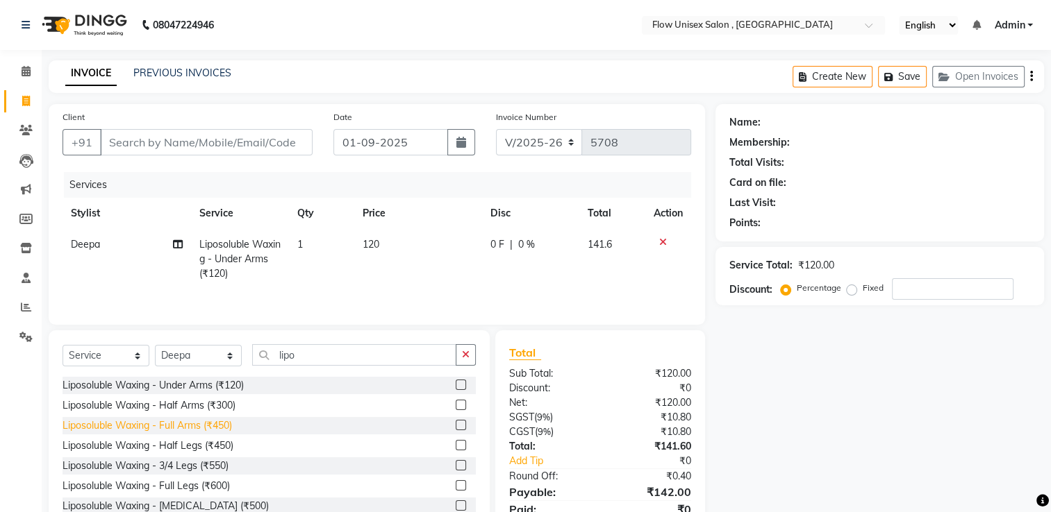
drag, startPoint x: 222, startPoint y: 426, endPoint x: 225, endPoint y: 413, distance: 13.5
click at [222, 426] on div "Liposoluble Waxing - Full Arms (₹450)" at bounding box center [146, 426] width 169 height 15
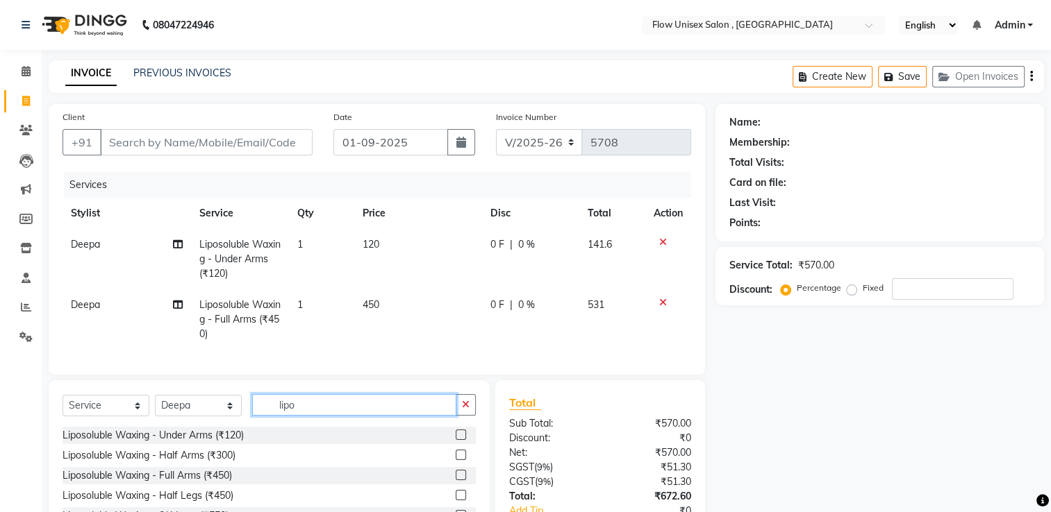
drag, startPoint x: 340, startPoint y: 426, endPoint x: 341, endPoint y: 418, distance: 7.7
click at [341, 416] on input "lipo" at bounding box center [354, 405] width 204 height 22
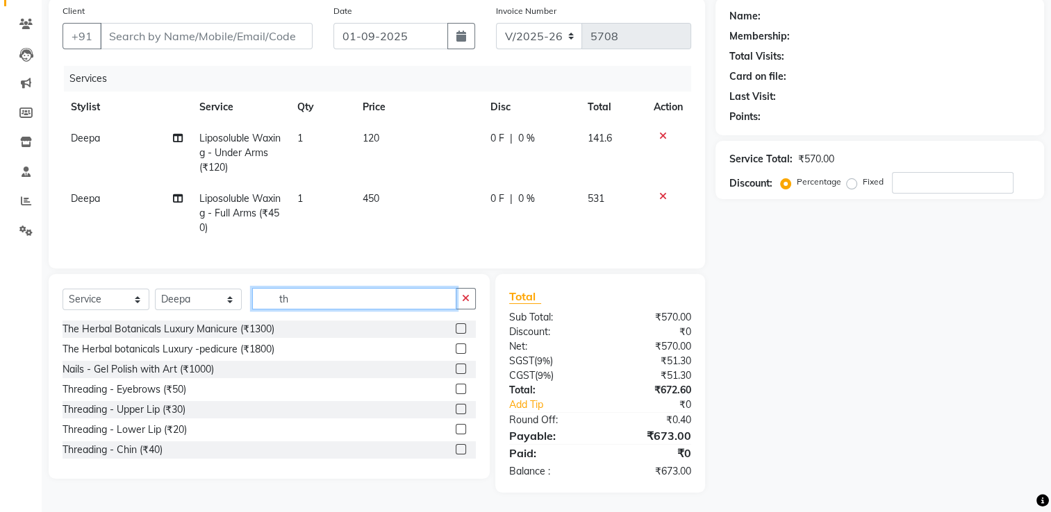
scroll to position [118, 0]
click at [168, 392] on div "Threading - Eyebrows (₹50)" at bounding box center [124, 388] width 124 height 15
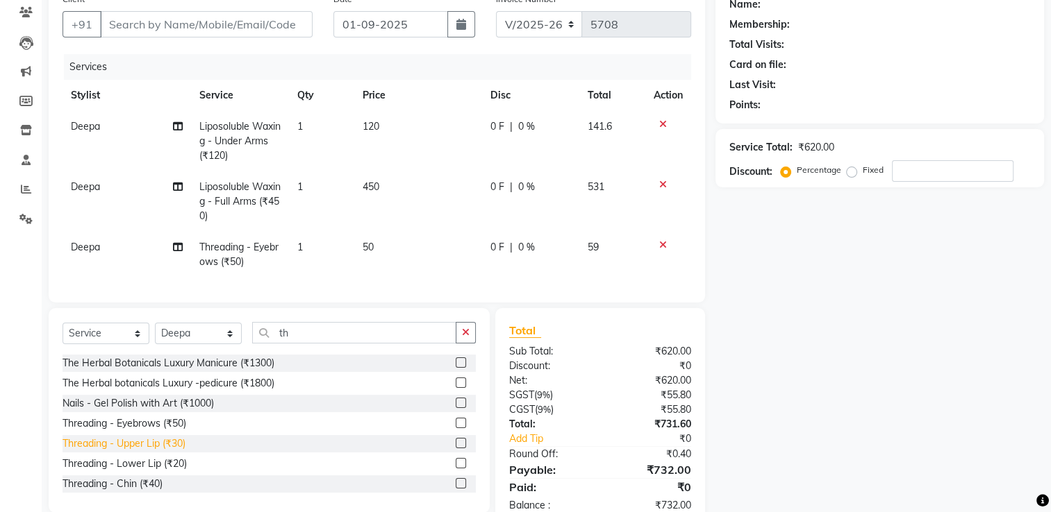
click at [163, 451] on div "Threading - Upper Lip (₹30)" at bounding box center [123, 444] width 123 height 15
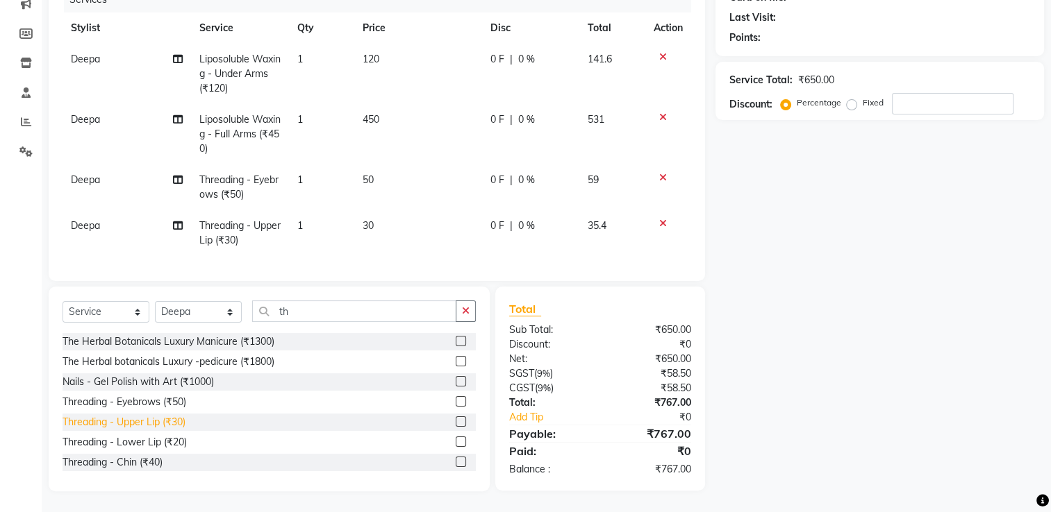
scroll to position [69, 0]
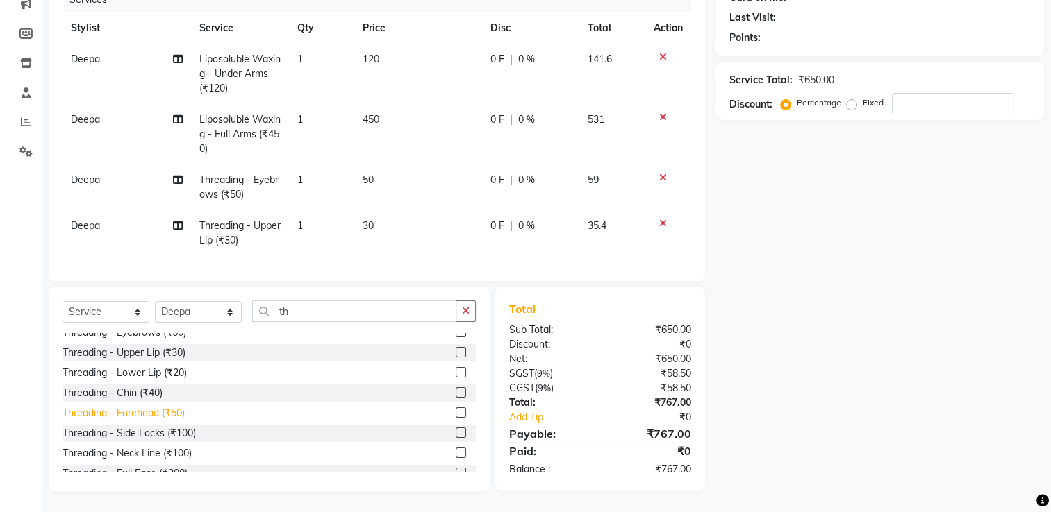
click at [168, 409] on div "Threading - Forehead (₹50)" at bounding box center [123, 413] width 122 height 15
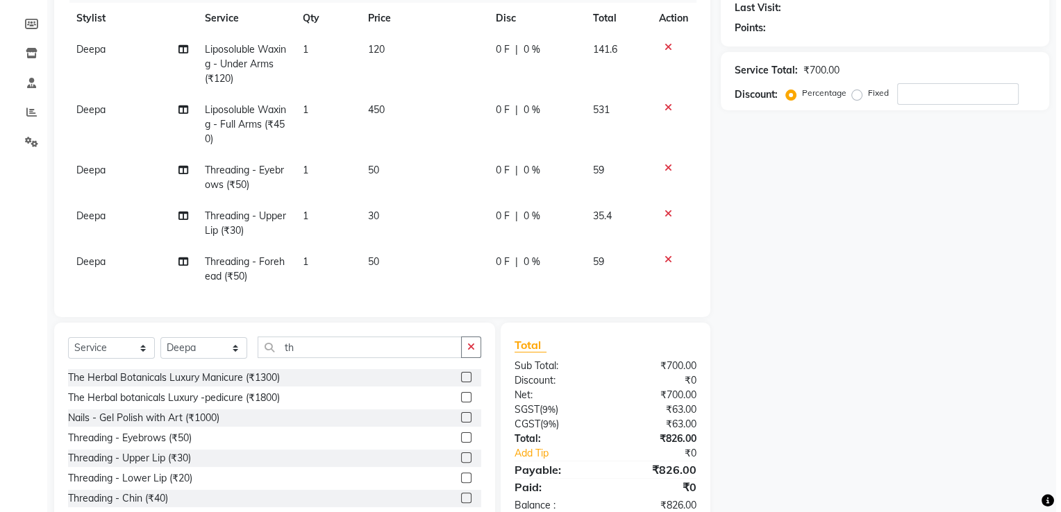
scroll to position [0, 0]
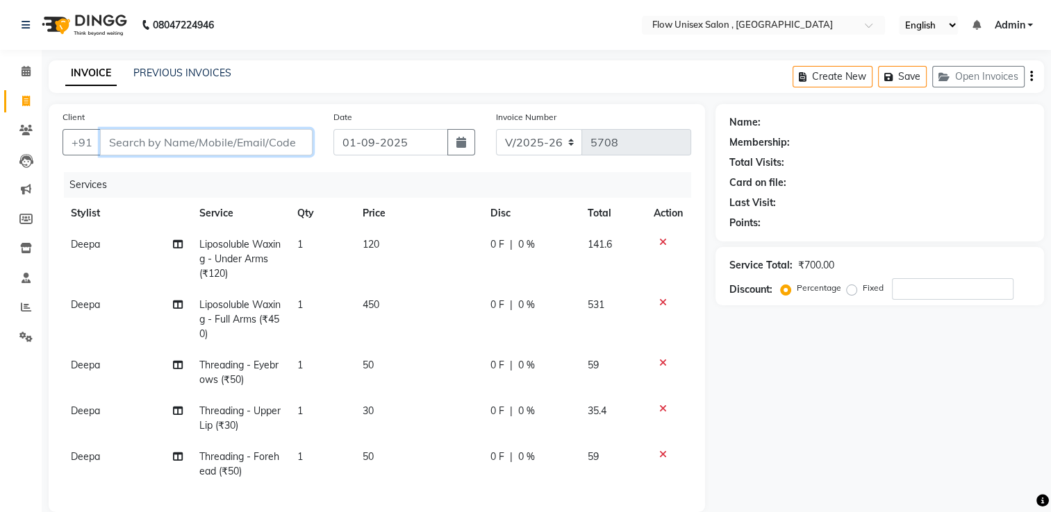
click at [215, 138] on input "Client" at bounding box center [206, 142] width 212 height 26
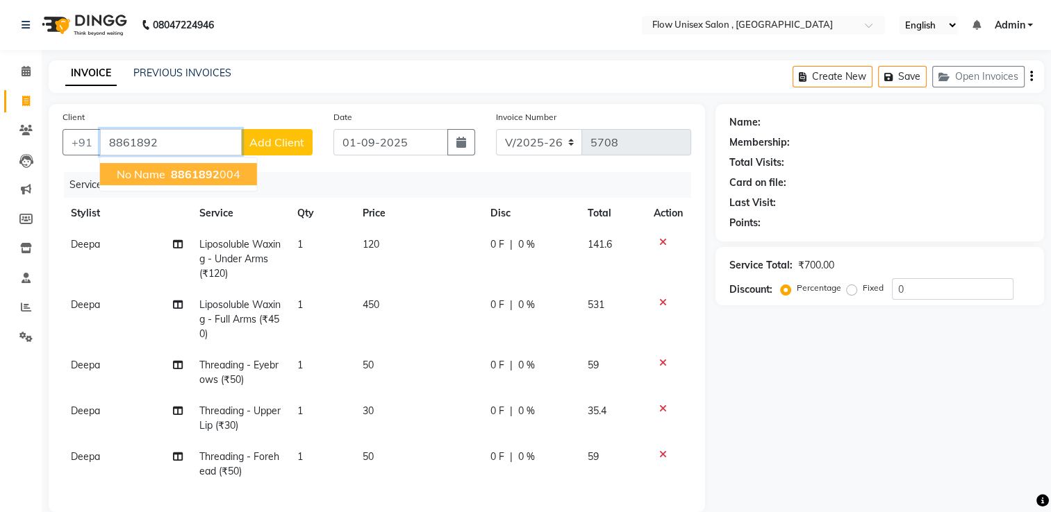
click at [206, 174] on span "8861892" at bounding box center [195, 174] width 49 height 14
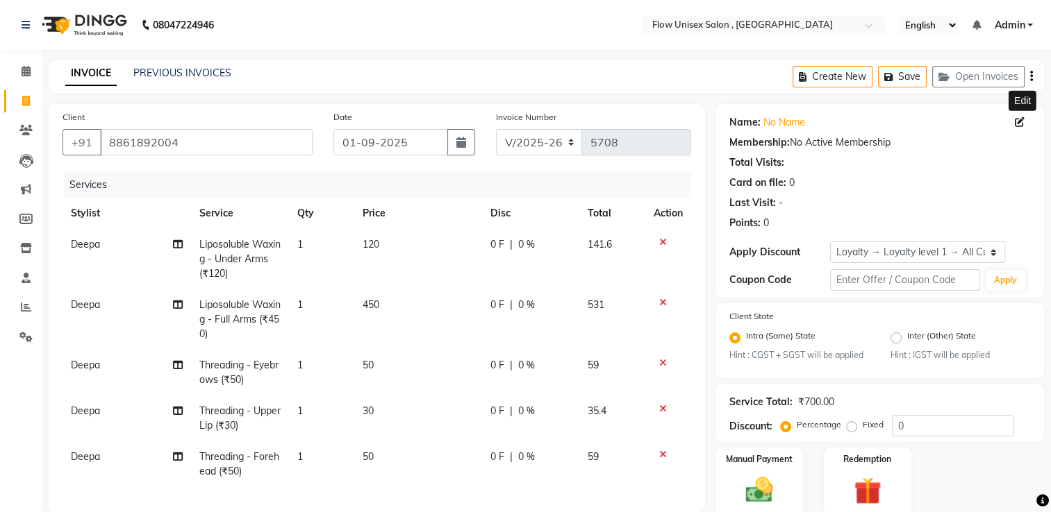
click at [1017, 126] on icon at bounding box center [1020, 122] width 10 height 10
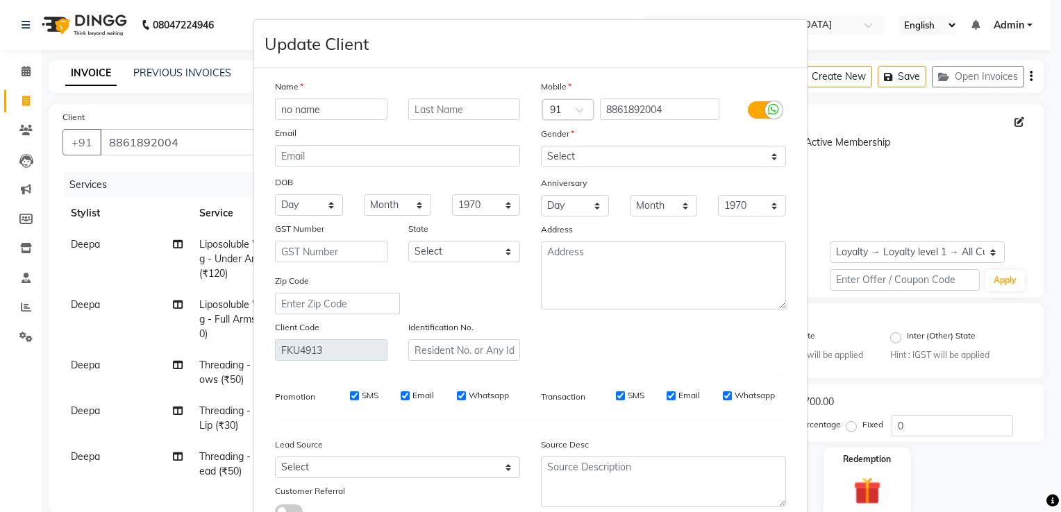
click at [312, 120] on input "no name" at bounding box center [331, 110] width 112 height 22
click at [657, 167] on select "Select Male Female Other Prefer Not To Say" at bounding box center [663, 157] width 245 height 22
click at [541, 147] on select "Select Male Female Other Prefer Not To Say" at bounding box center [663, 157] width 245 height 22
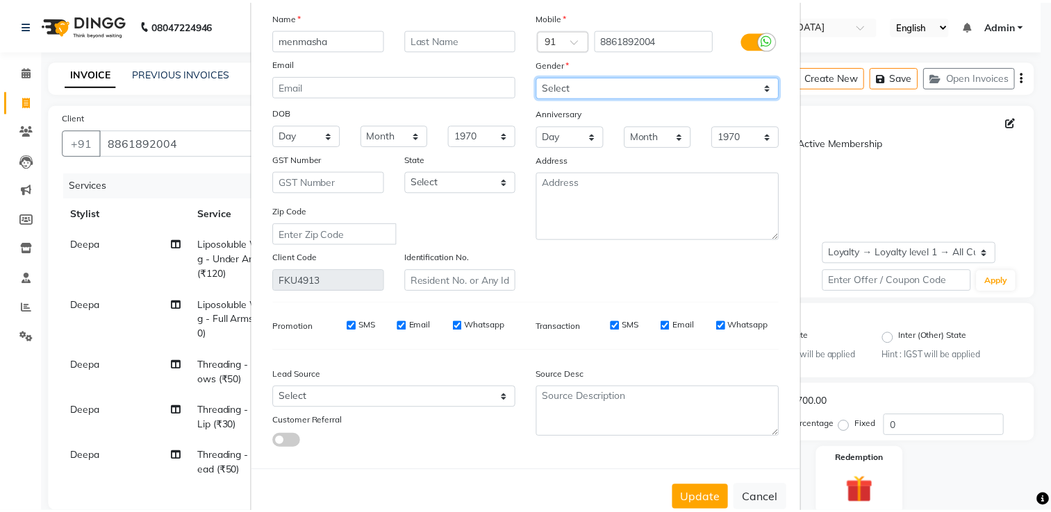
scroll to position [110, 0]
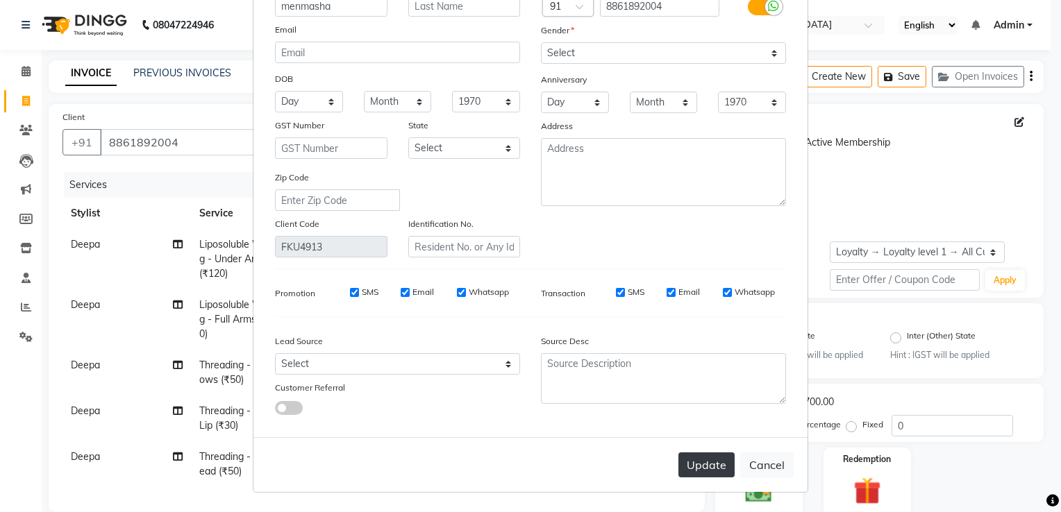
click at [697, 465] on button "Update" at bounding box center [706, 465] width 56 height 25
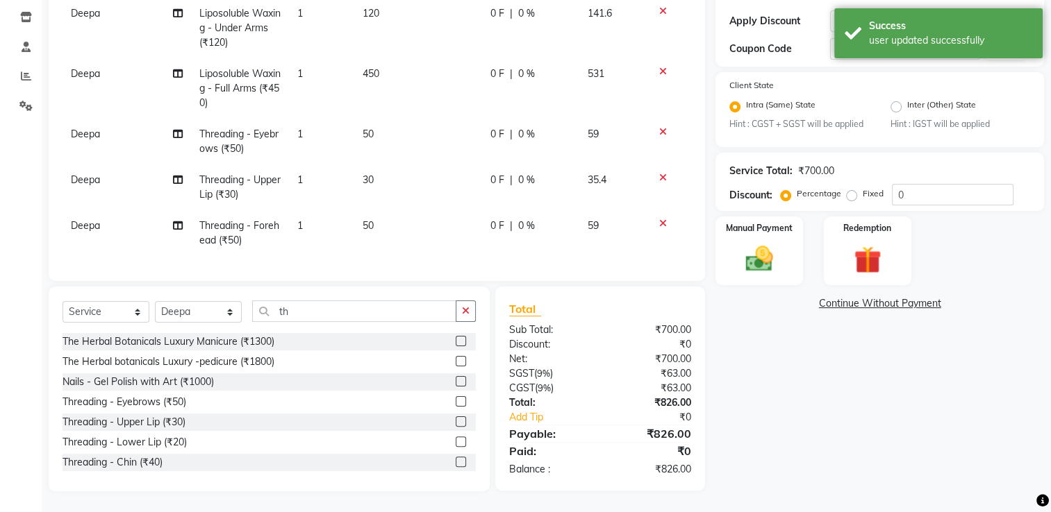
scroll to position [242, 0]
click at [794, 267] on div "Manual Payment" at bounding box center [759, 251] width 91 height 72
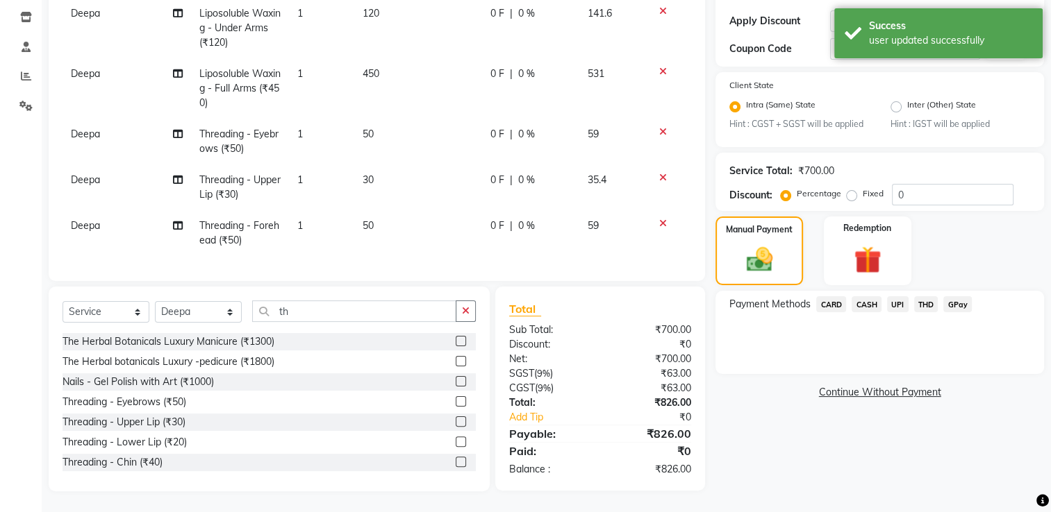
click at [889, 301] on span "UPI" at bounding box center [898, 305] width 22 height 16
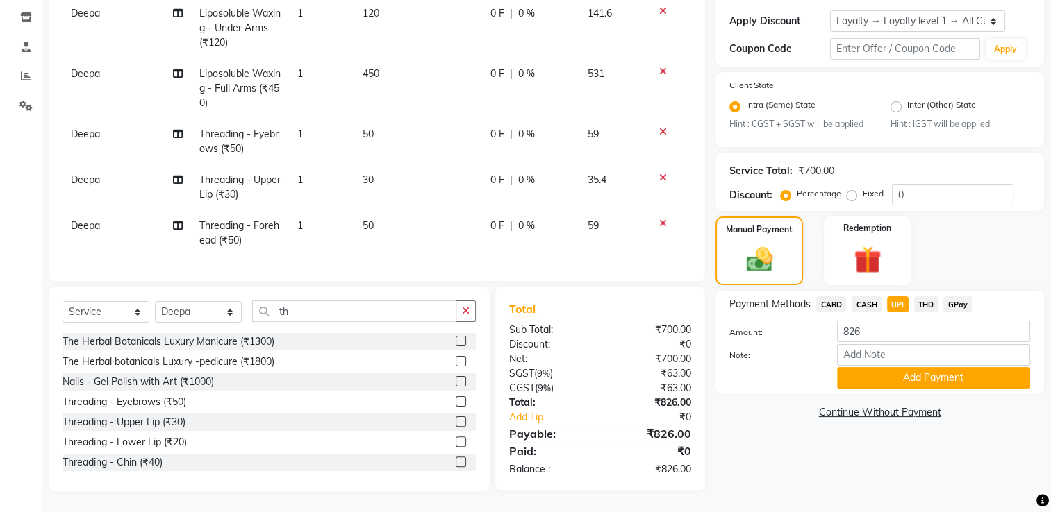
click at [867, 369] on button "Add Payment" at bounding box center [933, 378] width 193 height 22
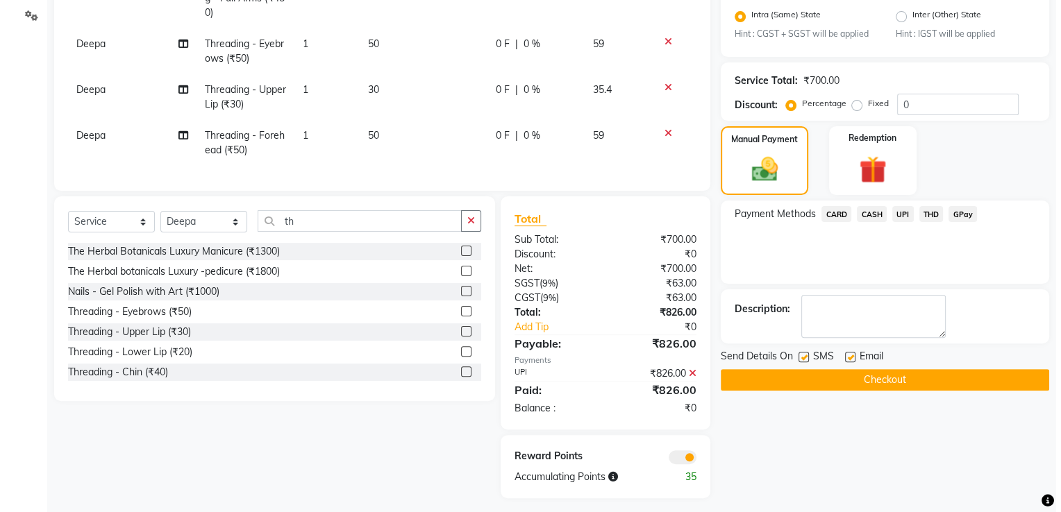
scroll to position [340, 0]
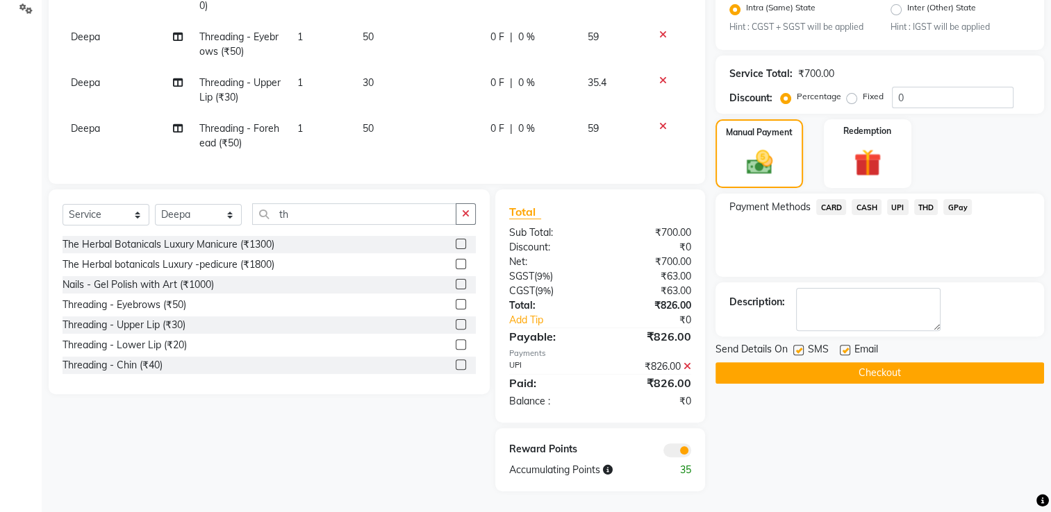
click at [683, 456] on span at bounding box center [677, 451] width 28 height 14
click at [691, 453] on input "checkbox" at bounding box center [691, 453] width 0 height 0
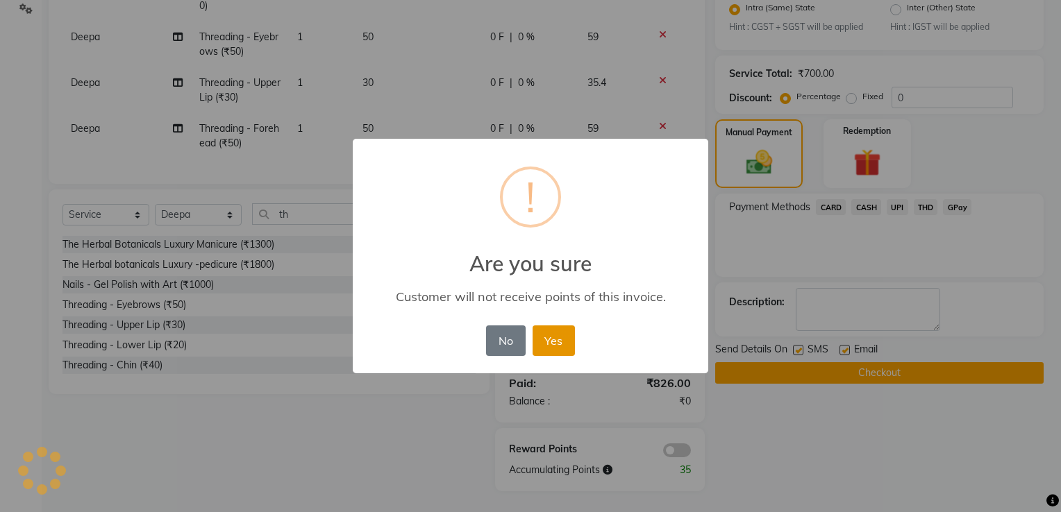
click at [572, 337] on button "Yes" at bounding box center [554, 341] width 42 height 31
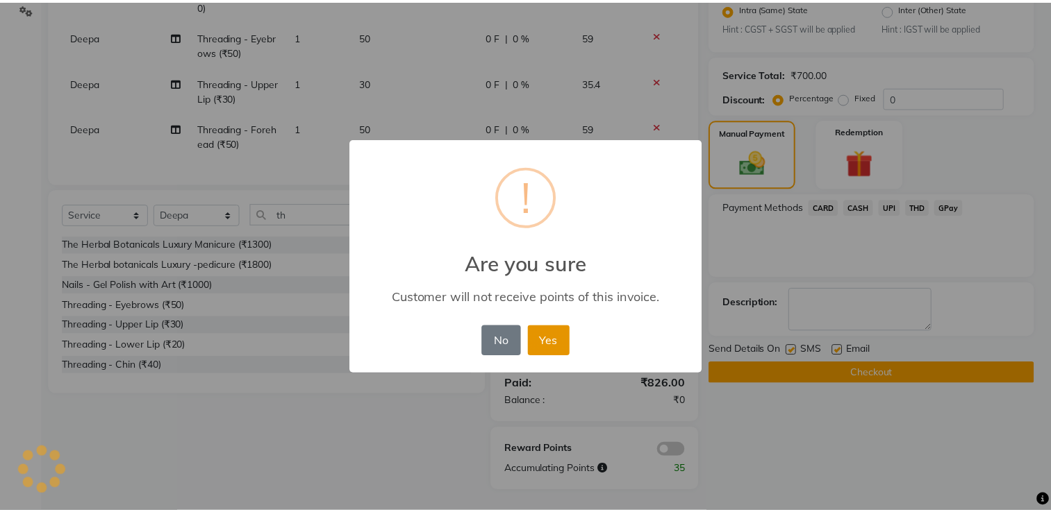
scroll to position [319, 0]
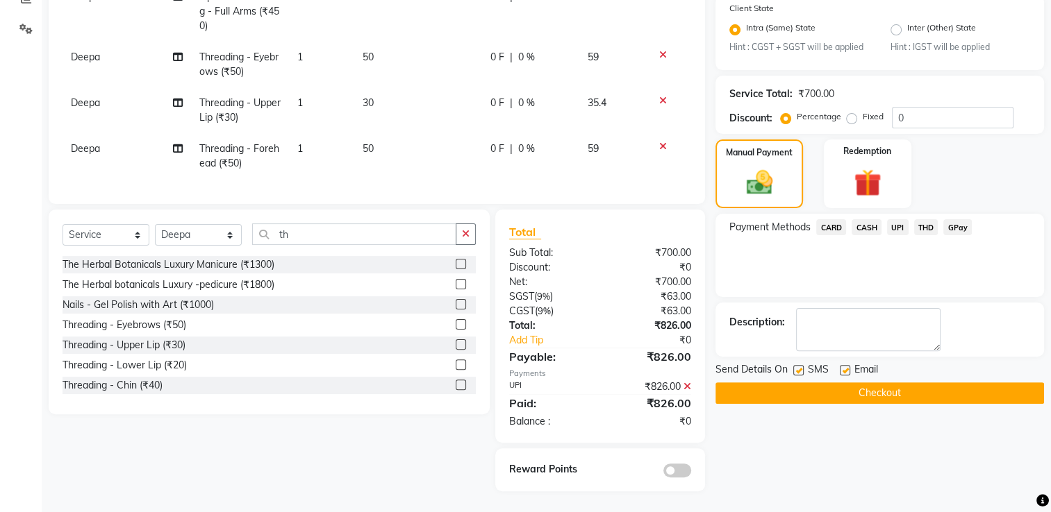
click at [821, 392] on button "Checkout" at bounding box center [879, 394] width 328 height 22
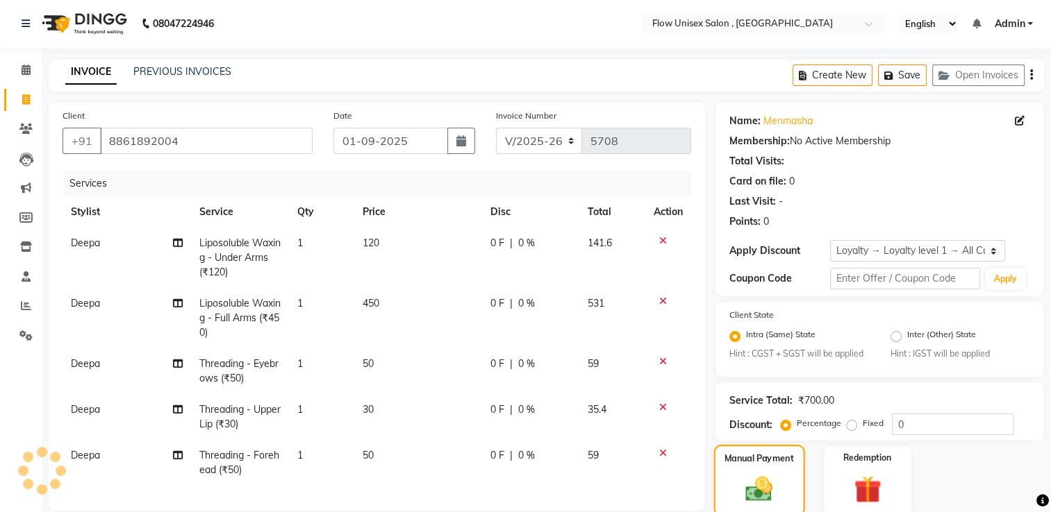
scroll to position [0, 0]
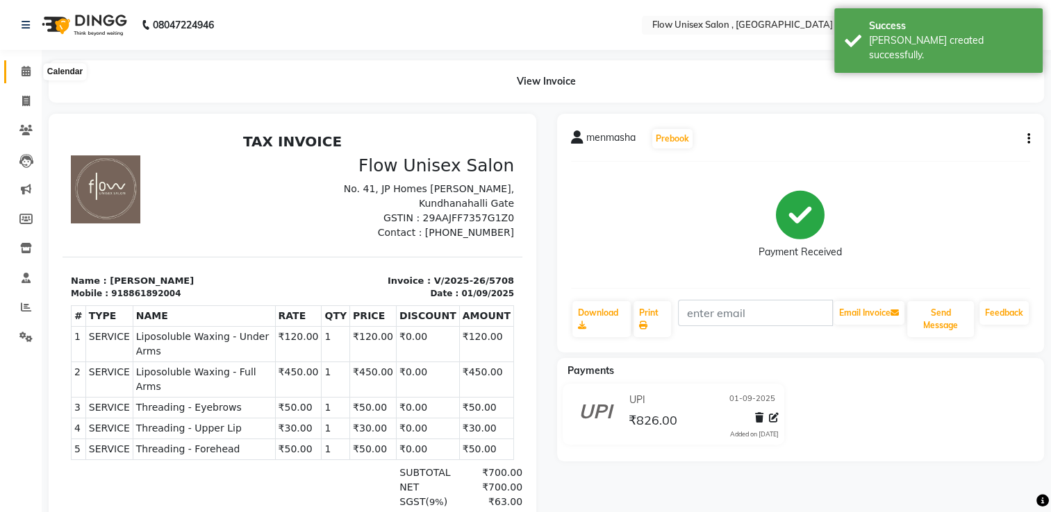
click at [24, 76] on icon at bounding box center [26, 71] width 9 height 10
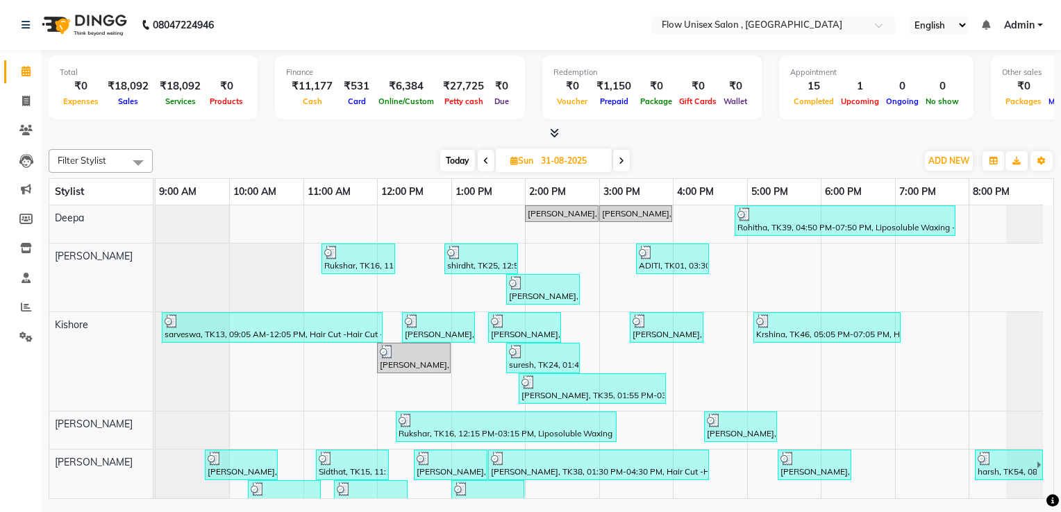
click at [638, 151] on div "Today Sun 31-08-2025" at bounding box center [535, 161] width 750 height 21
click at [728, 144] on div "Filter Stylist Select All Deepa jaseem Kishore Manjila Mustafa udhaya kumar M a…" at bounding box center [552, 322] width 1006 height 356
click at [14, 97] on span at bounding box center [26, 102] width 24 height 16
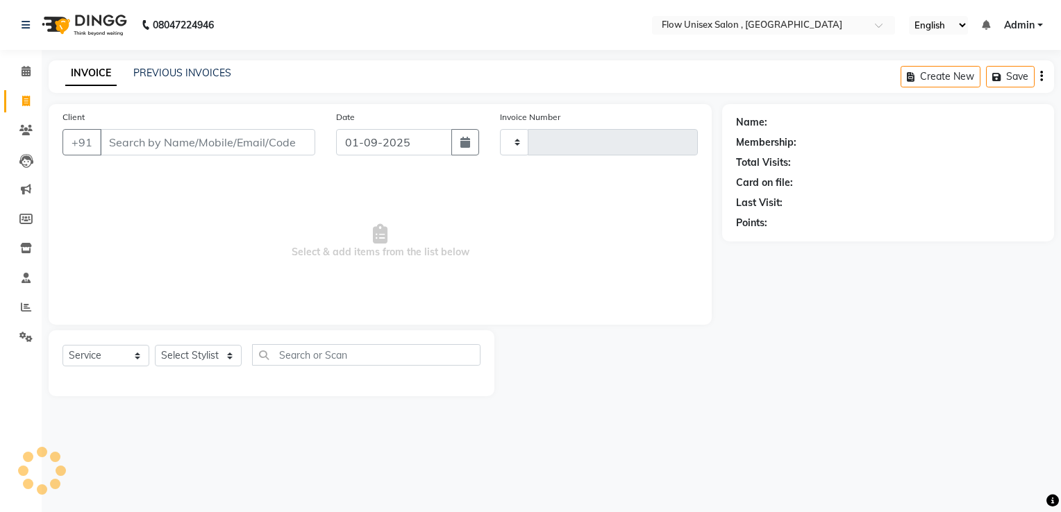
click at [197, 144] on input "Client" at bounding box center [207, 142] width 215 height 26
click at [219, 146] on input "Client" at bounding box center [207, 142] width 215 height 26
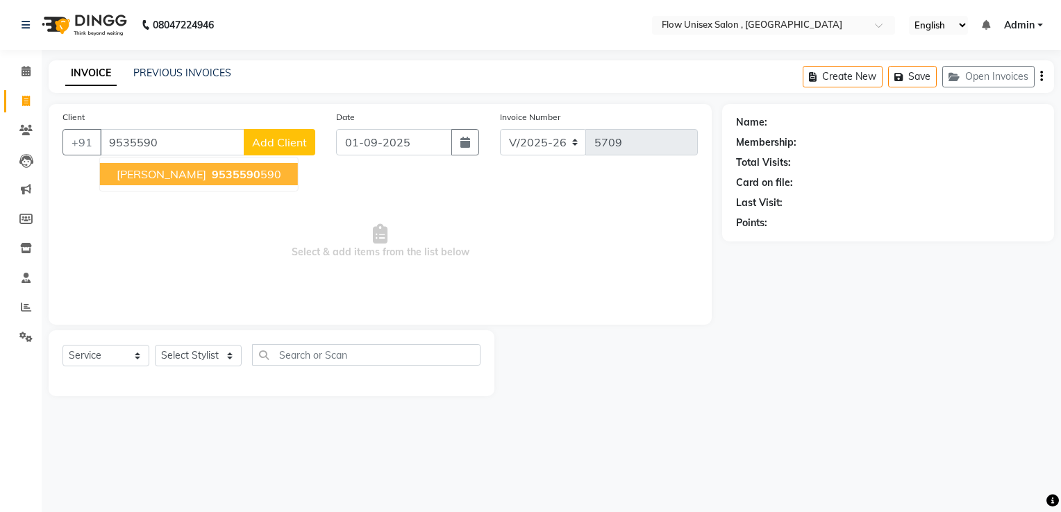
click at [212, 176] on span "9535590" at bounding box center [236, 174] width 49 height 14
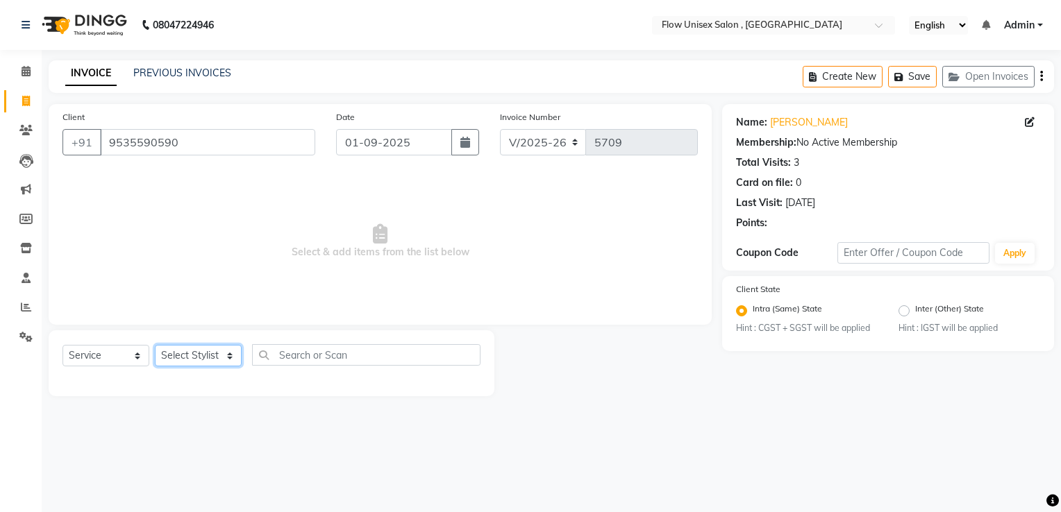
click at [210, 348] on select "Select Stylist arman Deepa emlen jaseem Kishore Manjila monika debbarma Mustafa…" at bounding box center [198, 356] width 87 height 22
click at [155, 346] on select "Select Stylist arman Deepa emlen jaseem Kishore Manjila monika debbarma Mustafa…" at bounding box center [198, 356] width 87 height 22
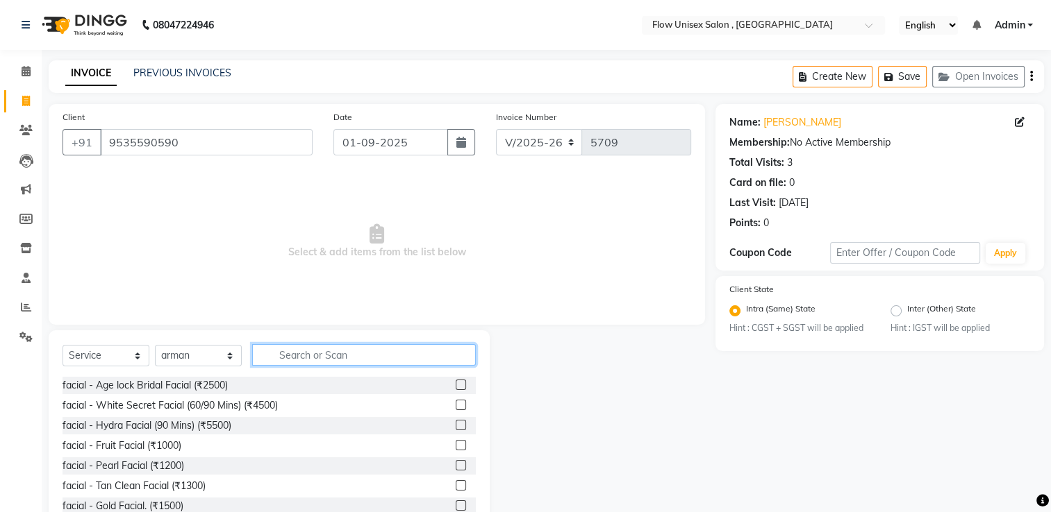
click at [328, 364] on input "text" at bounding box center [364, 355] width 224 height 22
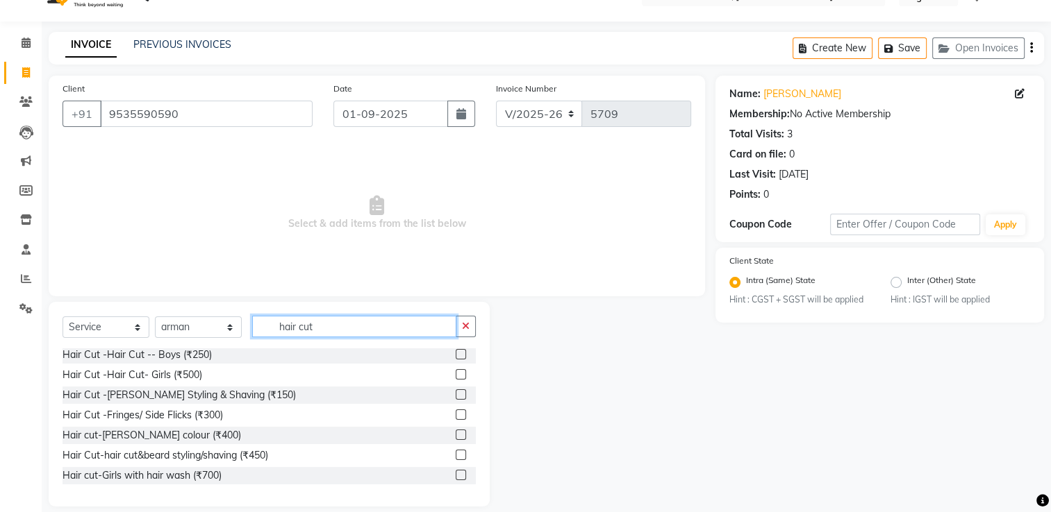
scroll to position [44, 0]
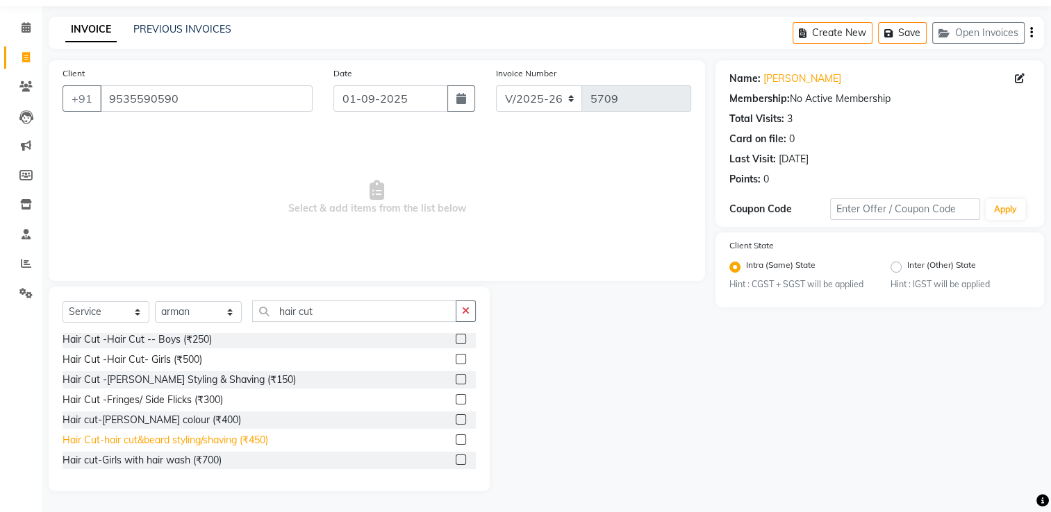
click at [244, 438] on div "Hair Cut-hair cut&beard styling/shaving (₹450)" at bounding box center [165, 440] width 206 height 15
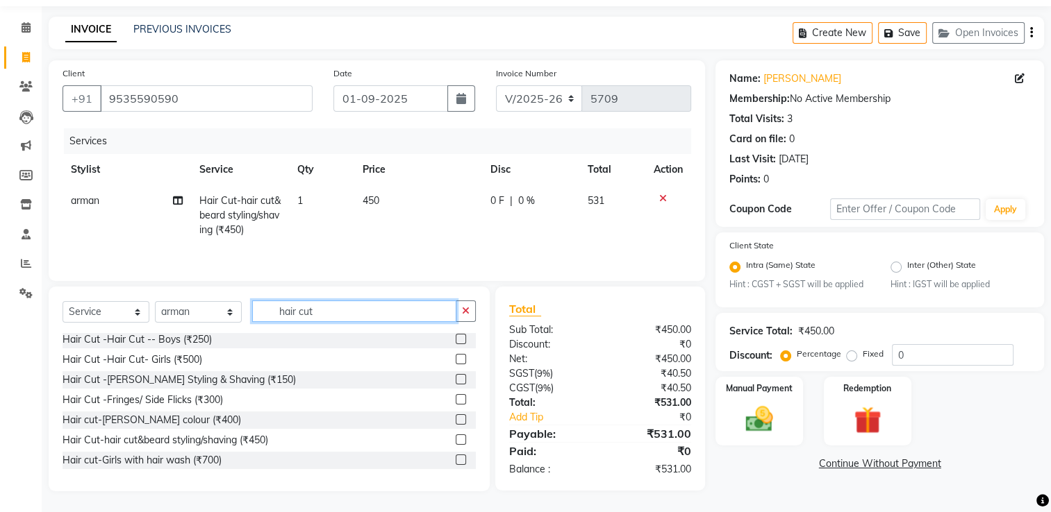
drag, startPoint x: 248, startPoint y: 437, endPoint x: 358, endPoint y: 307, distance: 171.0
click at [358, 307] on input "hair cut" at bounding box center [354, 312] width 204 height 22
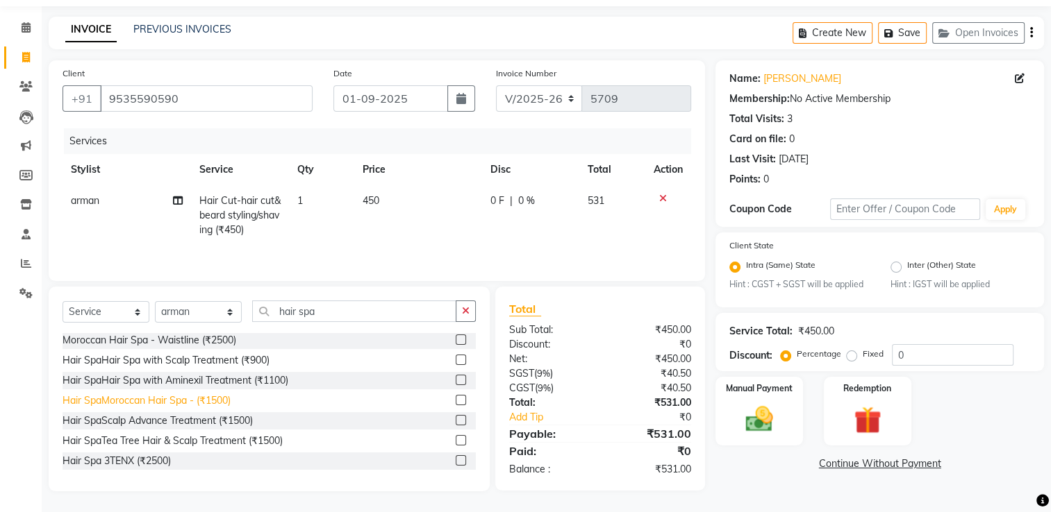
click at [189, 404] on div "Hair SpaMoroccan Hair Spa - (₹1500)" at bounding box center [146, 401] width 168 height 15
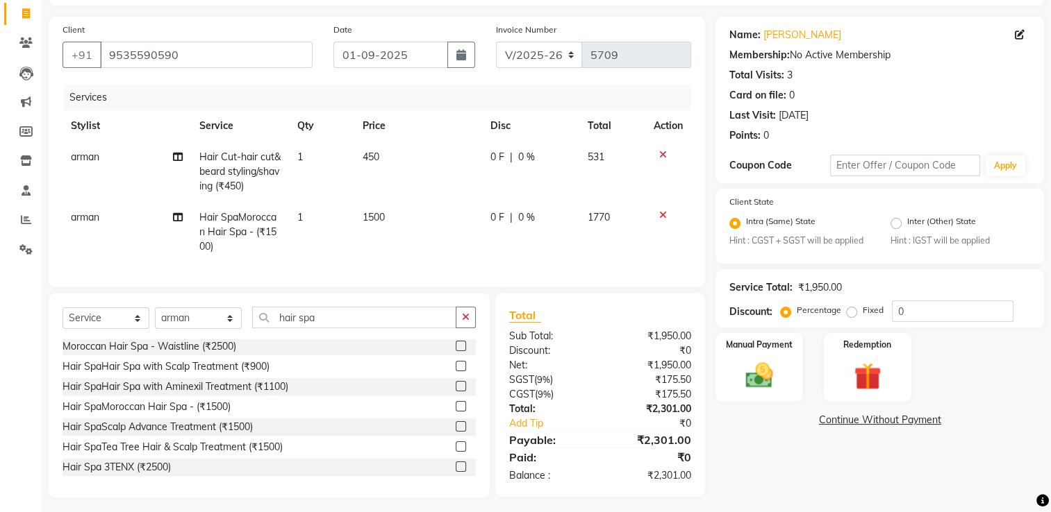
scroll to position [104, 0]
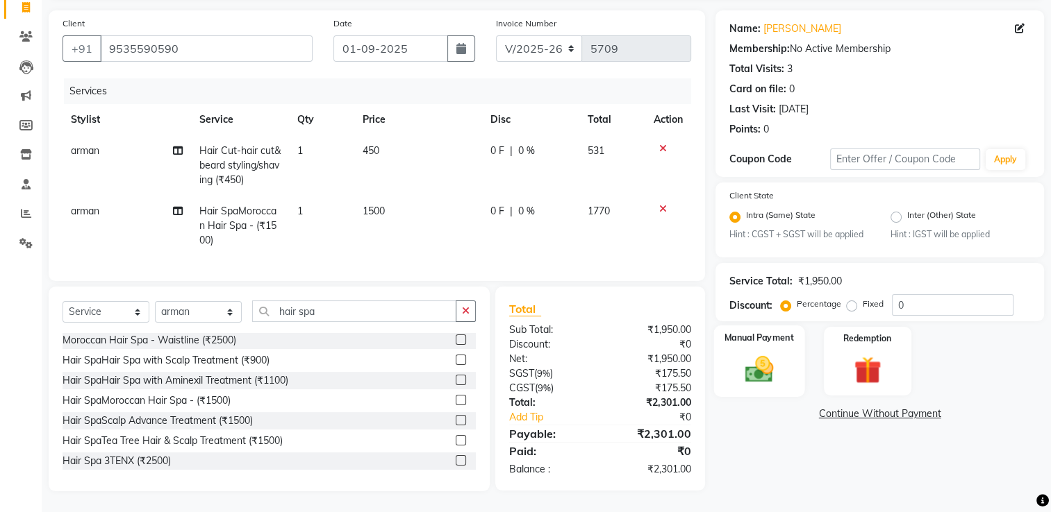
drag, startPoint x: 766, startPoint y: 347, endPoint x: 787, endPoint y: 340, distance: 22.4
click at [767, 353] on img at bounding box center [759, 369] width 47 height 33
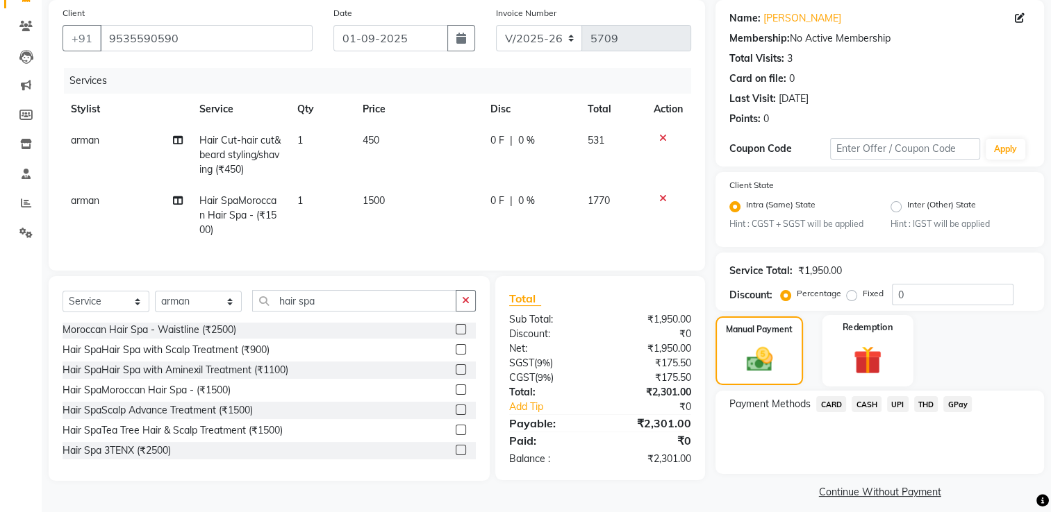
scroll to position [117, 0]
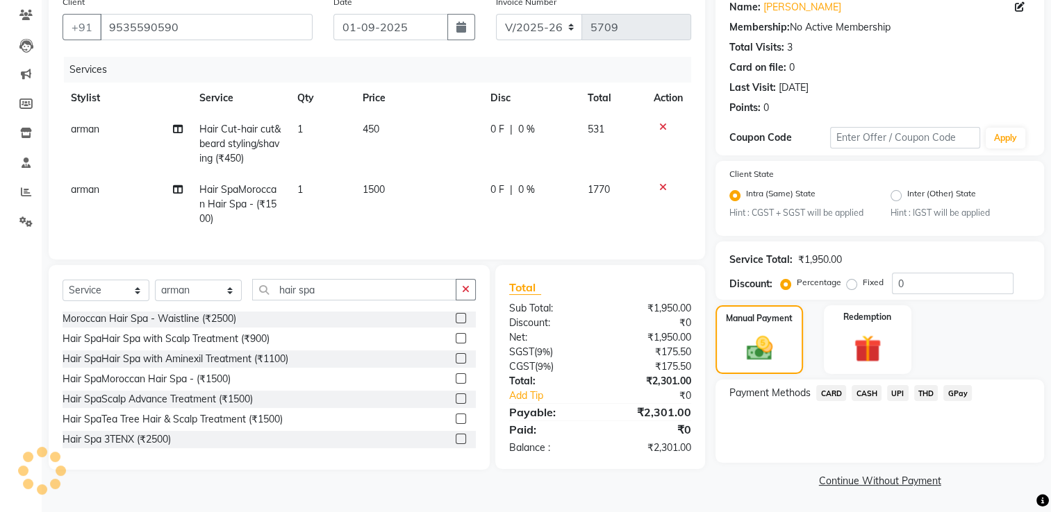
click at [835, 399] on span "CARD" at bounding box center [831, 393] width 30 height 16
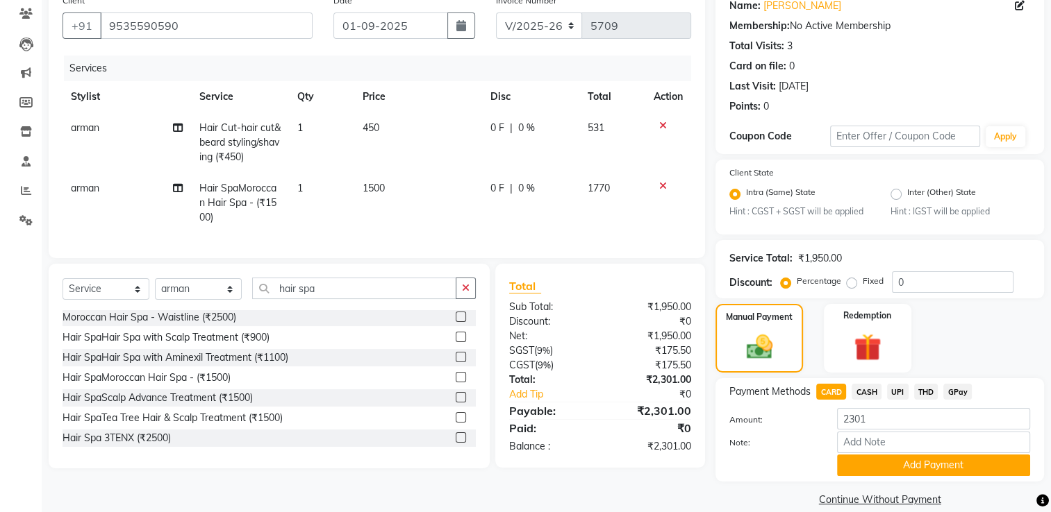
scroll to position [138, 0]
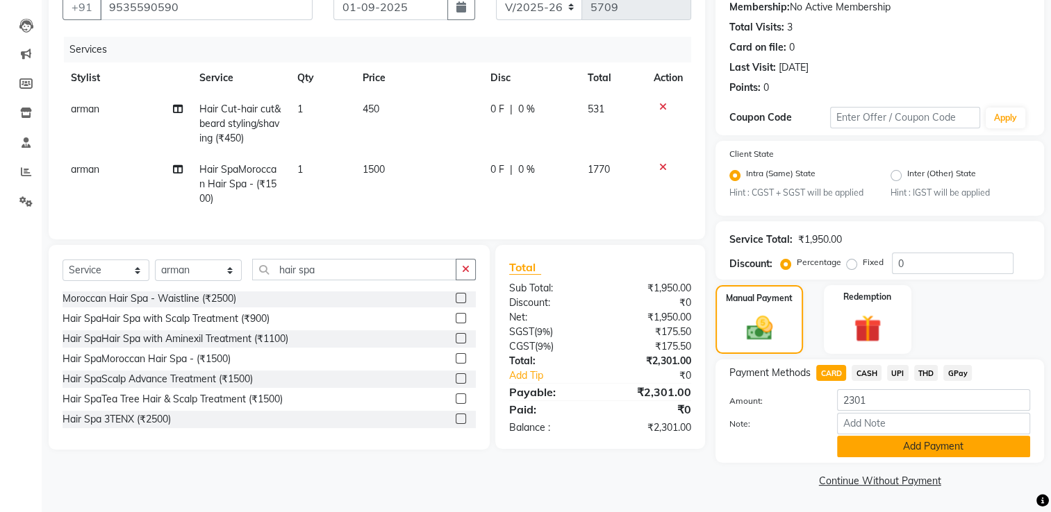
click at [861, 446] on button "Add Payment" at bounding box center [933, 447] width 193 height 22
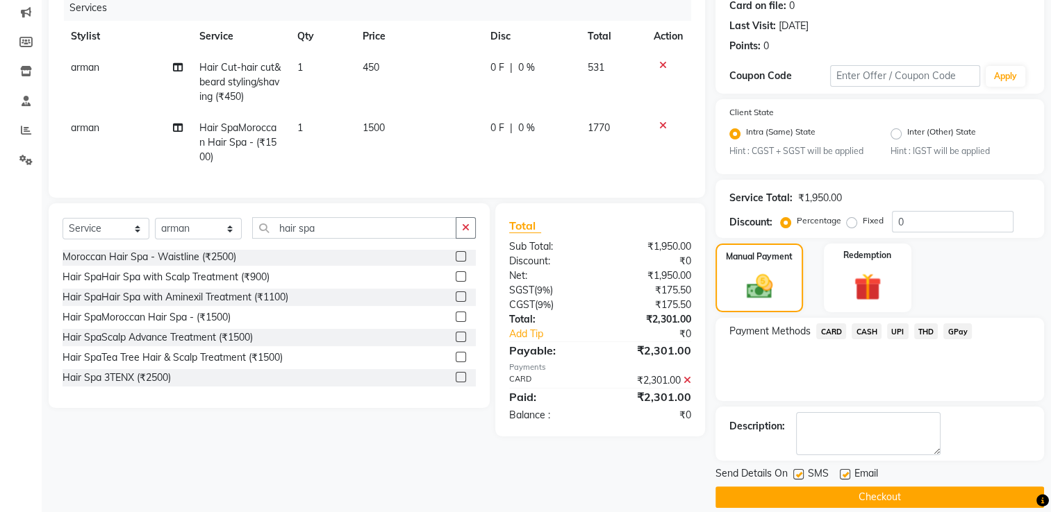
scroll to position [194, 0]
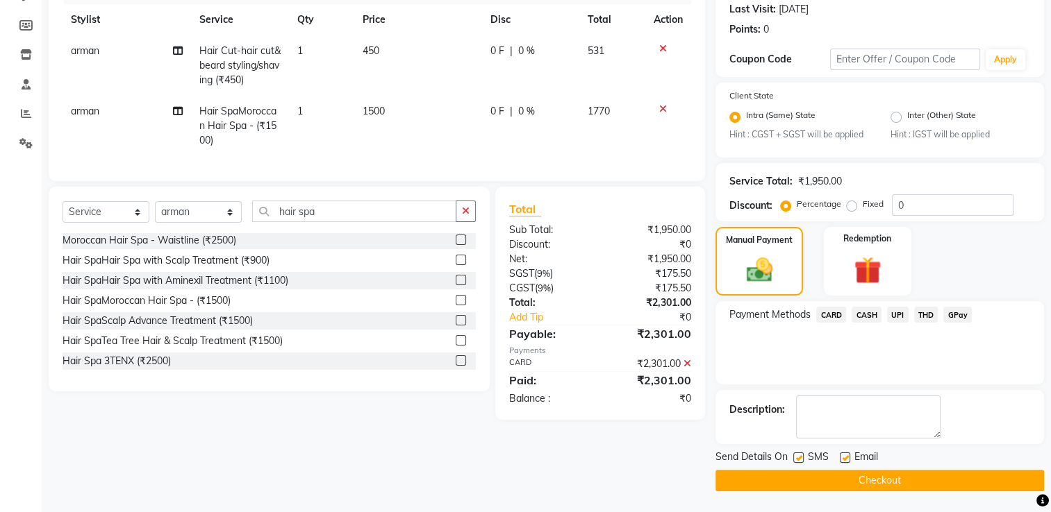
drag, startPoint x: 739, startPoint y: 476, endPoint x: 742, endPoint y: 460, distance: 16.2
click at [739, 474] on button "Checkout" at bounding box center [879, 481] width 328 height 22
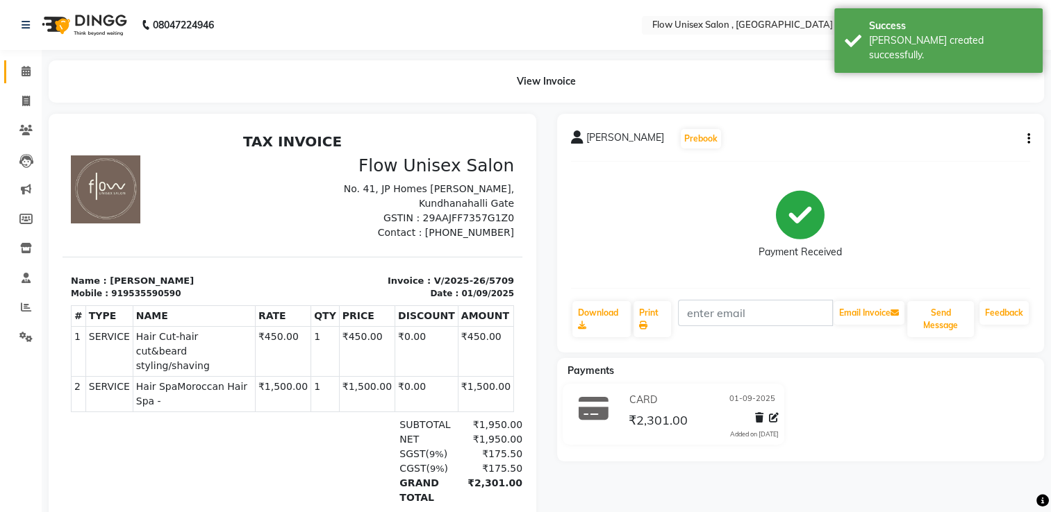
click at [26, 82] on link "Calendar" at bounding box center [20, 71] width 33 height 23
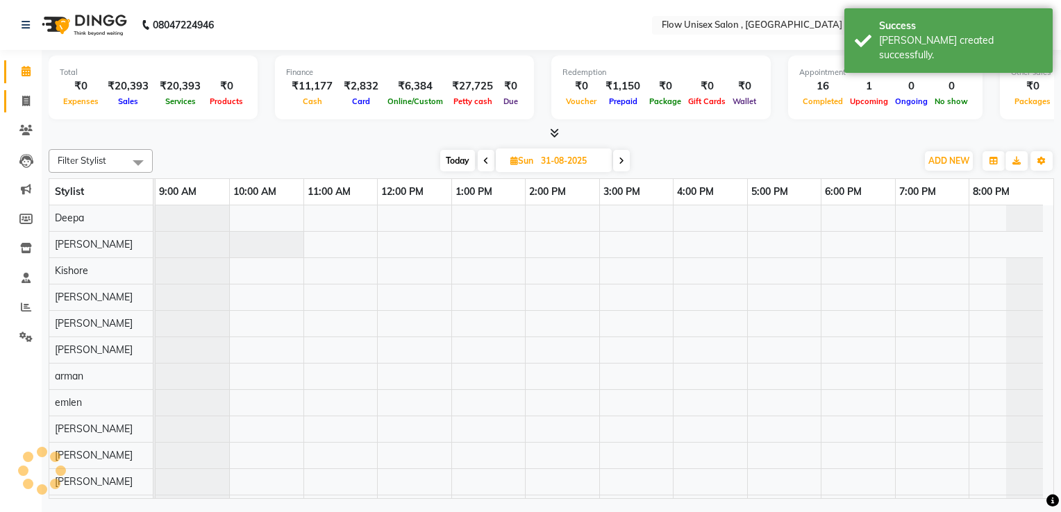
click at [23, 90] on link "Invoice" at bounding box center [20, 101] width 33 height 23
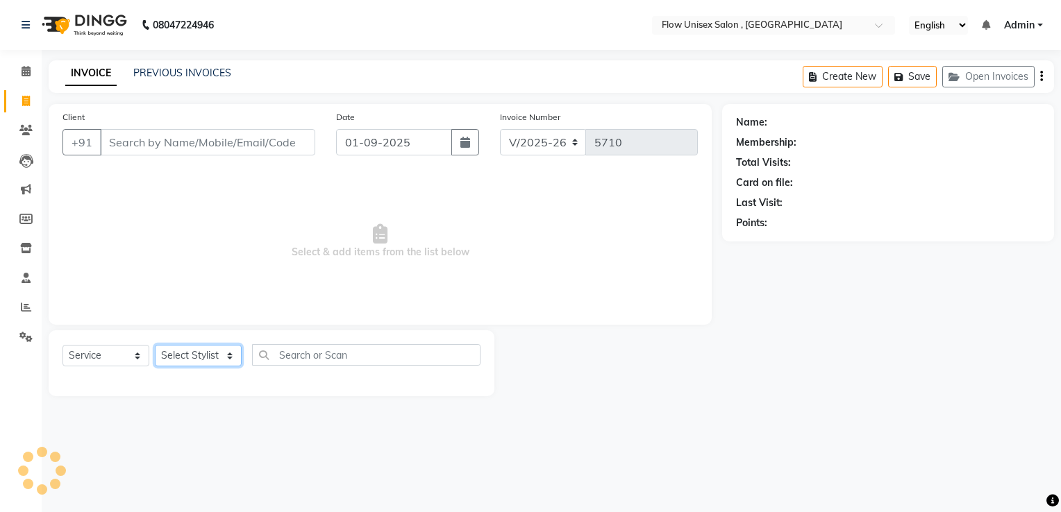
click at [224, 349] on select "Select Stylist arman Deepa emlen jaseem Kishore Manjila monika debbarma Mustafa…" at bounding box center [198, 356] width 87 height 22
click at [155, 346] on select "Select Stylist arman Deepa emlen jaseem Kishore Manjila monika debbarma Mustafa…" at bounding box center [198, 356] width 87 height 22
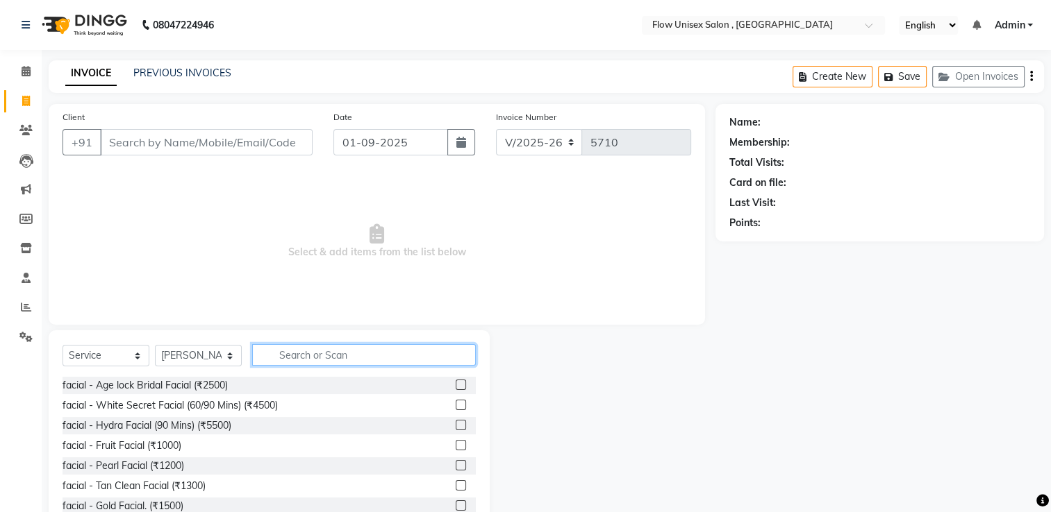
click at [390, 358] on input "text" at bounding box center [364, 355] width 224 height 22
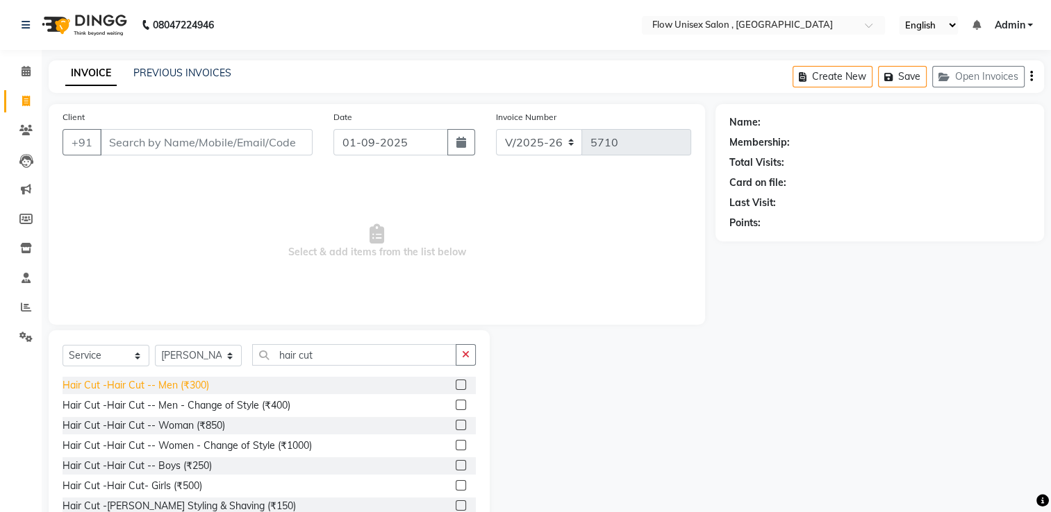
click at [178, 390] on div "Hair Cut -Hair Cut -- Men (₹300)" at bounding box center [135, 385] width 147 height 15
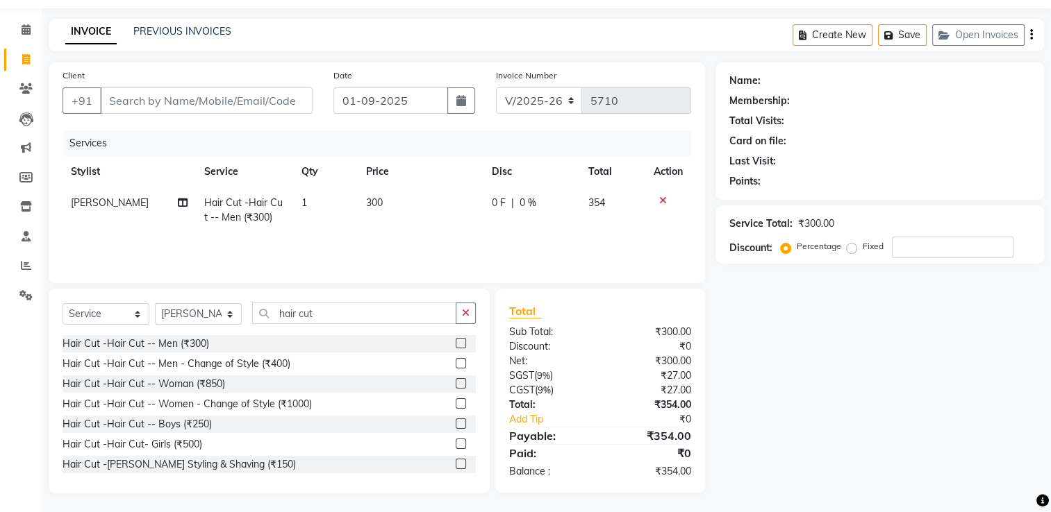
scroll to position [44, 0]
click at [265, 83] on div "Client +91" at bounding box center [187, 94] width 271 height 57
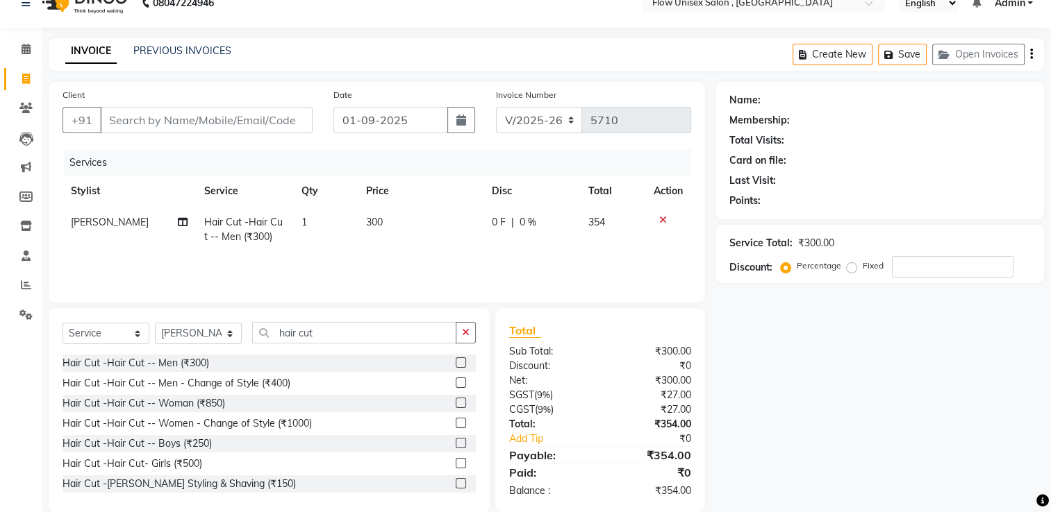
scroll to position [0, 0]
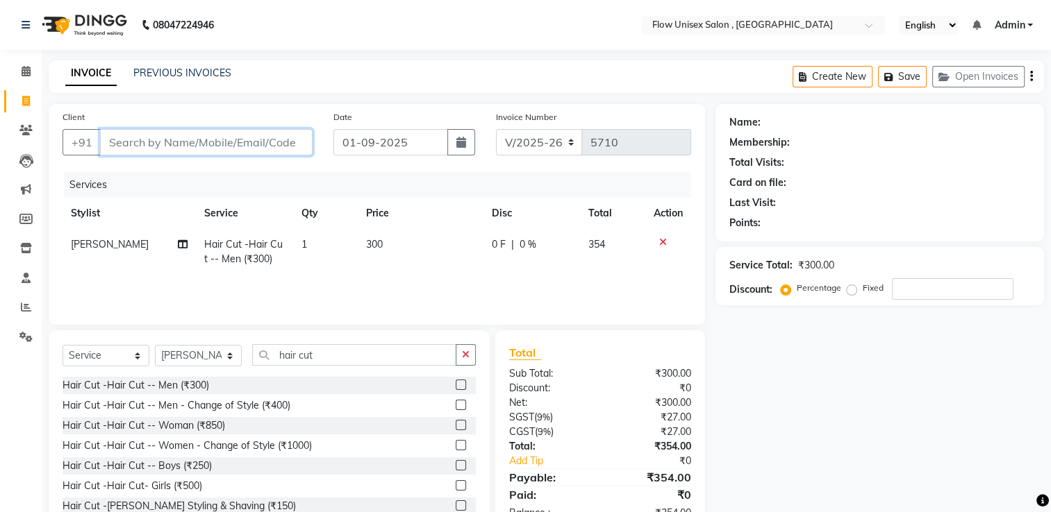
click at [256, 136] on input "Client" at bounding box center [206, 142] width 212 height 26
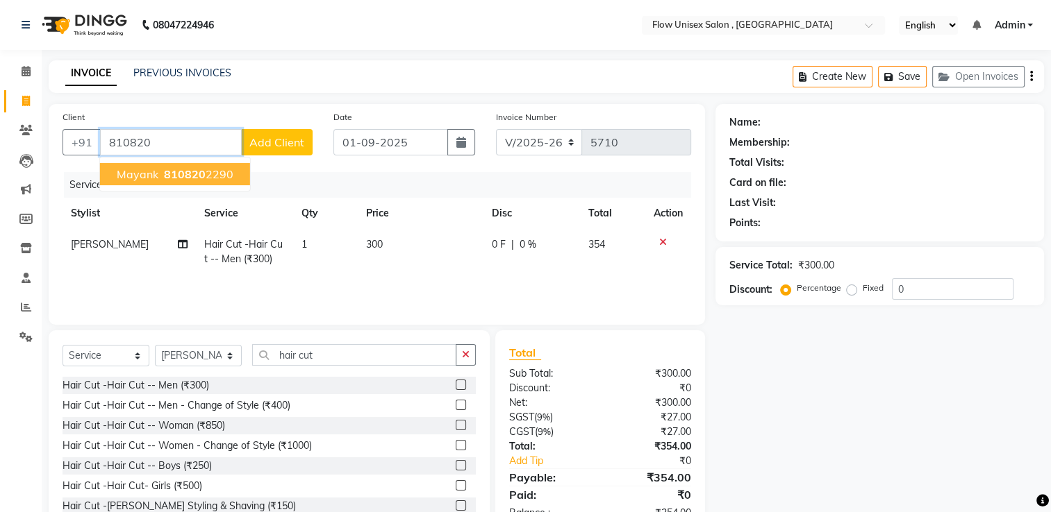
click at [217, 167] on button "mayank 810820 2290" at bounding box center [175, 174] width 150 height 22
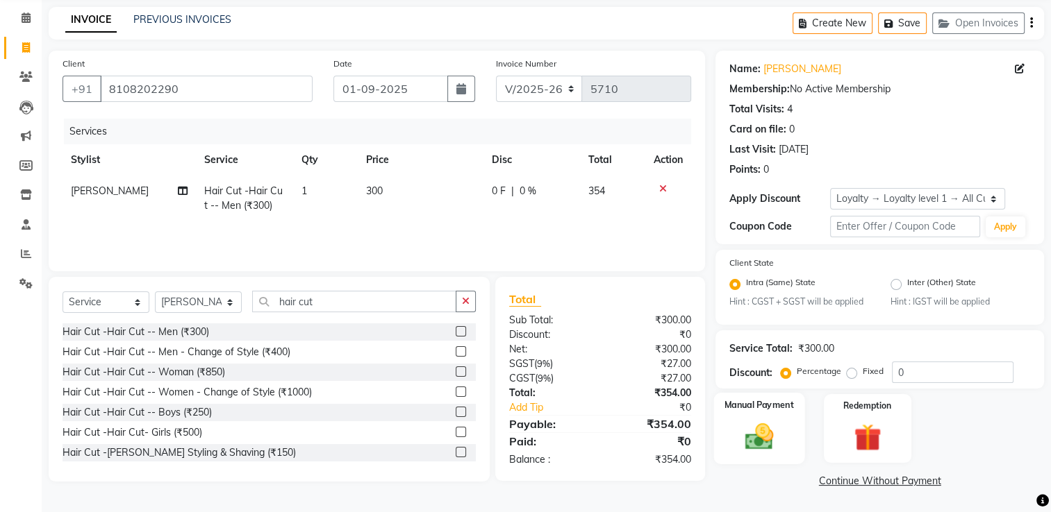
click at [778, 427] on img at bounding box center [759, 437] width 47 height 33
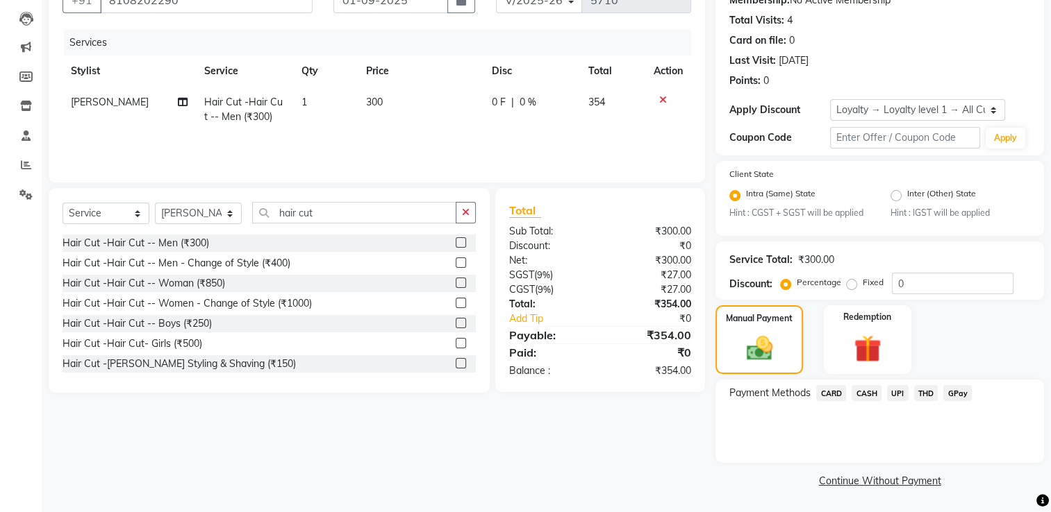
scroll to position [144, 0]
click at [891, 389] on span "UPI" at bounding box center [898, 393] width 22 height 16
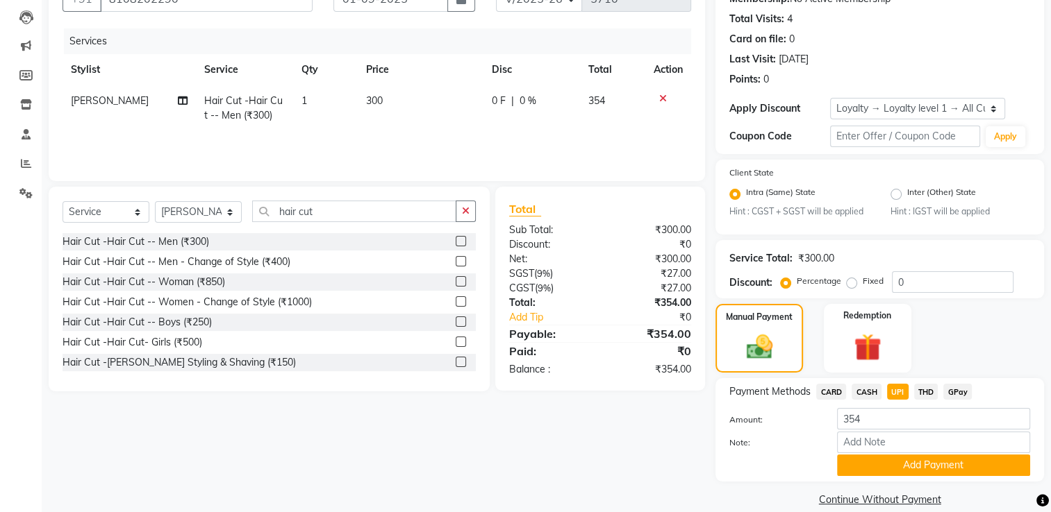
drag, startPoint x: 857, startPoint y: 471, endPoint x: 847, endPoint y: 467, distance: 10.3
click at [849, 471] on button "Add Payment" at bounding box center [933, 466] width 193 height 22
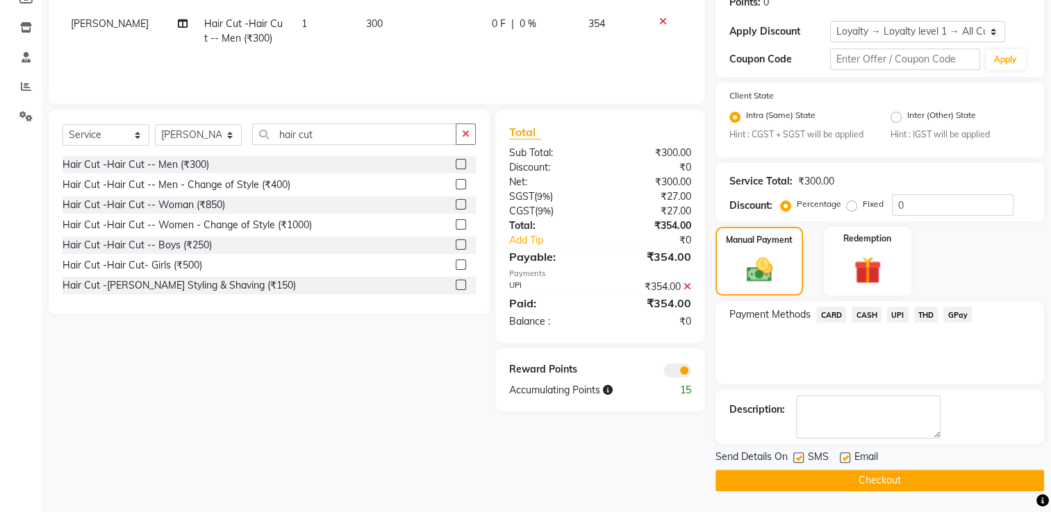
scroll to position [222, 0]
click at [683, 373] on span at bounding box center [677, 371] width 28 height 14
click at [691, 373] on input "checkbox" at bounding box center [691, 373] width 0 height 0
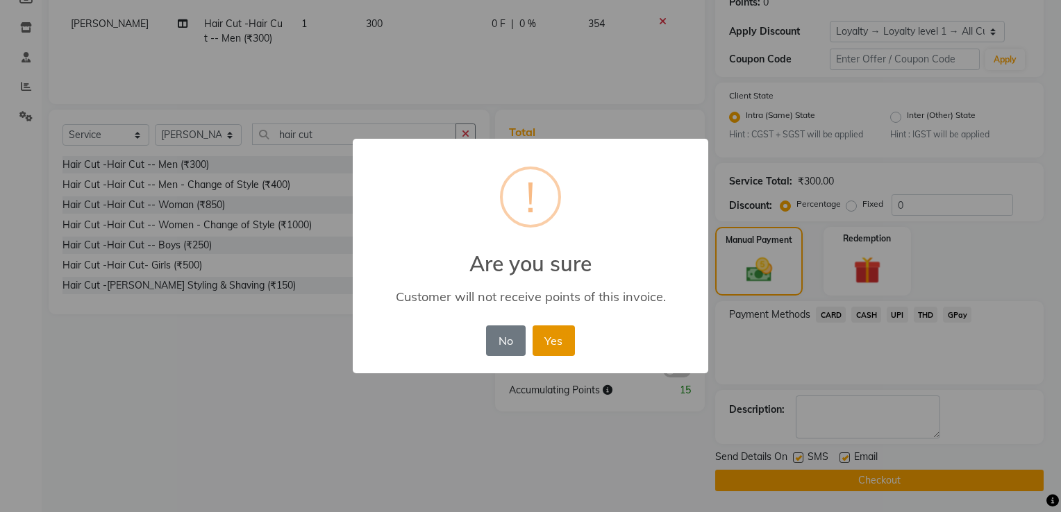
click at [569, 354] on button "Yes" at bounding box center [554, 341] width 42 height 31
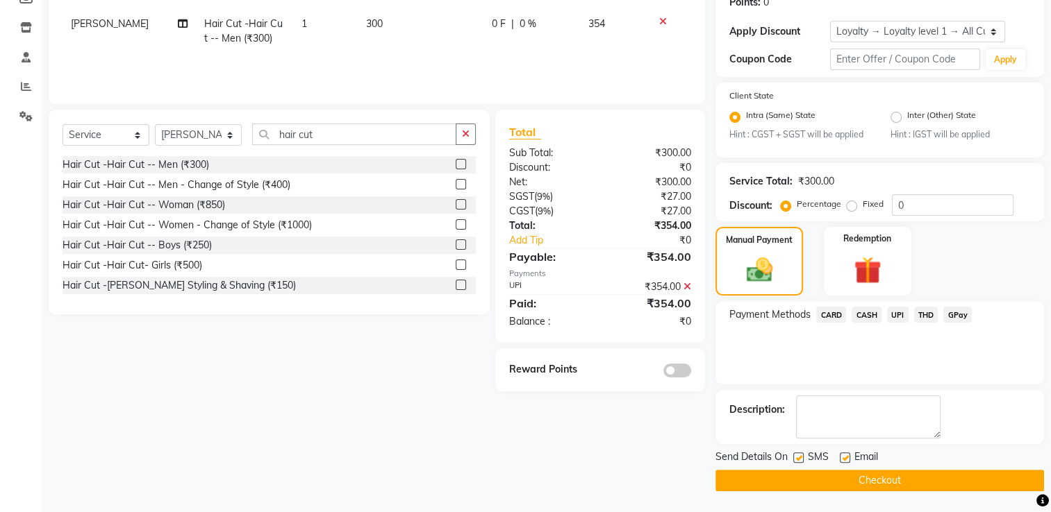
click at [784, 488] on button "Checkout" at bounding box center [879, 481] width 328 height 22
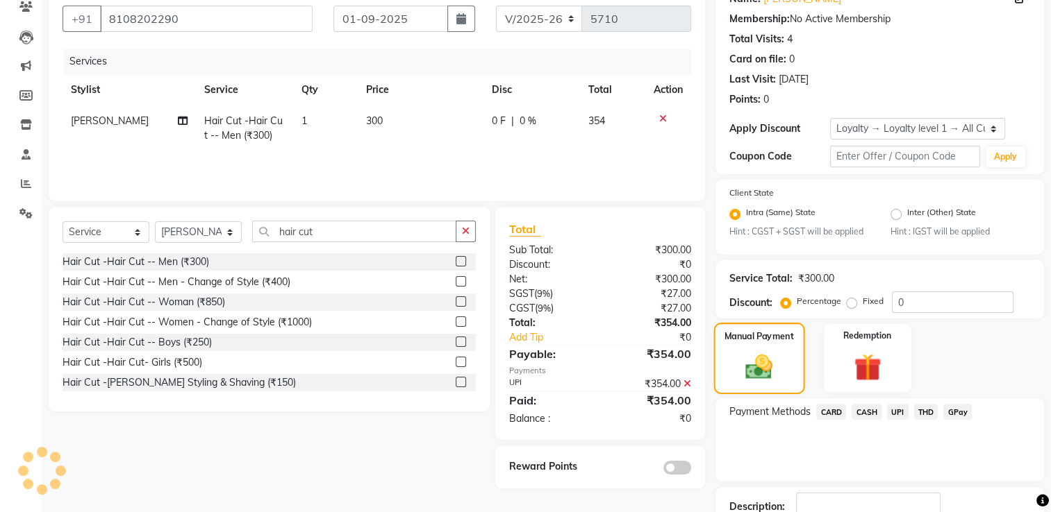
scroll to position [0, 0]
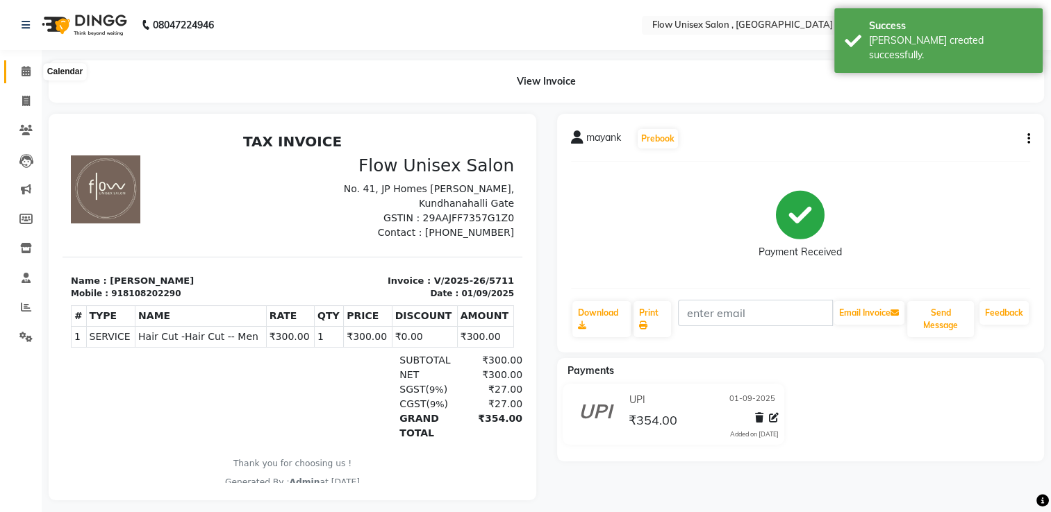
click at [31, 71] on span at bounding box center [26, 72] width 24 height 16
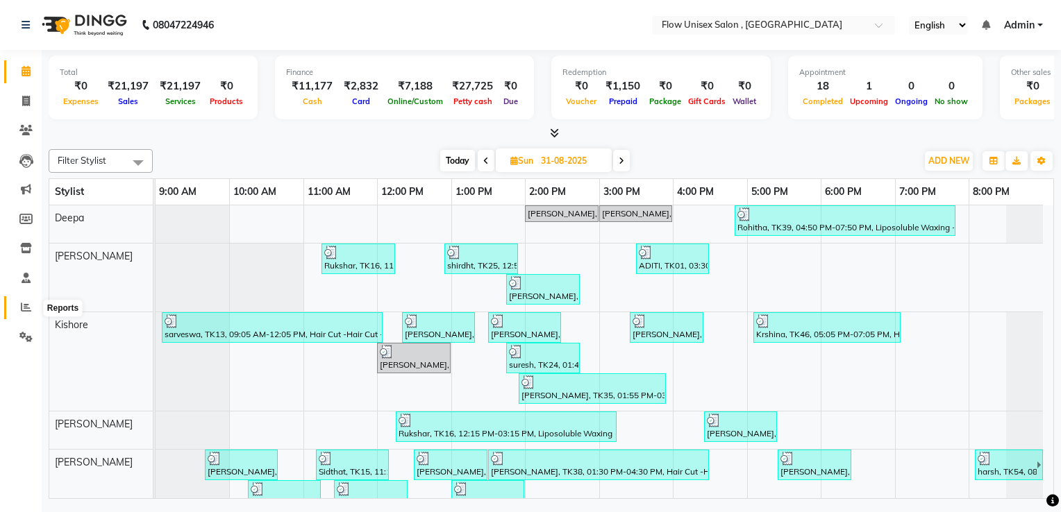
drag, startPoint x: 25, startPoint y: 315, endPoint x: 31, endPoint y: 318, distance: 7.1
click at [25, 315] on span at bounding box center [26, 308] width 24 height 16
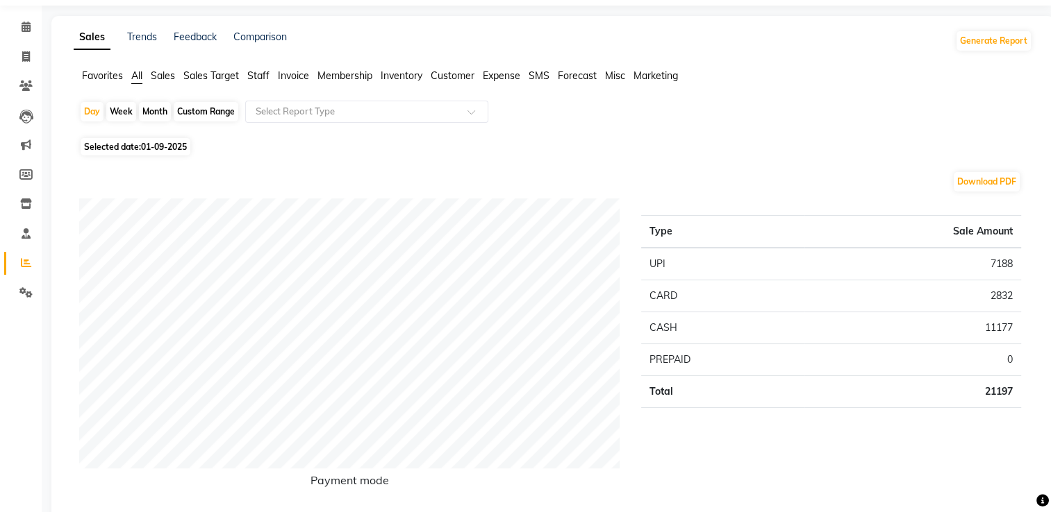
scroll to position [69, 0]
